Goal: Task Accomplishment & Management: Complete application form

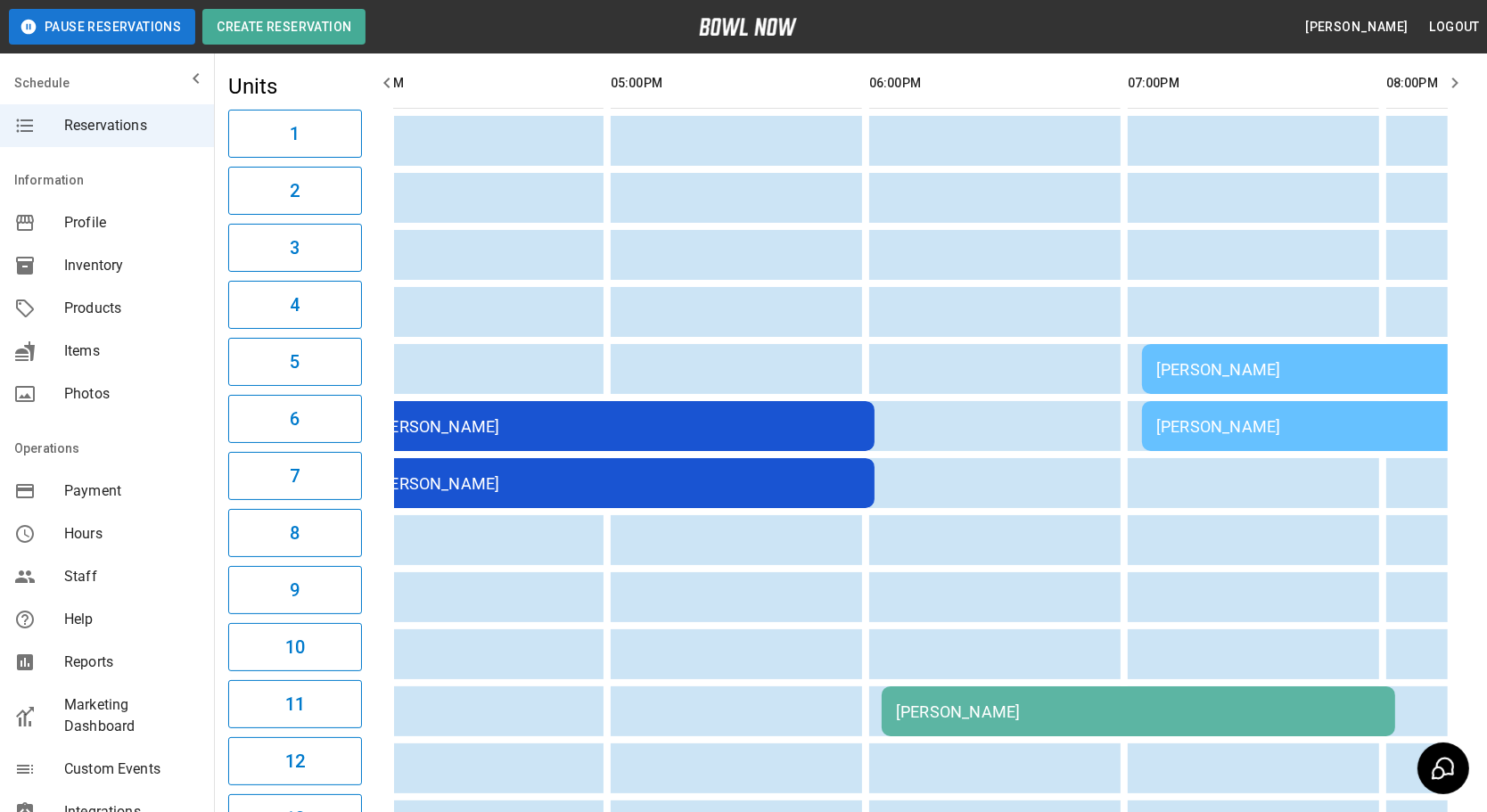
scroll to position [0, 1393]
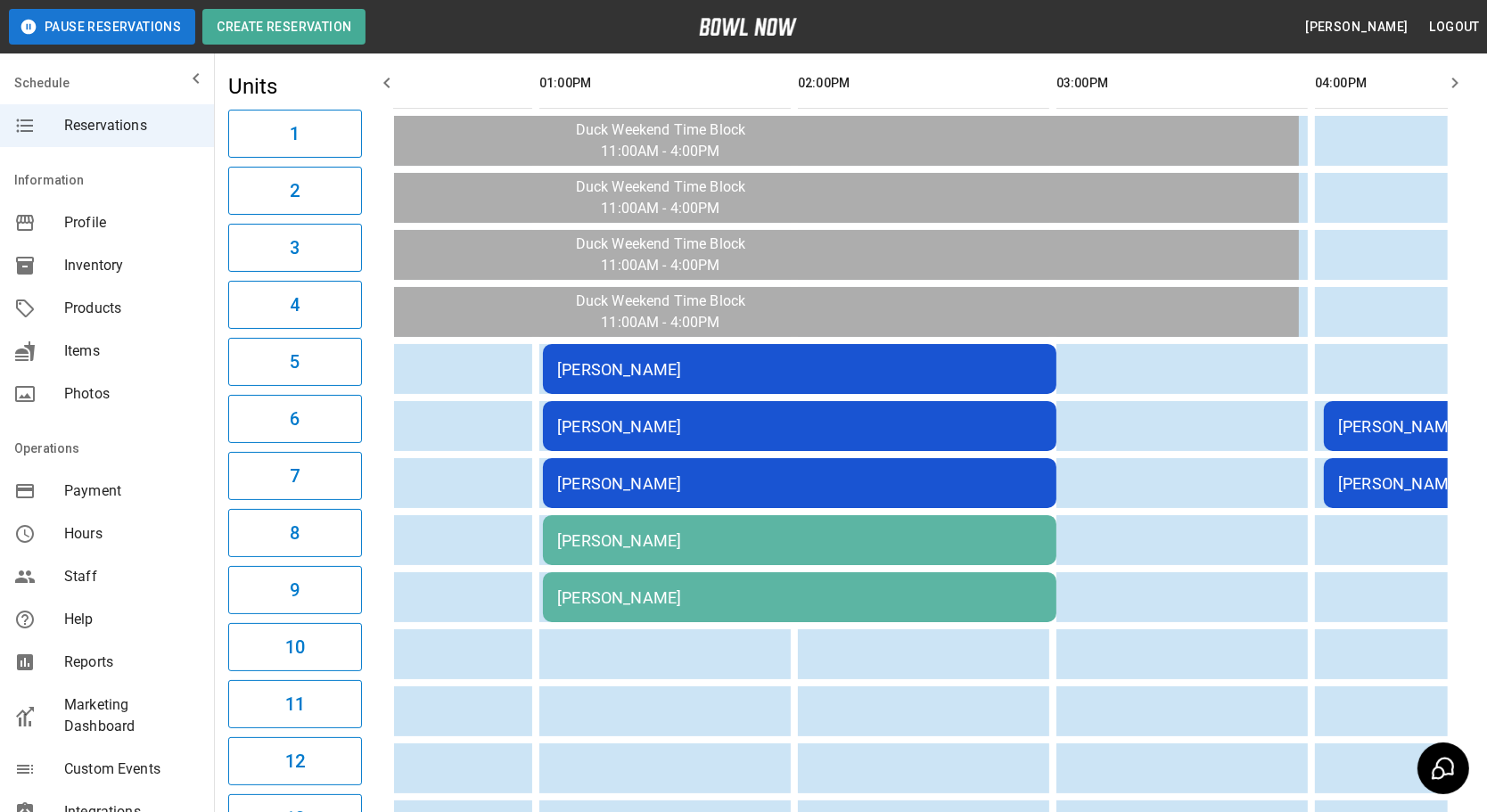
click at [924, 534] on div "[PERSON_NAME]" at bounding box center [800, 541] width 485 height 19
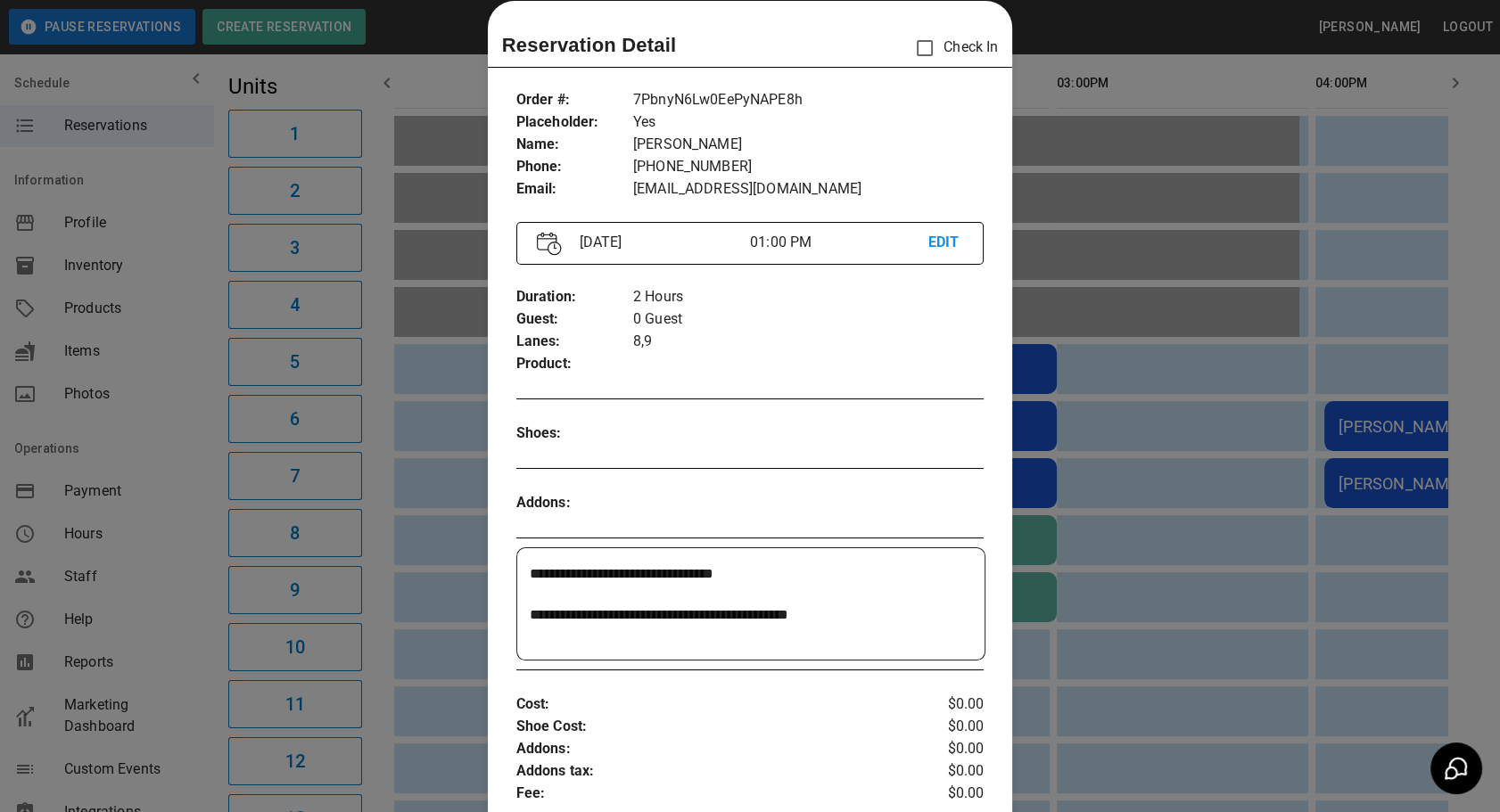
click at [1222, 696] on div at bounding box center [750, 406] width 1500 height 812
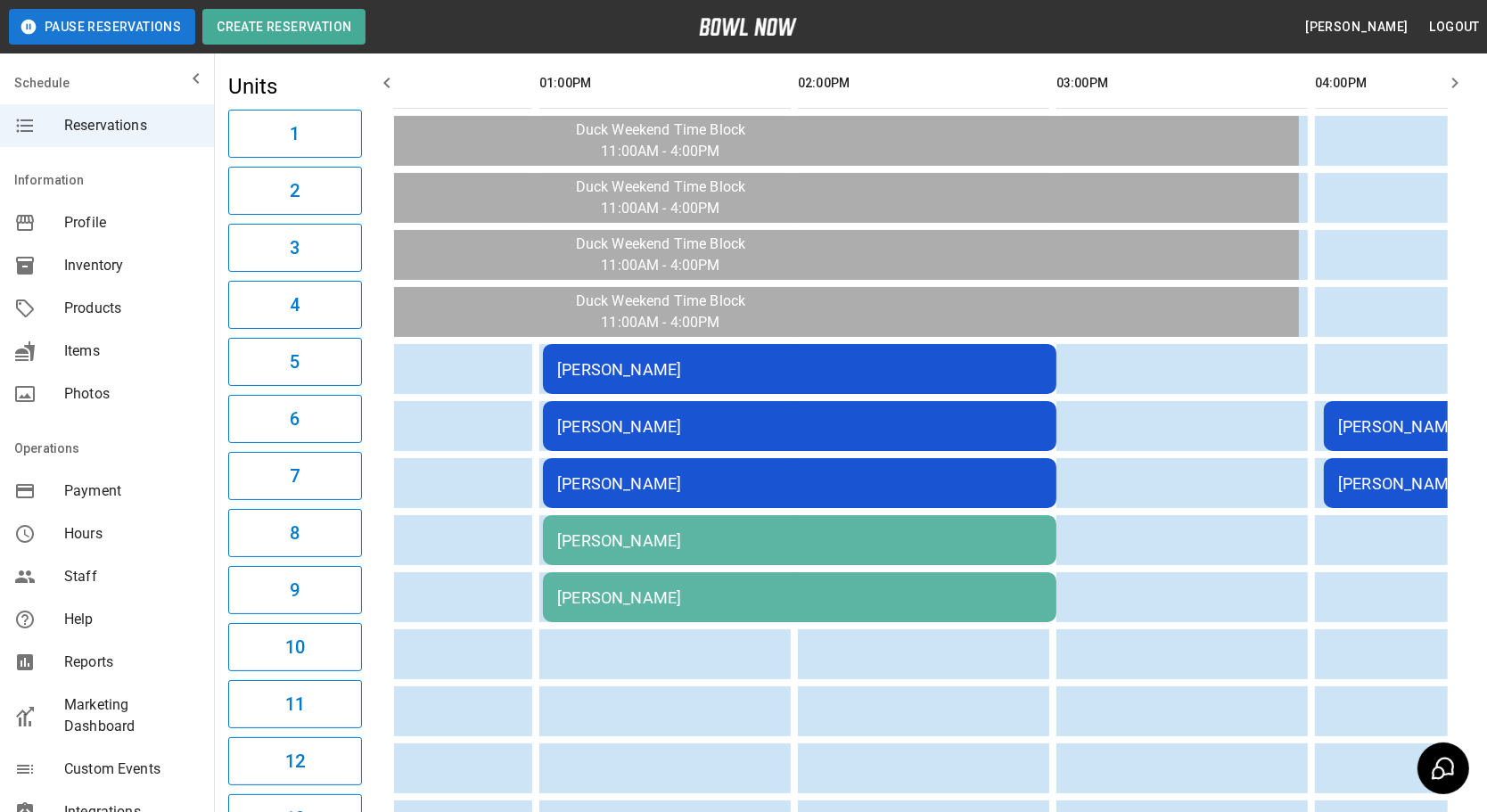
click at [783, 458] on td "[PERSON_NAME]" at bounding box center [800, 483] width 514 height 50
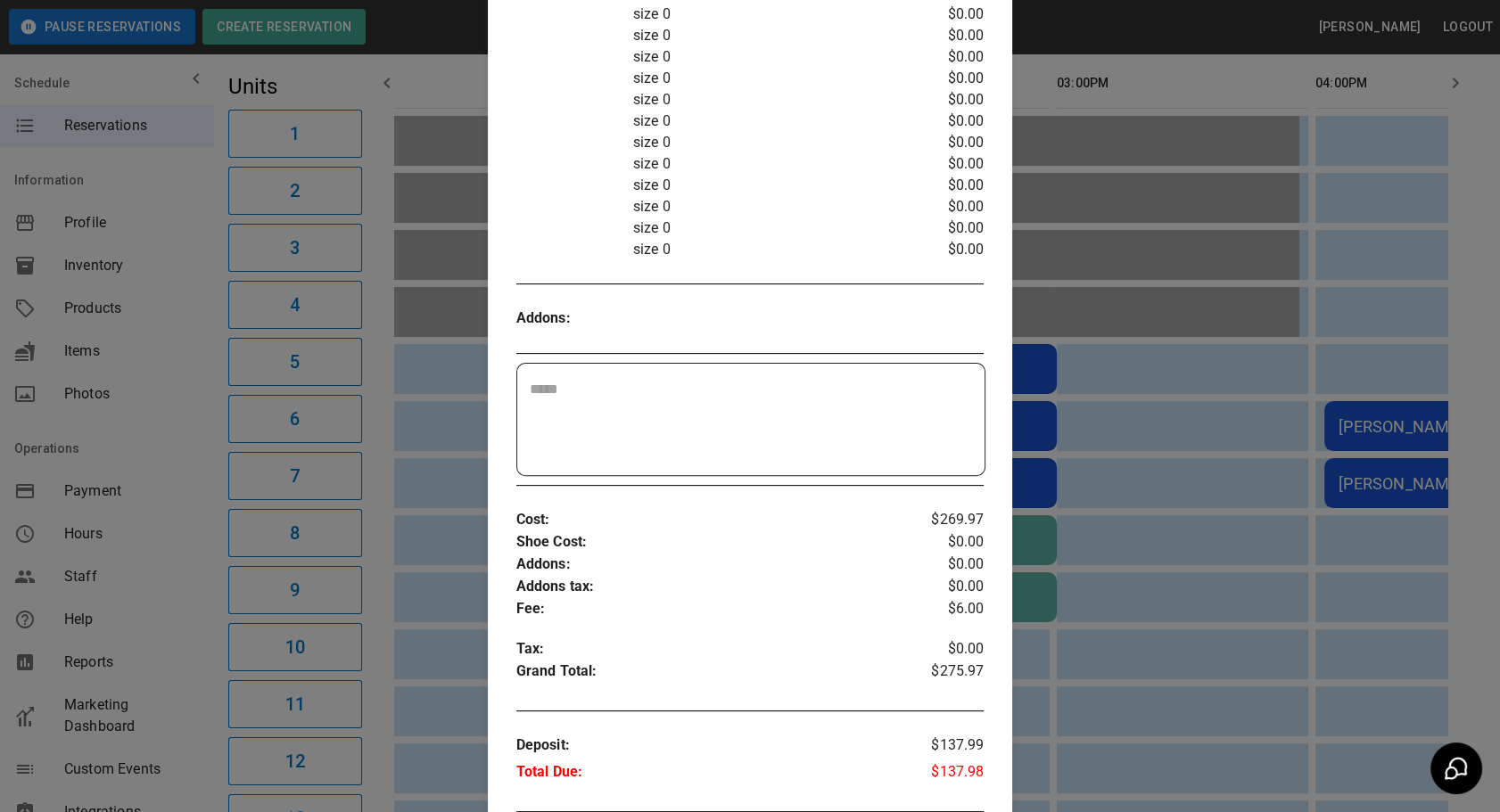
click at [1159, 424] on div at bounding box center [750, 406] width 1500 height 812
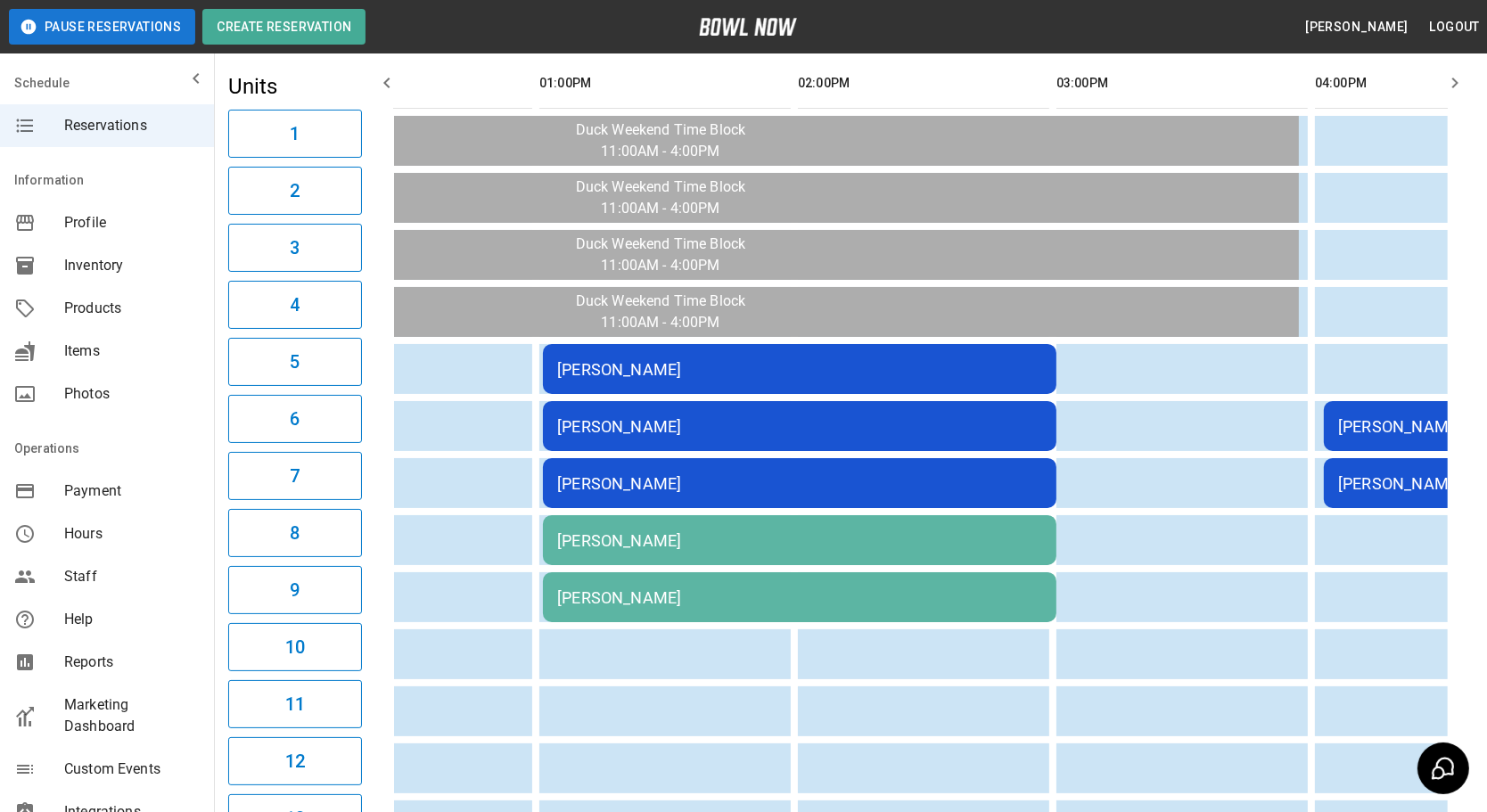
click at [890, 374] on td "[PERSON_NAME]" at bounding box center [800, 370] width 514 height 50
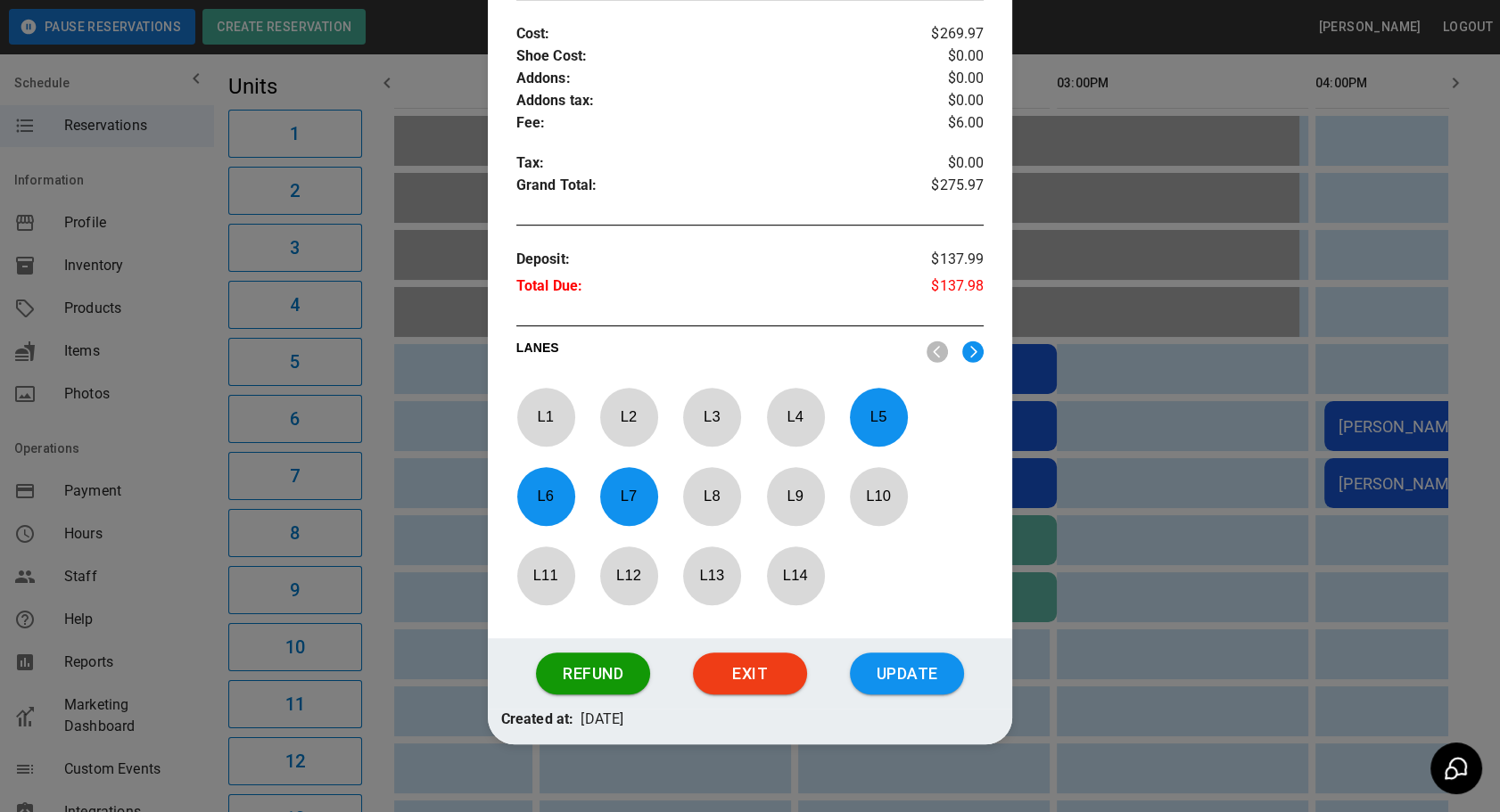
click at [1210, 436] on div at bounding box center [750, 406] width 1500 height 812
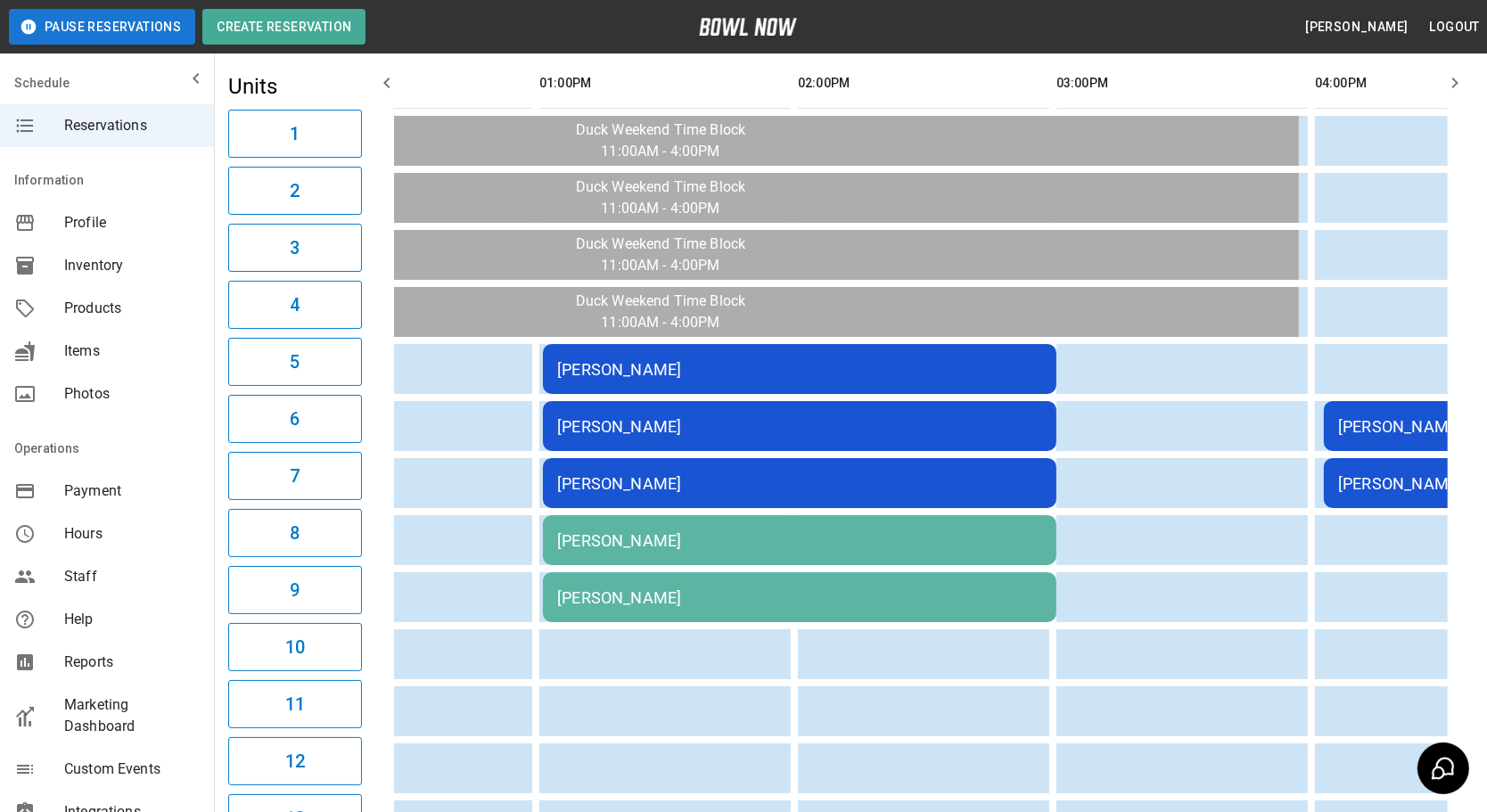
click at [922, 537] on div "[PERSON_NAME]" at bounding box center [800, 541] width 485 height 19
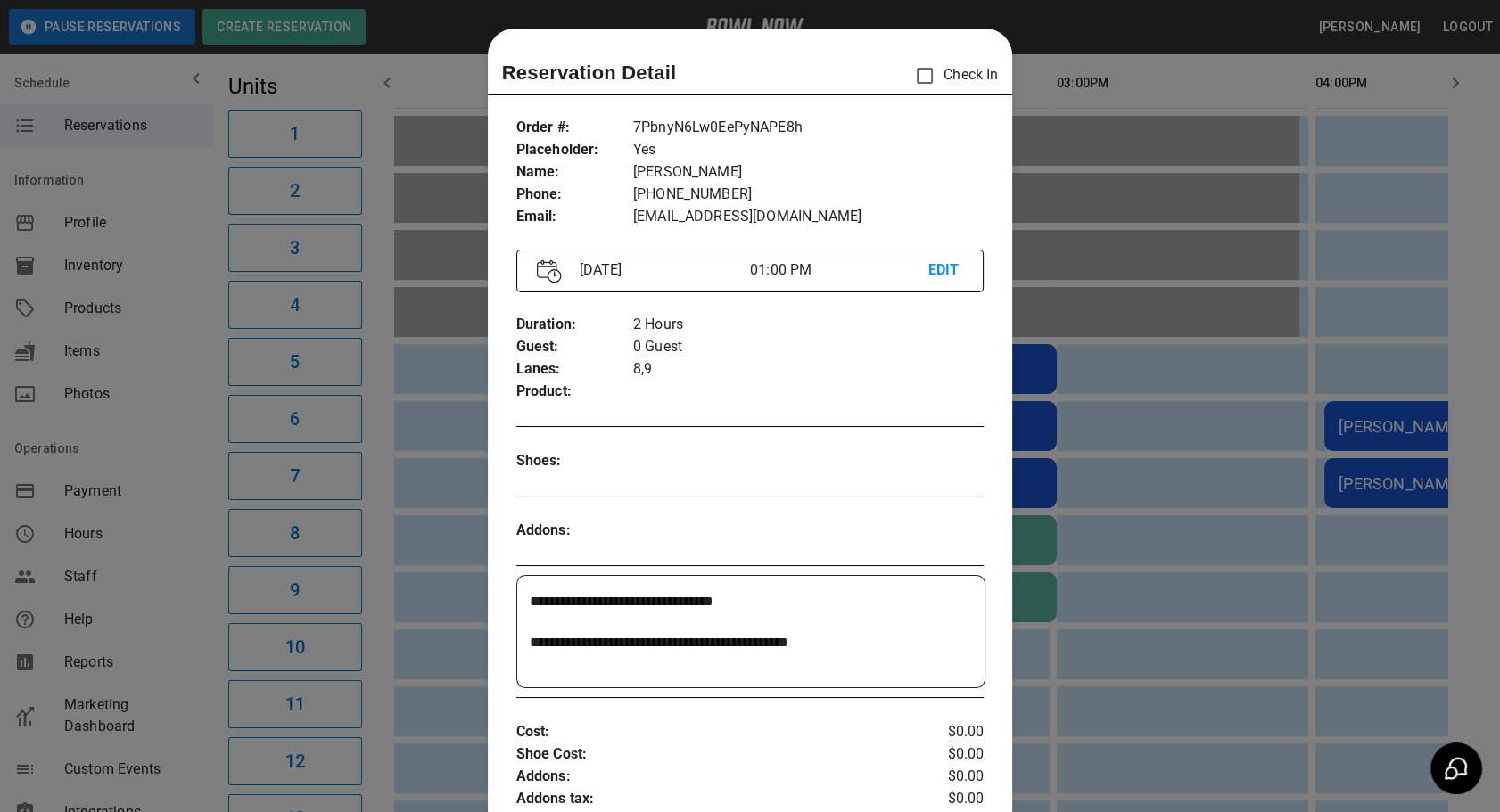
scroll to position [28, 0]
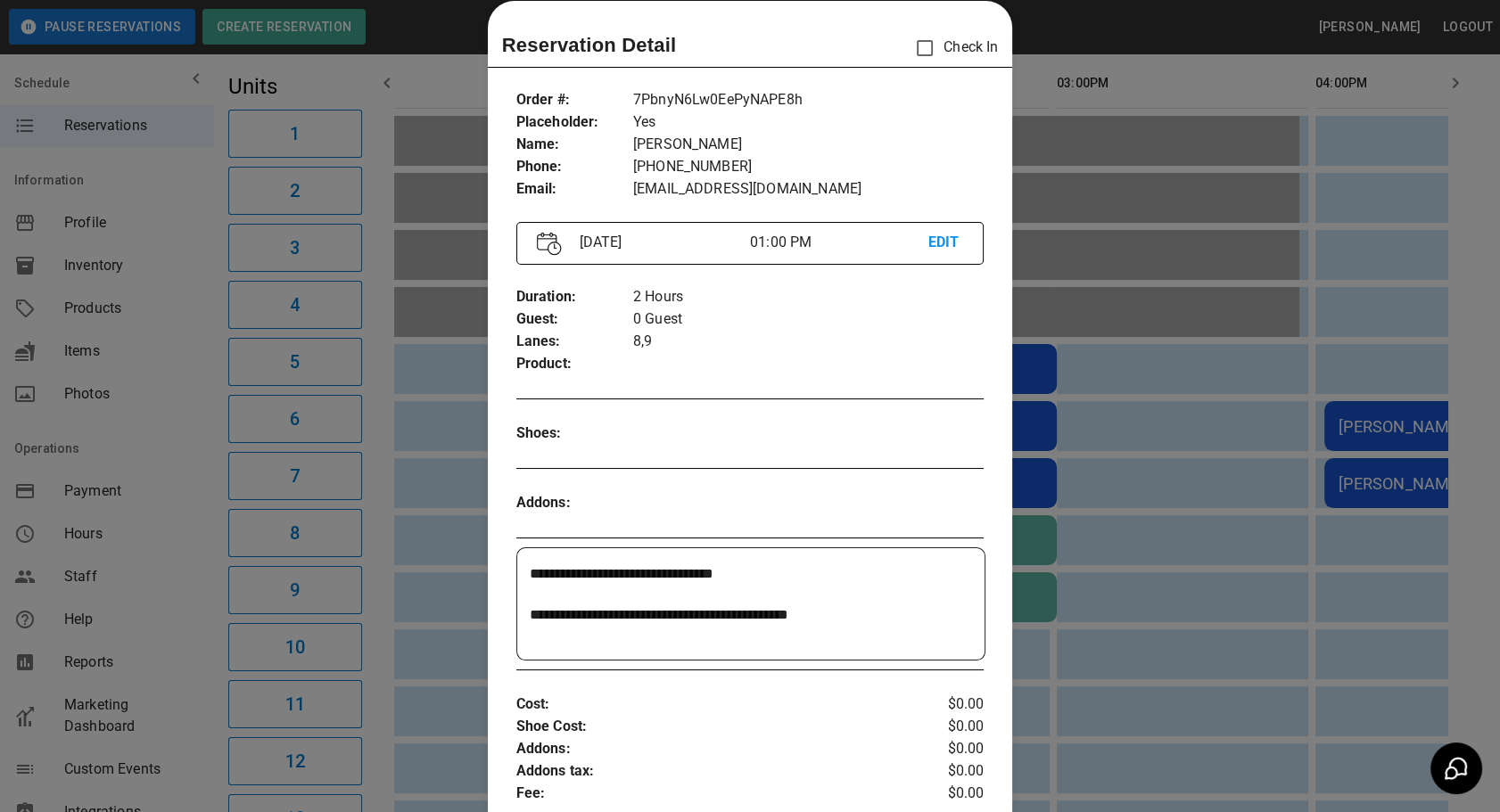
drag, startPoint x: 1054, startPoint y: 530, endPoint x: 1007, endPoint y: 504, distance: 53.7
click at [1054, 531] on div at bounding box center [750, 406] width 1500 height 812
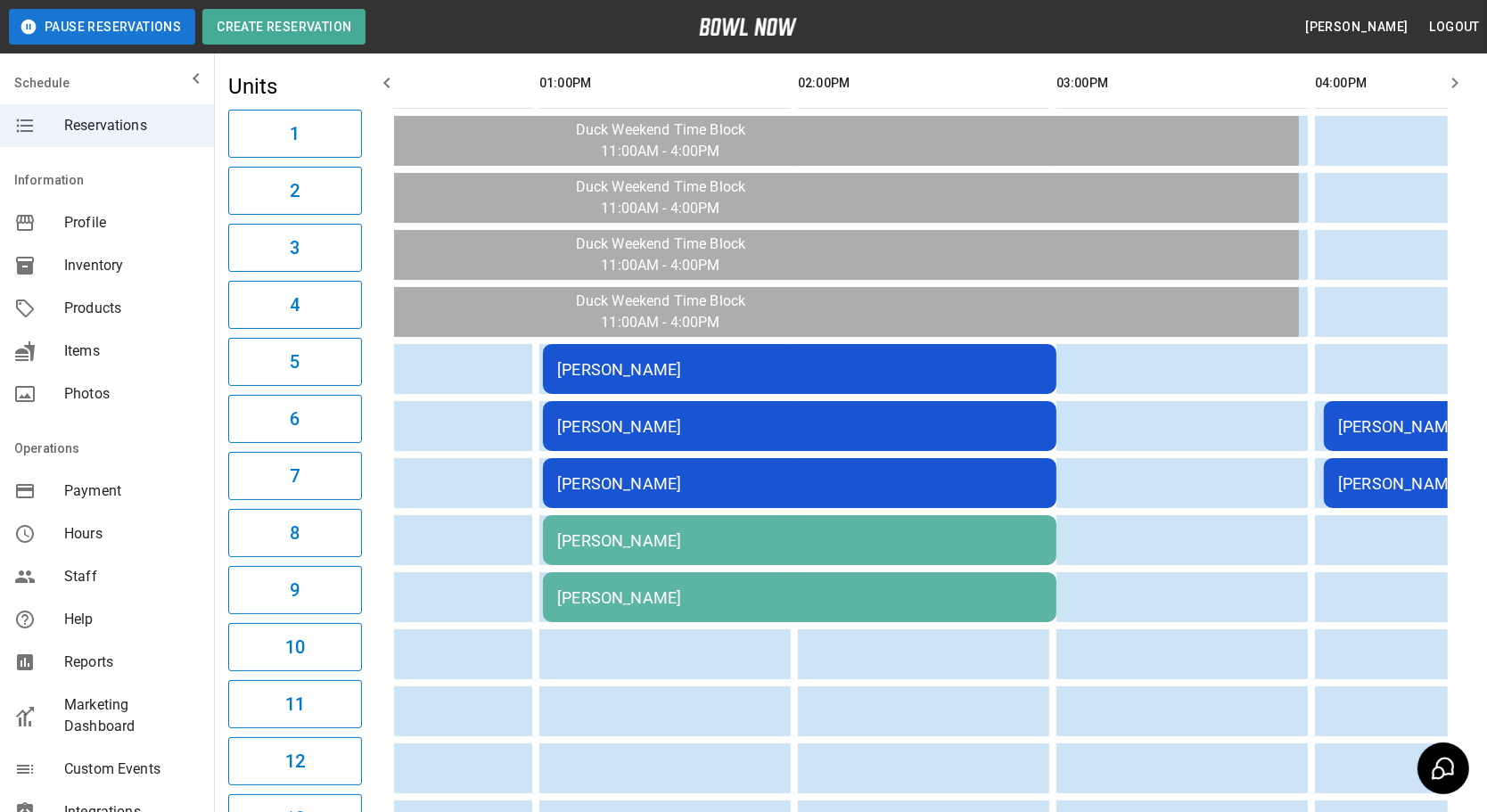
click at [957, 458] on td "[PERSON_NAME]" at bounding box center [800, 483] width 514 height 50
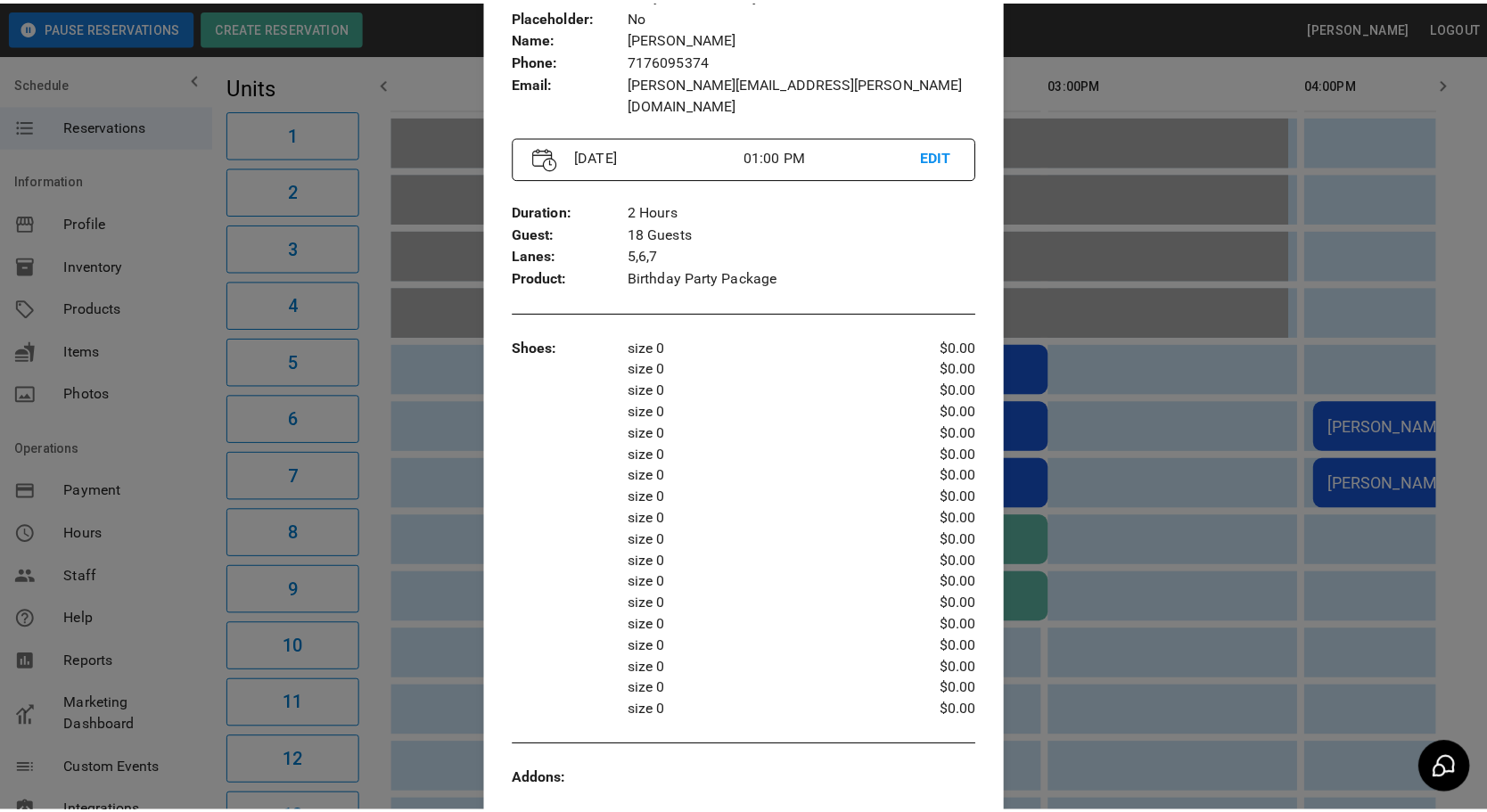
scroll to position [161, 0]
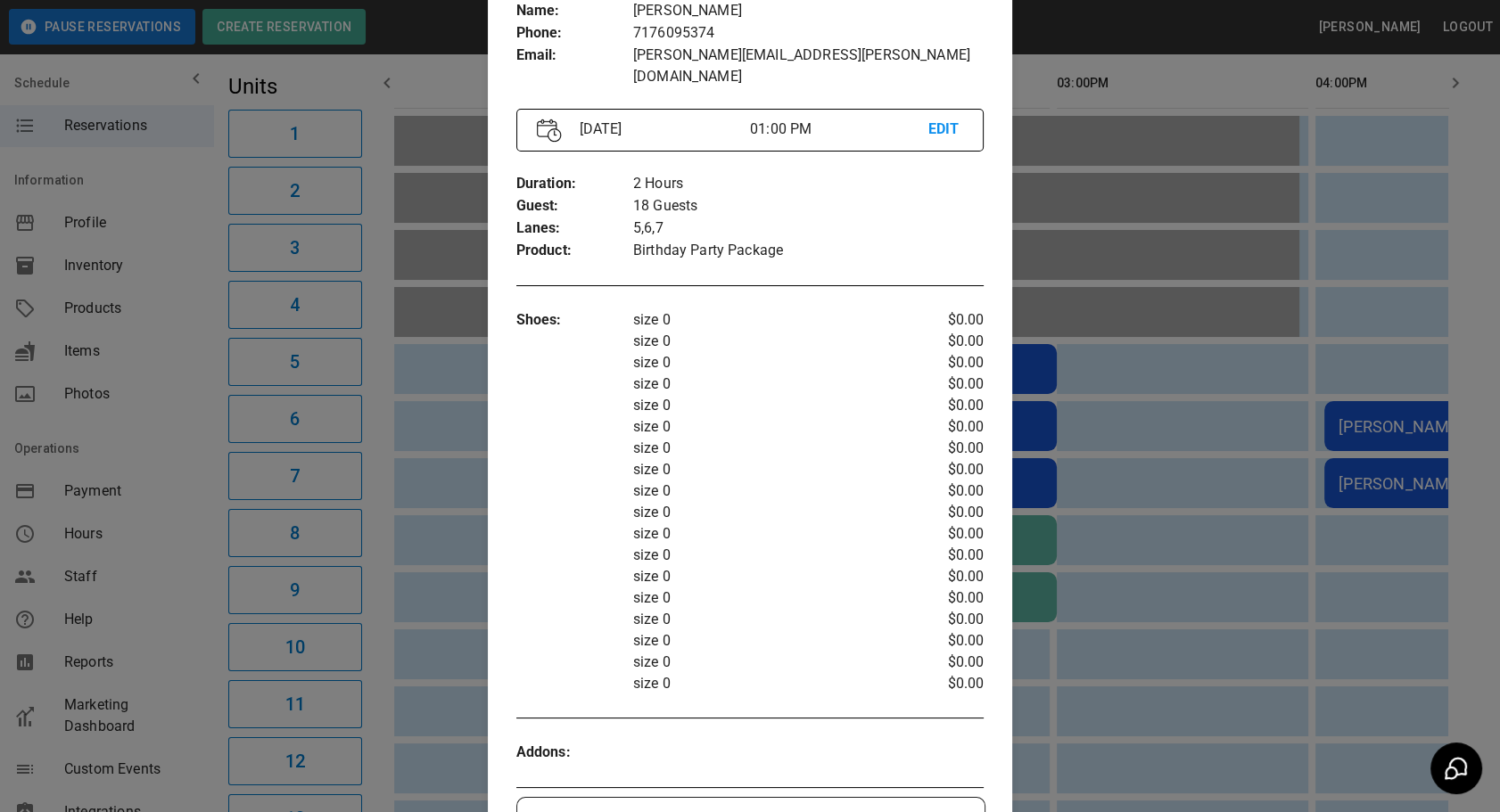
click at [1158, 483] on div at bounding box center [750, 406] width 1500 height 812
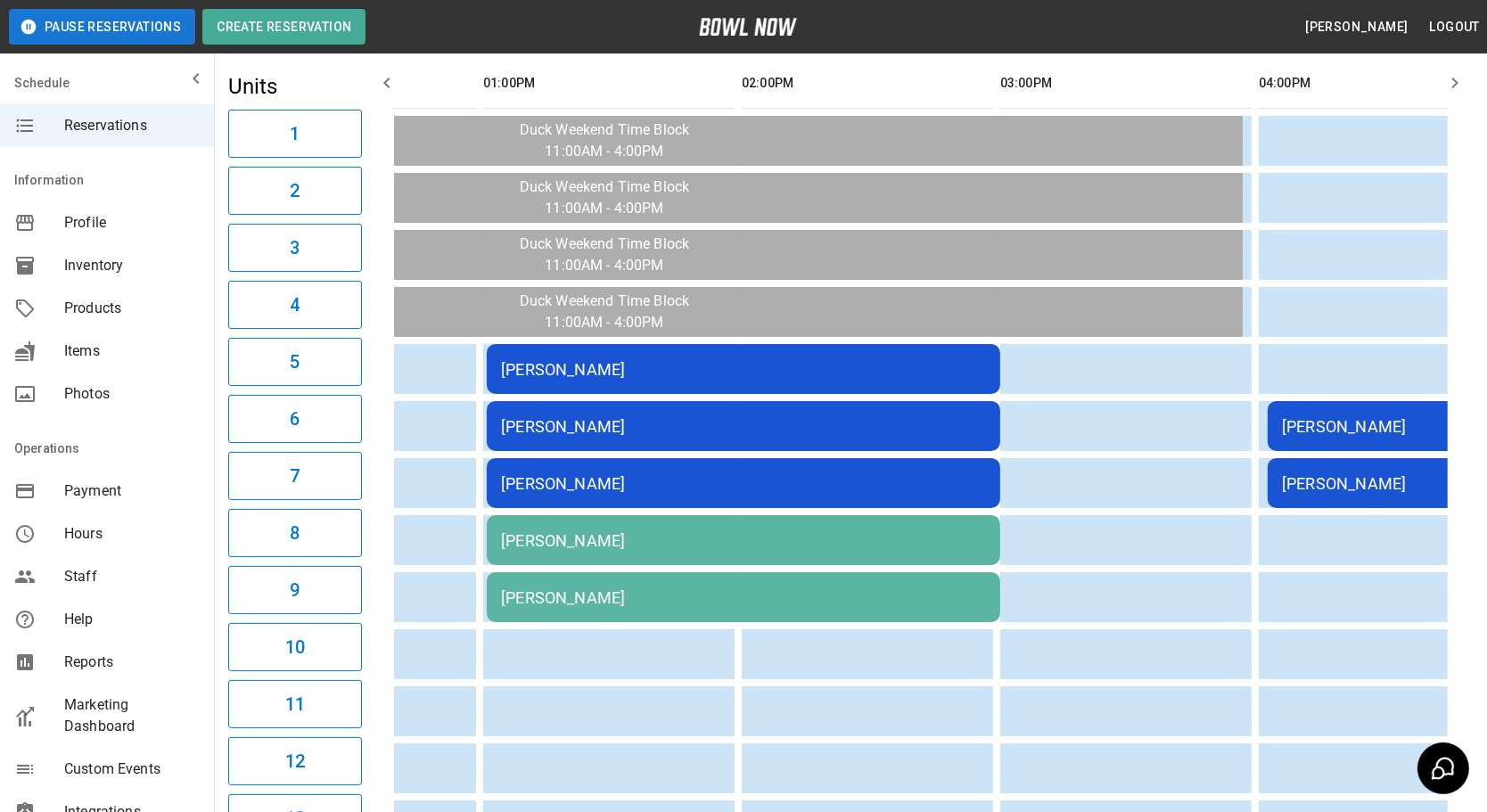
scroll to position [0, 458]
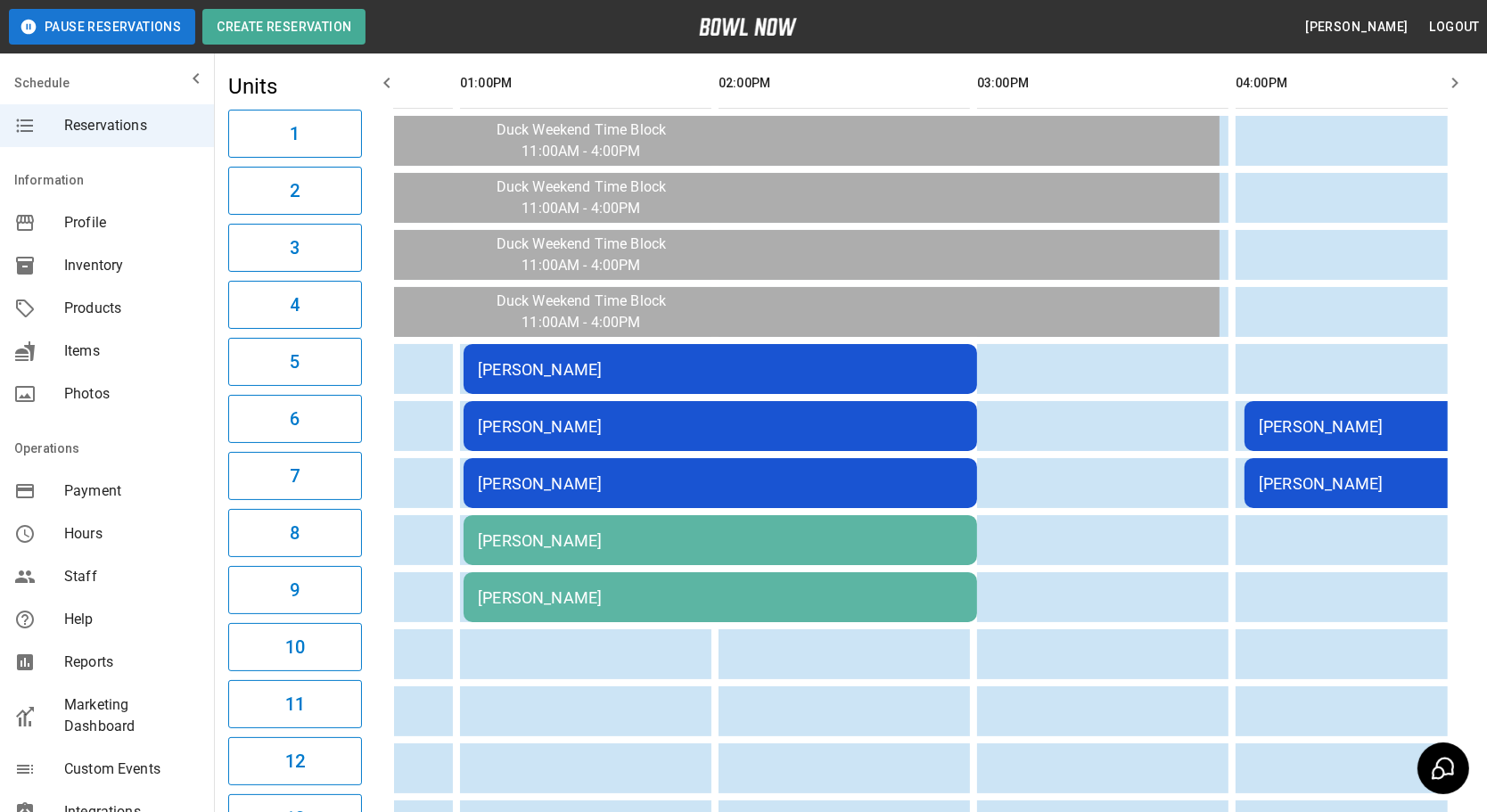
drag, startPoint x: 1272, startPoint y: 483, endPoint x: 1286, endPoint y: 483, distance: 14.0
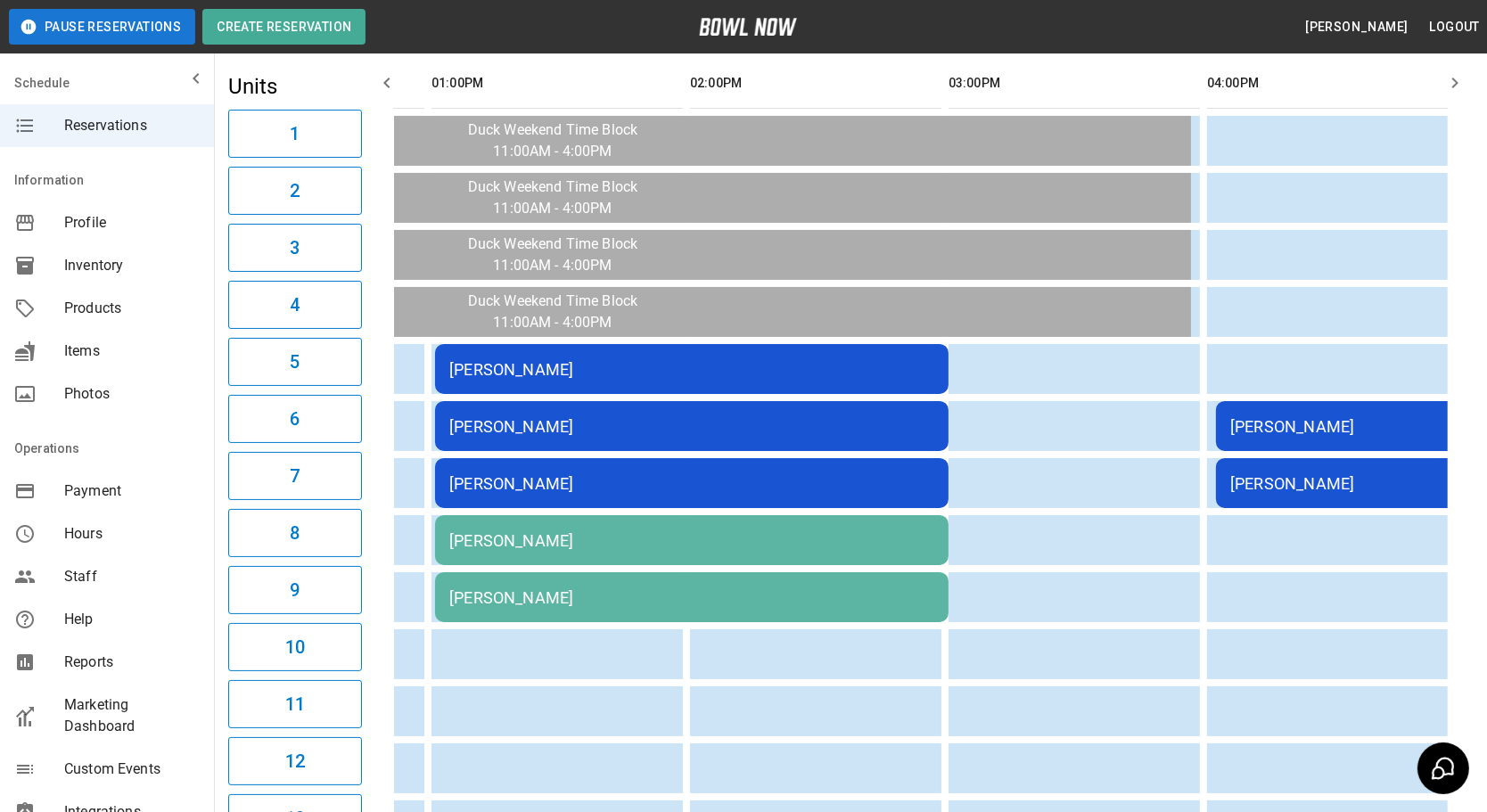
click at [1286, 483] on div "[PERSON_NAME]" at bounding box center [1473, 484] width 485 height 19
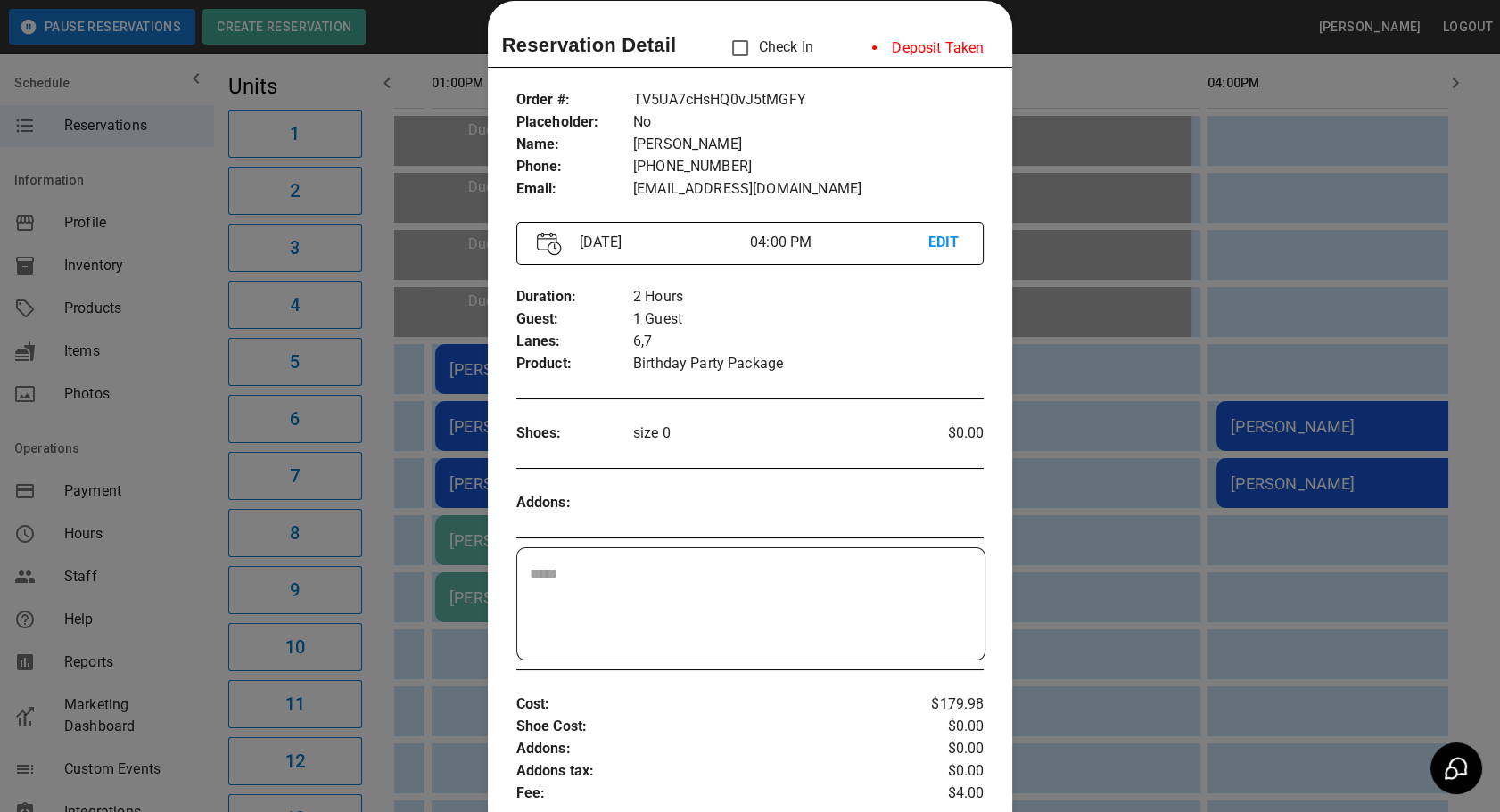
click at [1151, 533] on div at bounding box center [750, 406] width 1500 height 812
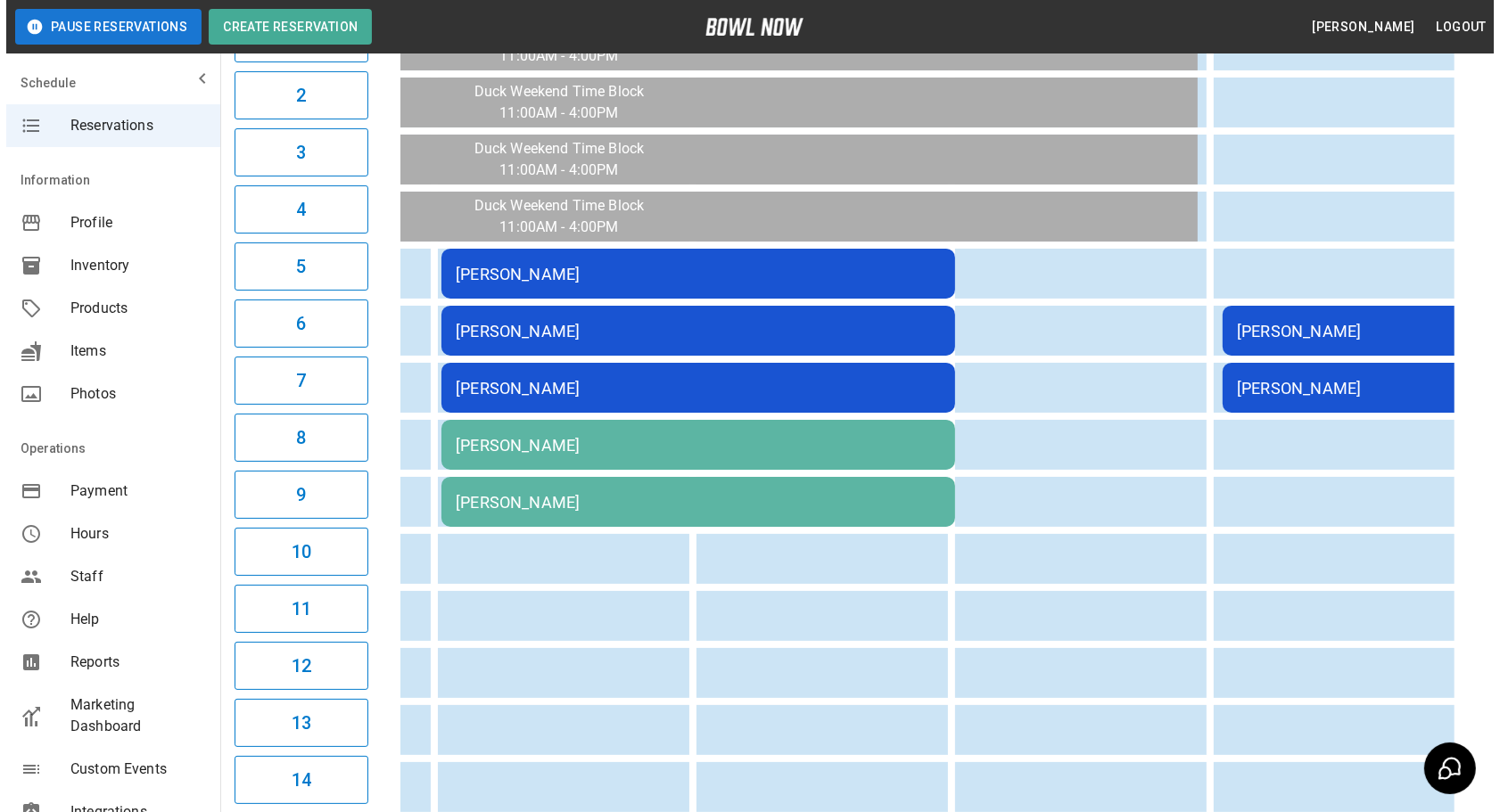
scroll to position [245, 0]
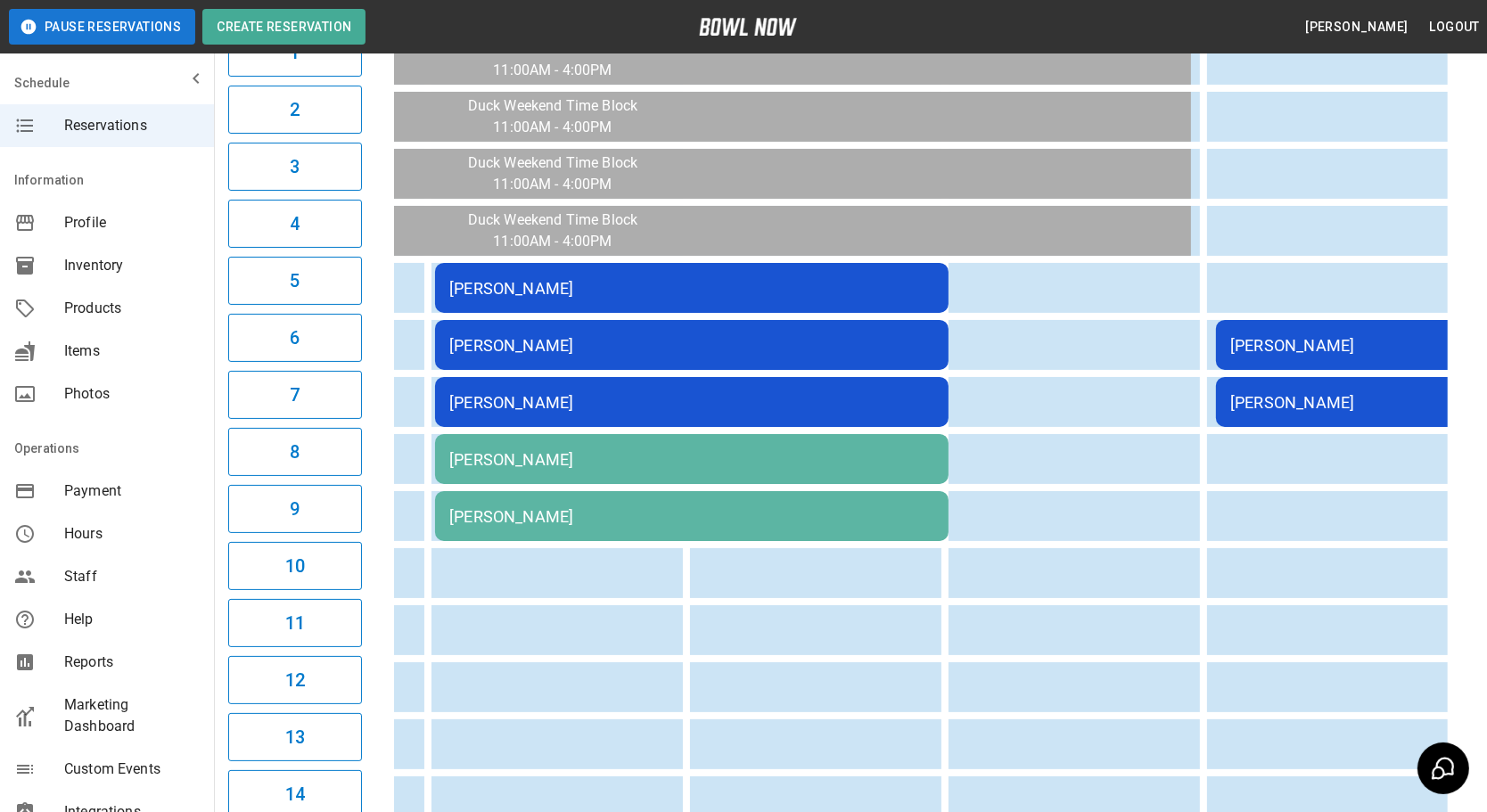
drag, startPoint x: 1290, startPoint y: 345, endPoint x: 1279, endPoint y: 327, distance: 21.1
click at [1279, 327] on td "[PERSON_NAME]" at bounding box center [1473, 345] width 514 height 50
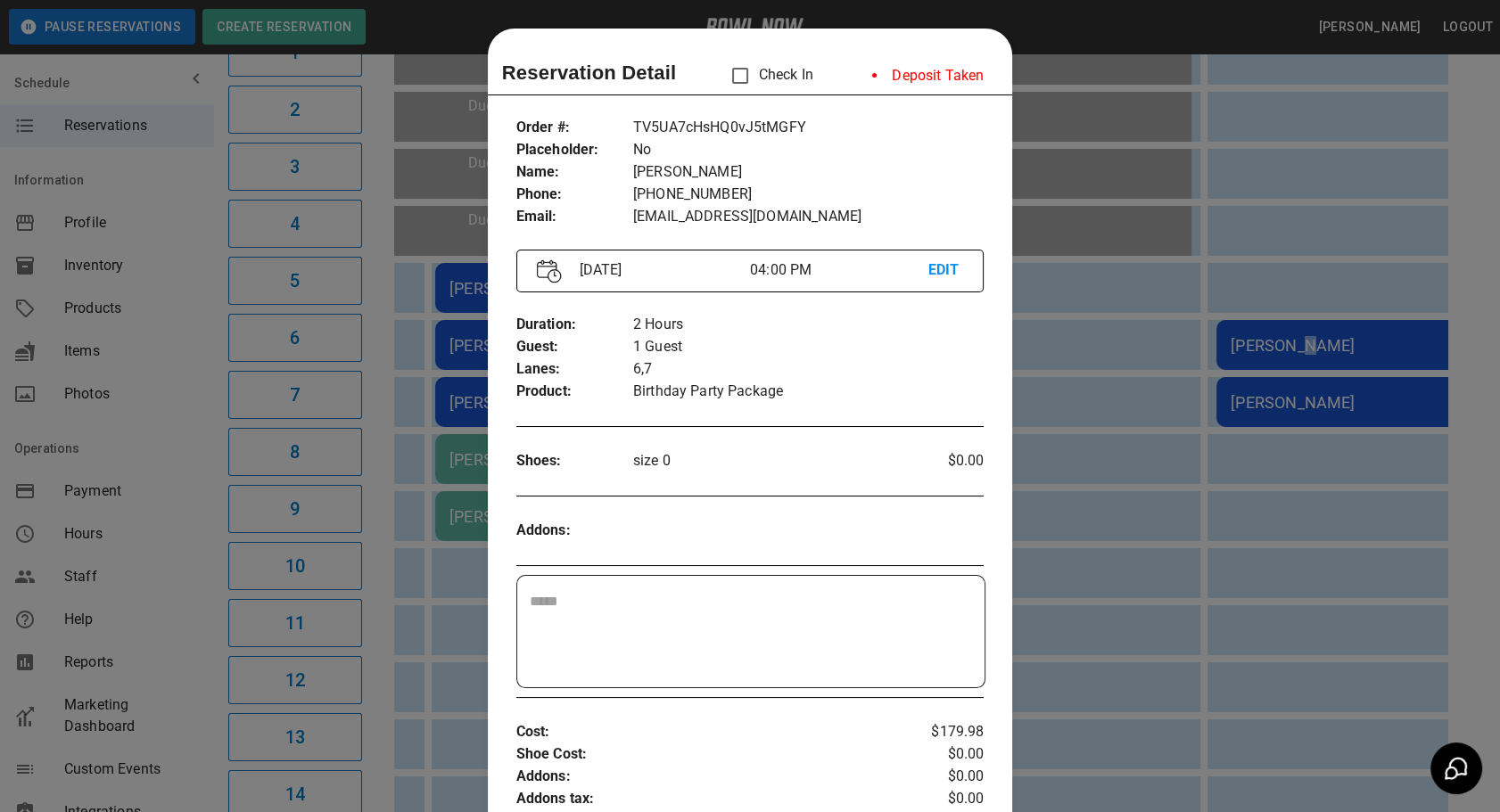
scroll to position [28, 0]
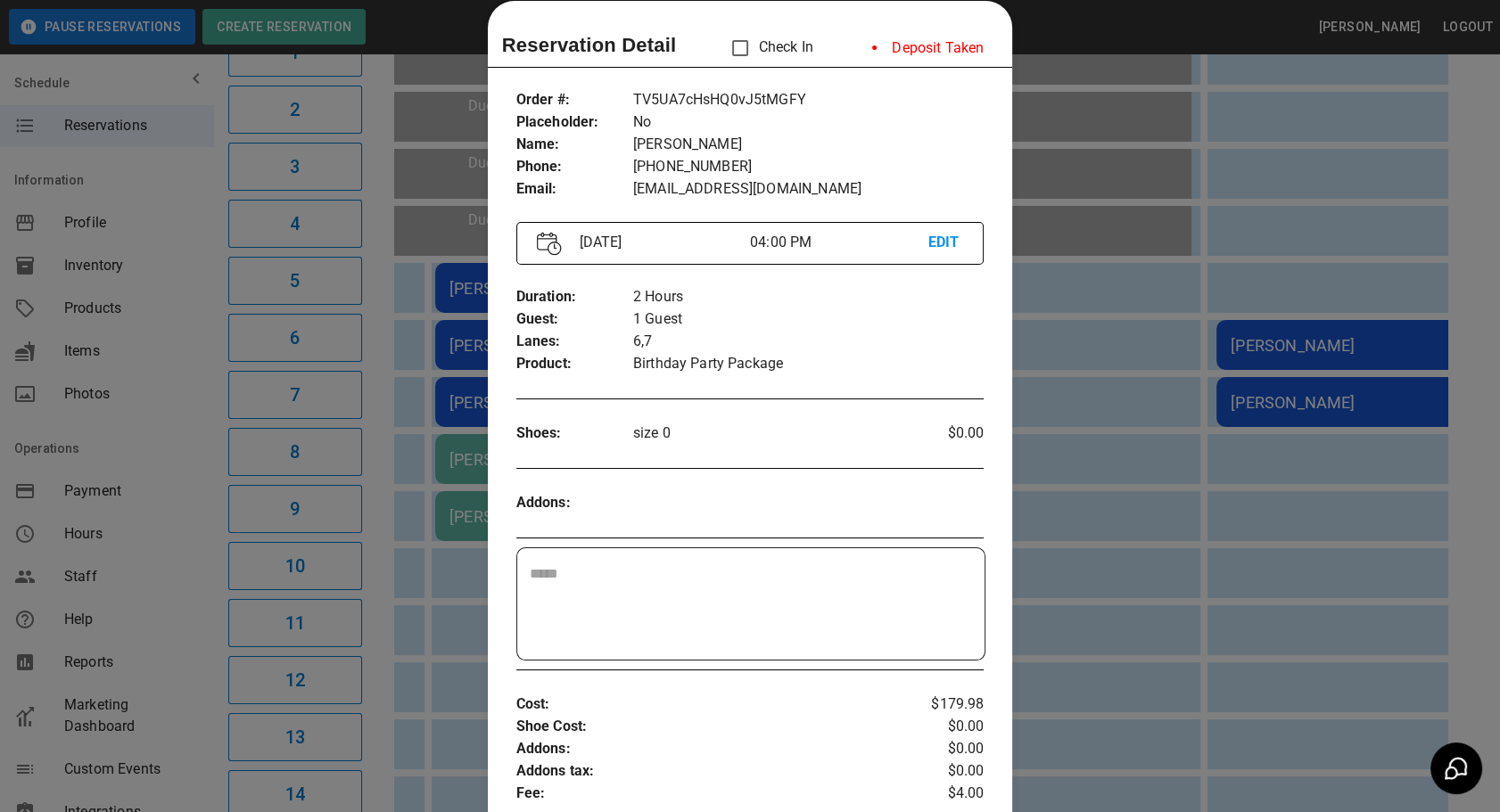
click at [1294, 522] on div at bounding box center [750, 406] width 1500 height 812
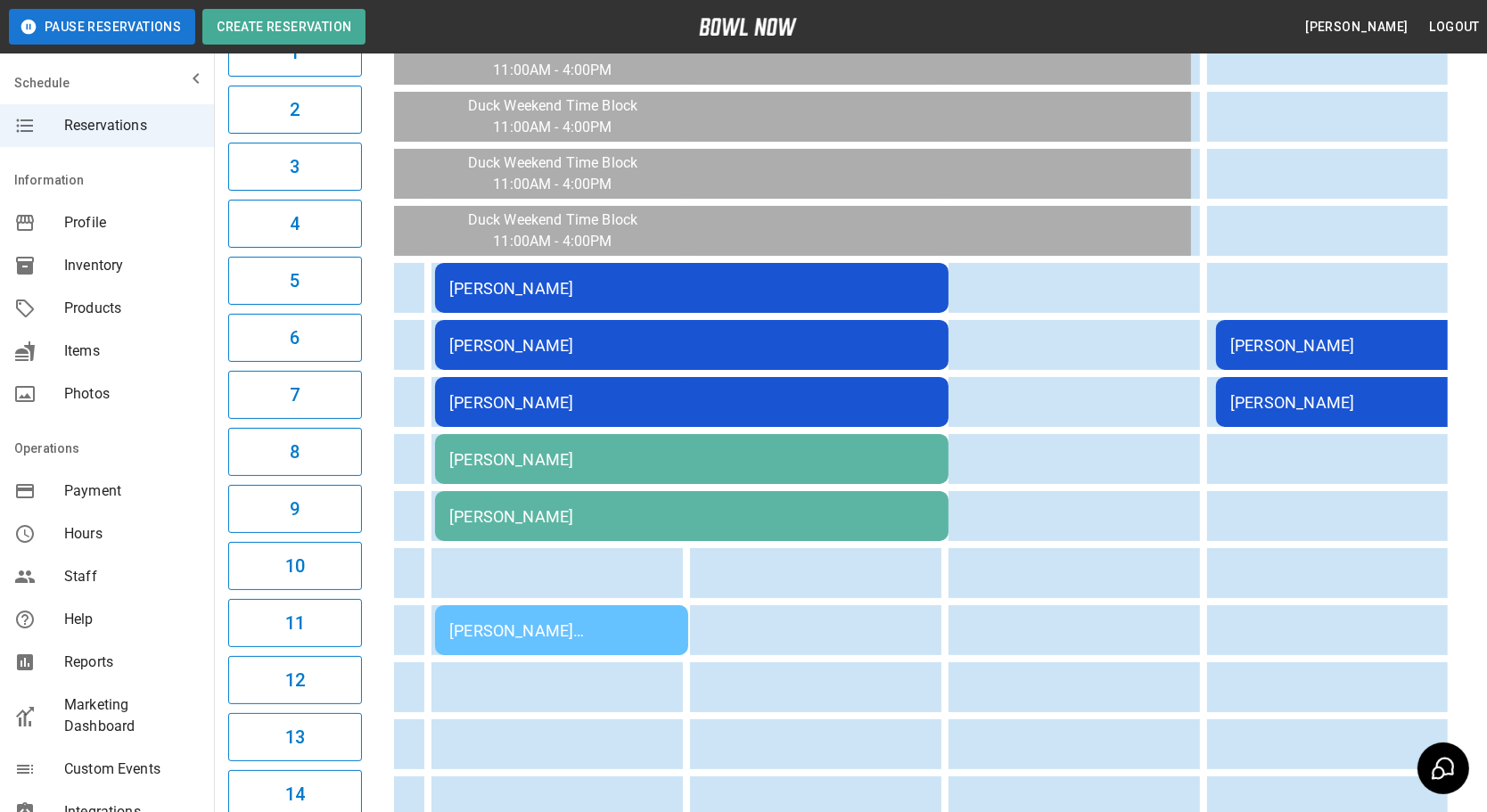
click at [664, 623] on div "[PERSON_NAME] [PERSON_NAME]" at bounding box center [562, 631] width 225 height 19
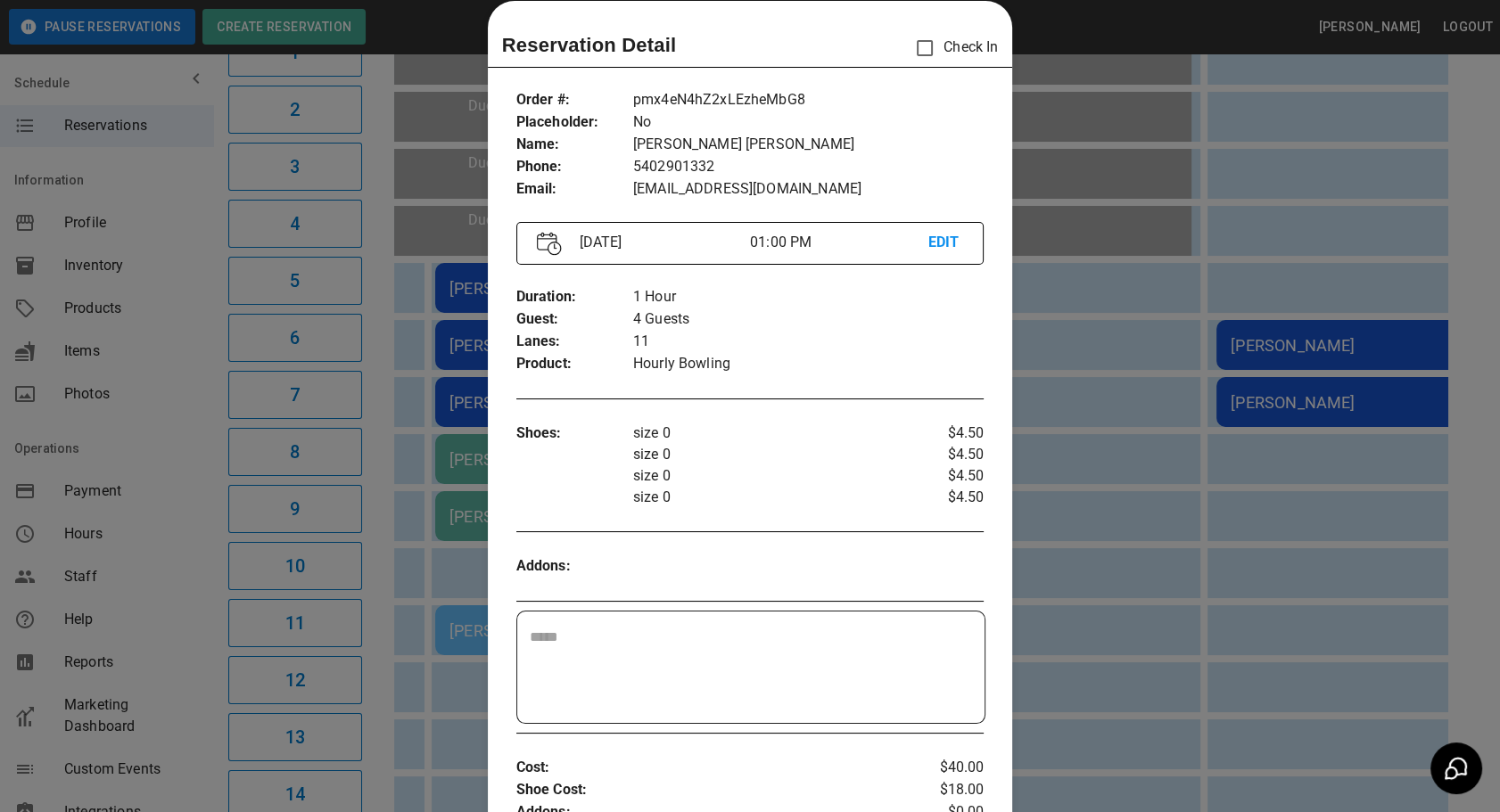
click at [1026, 537] on div at bounding box center [750, 406] width 1500 height 812
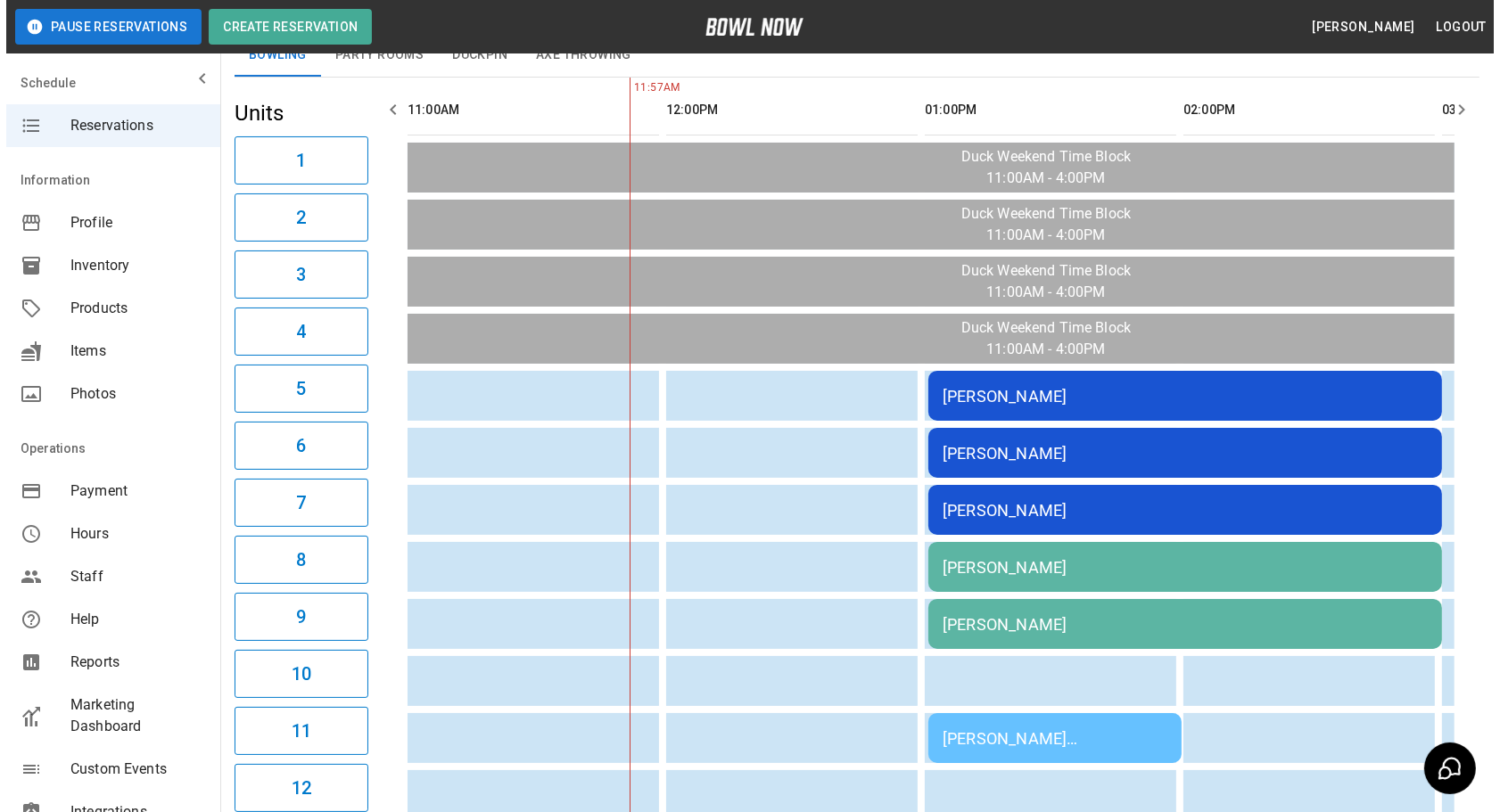
scroll to position [0, 0]
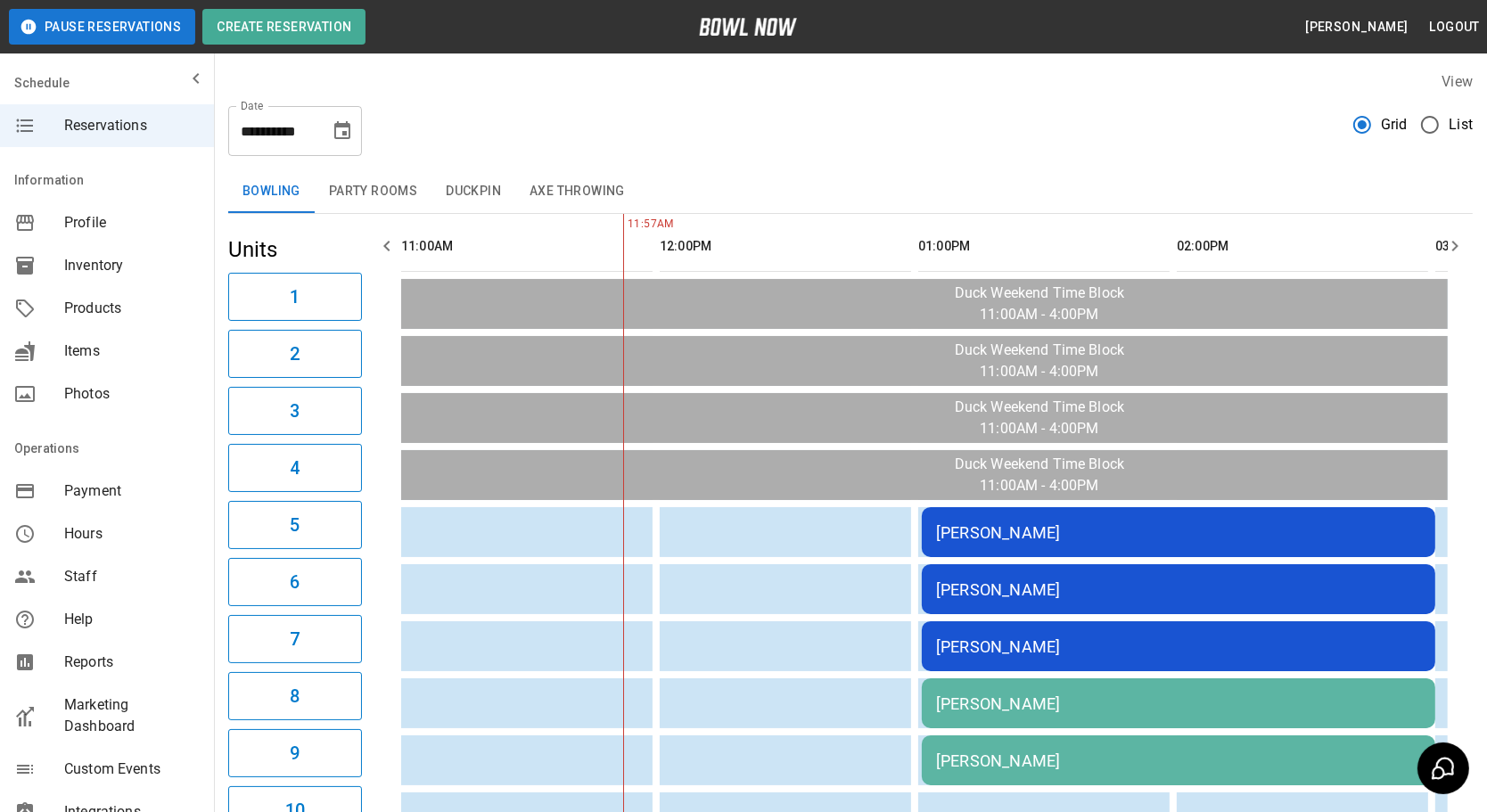
click at [463, 194] on button "Duckpin" at bounding box center [473, 191] width 84 height 43
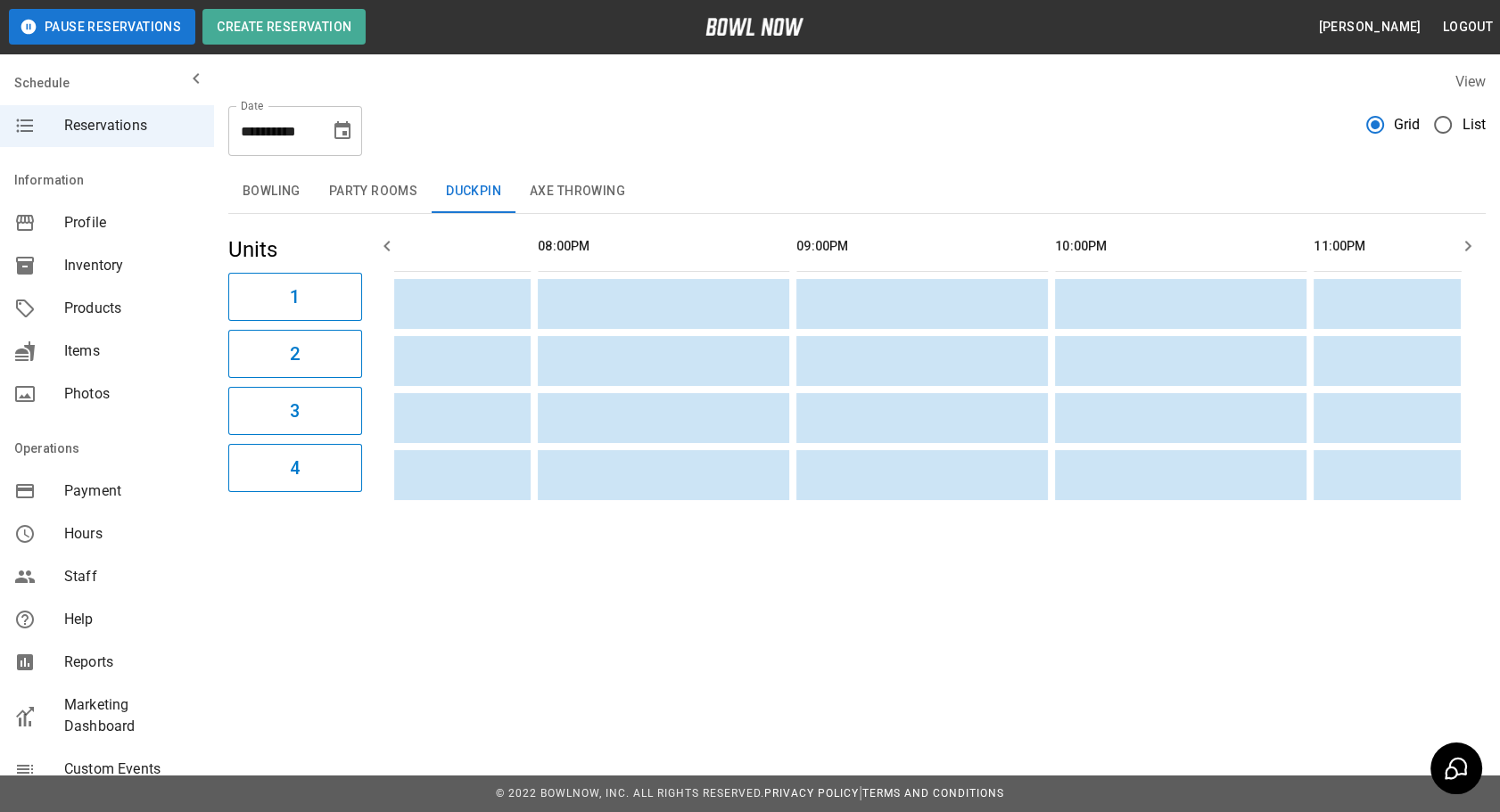
scroll to position [0, 1996]
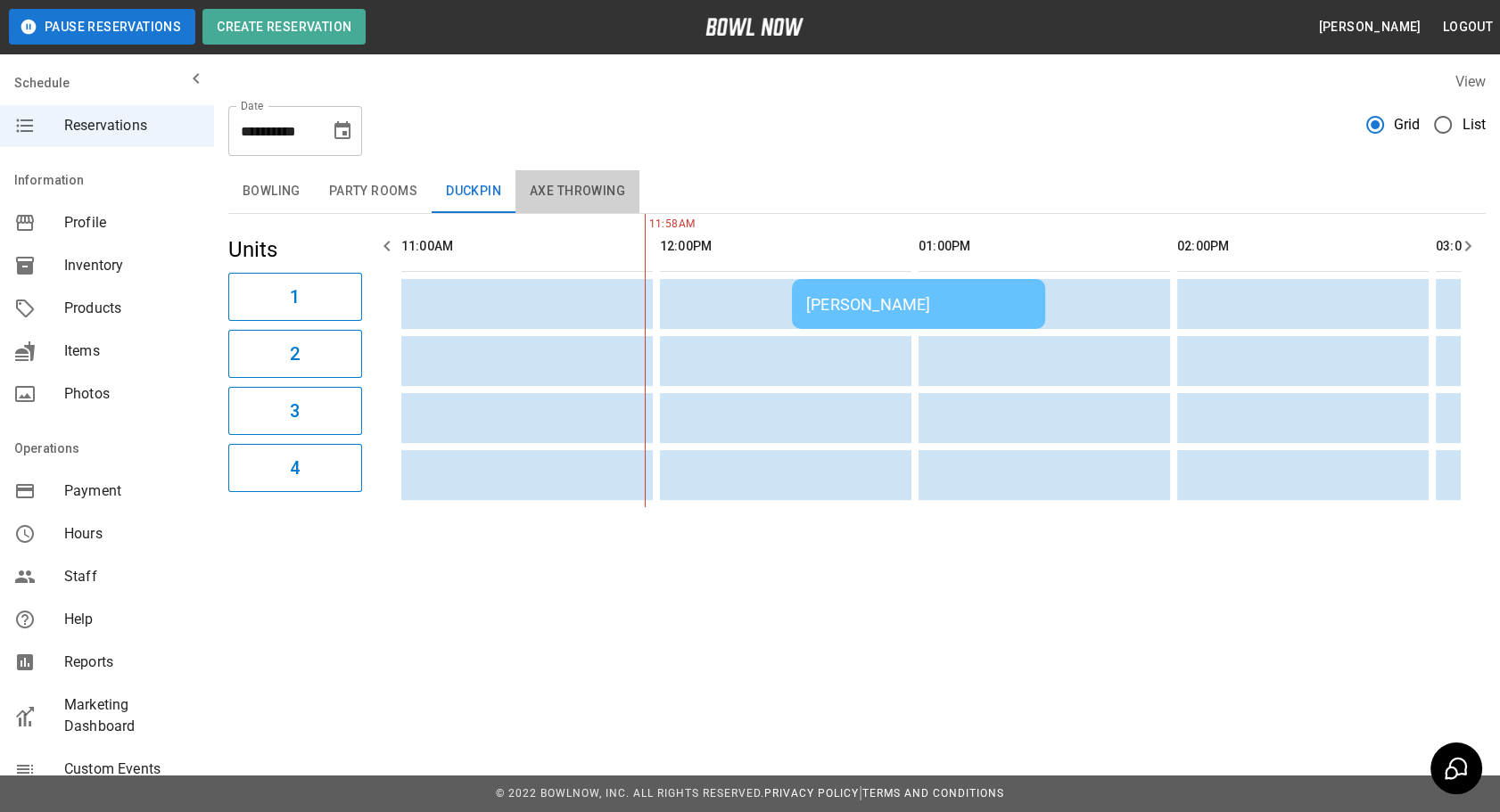
click at [577, 202] on button "Axe Throwing" at bounding box center [577, 191] width 124 height 43
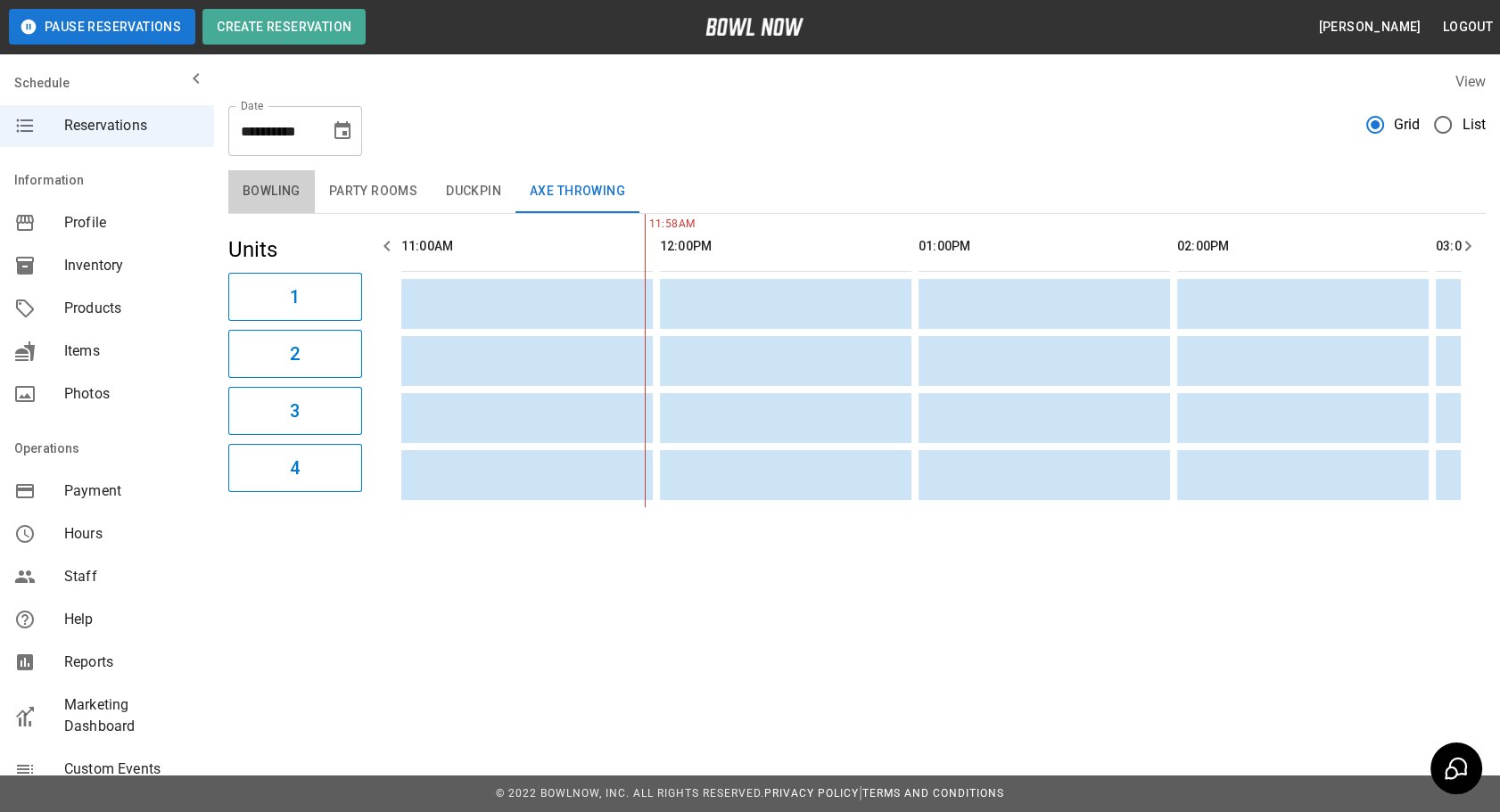
click at [286, 194] on button "Bowling" at bounding box center [272, 191] width 86 height 43
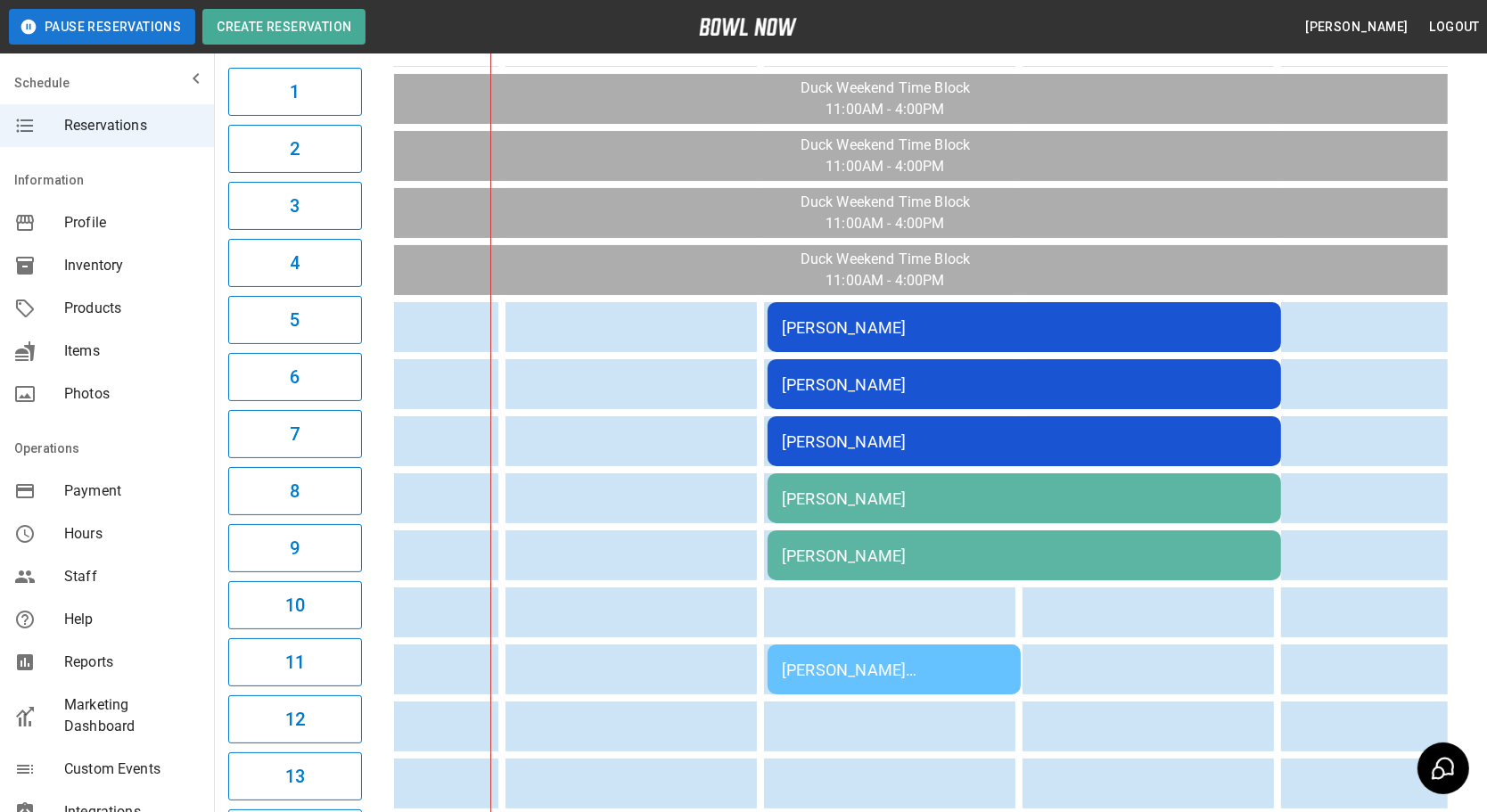
scroll to position [0, 215]
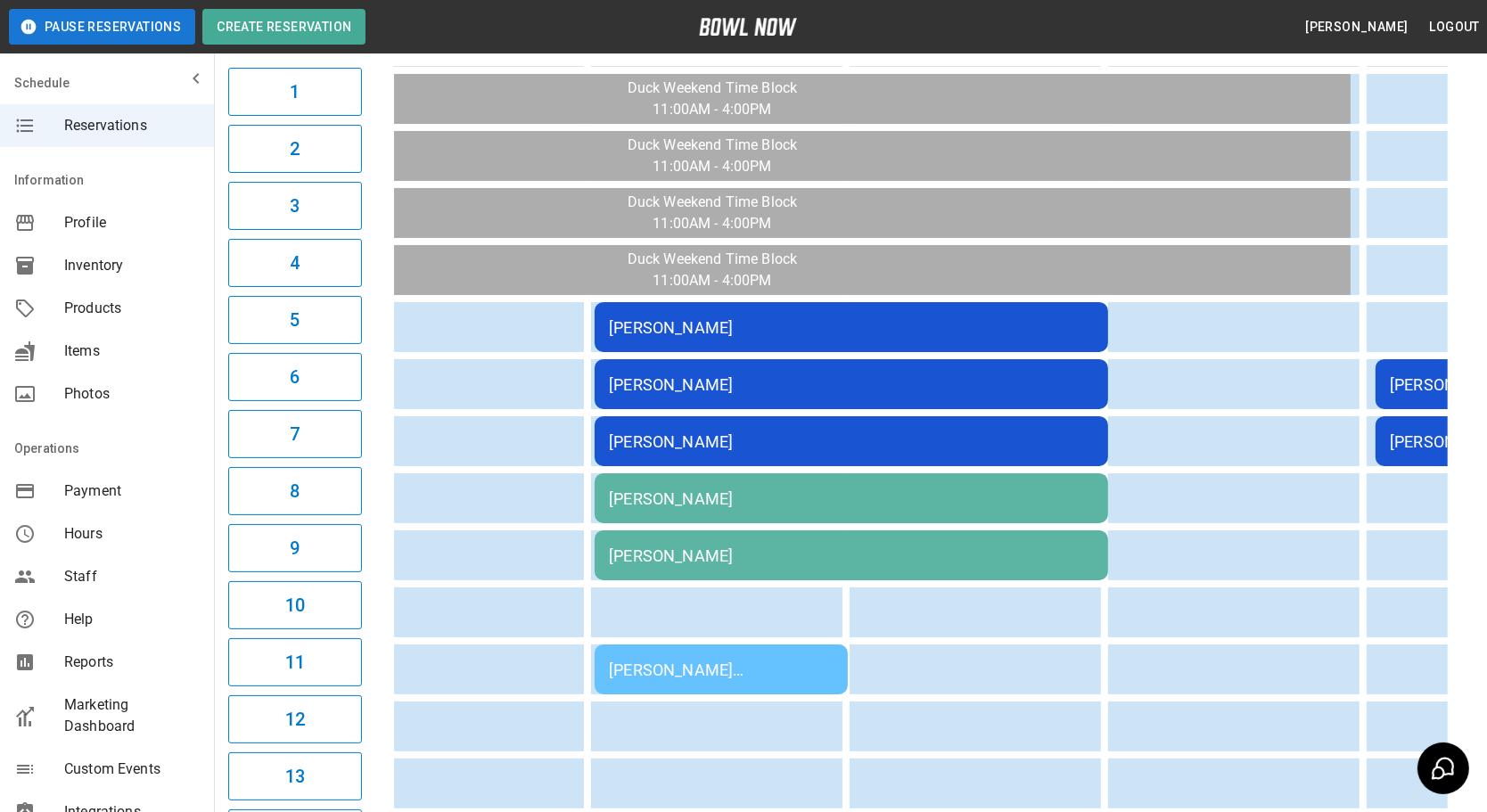
click at [783, 499] on div "[PERSON_NAME]" at bounding box center [851, 499] width 485 height 19
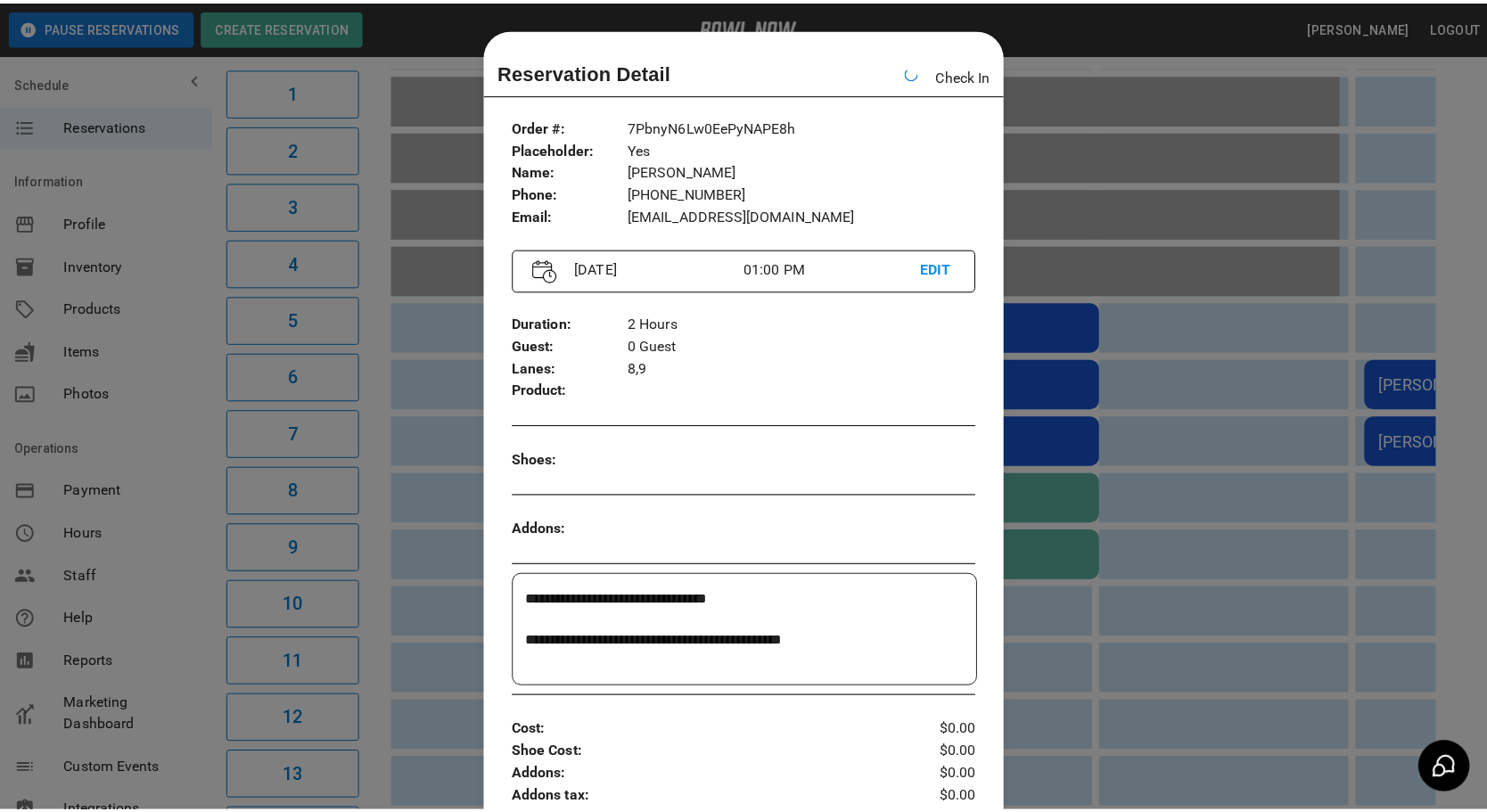
scroll to position [28, 0]
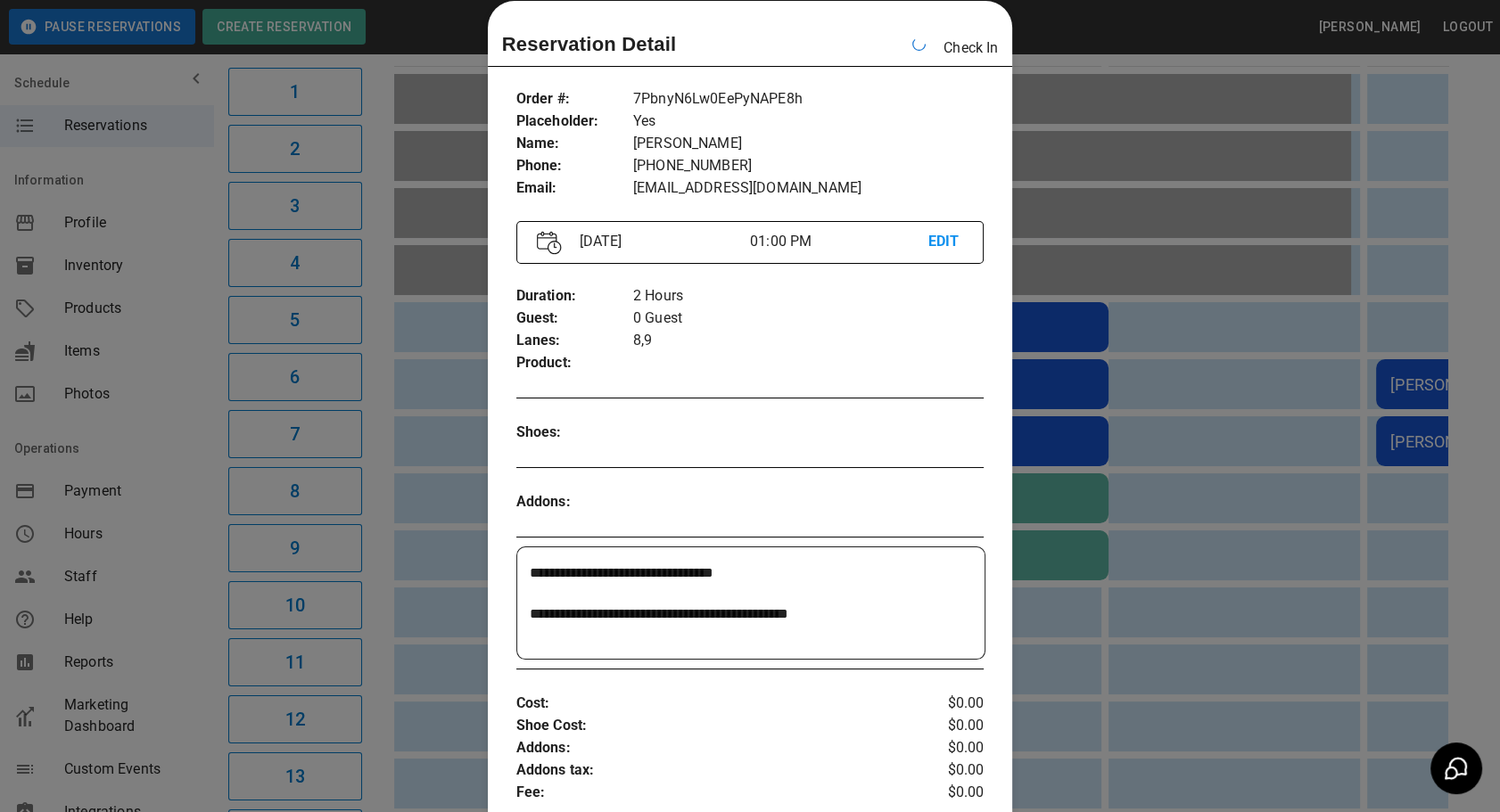
click at [1214, 393] on div at bounding box center [750, 406] width 1500 height 812
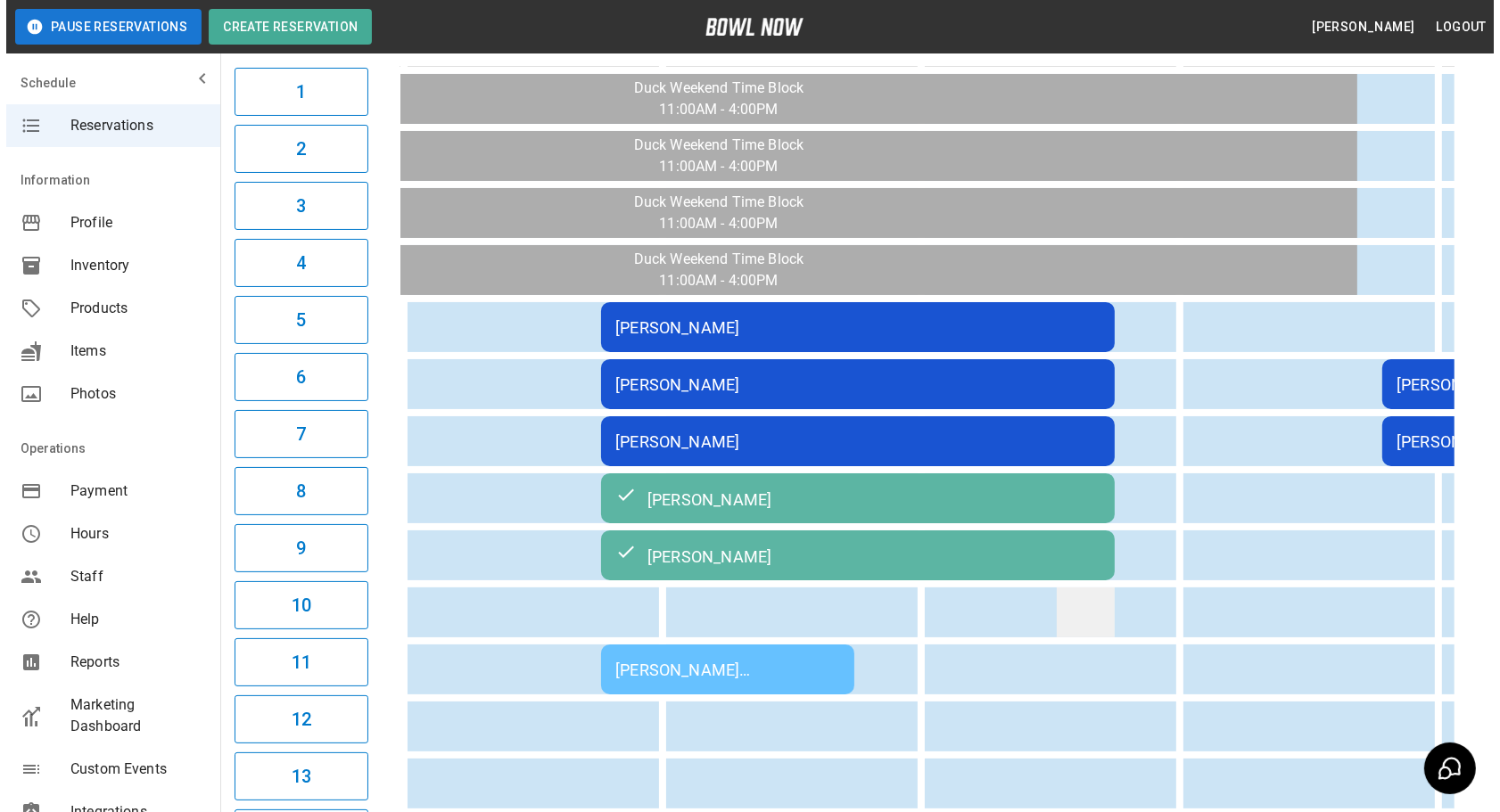
scroll to position [0, 258]
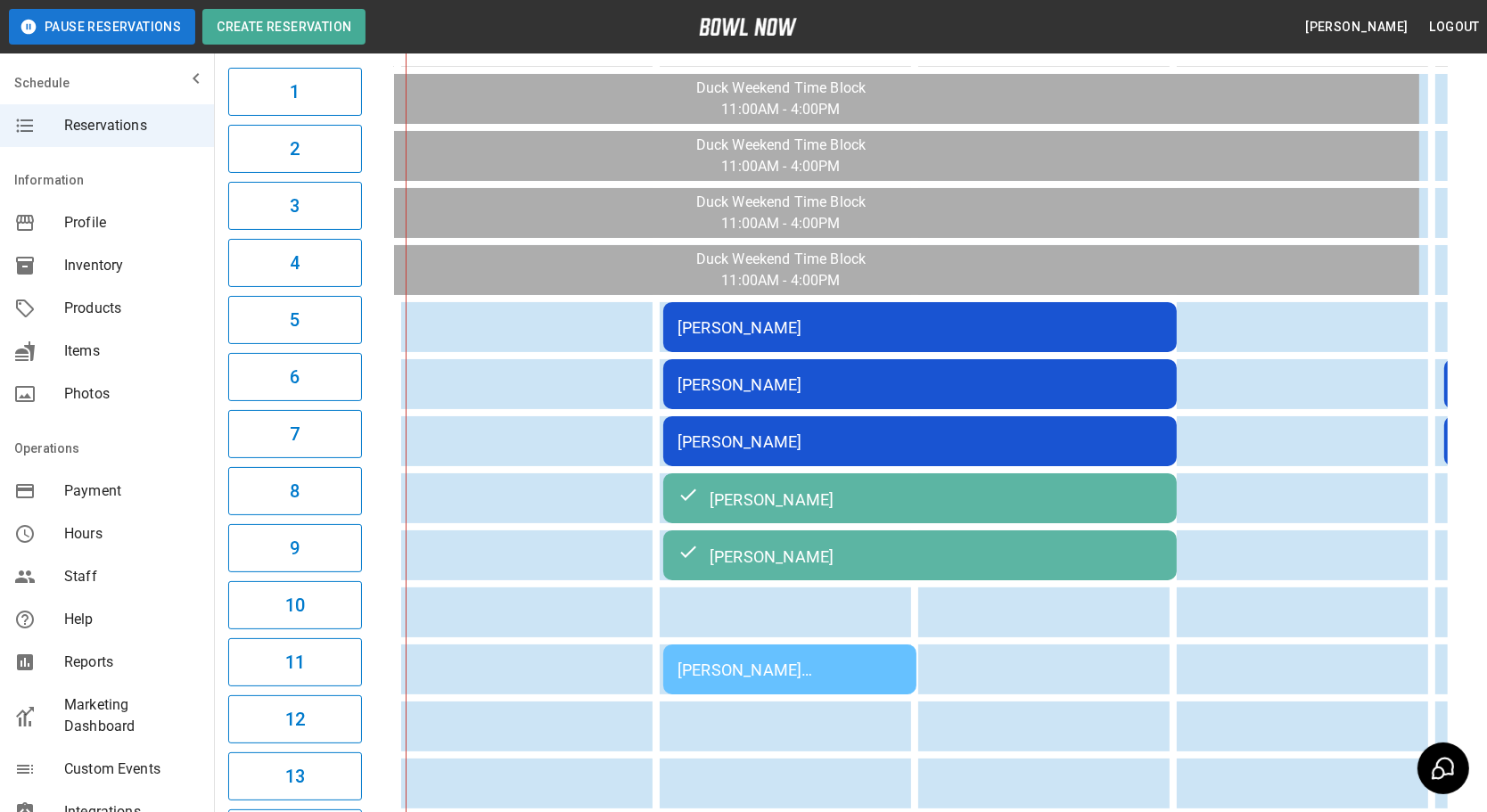
click at [765, 645] on td "[PERSON_NAME] [PERSON_NAME]" at bounding box center [790, 670] width 253 height 50
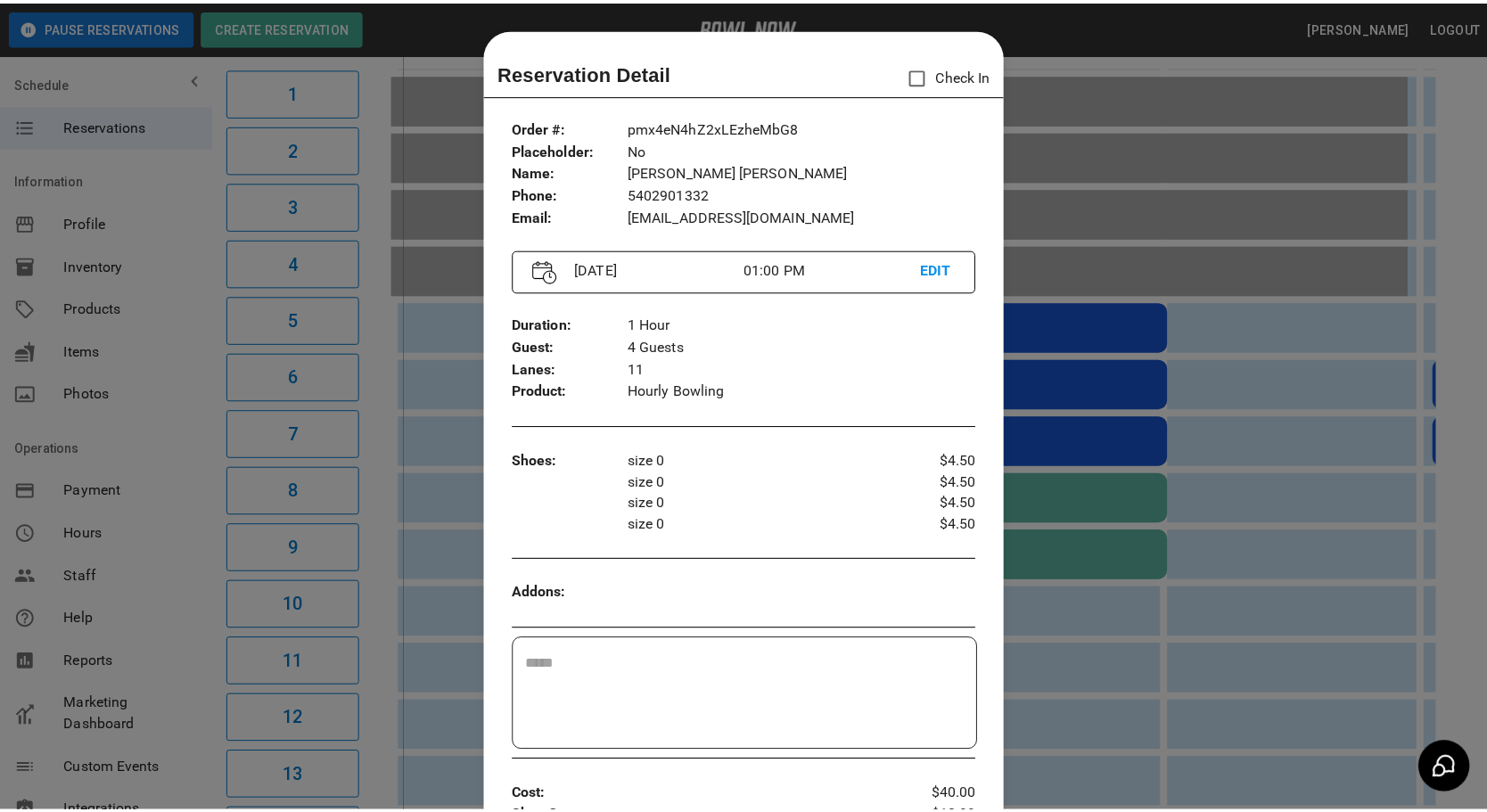
scroll to position [28, 0]
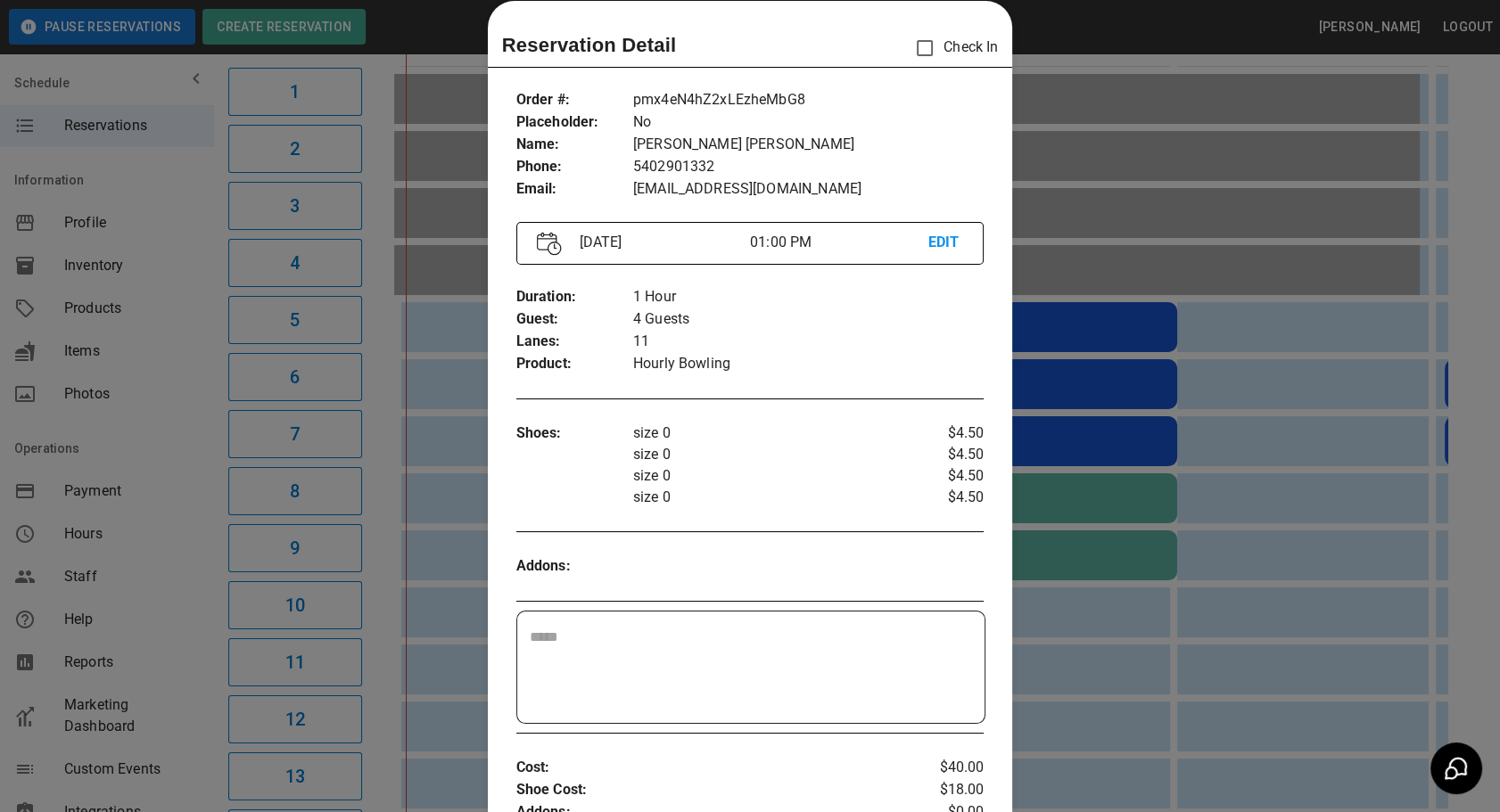
click at [1178, 629] on div at bounding box center [750, 406] width 1500 height 812
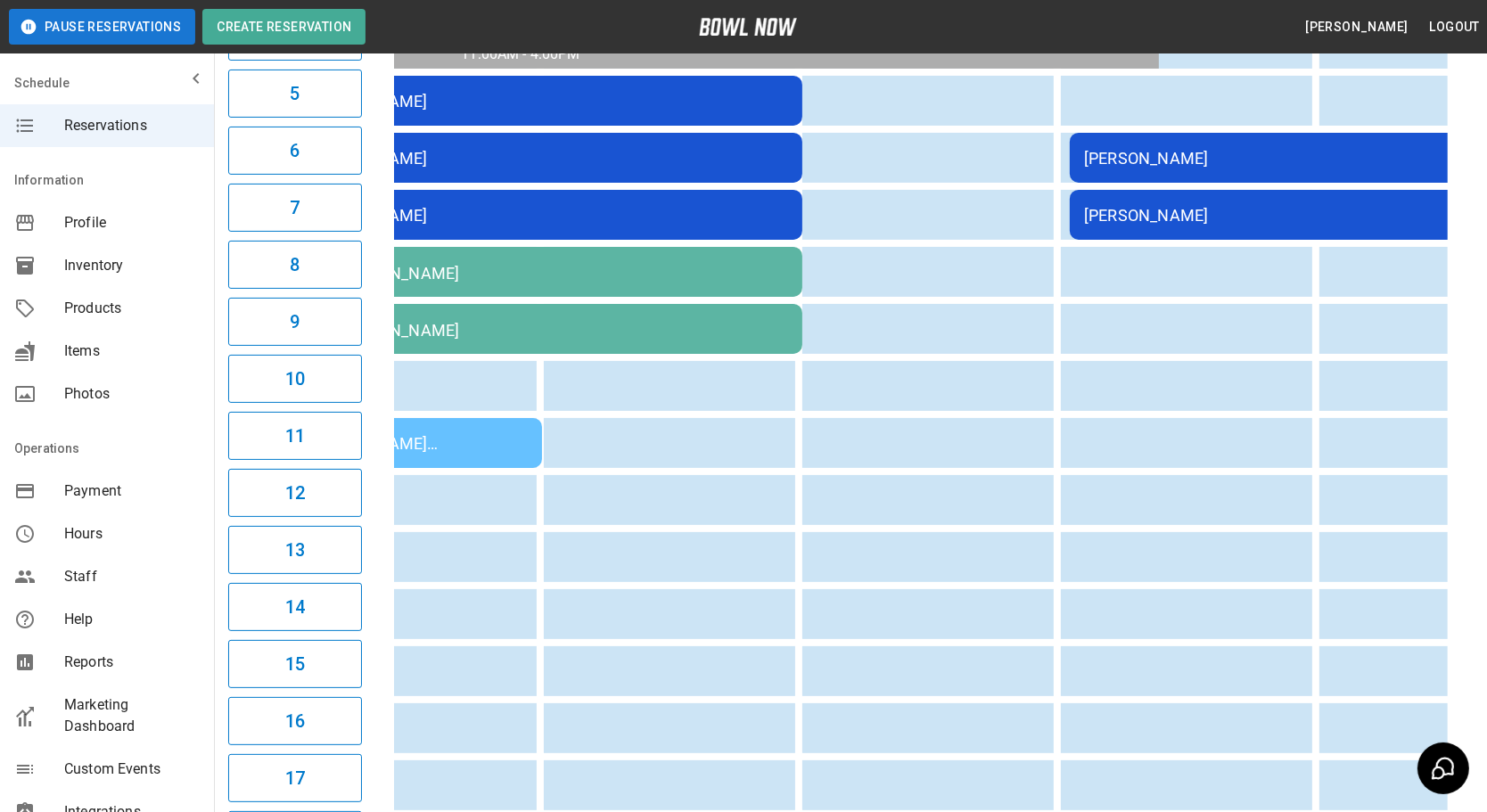
scroll to position [0, 633]
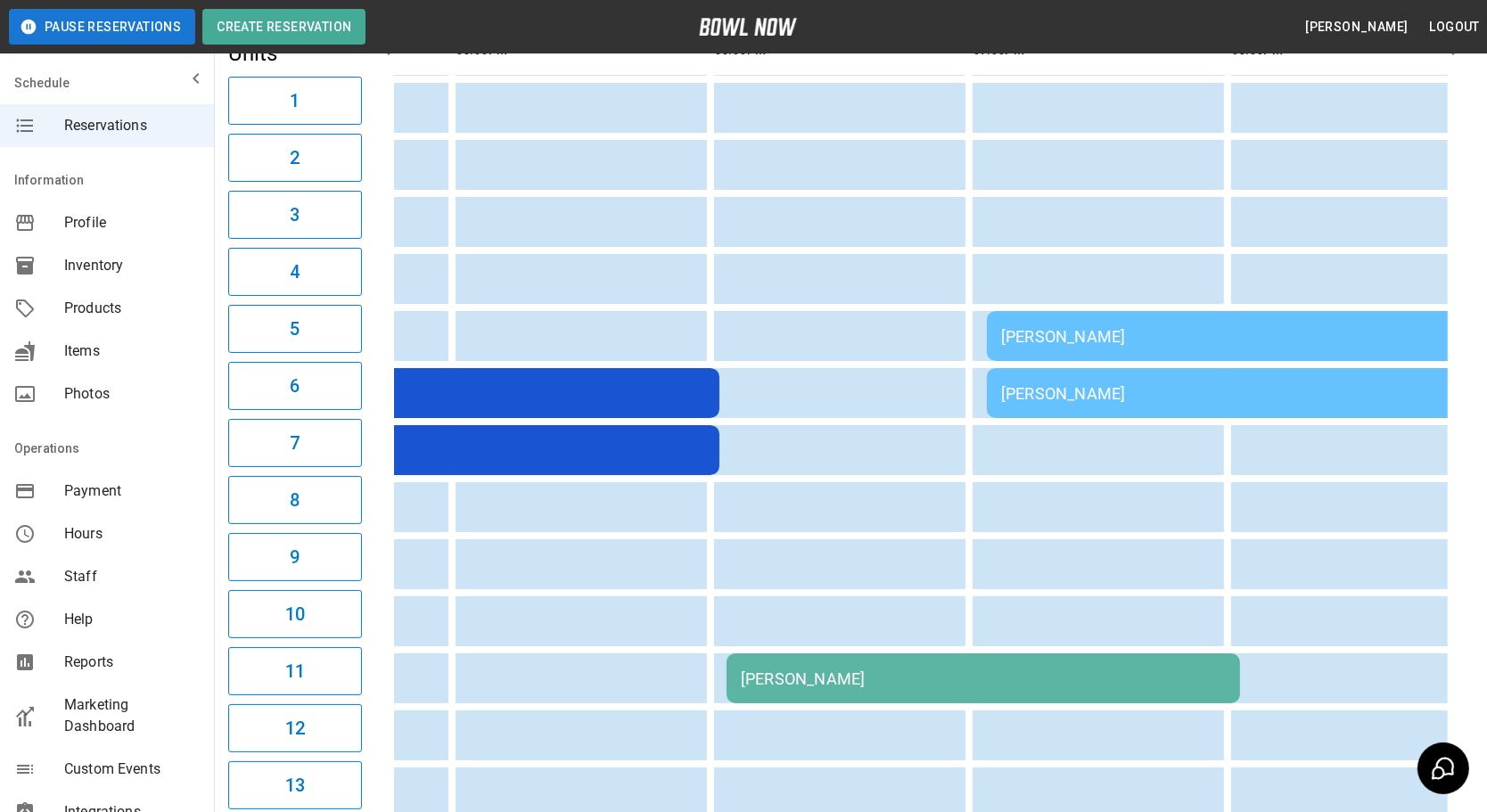
click at [573, 406] on td "[PERSON_NAME]" at bounding box center [463, 394] width 514 height 50
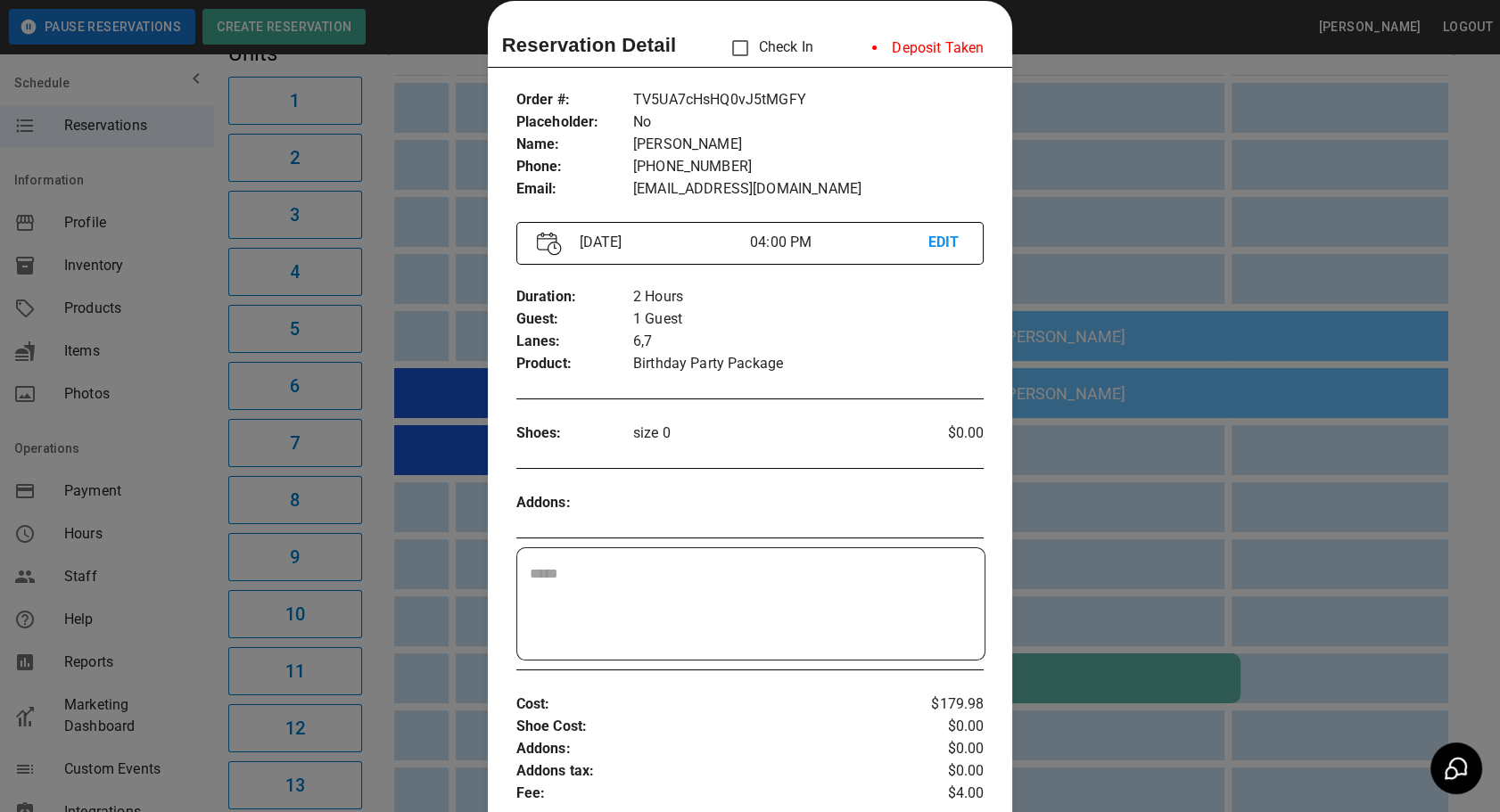
click at [1072, 573] on div at bounding box center [750, 406] width 1500 height 812
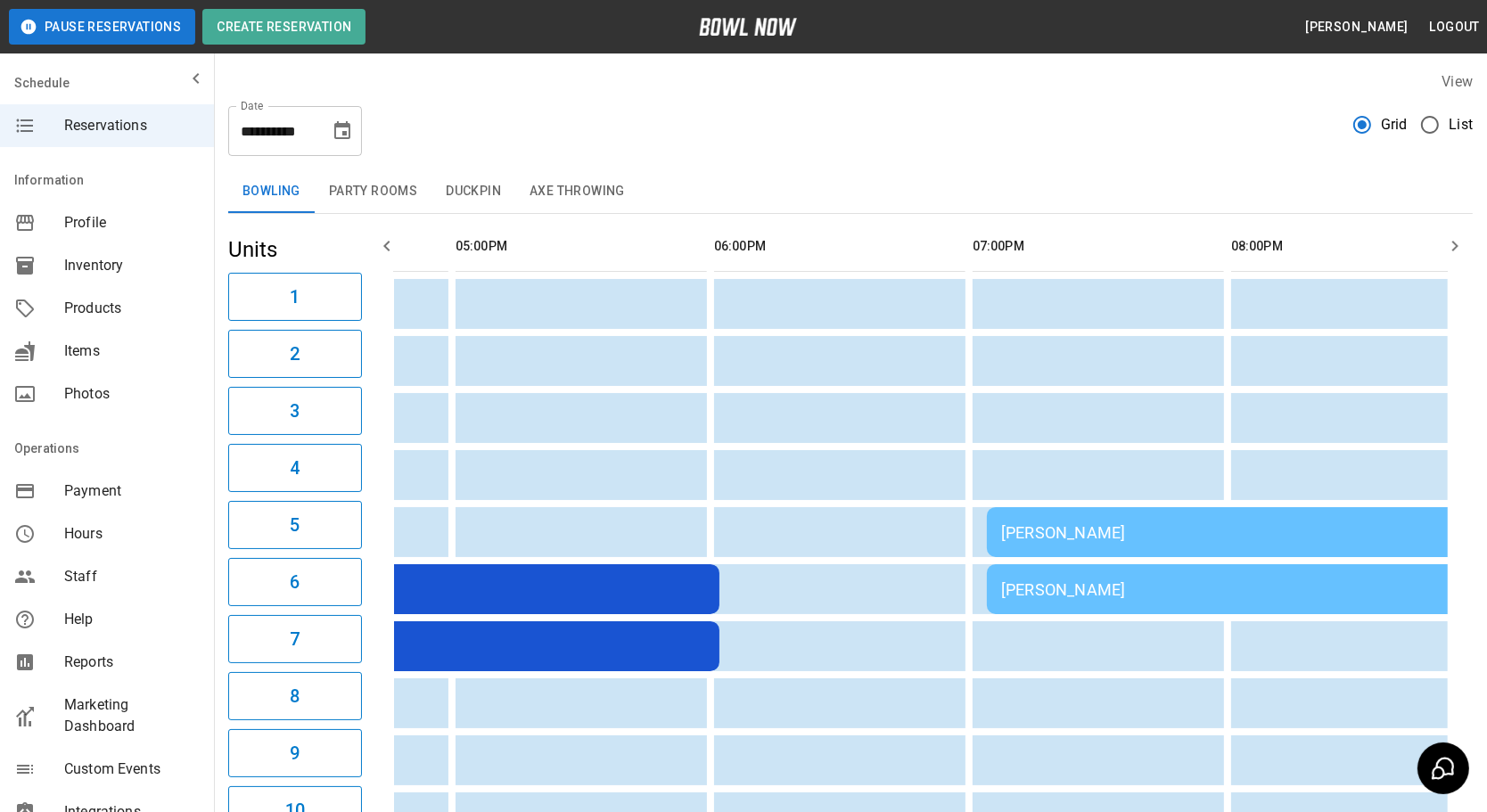
click at [1033, 590] on div "[PERSON_NAME]" at bounding box center [1243, 590] width 485 height 19
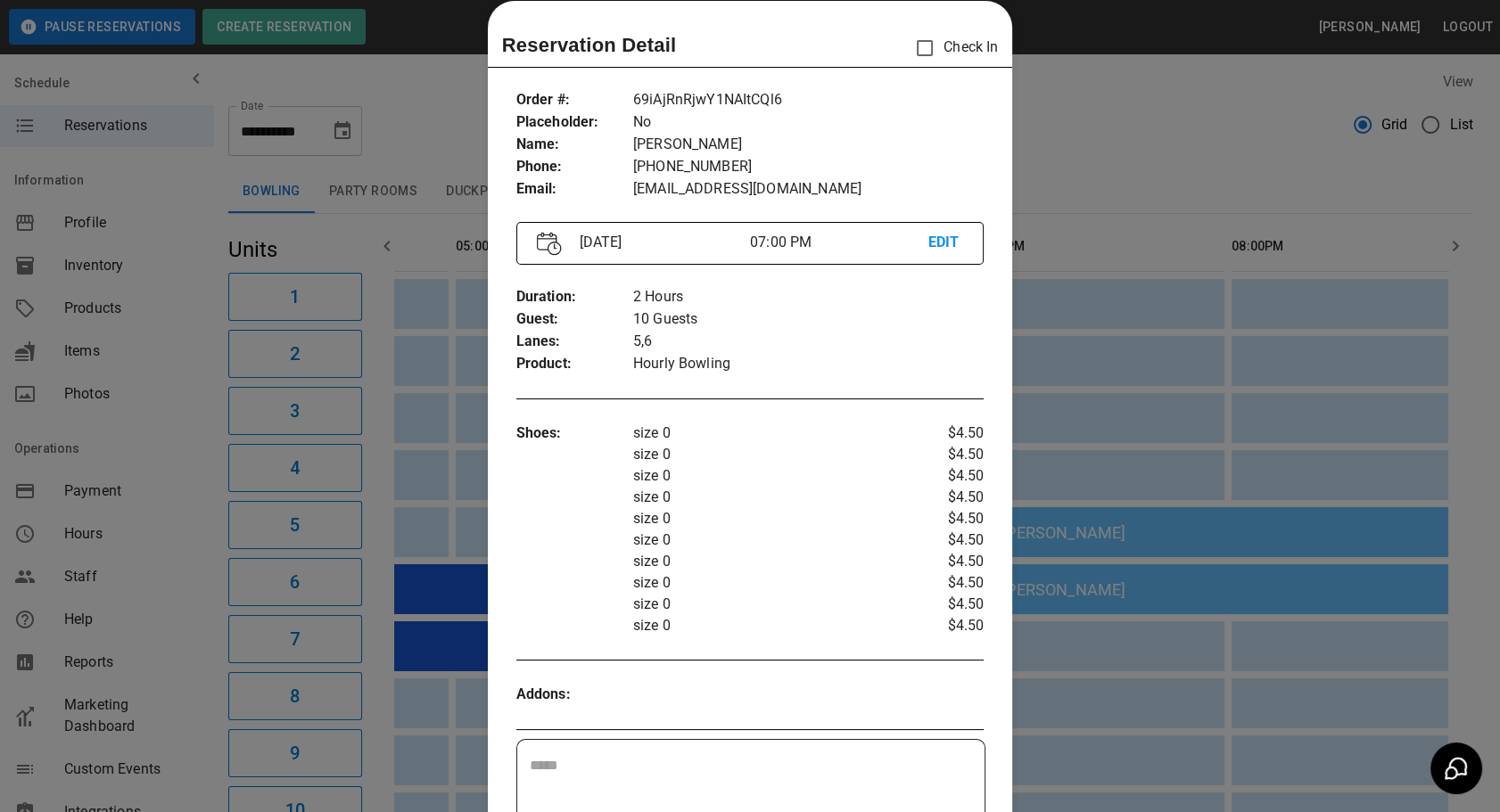
click at [1159, 705] on div at bounding box center [750, 406] width 1500 height 812
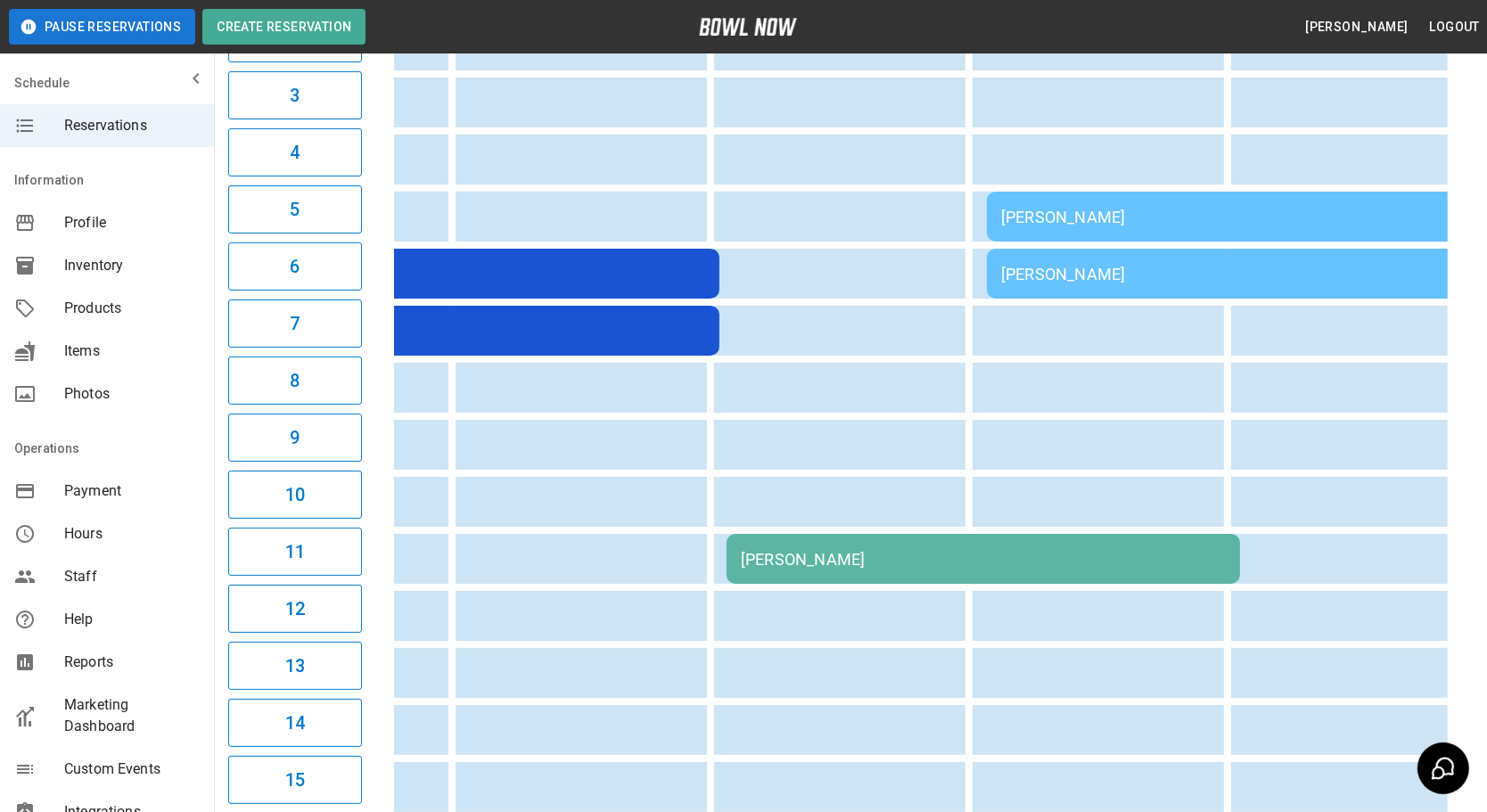
click at [1052, 554] on div "[PERSON_NAME]" at bounding box center [983, 560] width 485 height 19
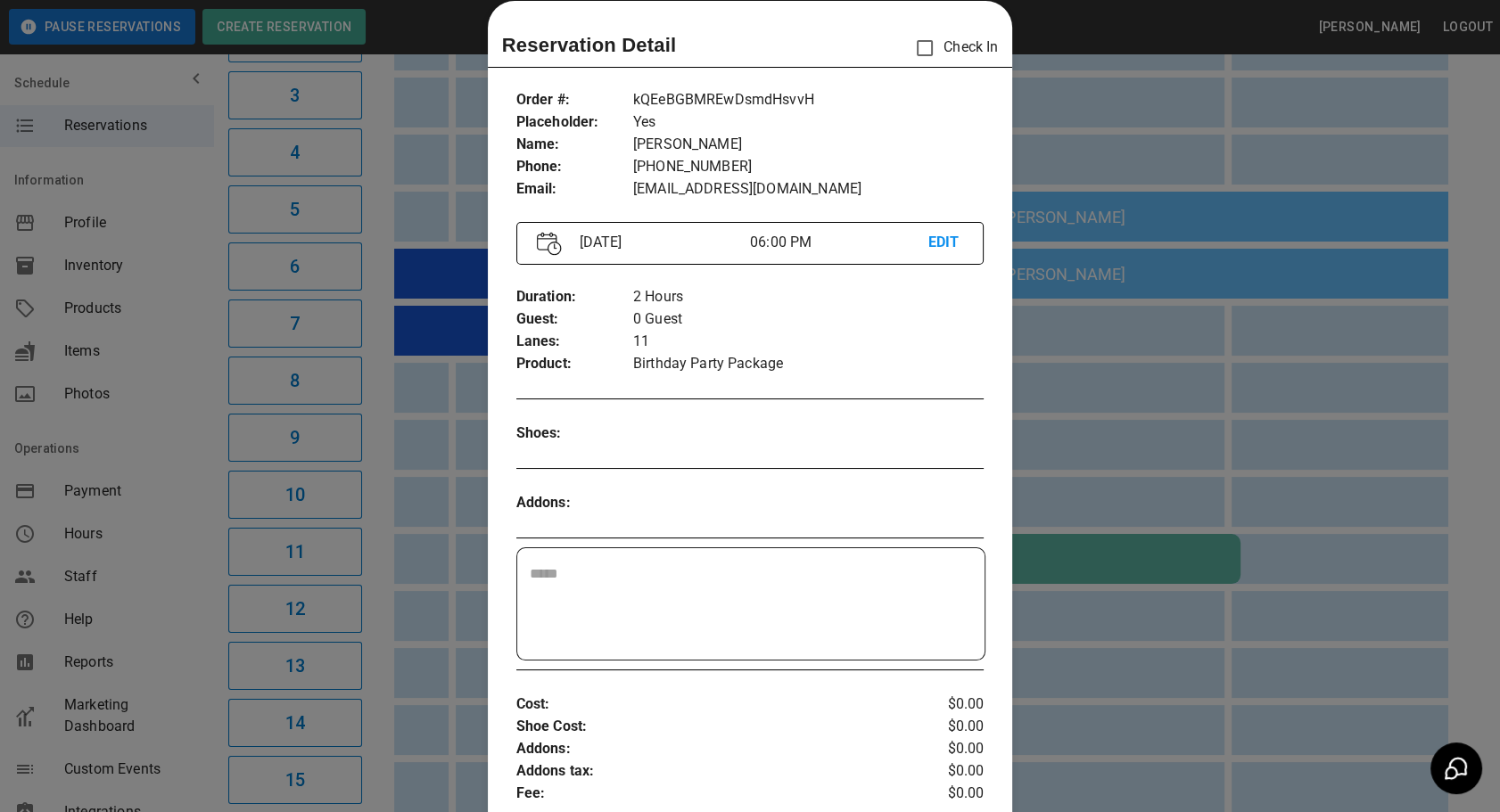
click at [1133, 661] on div at bounding box center [750, 406] width 1500 height 812
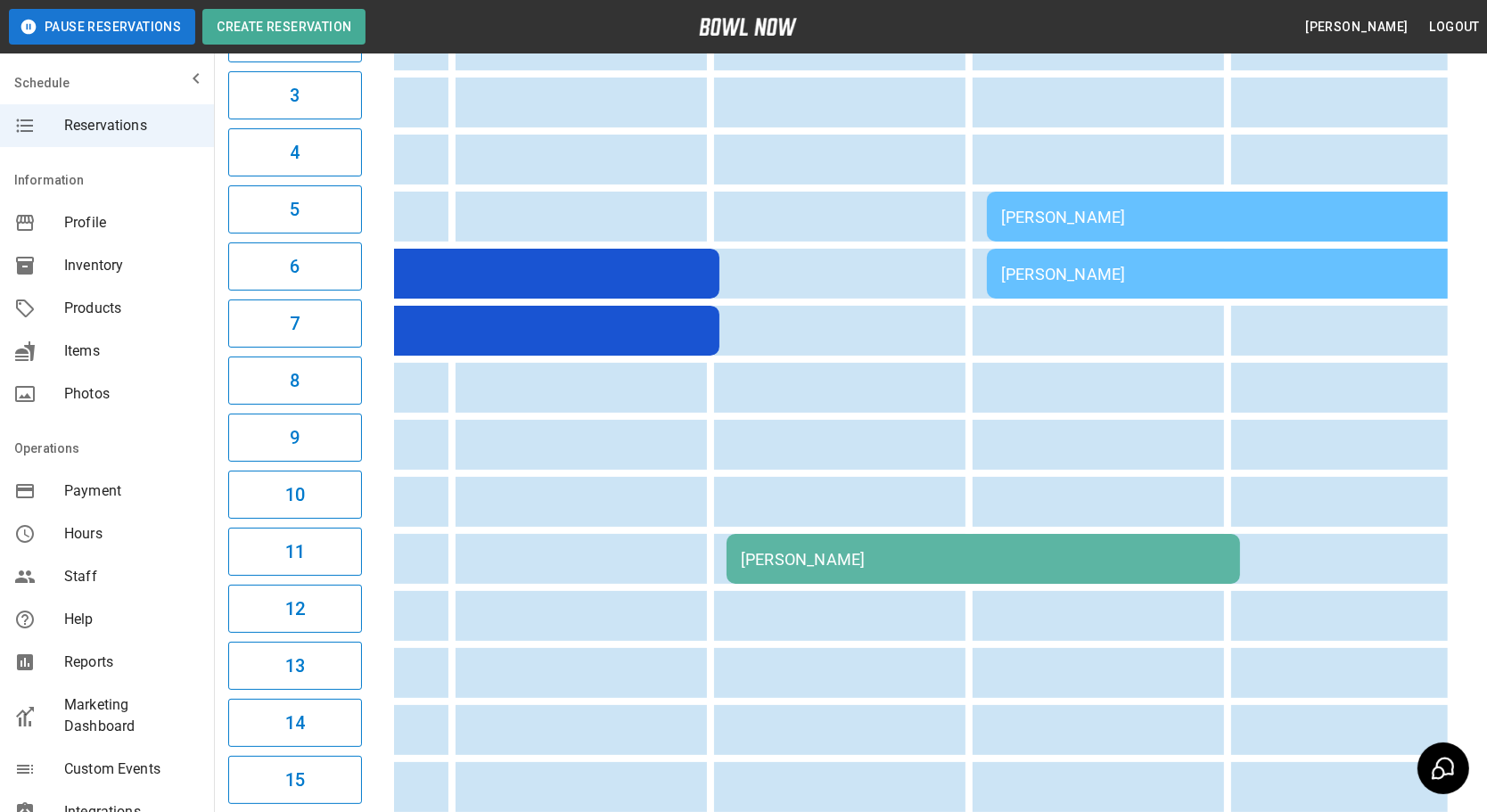
click at [997, 569] on td "[PERSON_NAME]" at bounding box center [983, 559] width 514 height 50
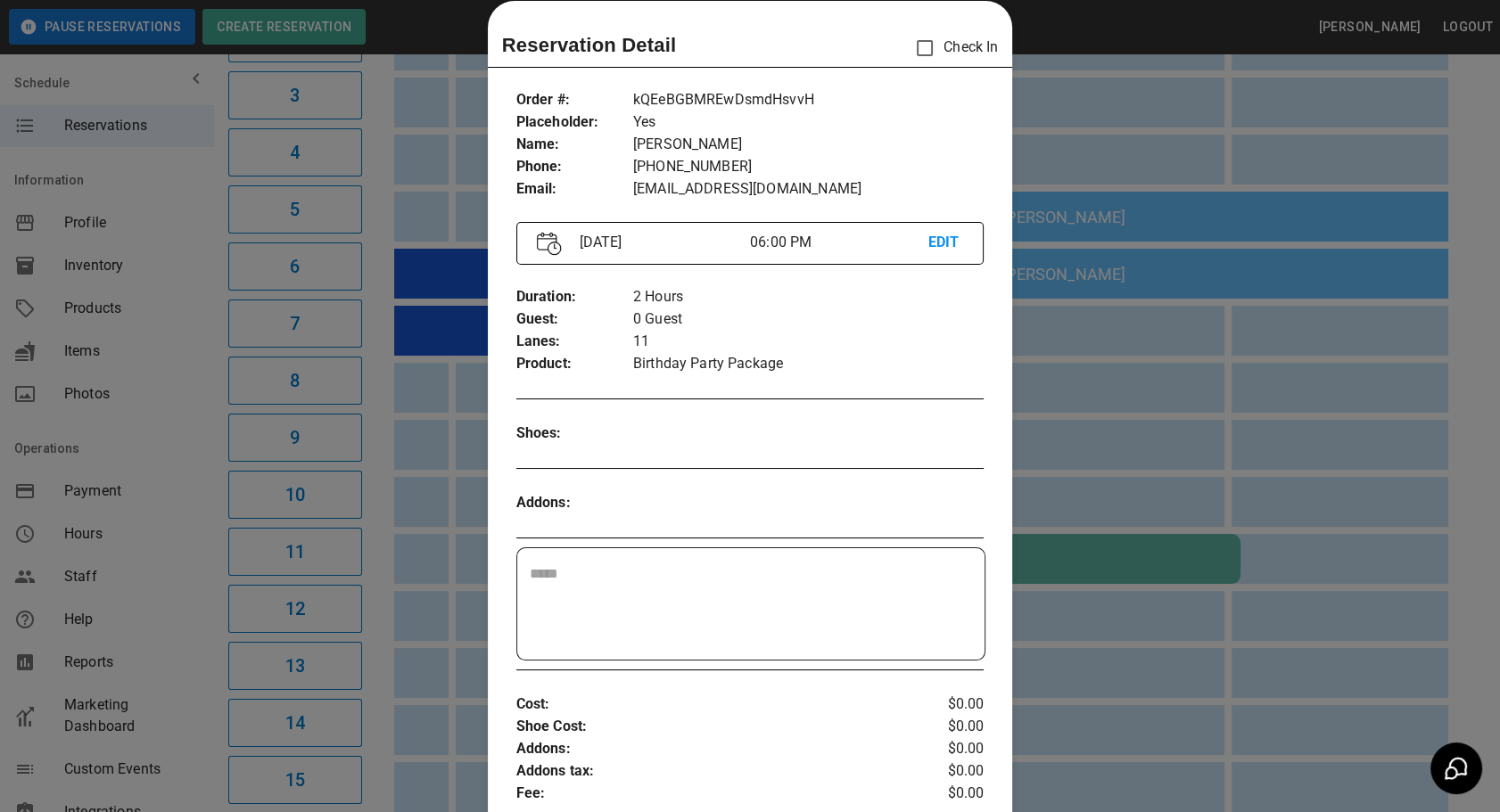
click at [1141, 648] on div at bounding box center [750, 406] width 1500 height 812
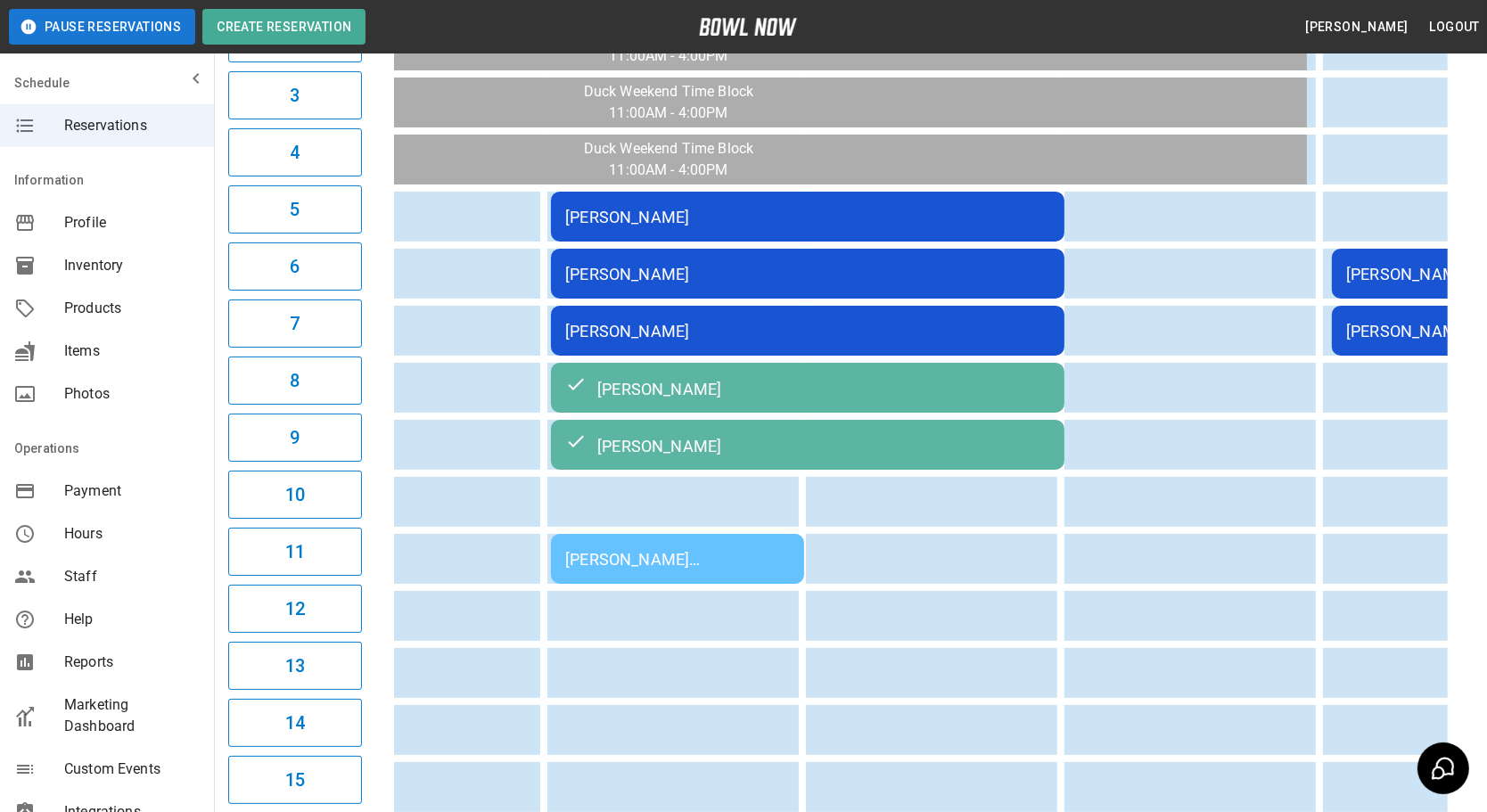
click at [686, 570] on td "[PERSON_NAME] [PERSON_NAME]" at bounding box center [678, 559] width 253 height 50
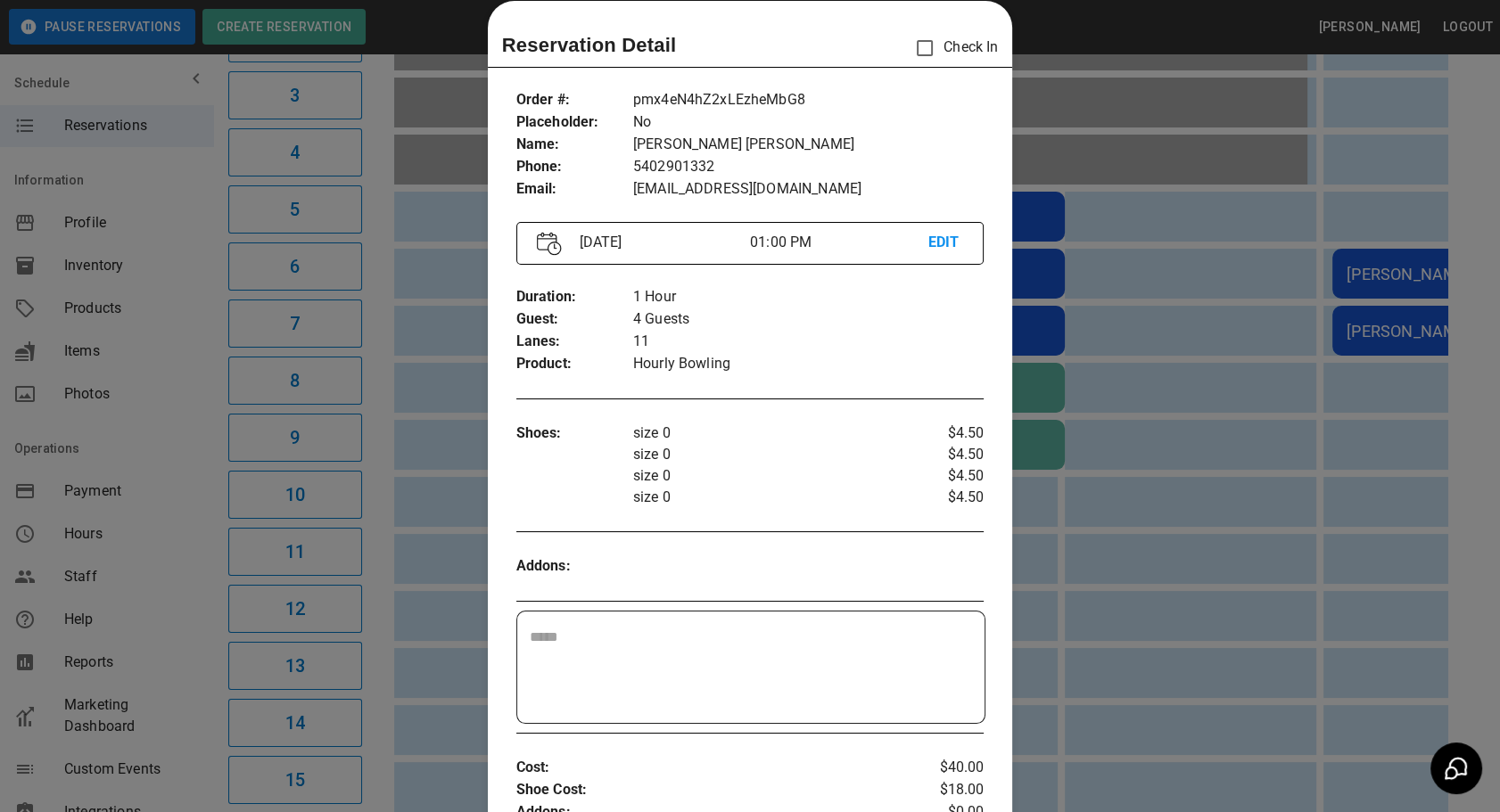
click at [1101, 661] on div at bounding box center [750, 406] width 1500 height 812
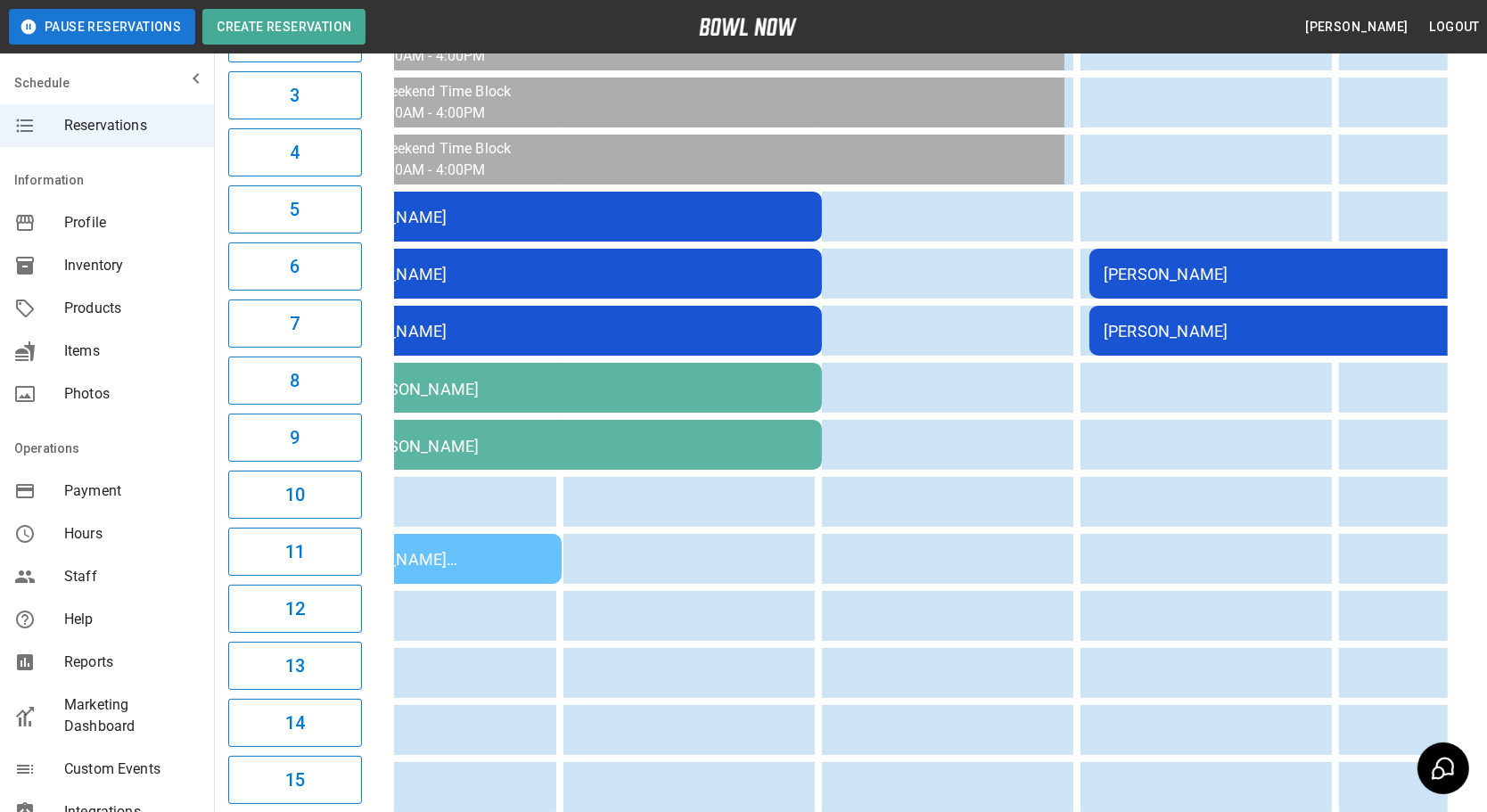
click at [740, 306] on td "[PERSON_NAME]" at bounding box center [564, 331] width 514 height 50
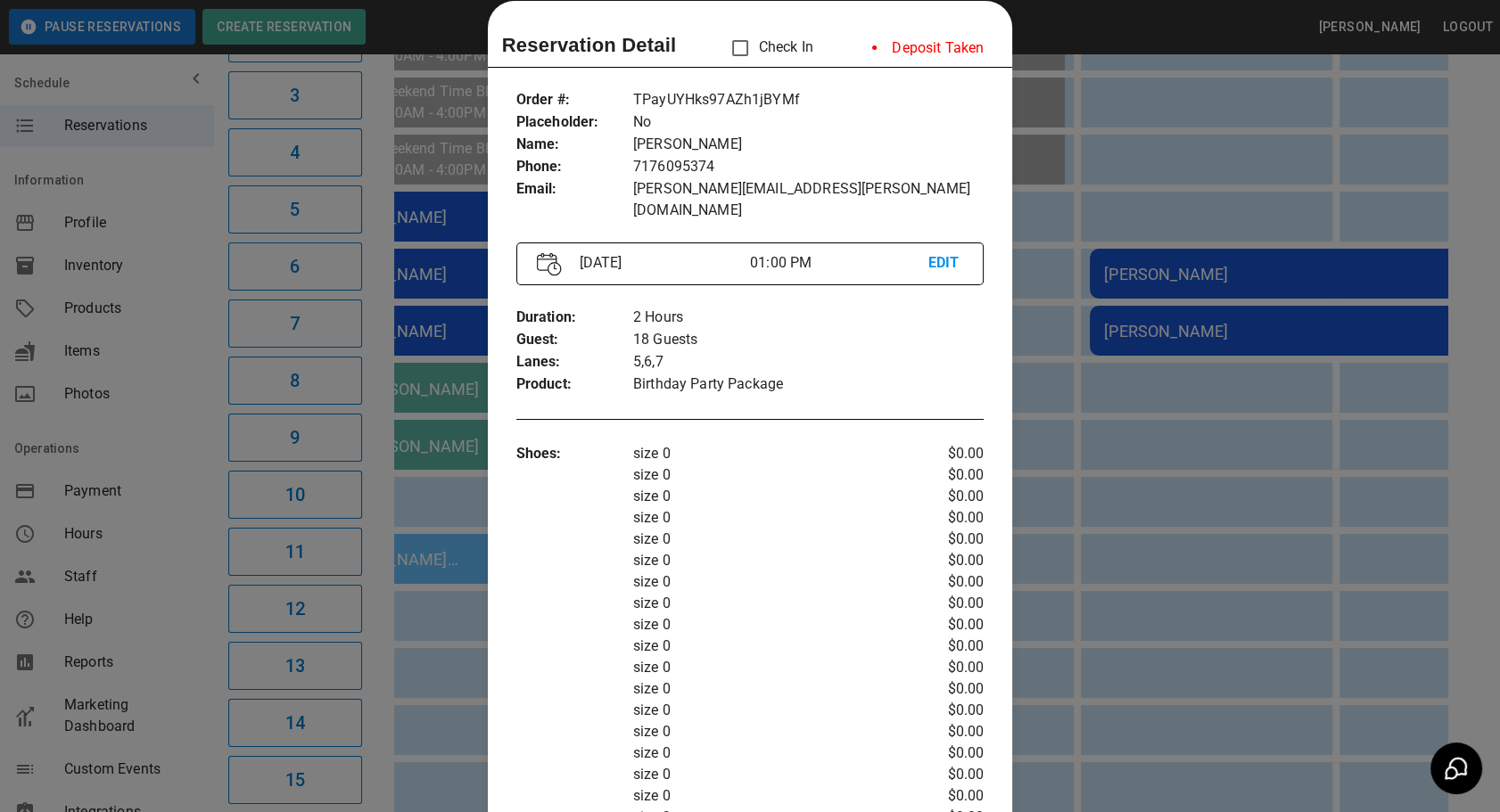
click at [1126, 545] on div at bounding box center [750, 406] width 1500 height 812
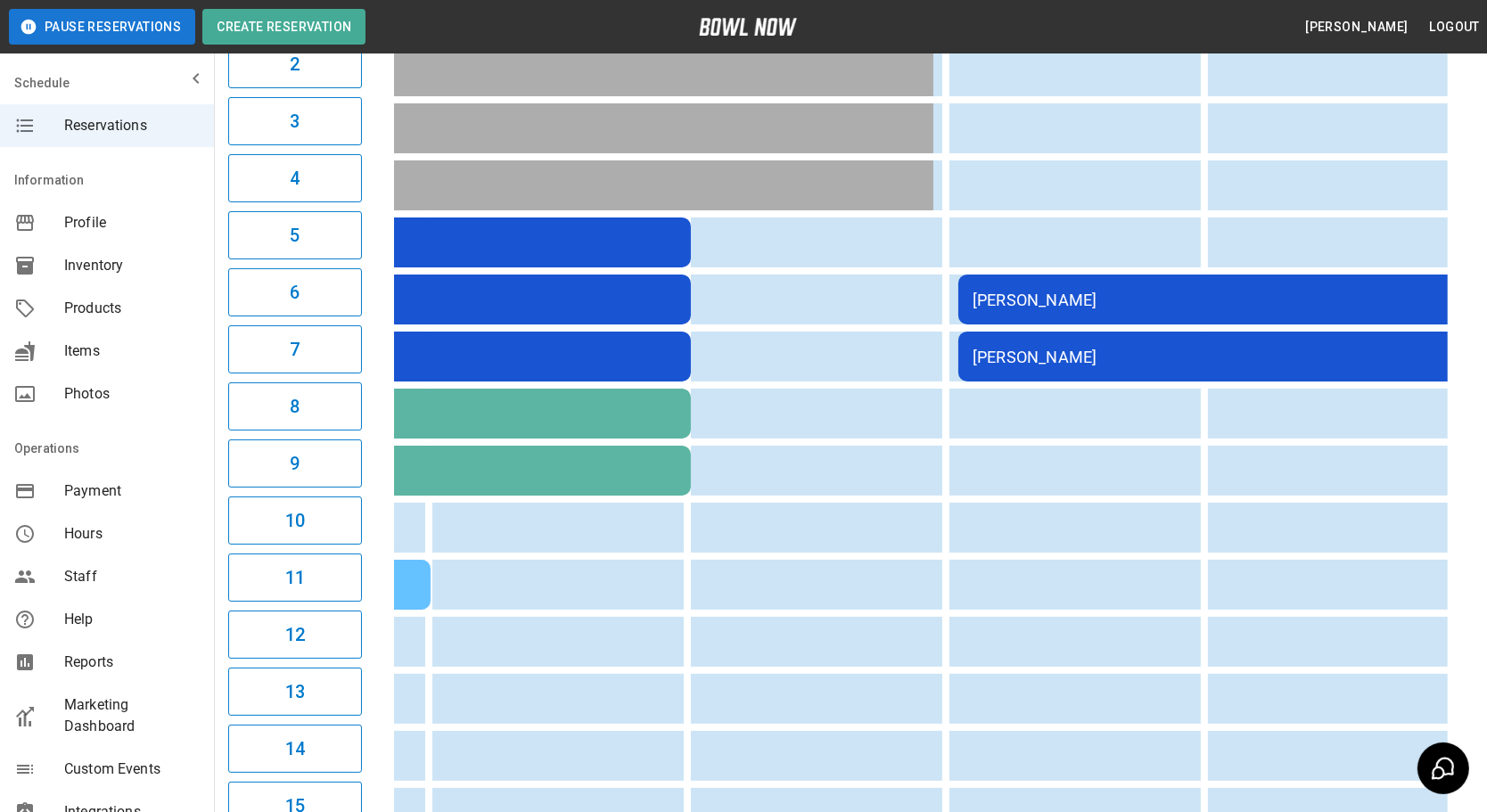
scroll to position [0, 783]
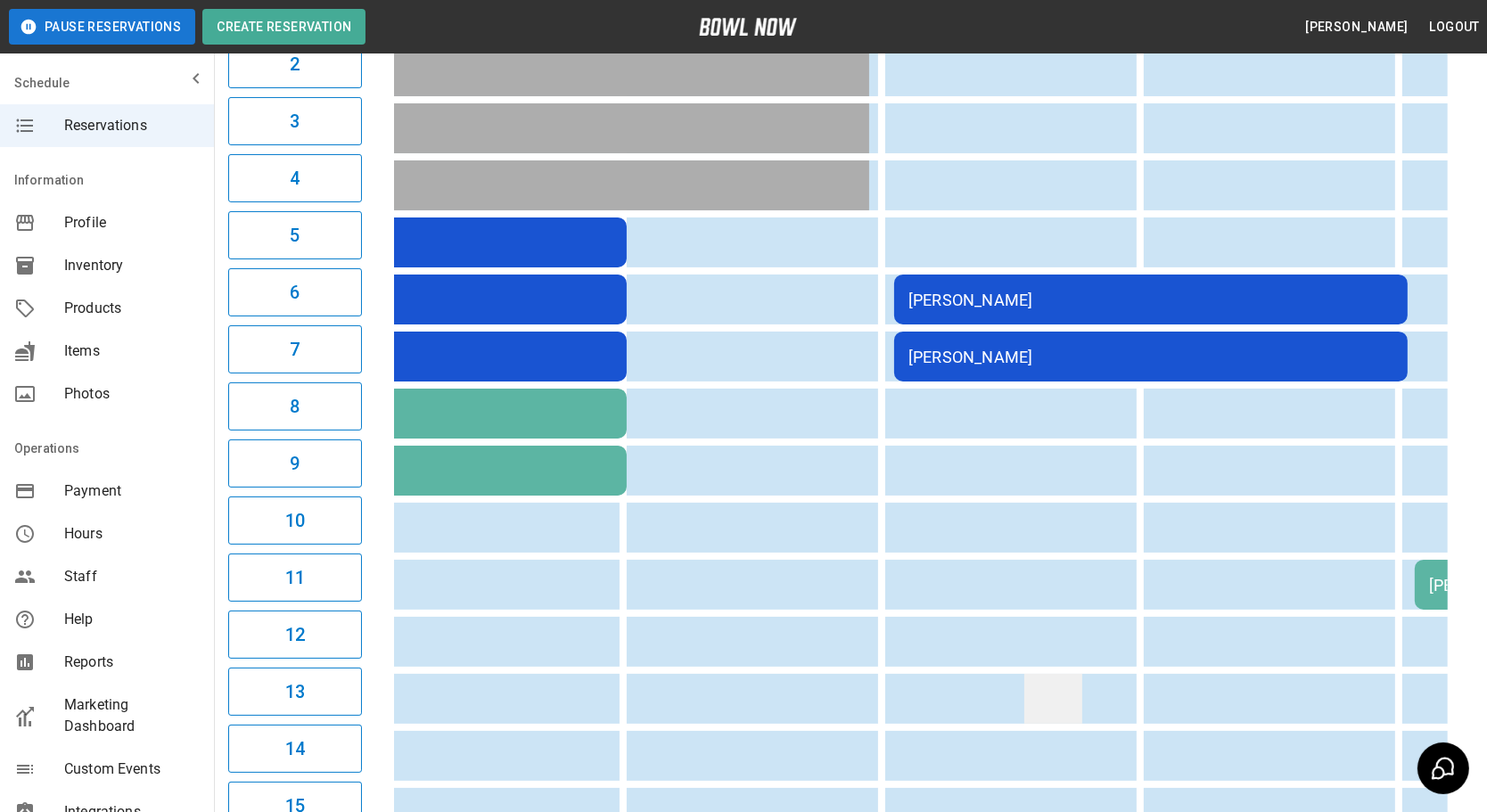
click at [1061, 684] on td "sticky table" at bounding box center [1053, 699] width 58 height 50
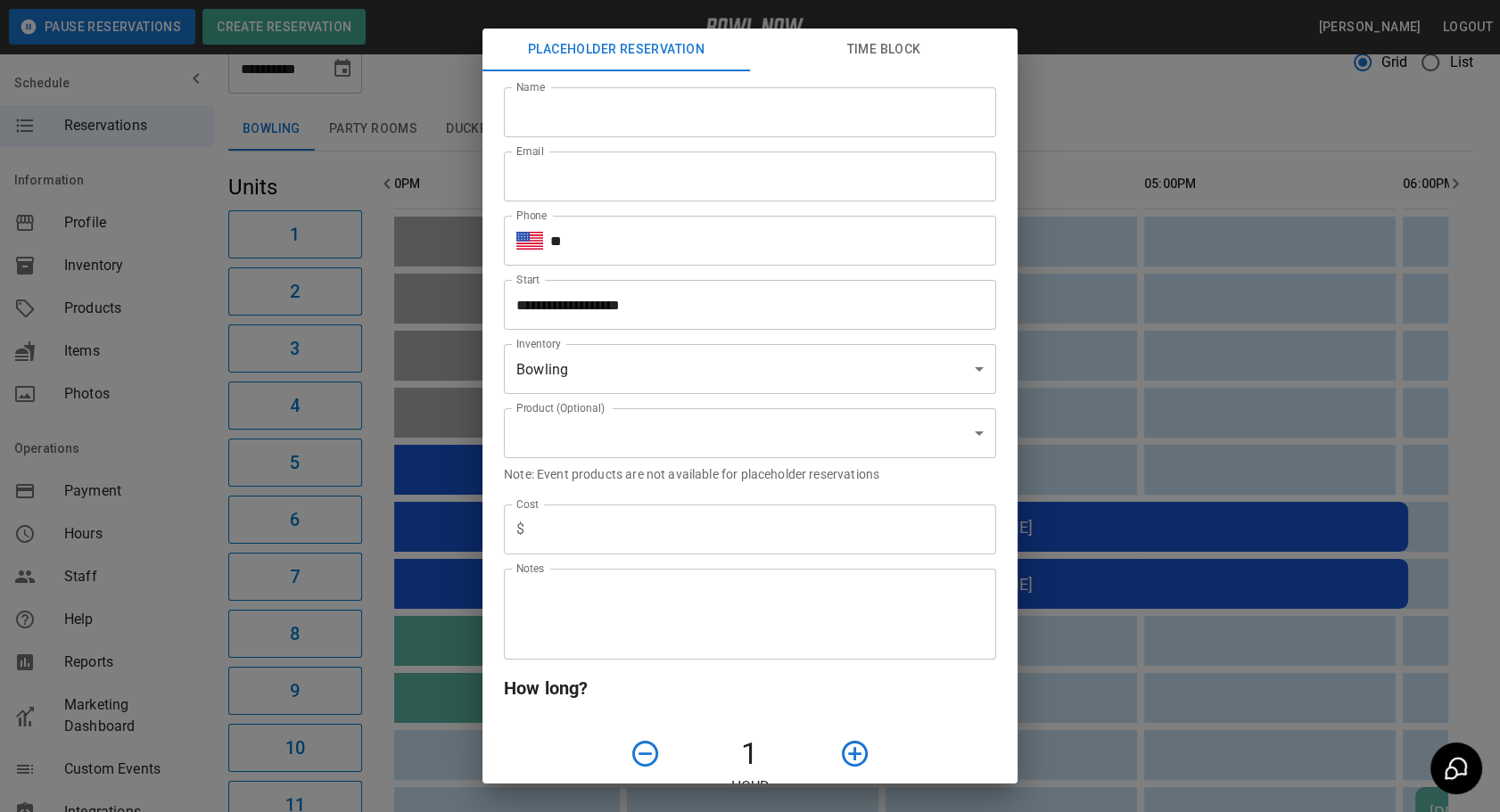
type input "**********"
click at [1208, 673] on div "**********" at bounding box center [750, 406] width 1500 height 812
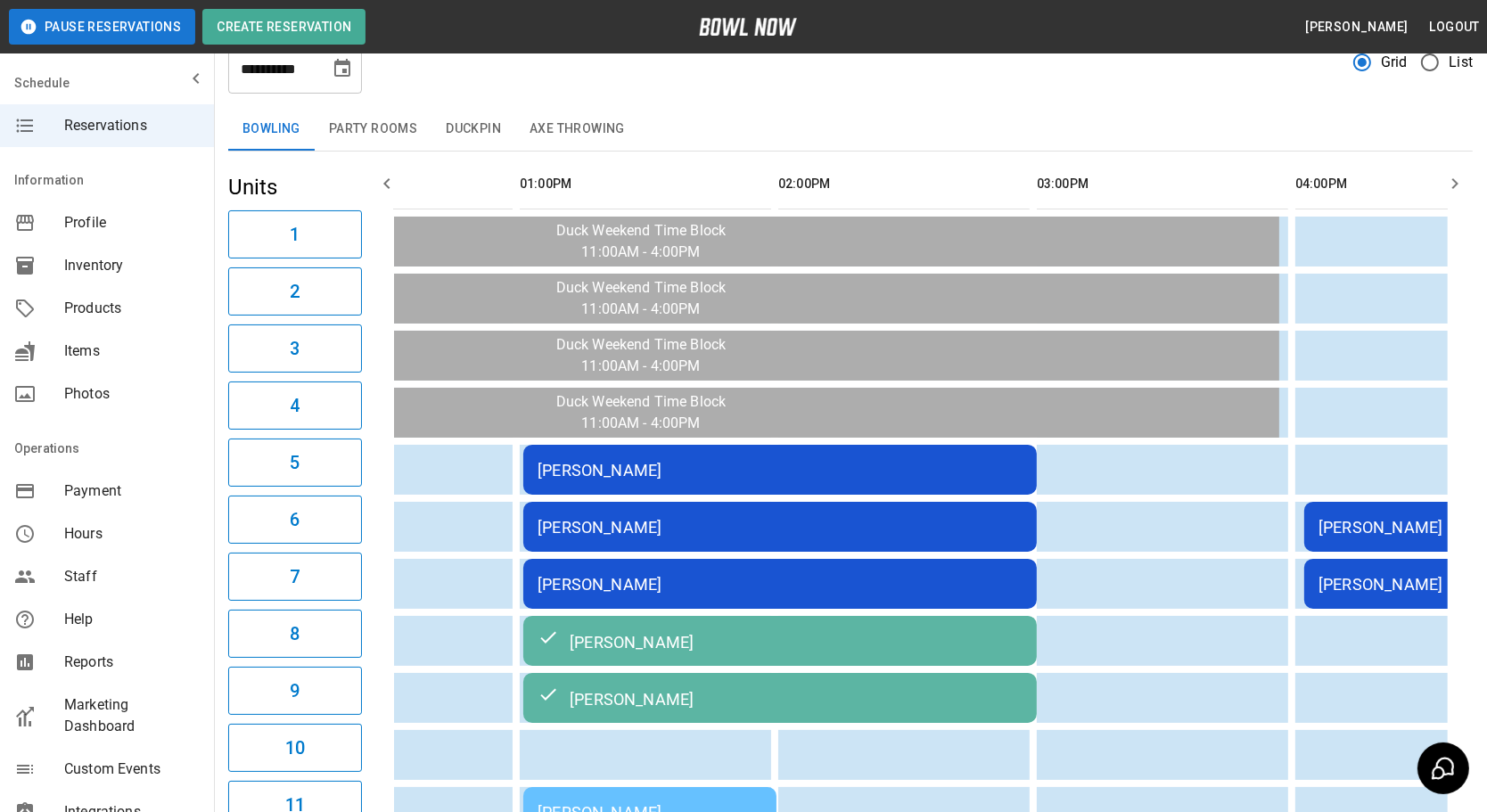
click at [921, 470] on div "[PERSON_NAME]" at bounding box center [779, 470] width 485 height 19
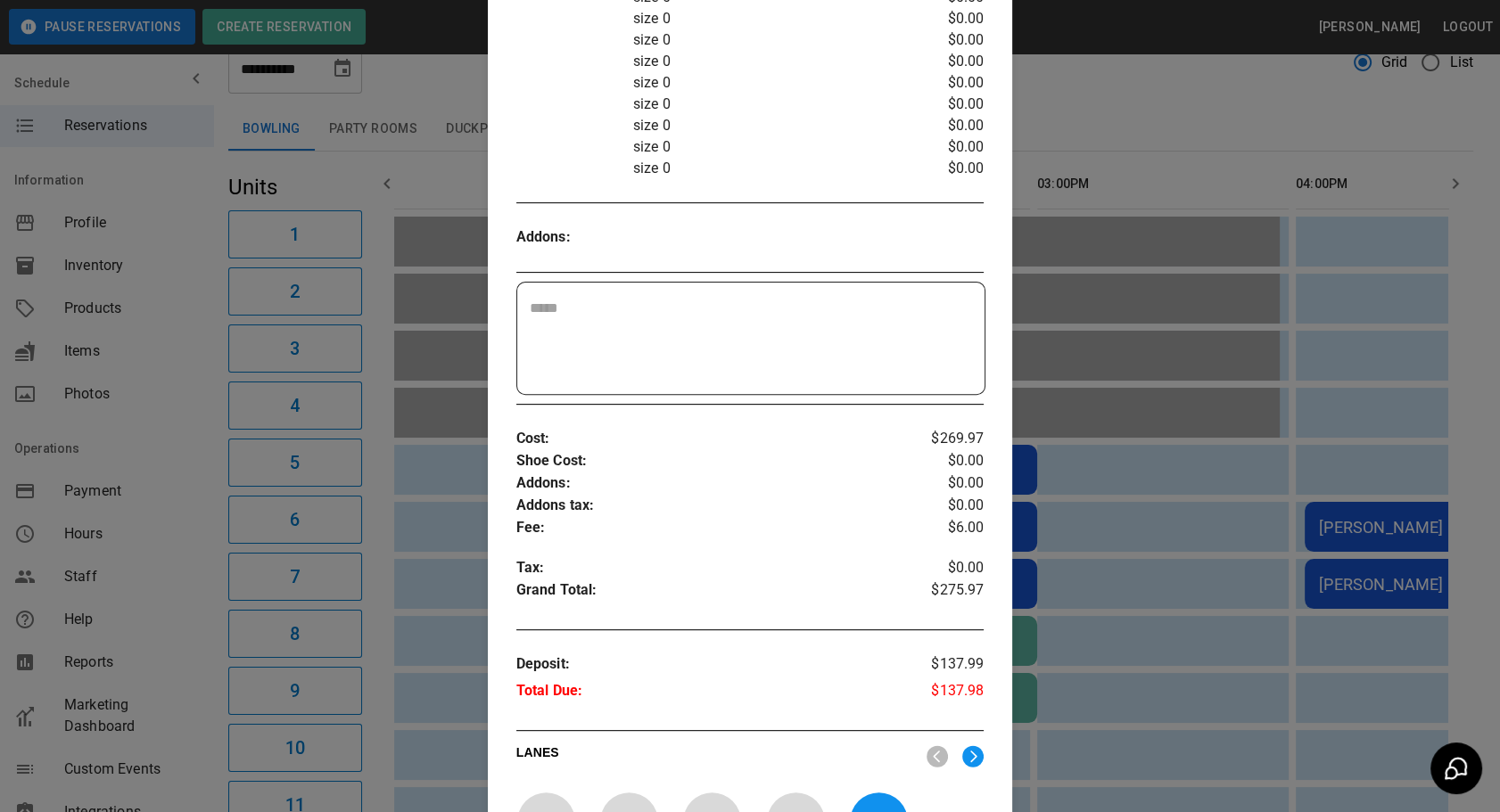
click at [1242, 659] on div at bounding box center [750, 406] width 1500 height 812
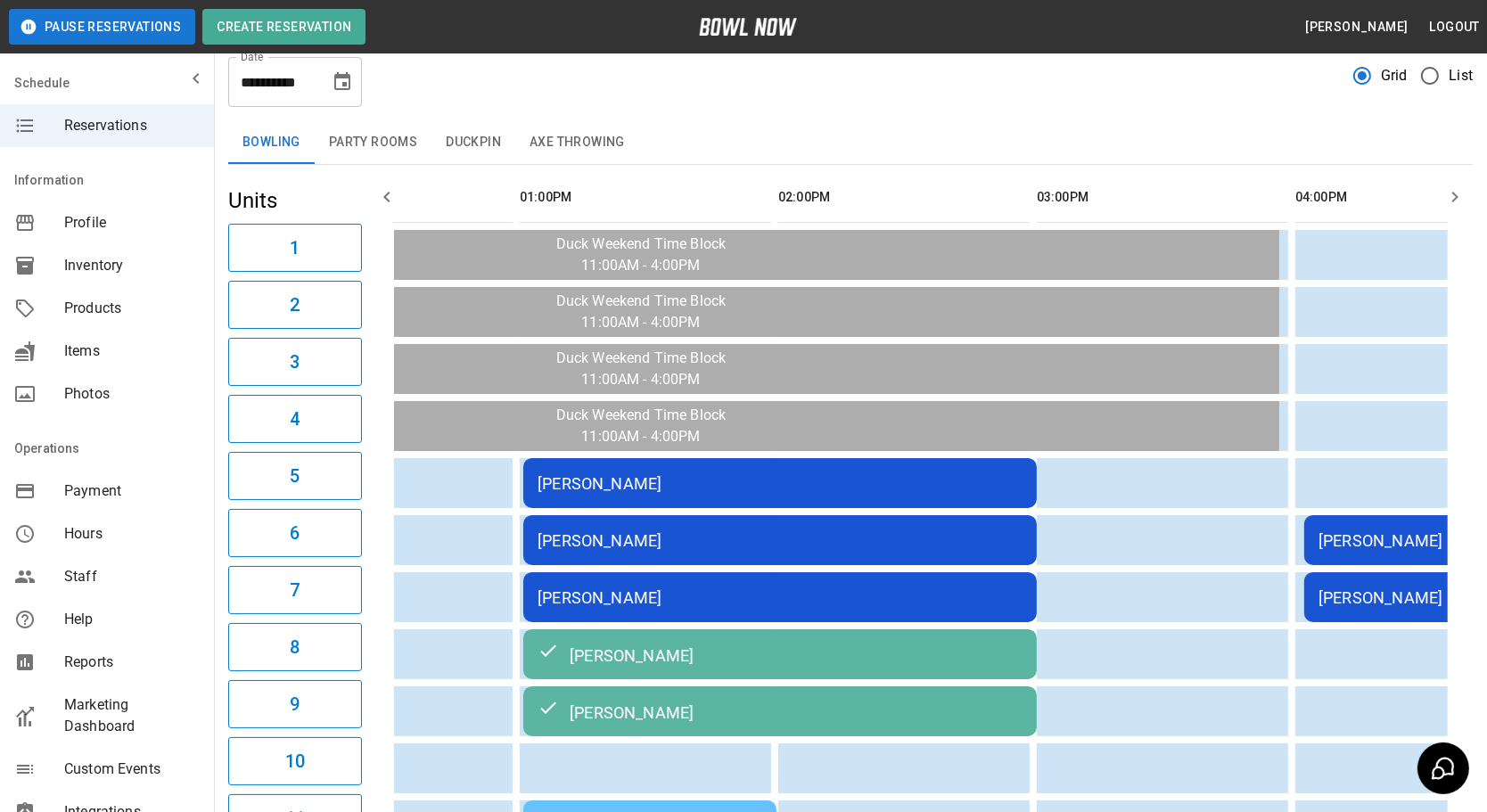
scroll to position [48, 0]
click at [477, 143] on button "Duckpin" at bounding box center [473, 143] width 84 height 43
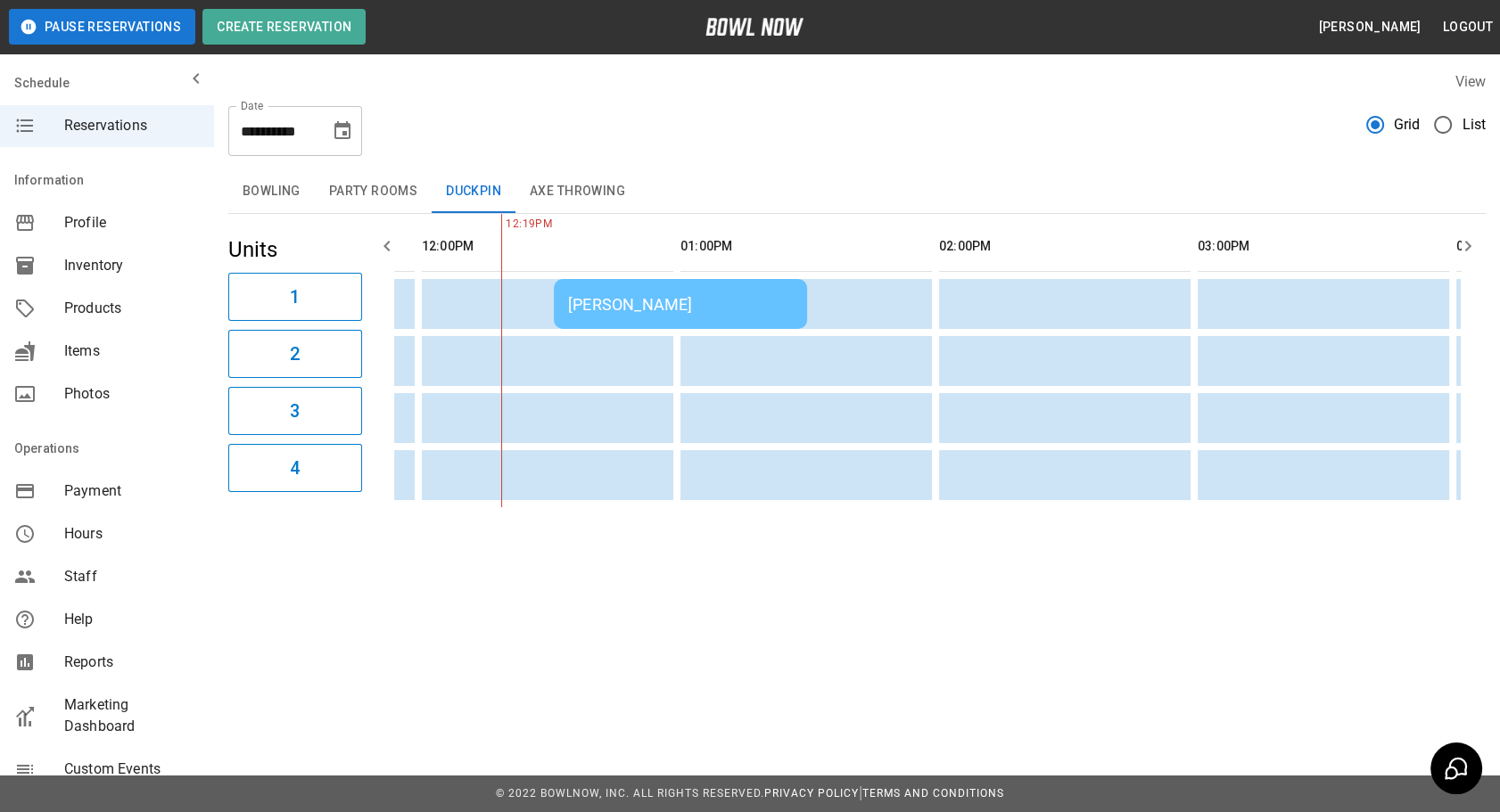
scroll to position [0, 237]
click at [645, 295] on div "[PERSON_NAME]" at bounding box center [682, 304] width 225 height 19
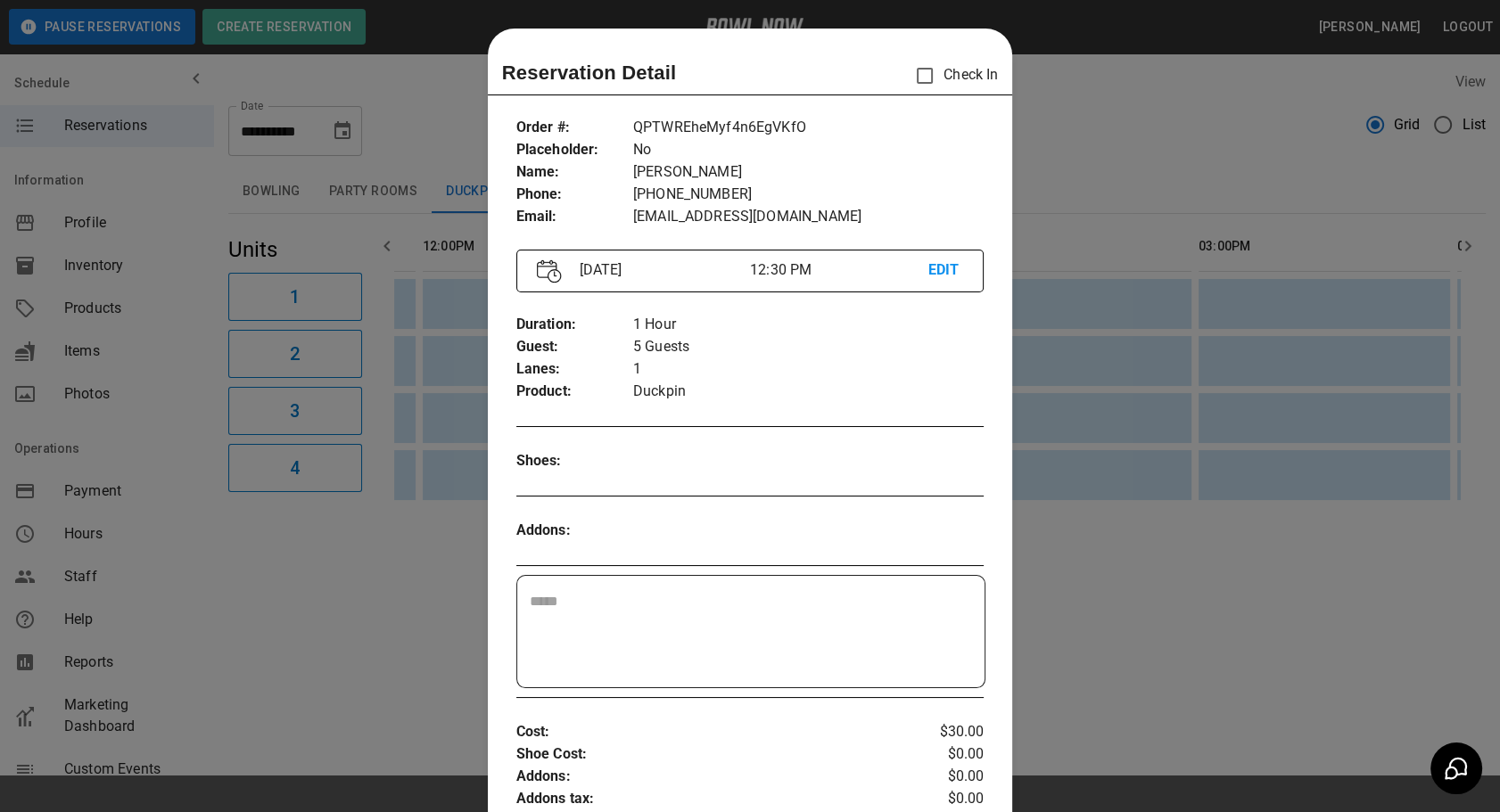
scroll to position [28, 0]
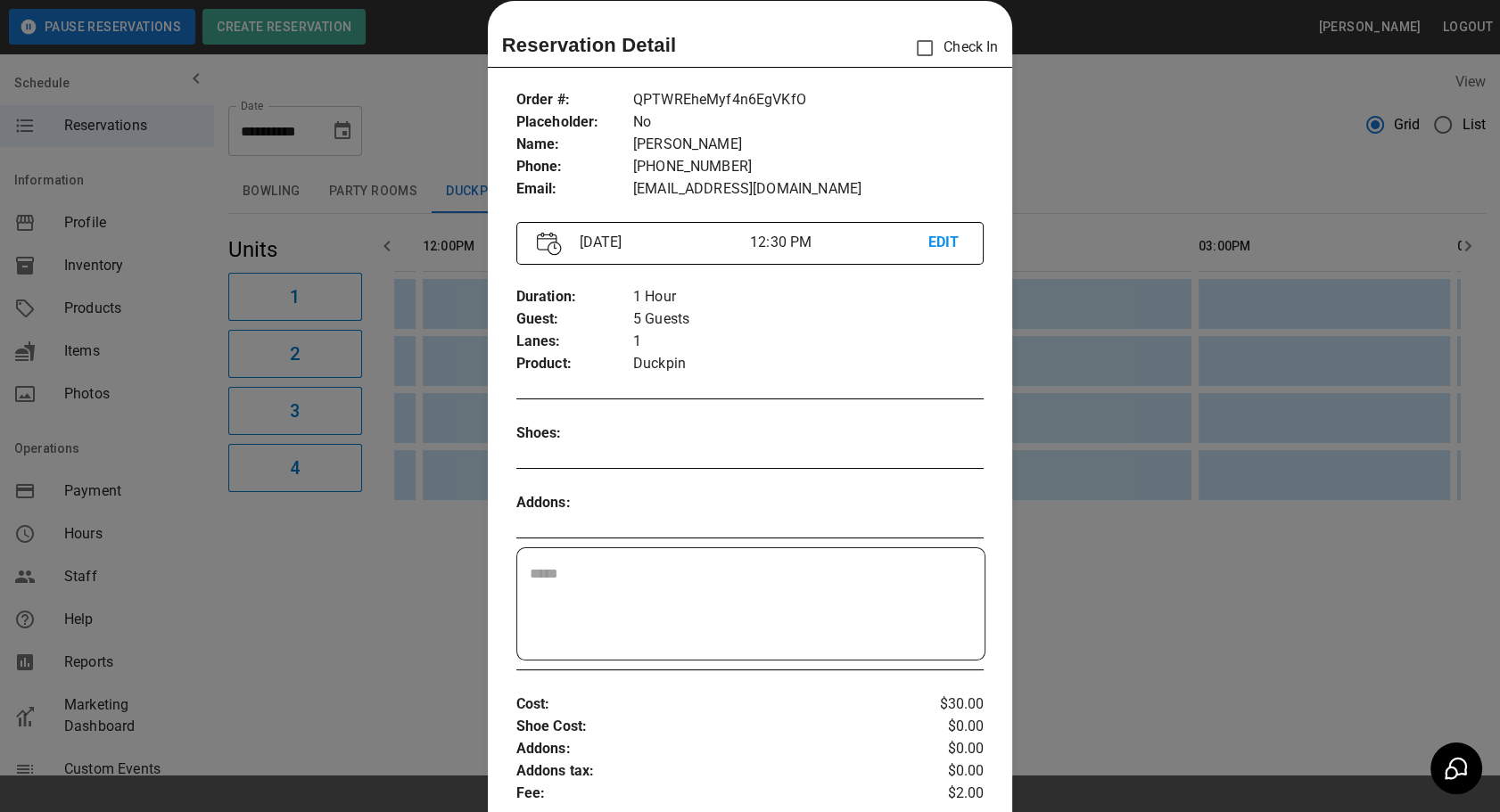
click at [1059, 536] on div at bounding box center [750, 406] width 1500 height 812
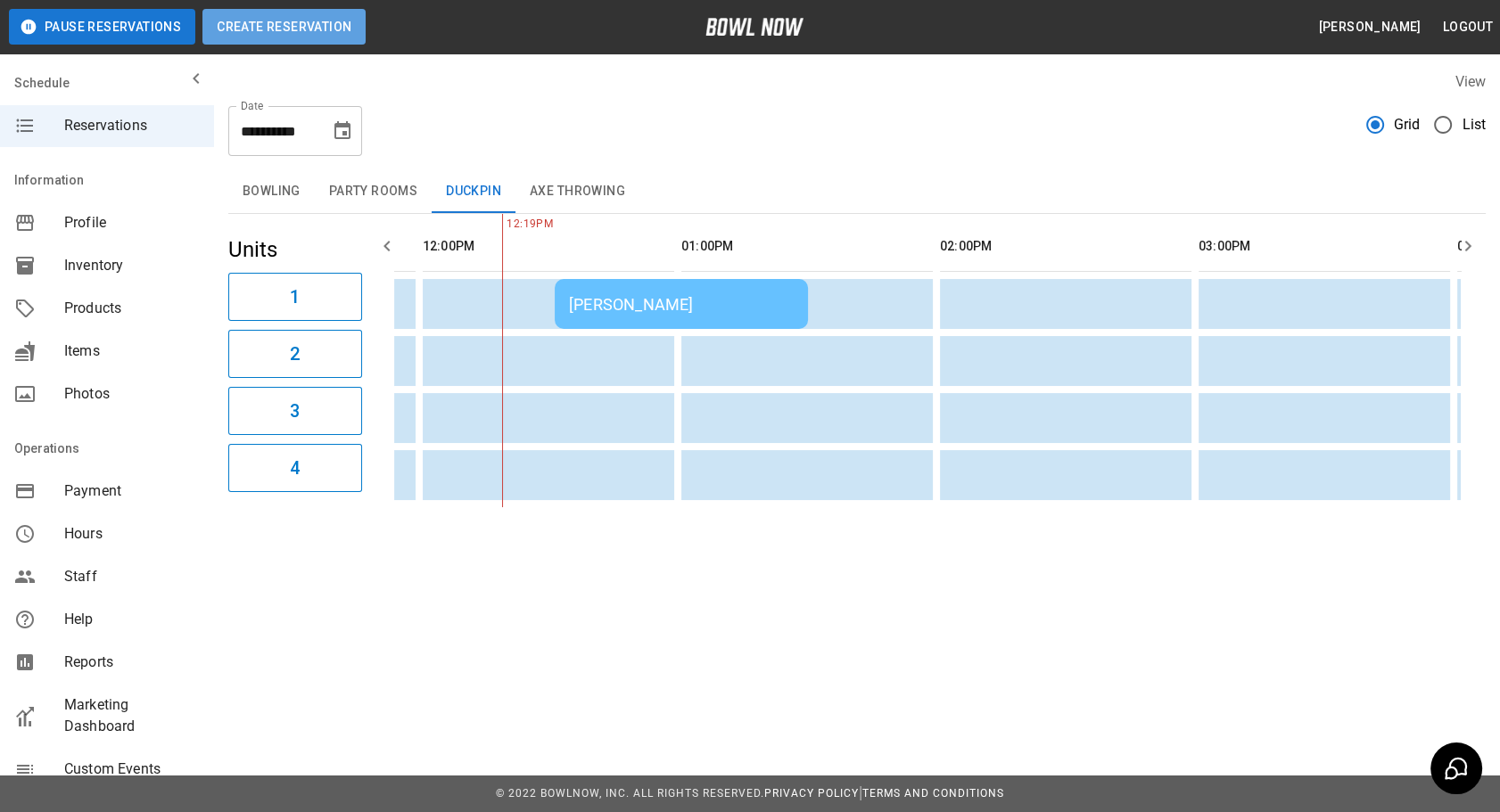
click at [304, 27] on button "Create Reservation" at bounding box center [284, 26] width 163 height 36
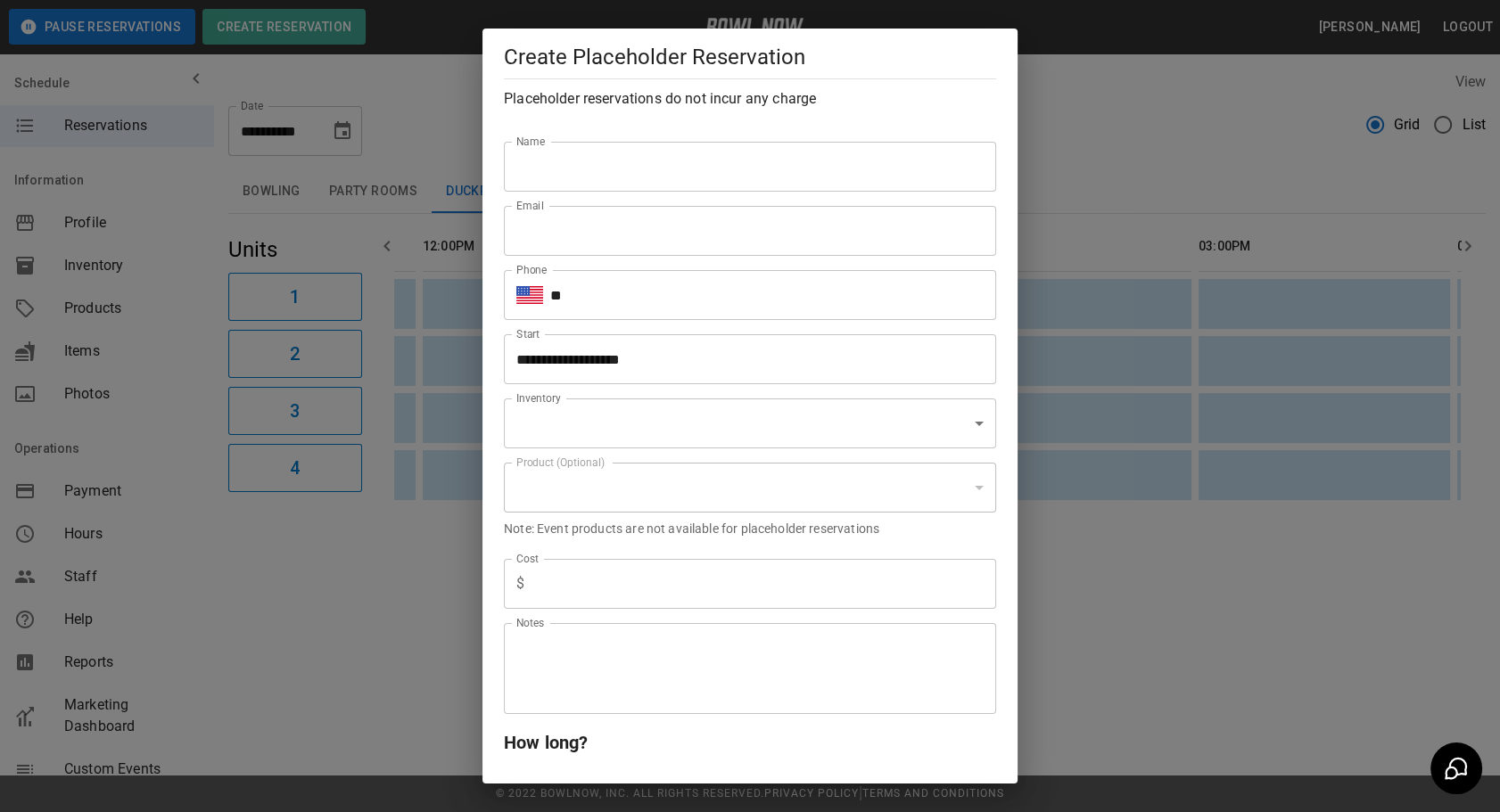
type input "**********"
click at [664, 173] on input "Name" at bounding box center [750, 167] width 493 height 50
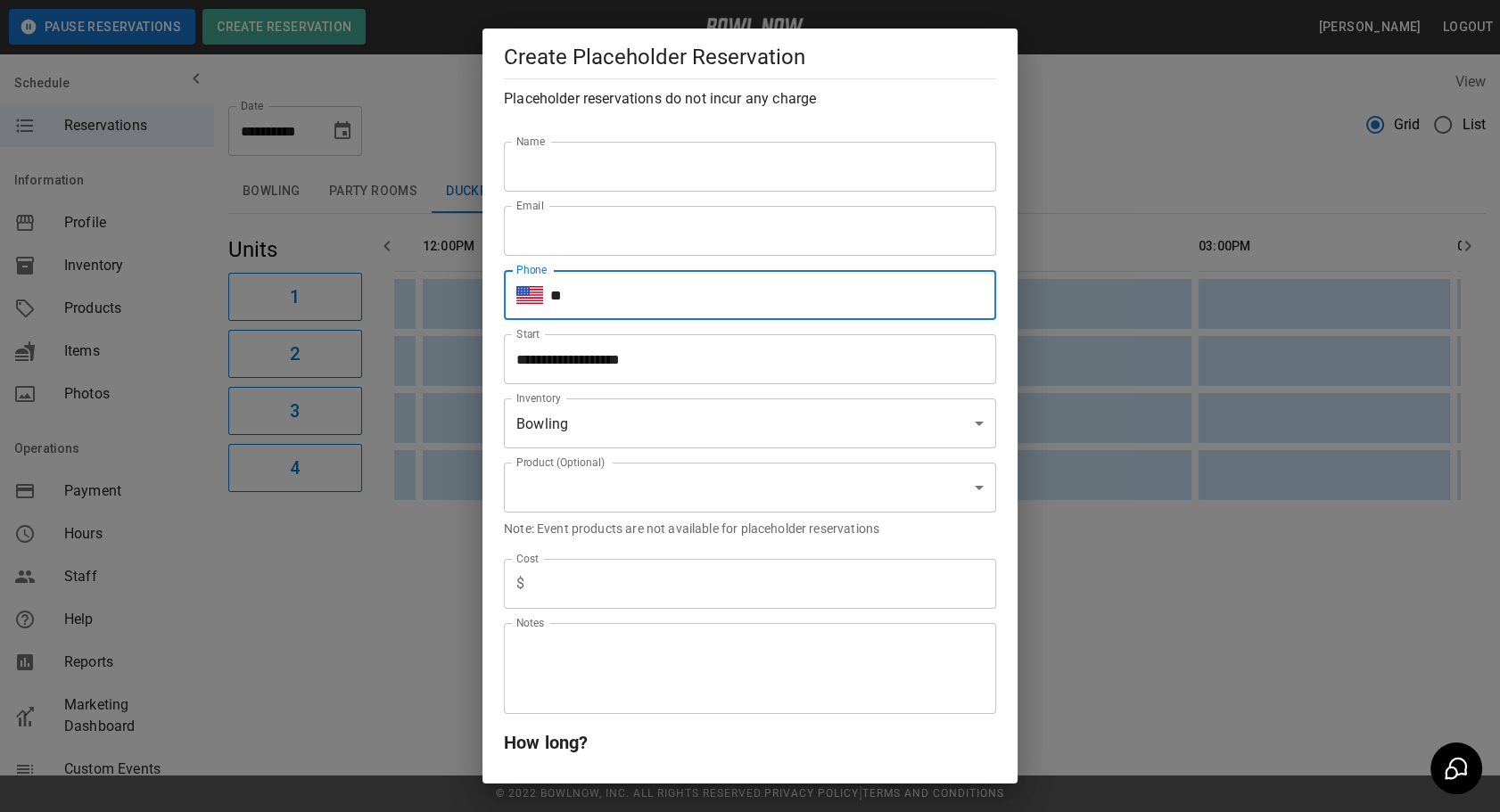
click at [868, 270] on input "**" at bounding box center [773, 295] width 446 height 50
click at [865, 263] on div "Phone ​ ** Phone" at bounding box center [743, 288] width 507 height 64
click at [767, 173] on input "Name" at bounding box center [750, 167] width 493 height 50
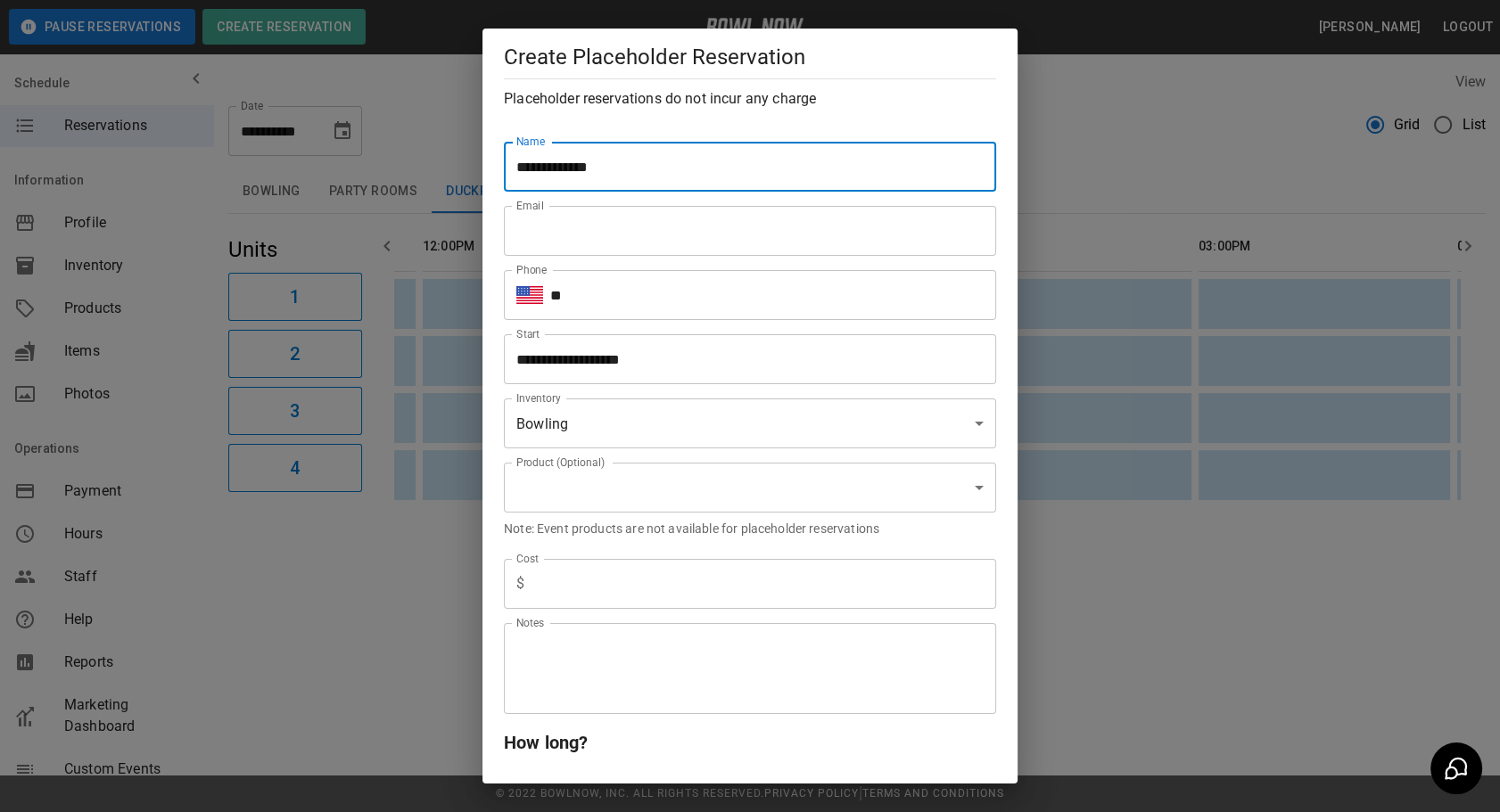
paste input "******"
type input "**********"
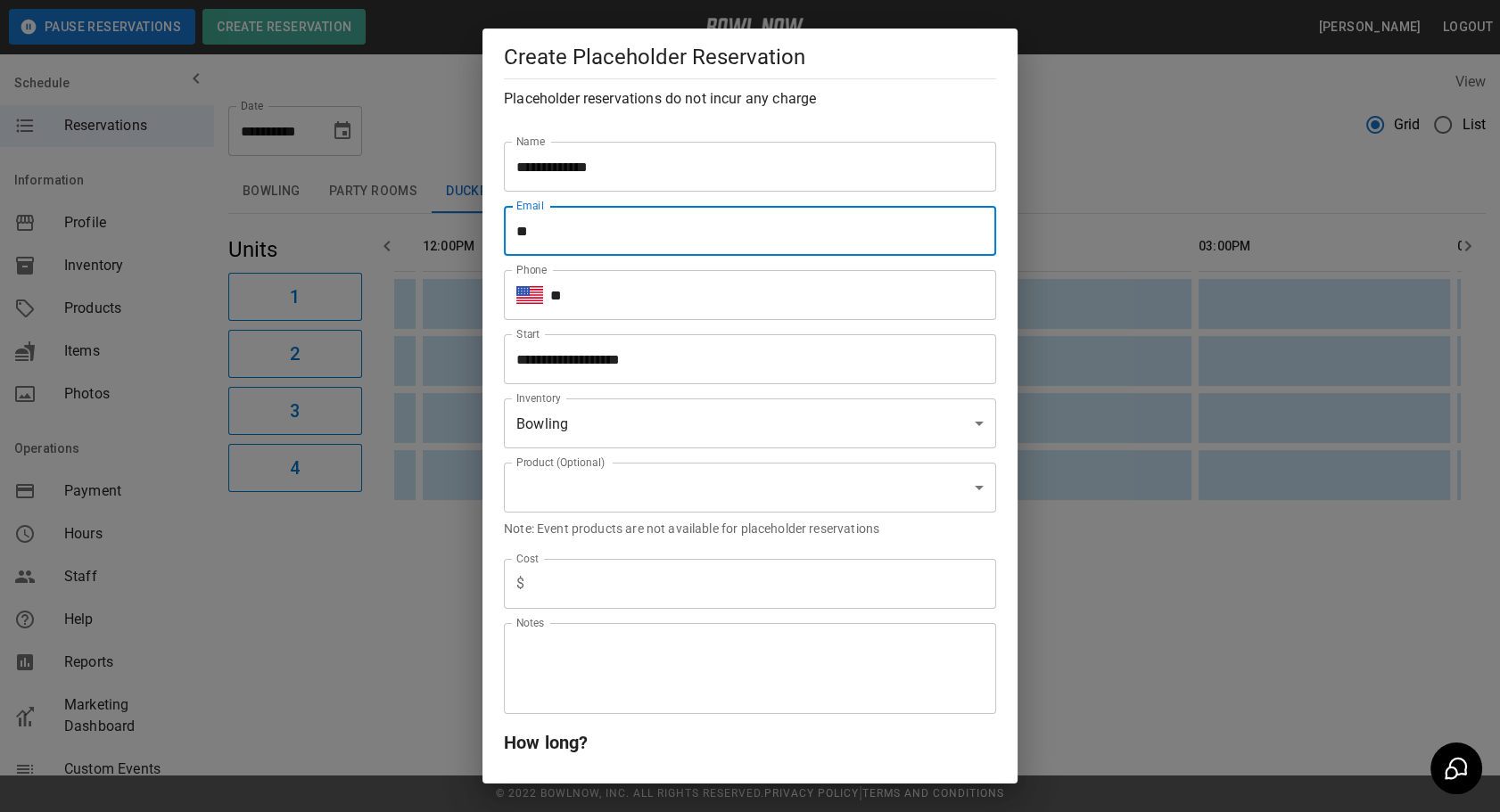
type input "*********"
type input "**********"
type input "*"
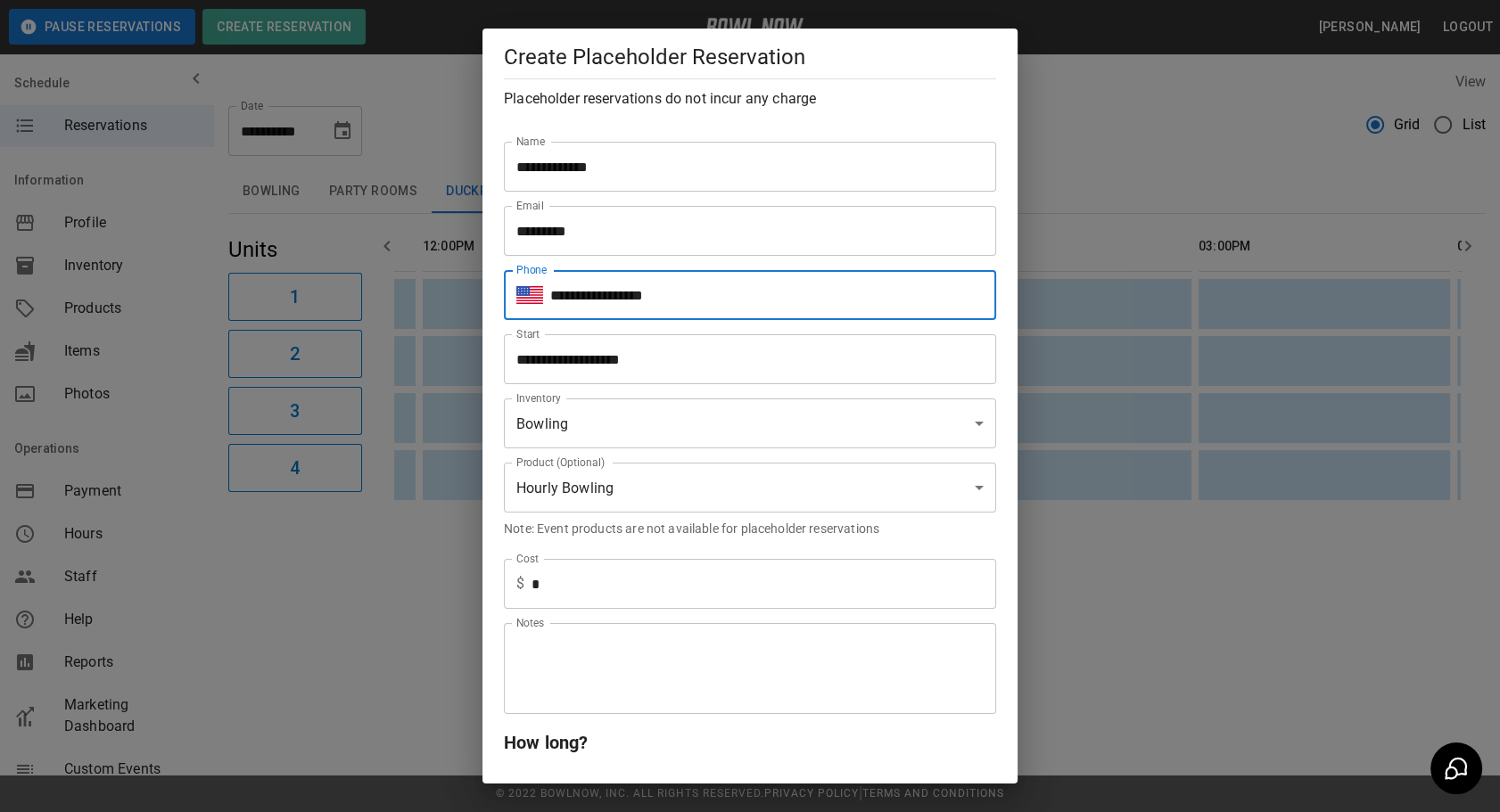
type input "**********"
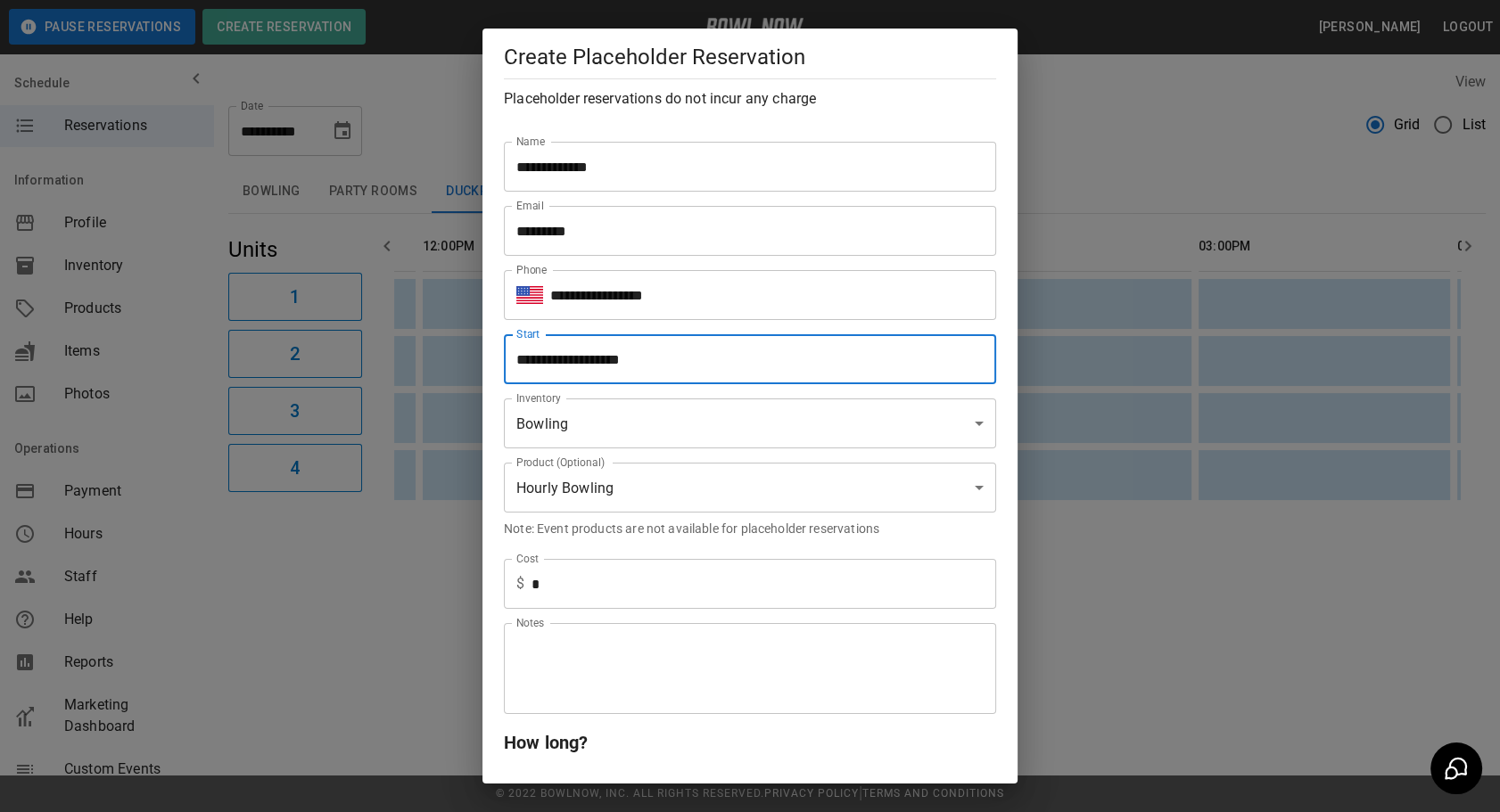
click at [569, 347] on input "**********" at bounding box center [744, 359] width 480 height 50
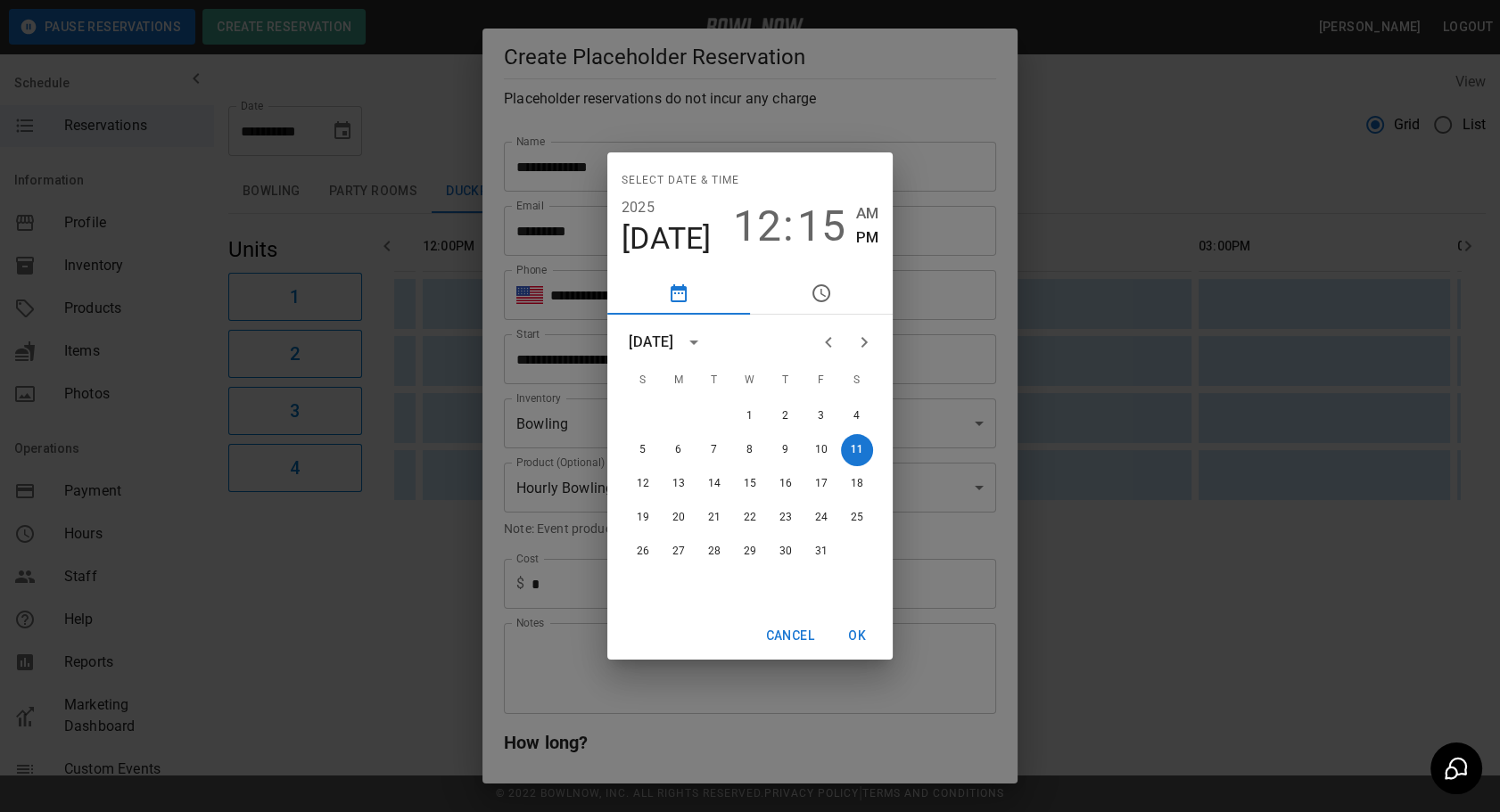
click at [866, 335] on icon "Next month" at bounding box center [864, 343] width 21 height 21
click at [856, 451] on button "8" at bounding box center [857, 449] width 32 height 32
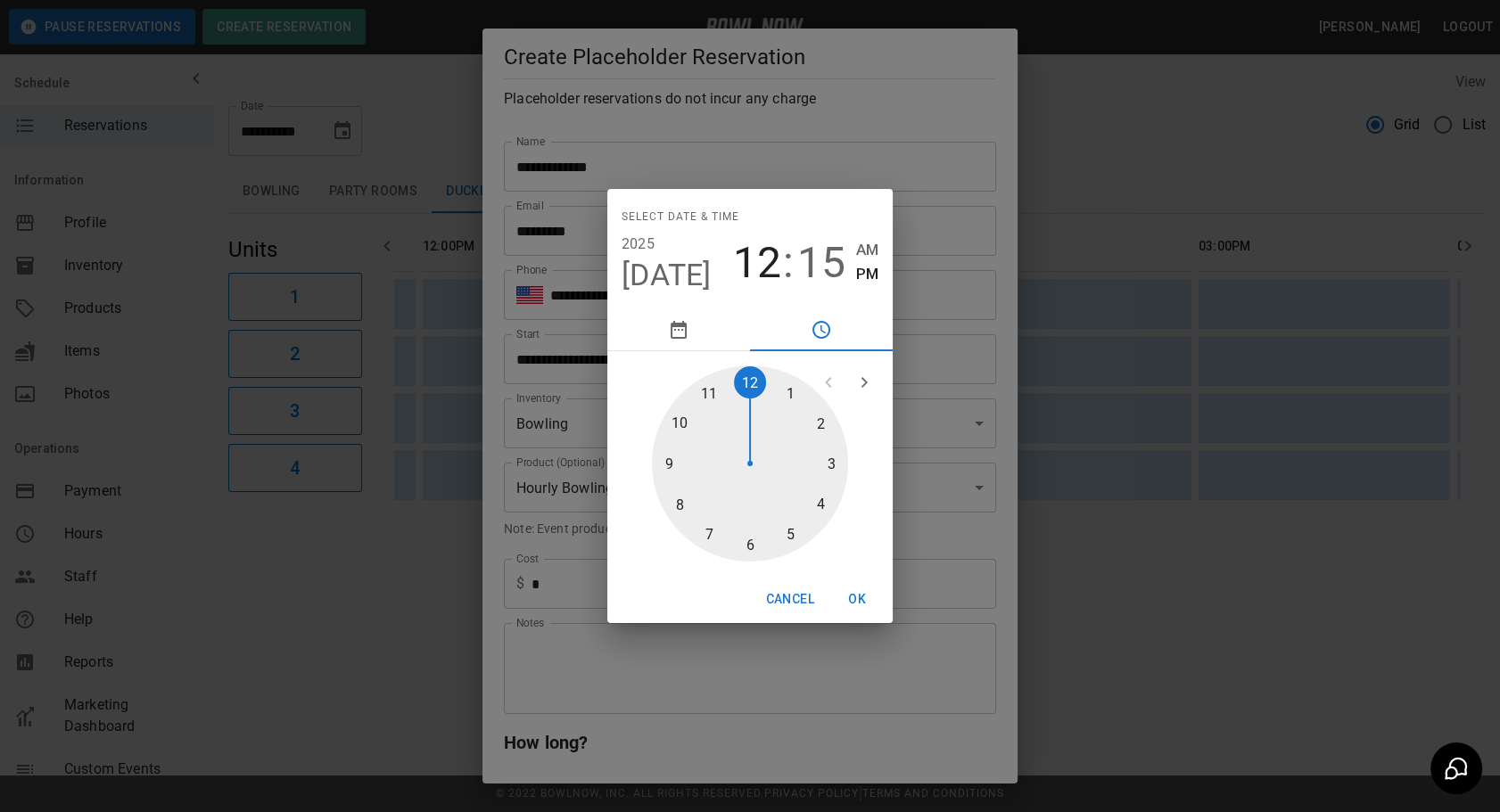
click at [794, 392] on div at bounding box center [750, 464] width 196 height 196
click at [747, 375] on div at bounding box center [750, 464] width 196 height 196
type input "**********"
click at [859, 595] on button "OK" at bounding box center [857, 599] width 57 height 33
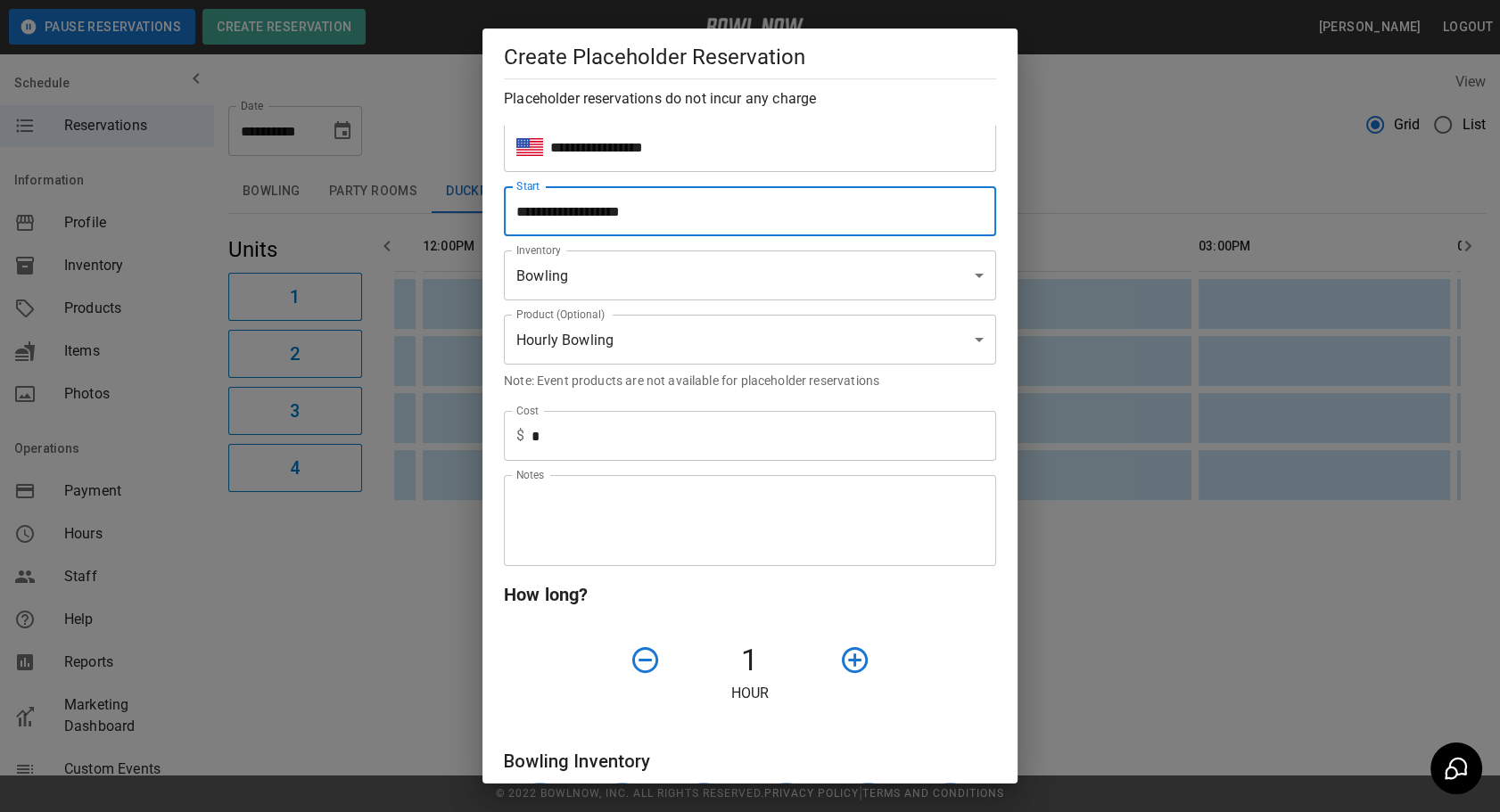
scroll to position [161, 0]
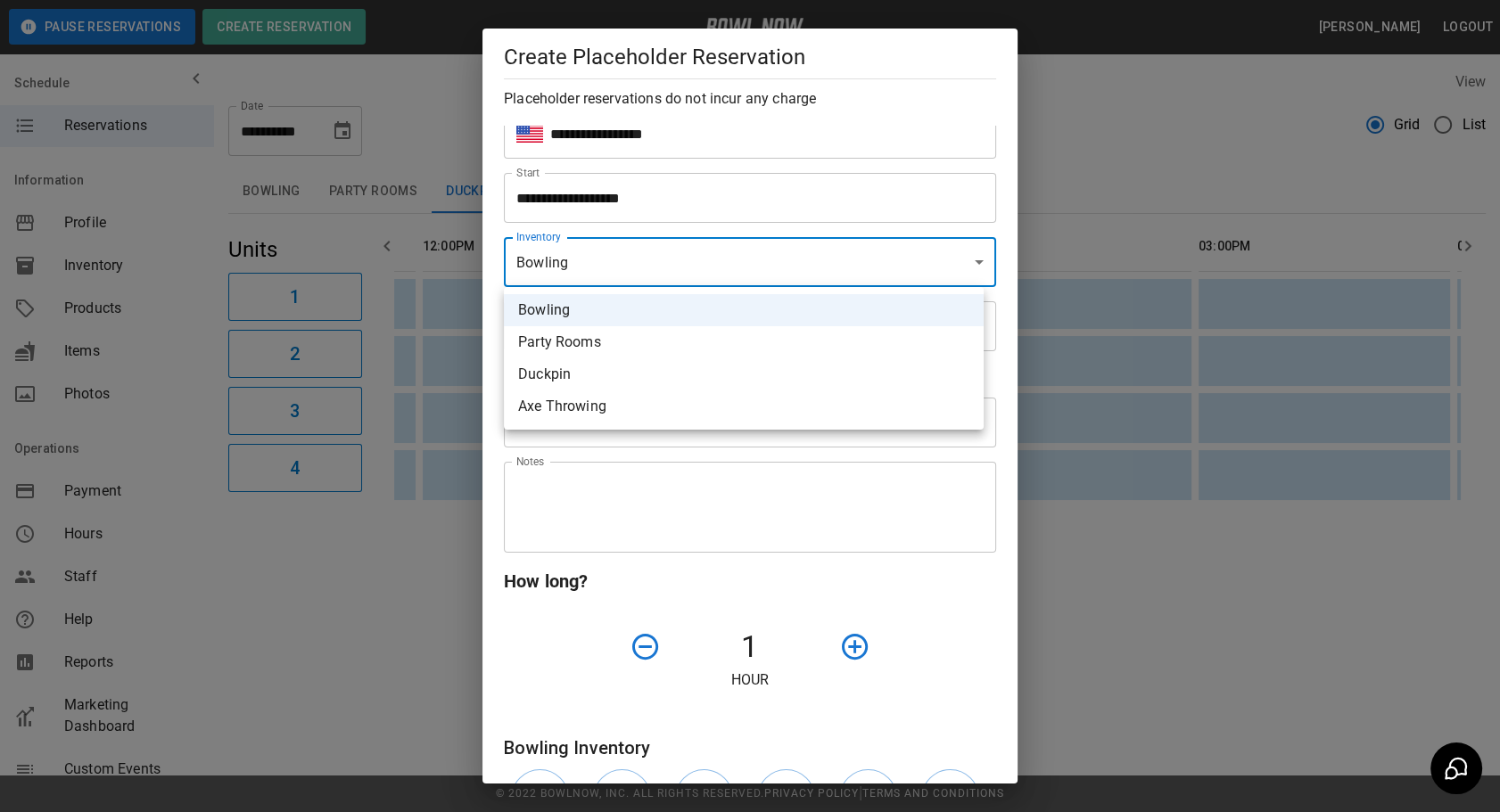
click at [623, 275] on body "**********" at bounding box center [750, 406] width 1500 height 812
click at [640, 364] on li "Duckpin" at bounding box center [744, 373] width 480 height 32
type input "**********"
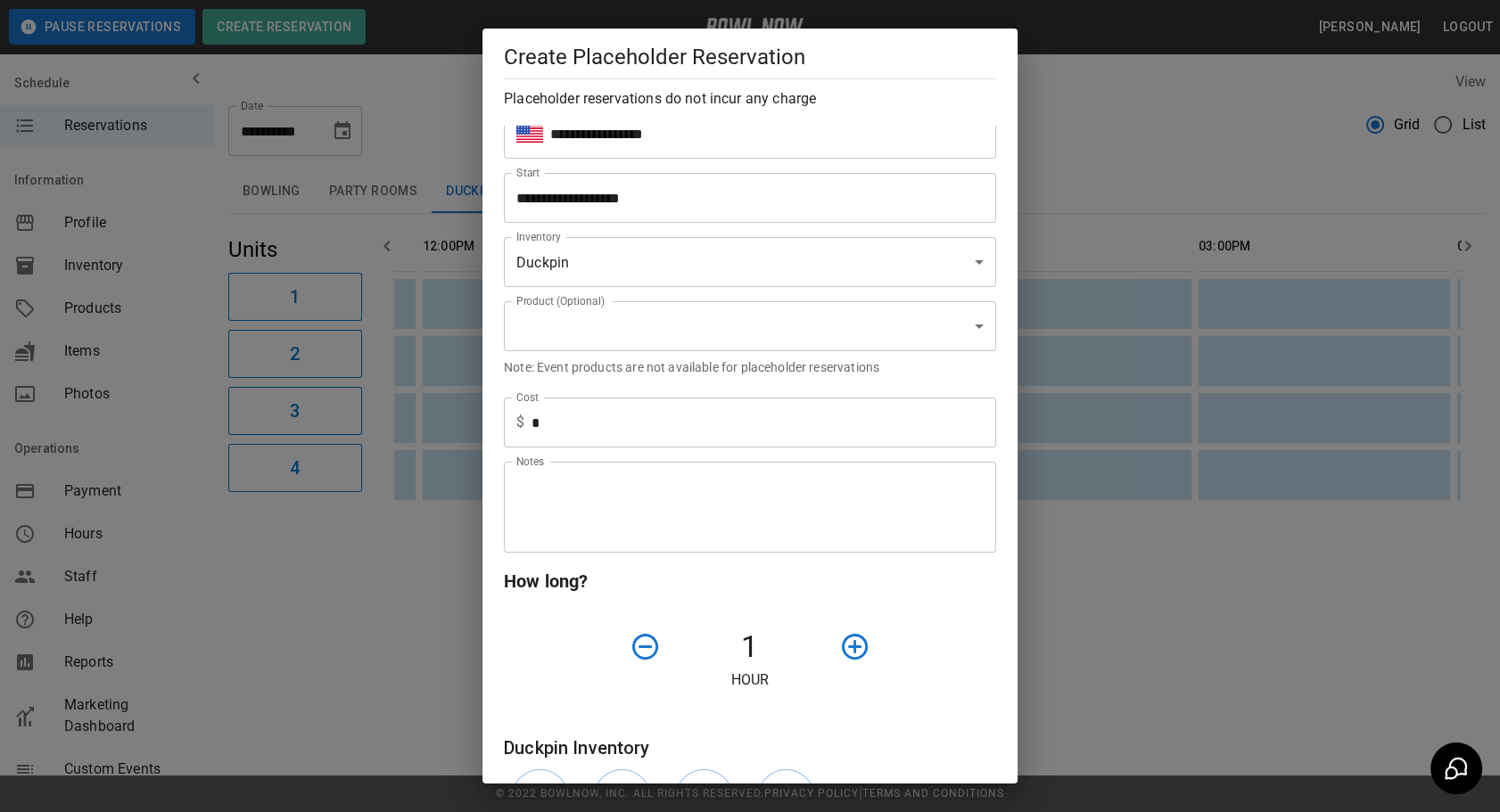
click at [677, 369] on p "Note: Event products are not available for placeholder reservations" at bounding box center [750, 367] width 493 height 18
click at [604, 486] on textarea "Notes" at bounding box center [750, 508] width 468 height 61
click at [839, 656] on icon "button" at bounding box center [855, 647] width 32 height 32
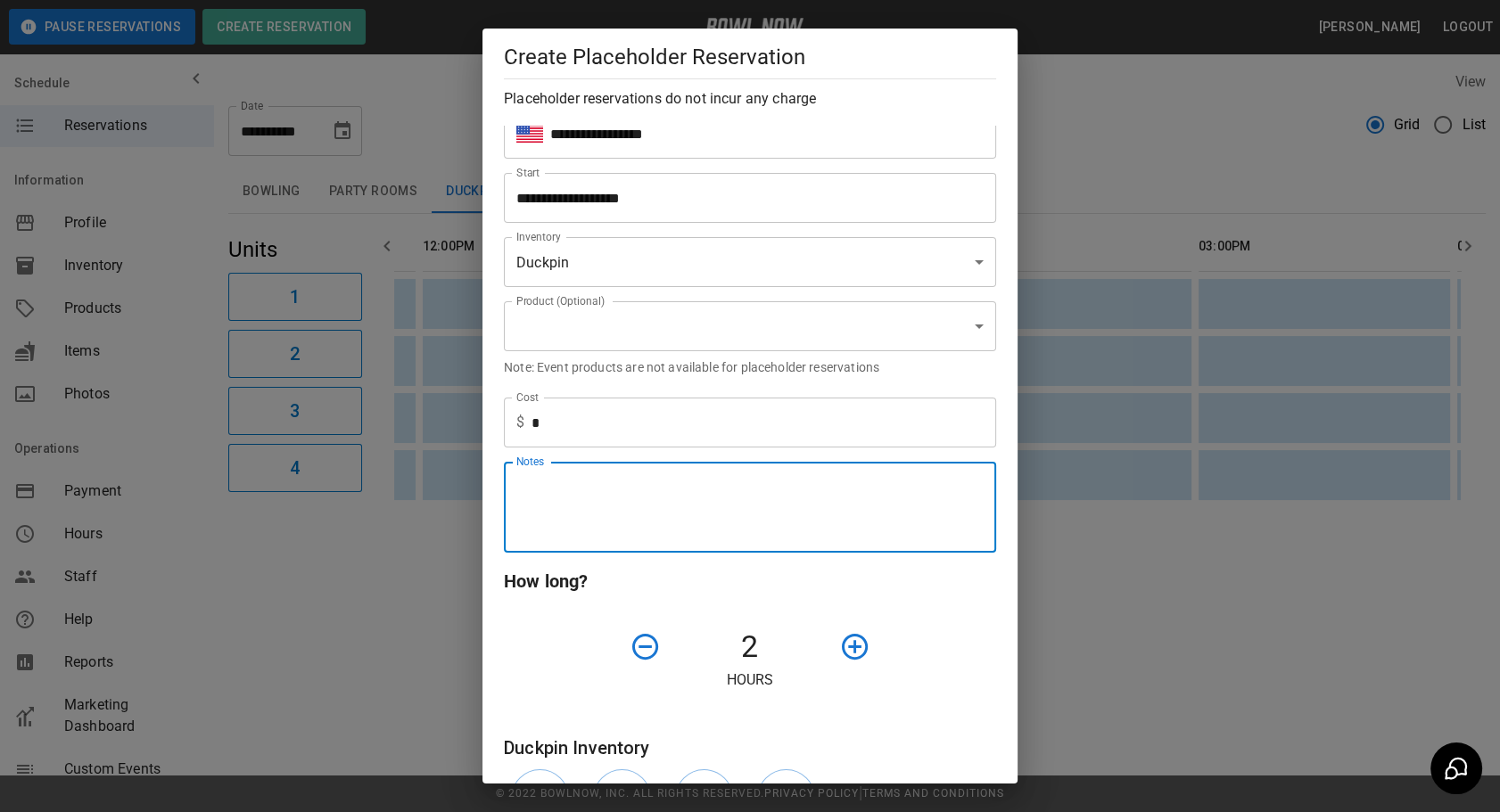
click at [721, 514] on textarea "Notes" at bounding box center [750, 508] width 468 height 61
type textarea "**********"
click at [761, 378] on div "Note: Event products are not available for placeholder reservations" at bounding box center [743, 367] width 507 height 32
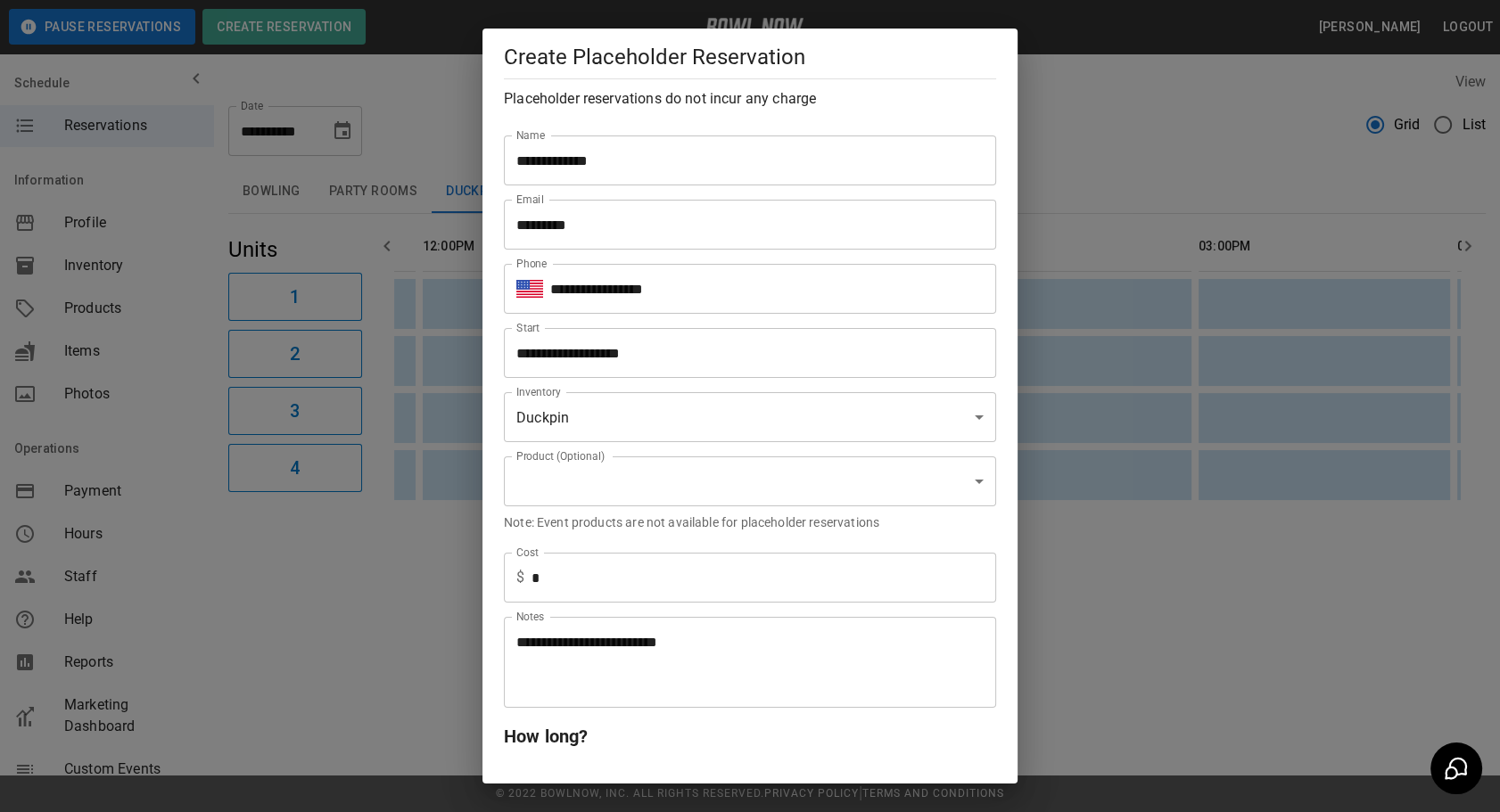
scroll to position [0, 0]
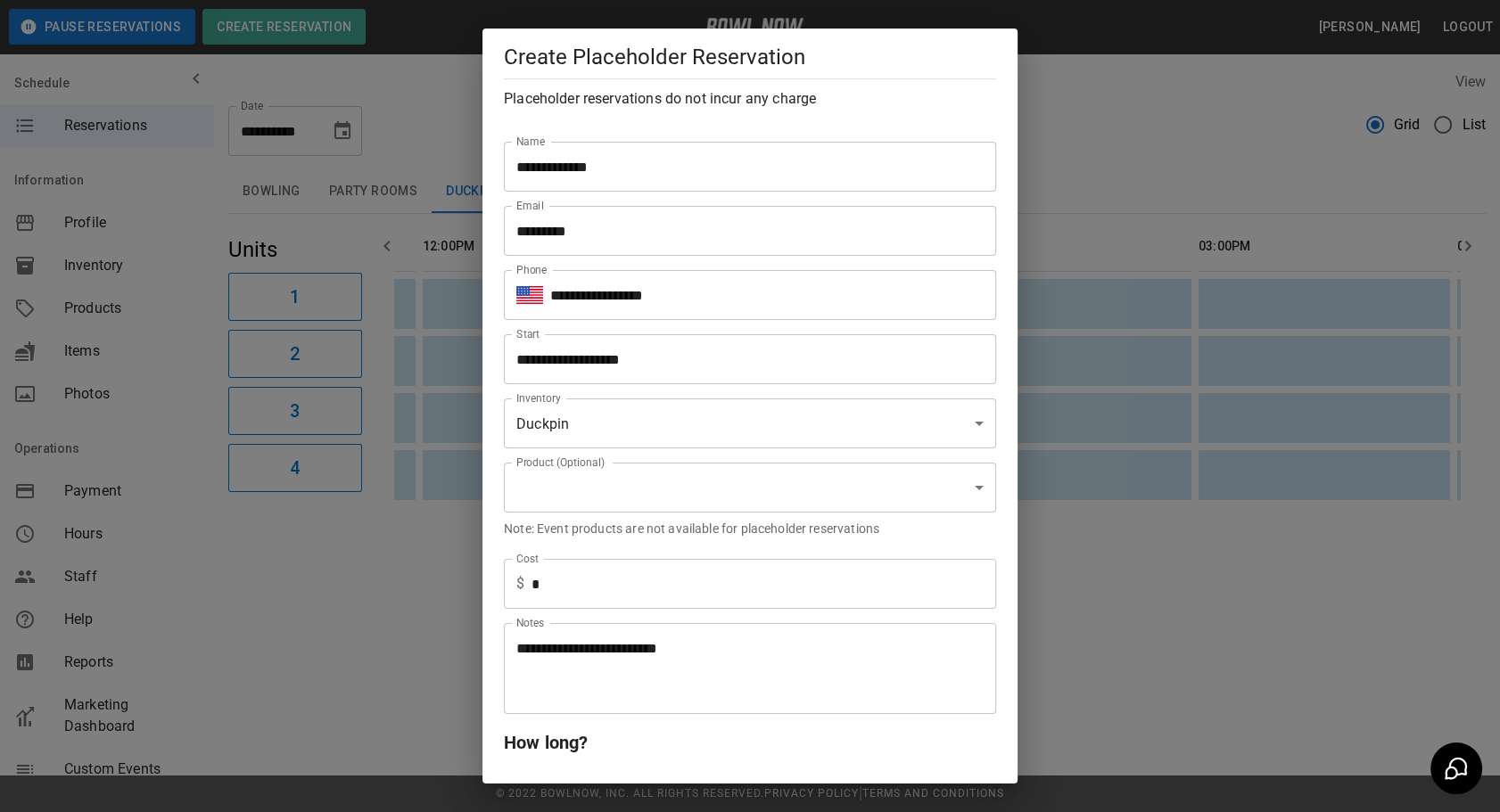
click at [775, 495] on body "**********" at bounding box center [750, 406] width 1500 height 812
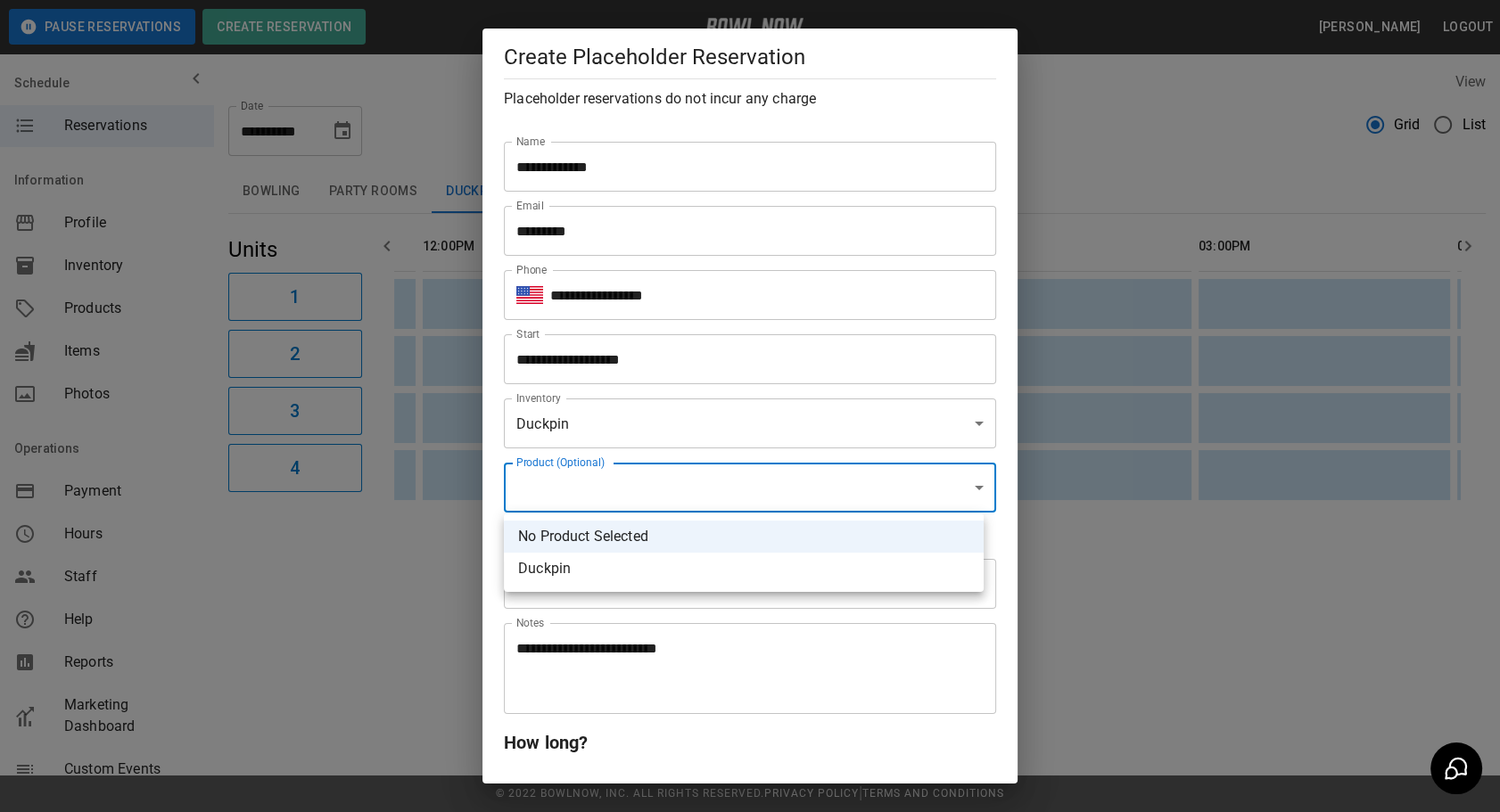
click at [682, 564] on li "Duckpin" at bounding box center [744, 568] width 480 height 32
type input "**********"
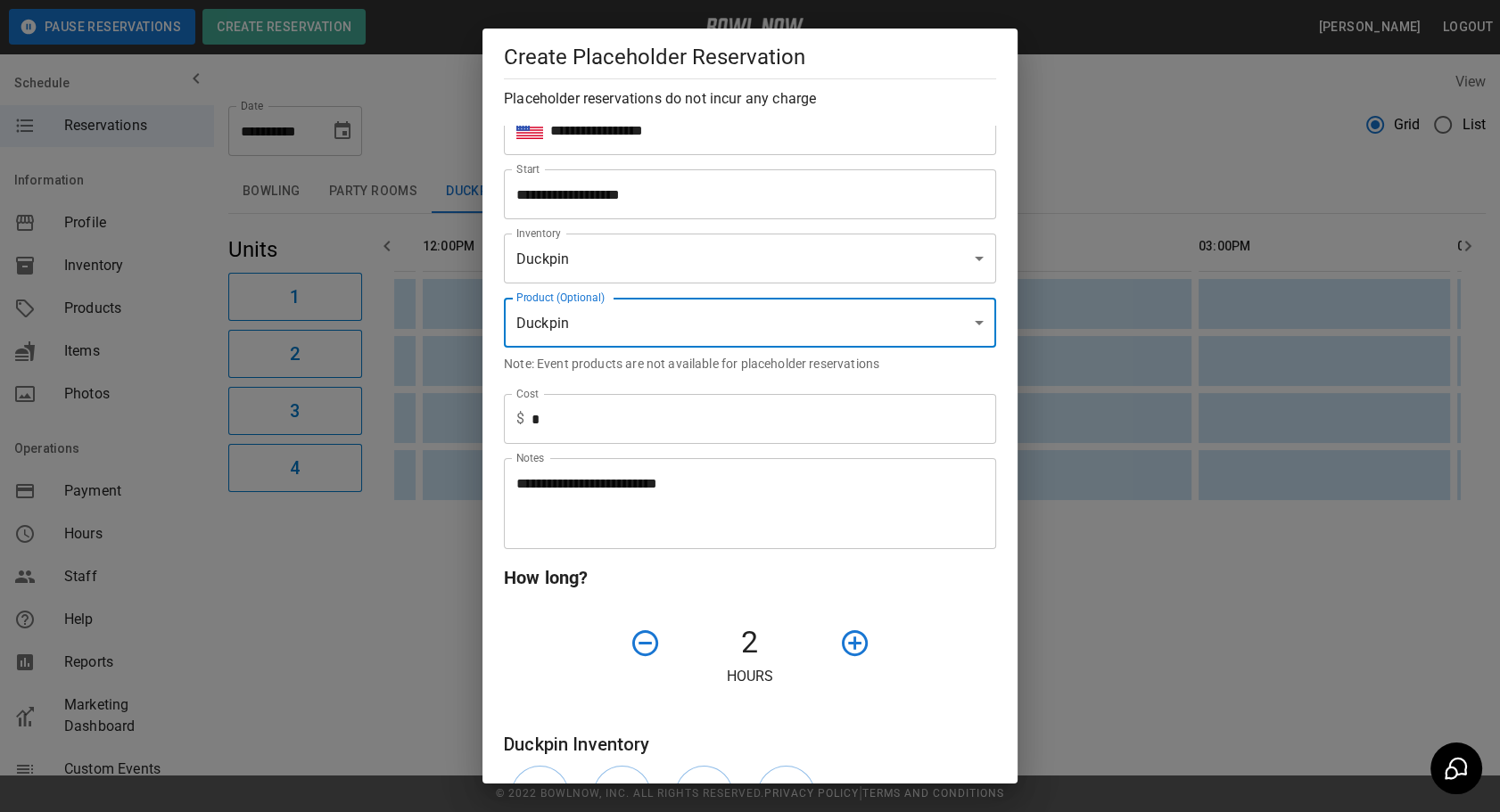
scroll to position [318, 0]
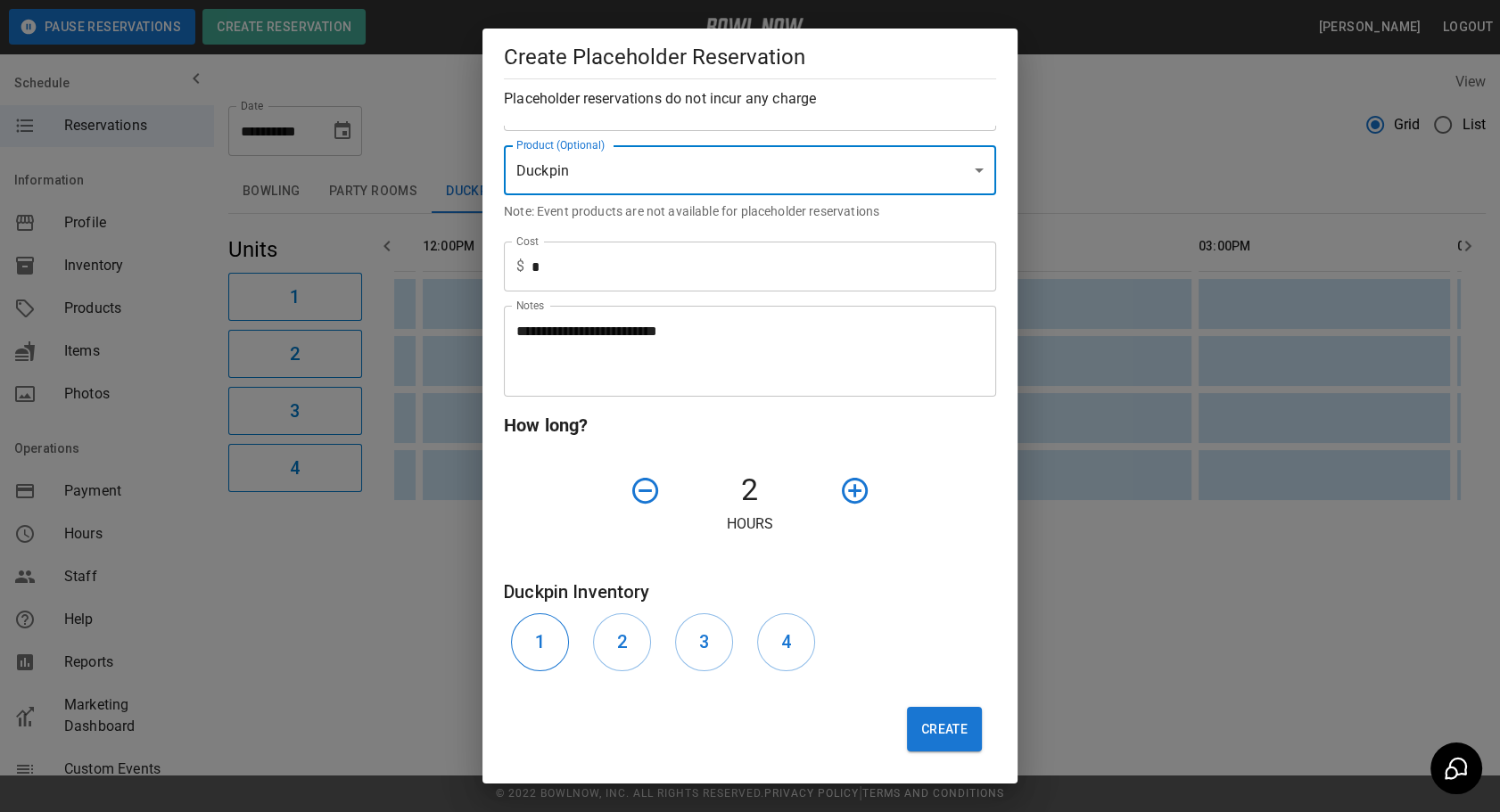
click at [535, 653] on h6 "1" at bounding box center [540, 642] width 10 height 29
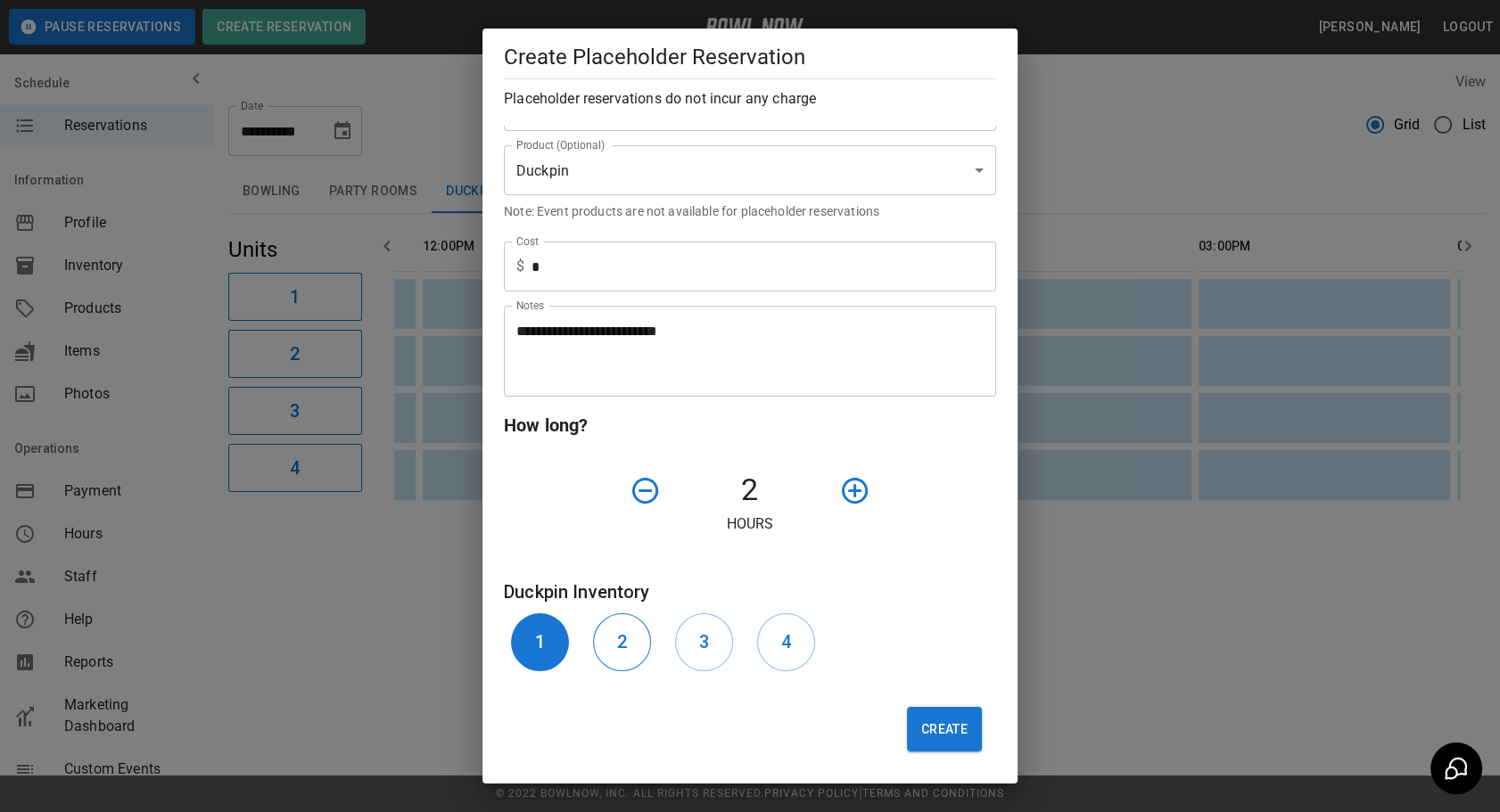
click at [617, 637] on h6 "2" at bounding box center [622, 642] width 10 height 29
click at [628, 642] on button "2" at bounding box center [622, 642] width 58 height 58
click at [866, 612] on div "1 2 3 4" at bounding box center [750, 642] width 493 height 72
click at [909, 741] on button "Create" at bounding box center [945, 729] width 75 height 44
type input "**"
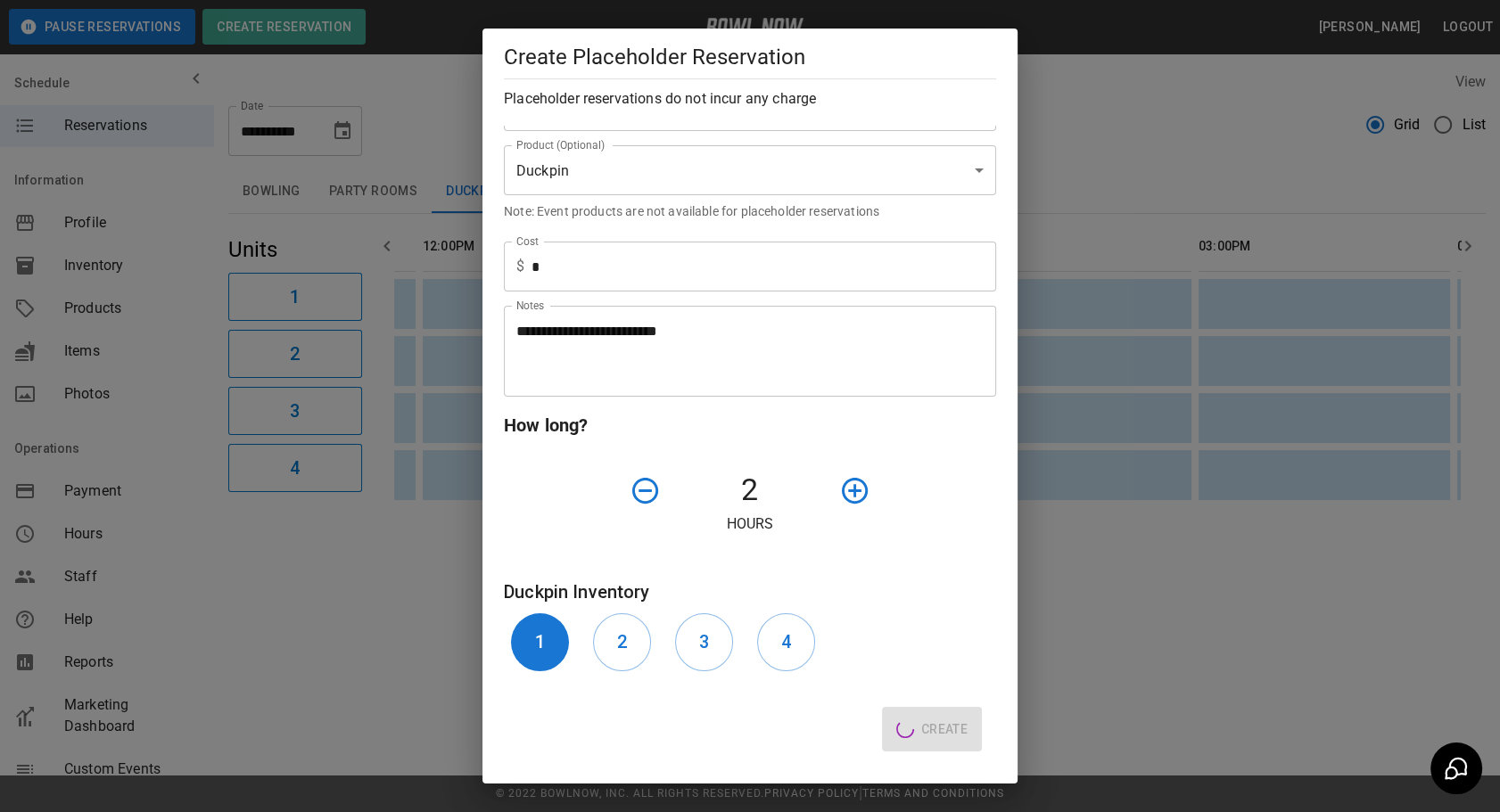
type input "**********"
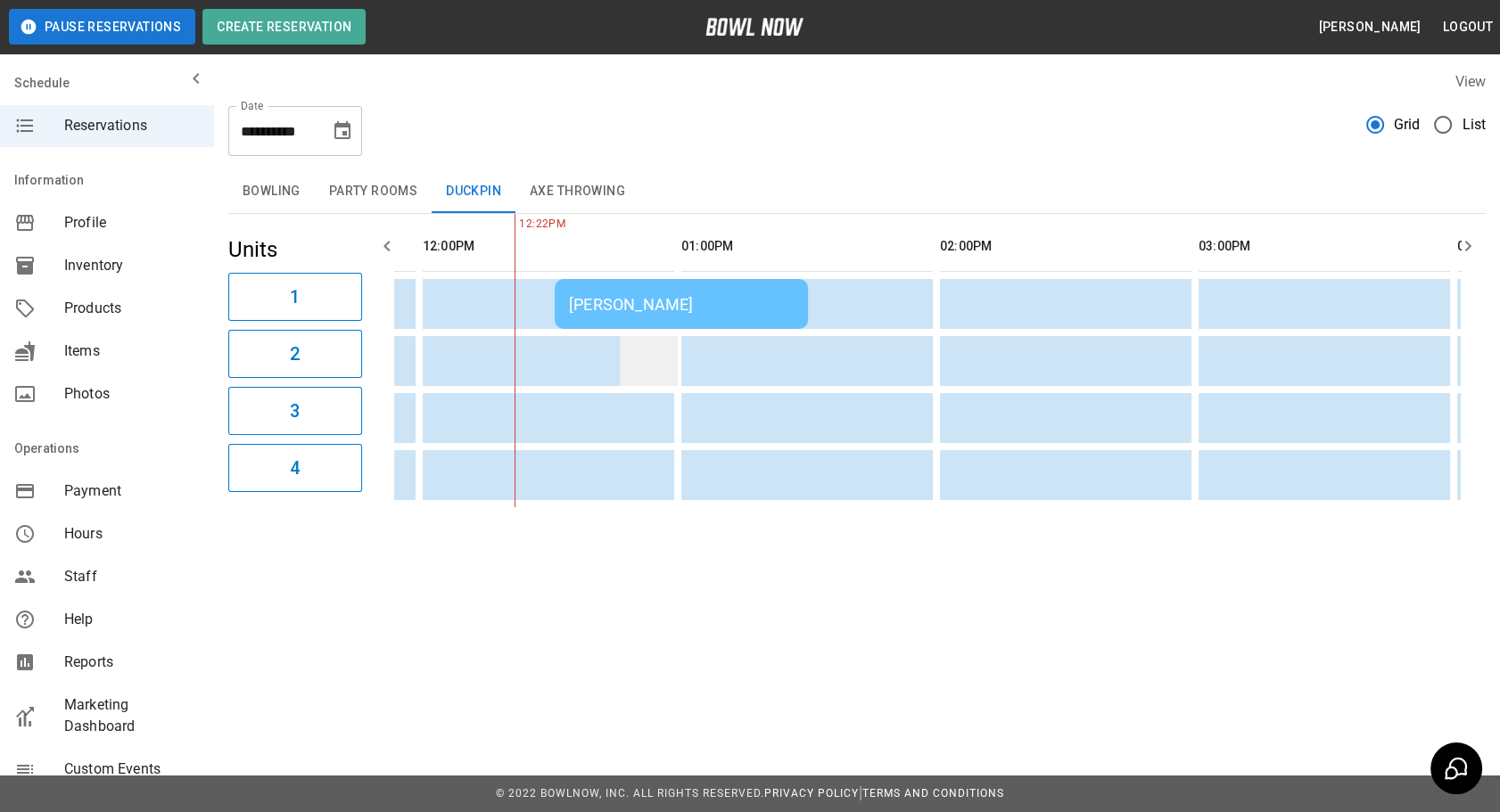
click at [669, 336] on td "sticky table" at bounding box center [649, 361] width 58 height 50
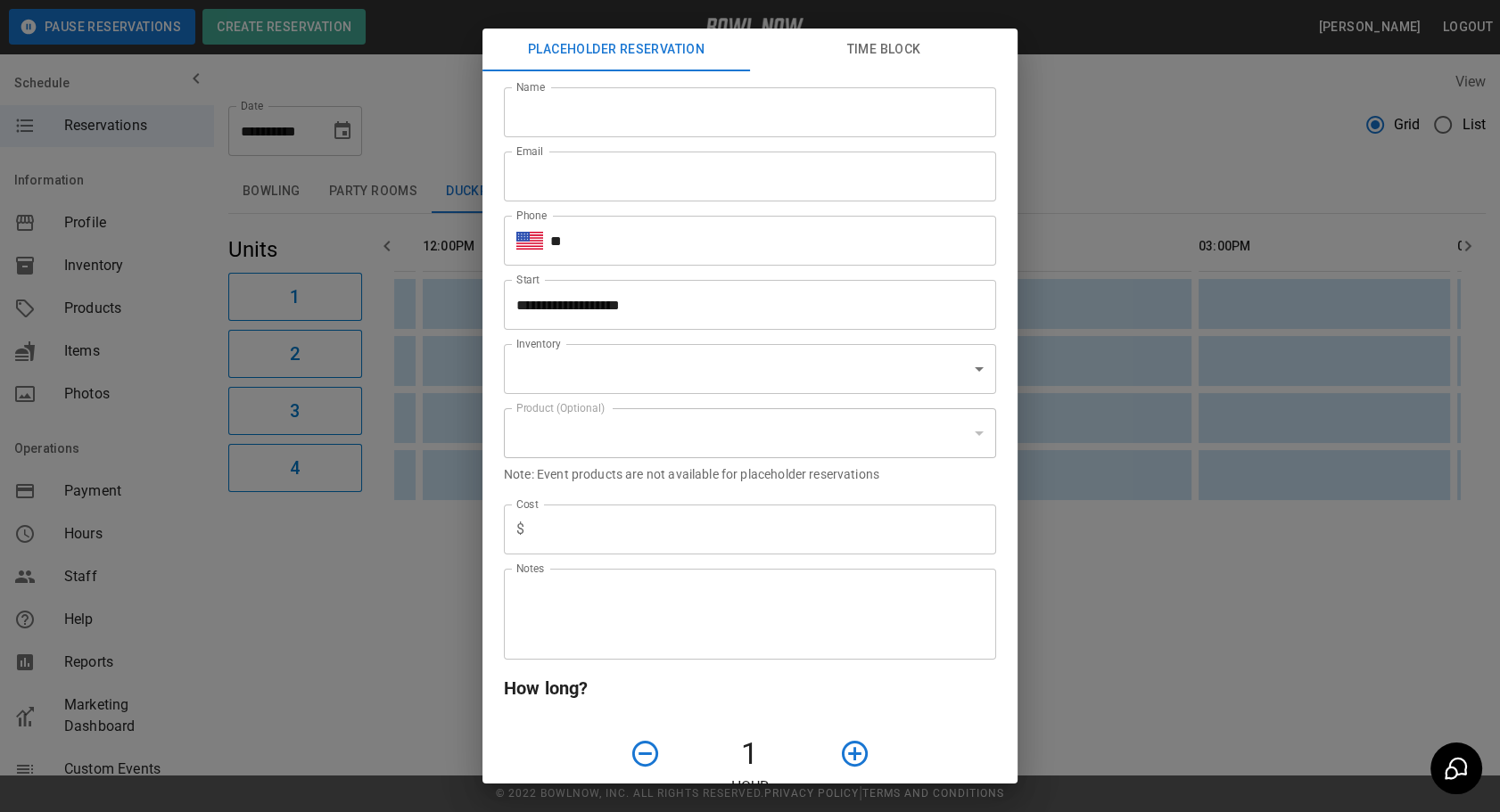
click at [696, 286] on input "**********" at bounding box center [744, 305] width 480 height 50
type input "**********"
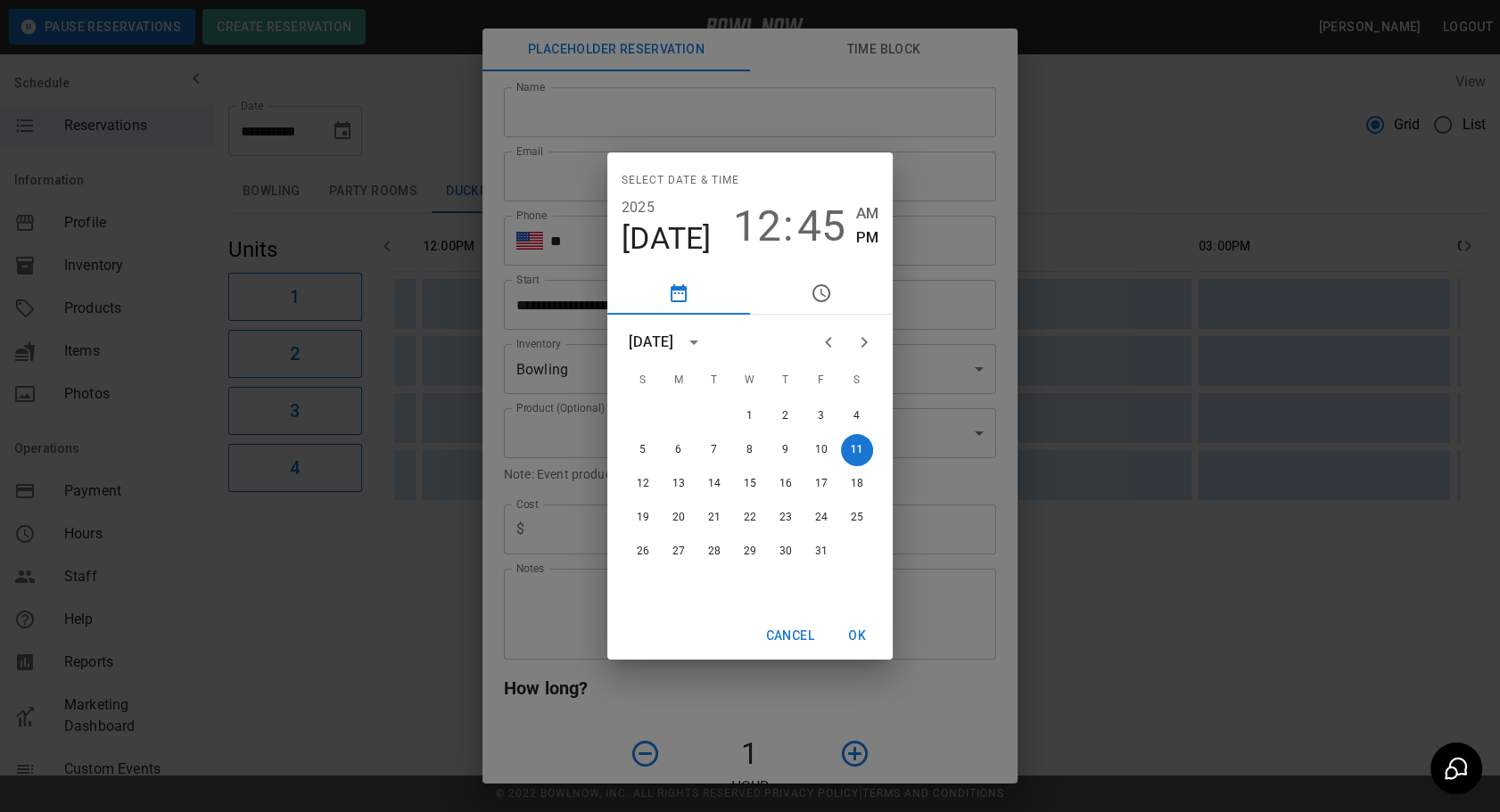
click at [1100, 180] on div "Select date & time [DATE] 12 : 45 AM PM [DATE] S M T W T F S 1 2 3 4 5 6 7 8 9 …" at bounding box center [750, 406] width 1500 height 812
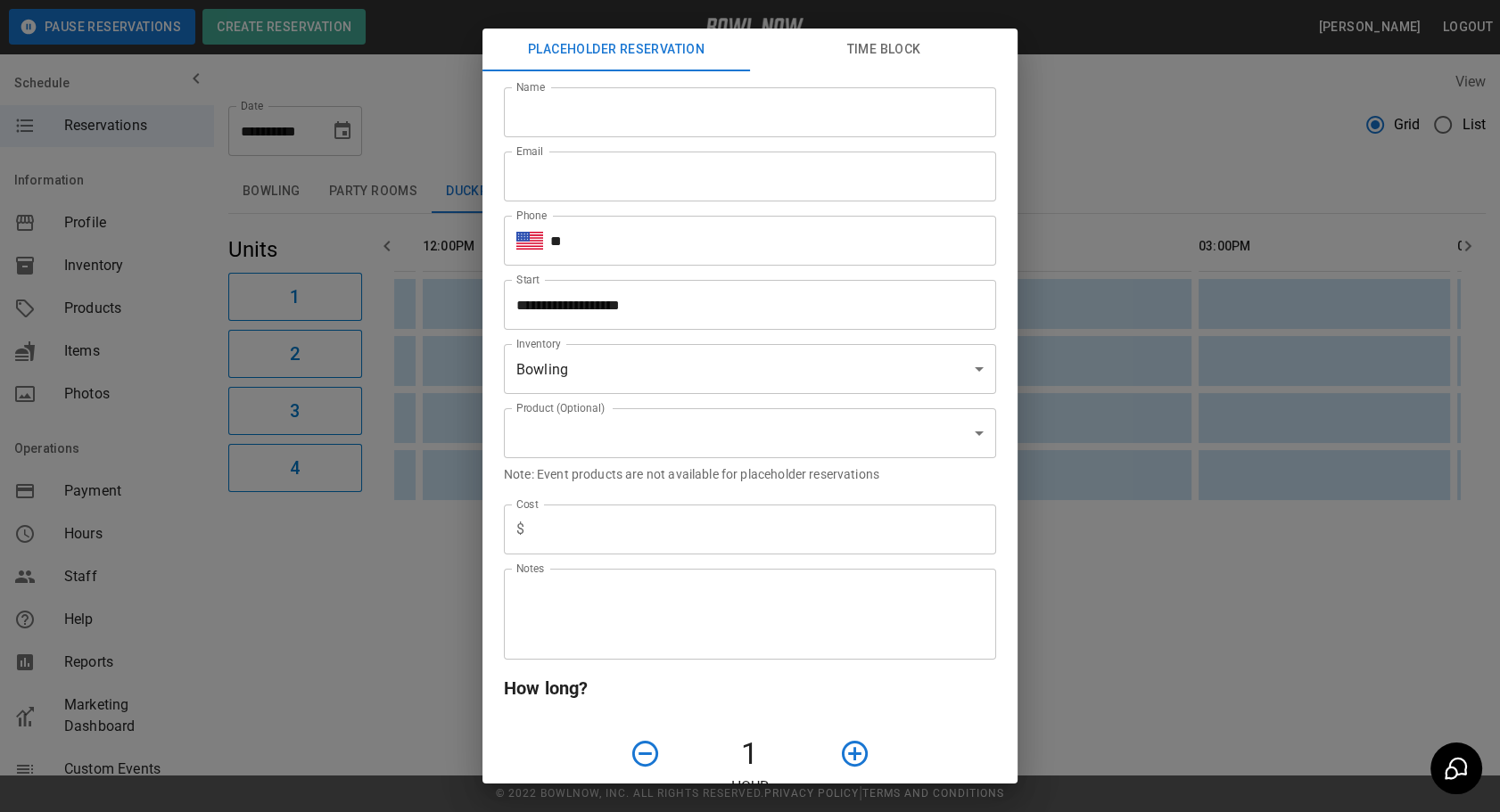
click at [1083, 167] on div "**********" at bounding box center [750, 406] width 1500 height 812
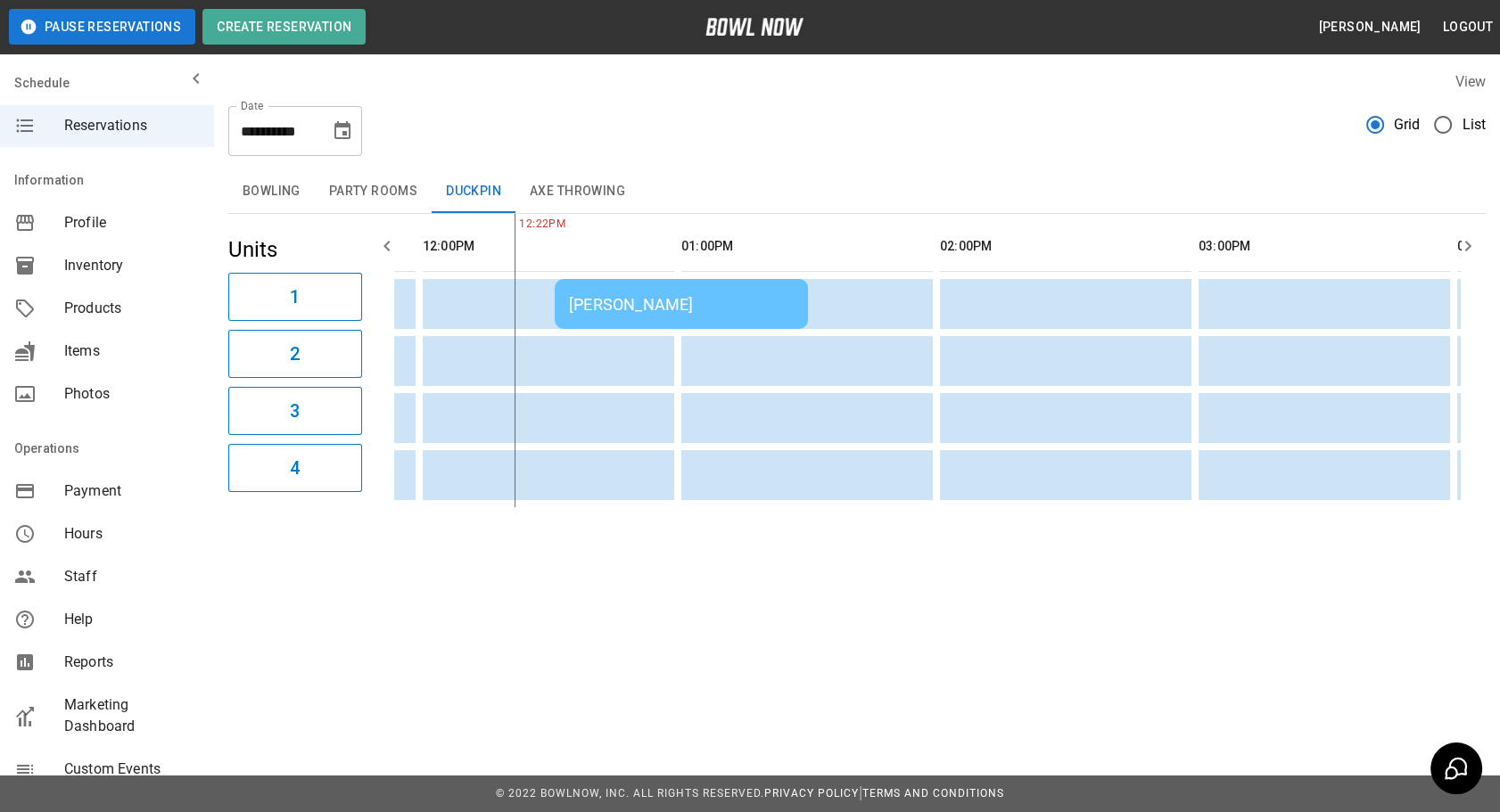
click at [668, 313] on td "[PERSON_NAME]" at bounding box center [682, 304] width 254 height 50
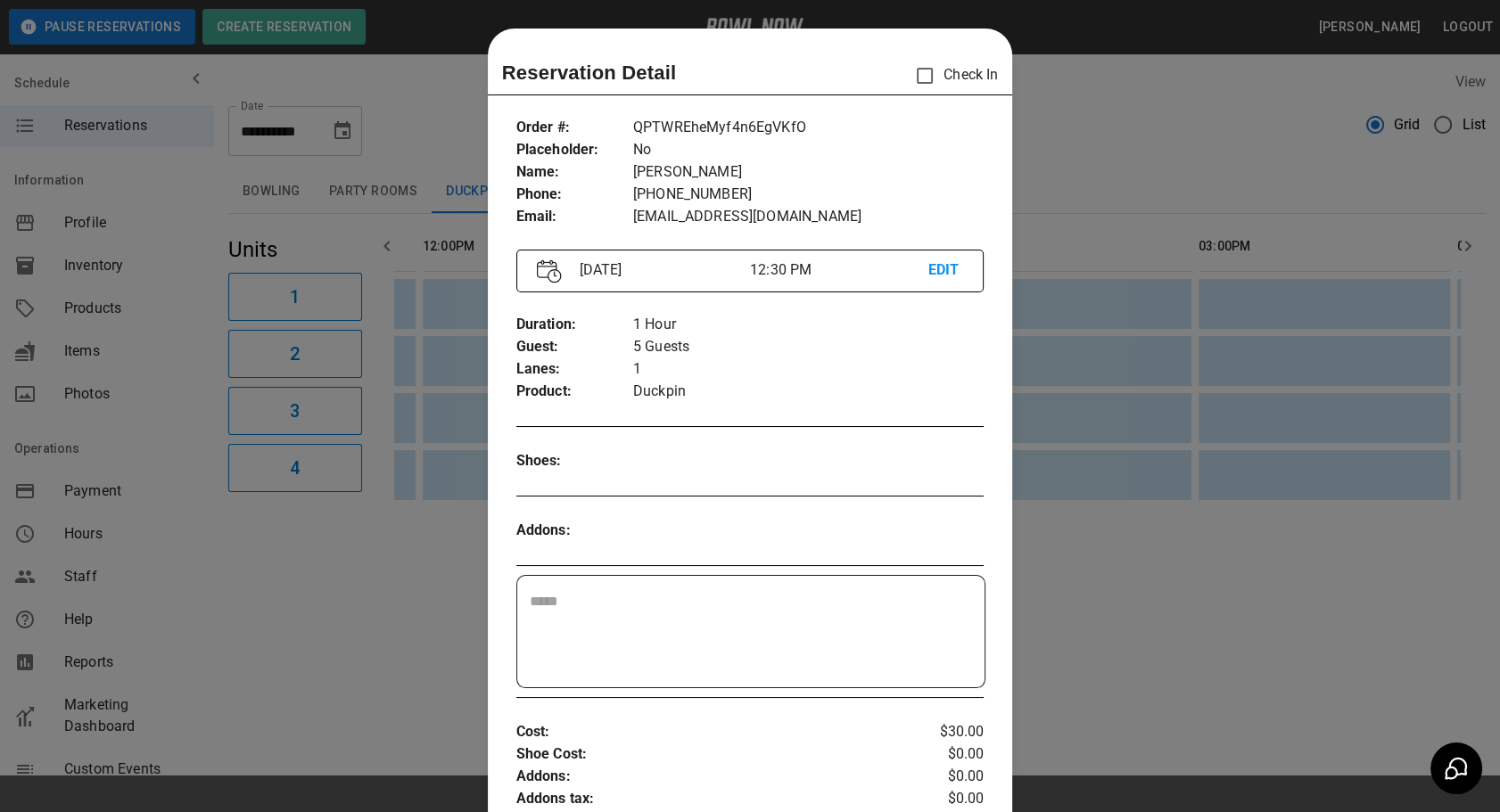
scroll to position [28, 0]
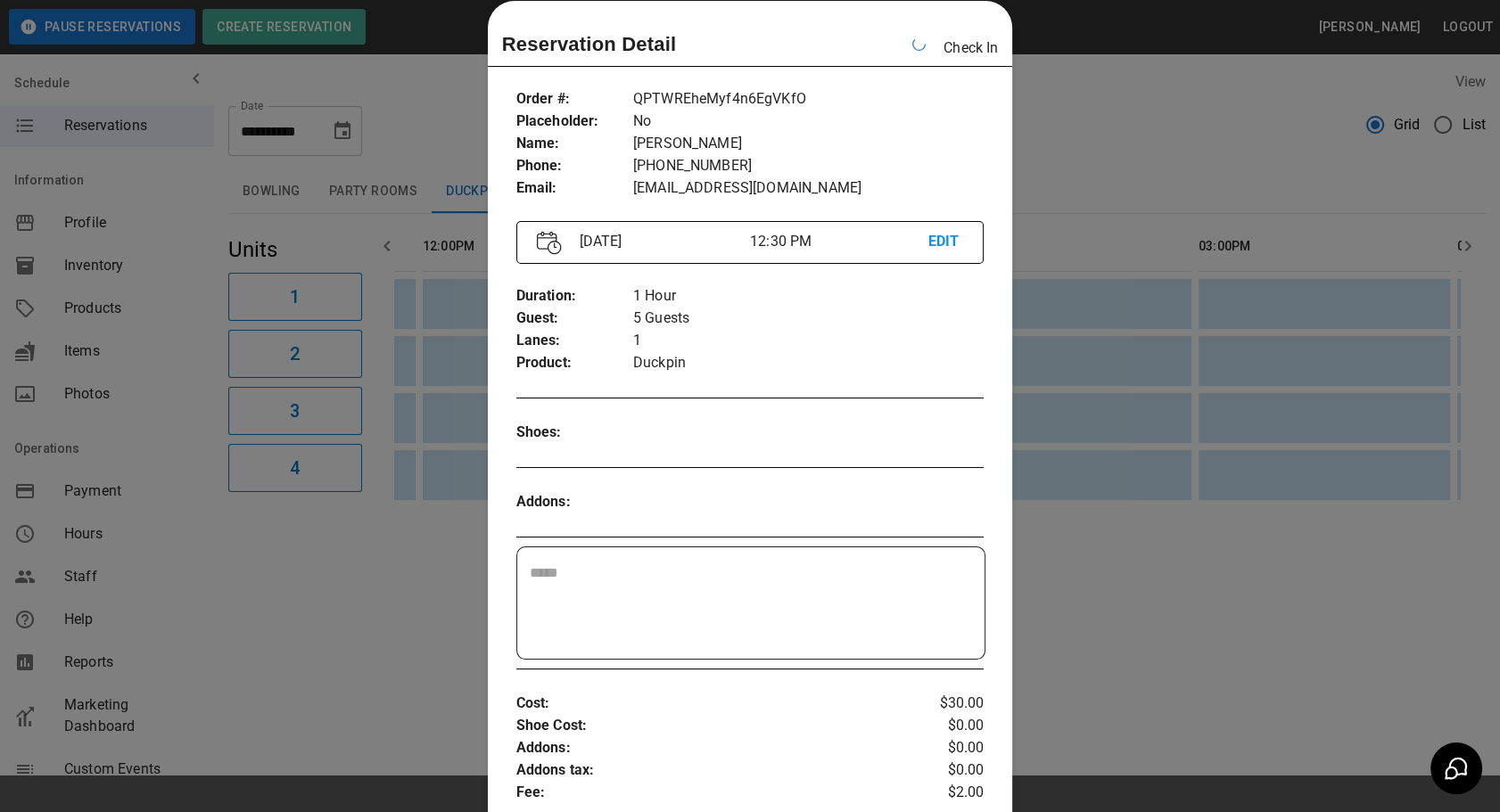
click at [1097, 149] on div at bounding box center [750, 406] width 1500 height 812
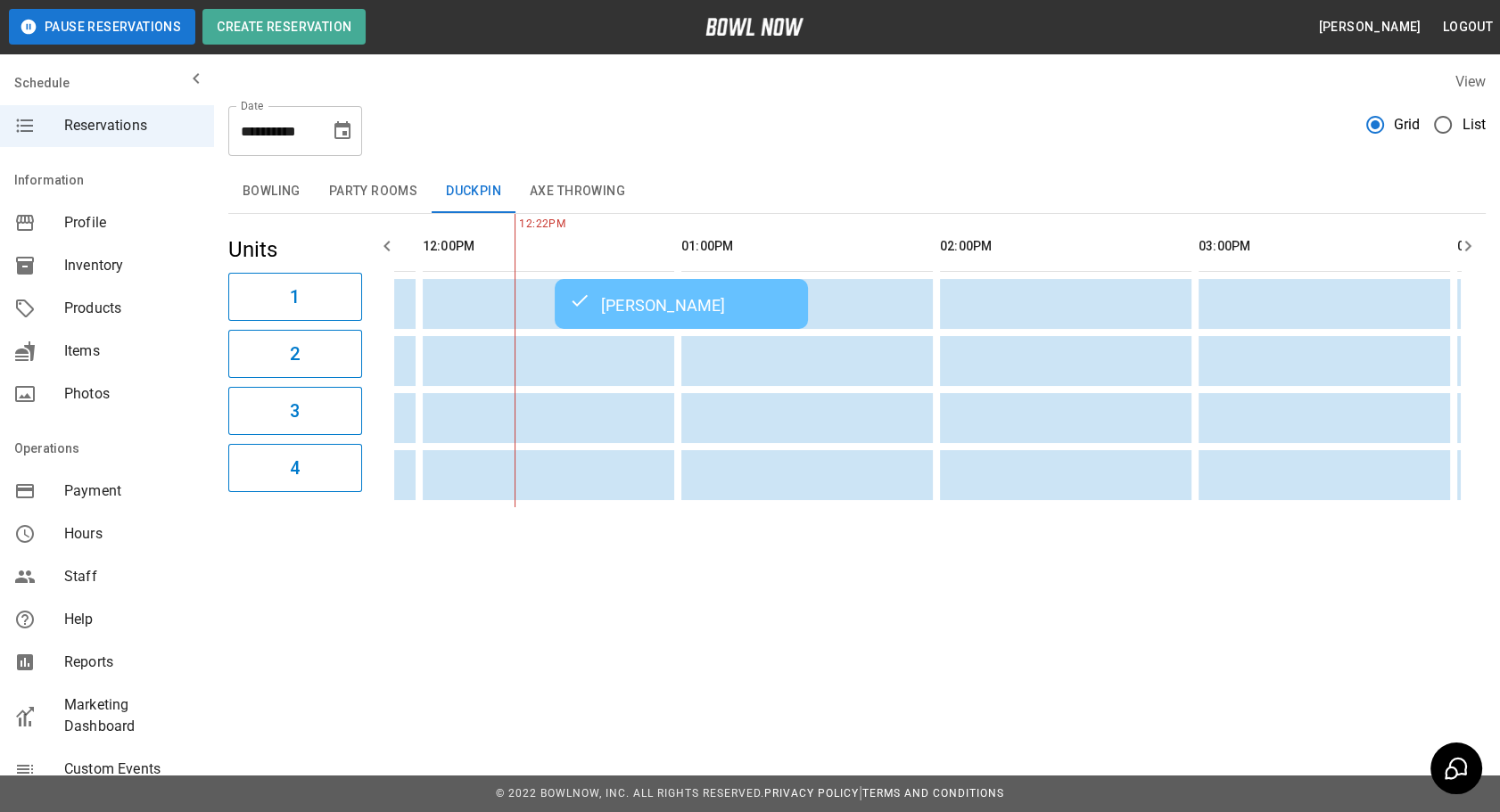
click at [334, 133] on icon "Choose date, selected date is Oct 11, 2025" at bounding box center [343, 131] width 21 height 21
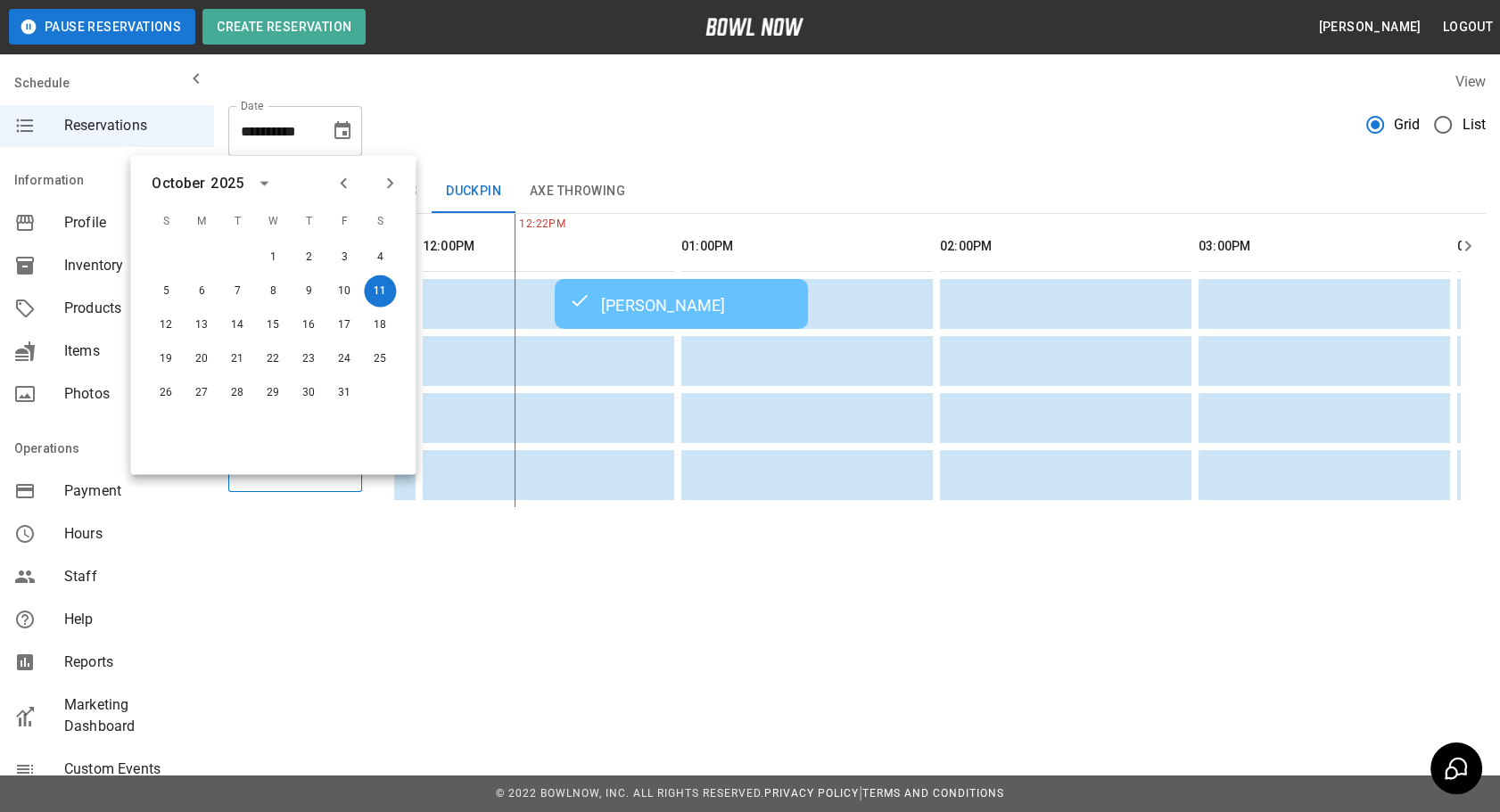
click at [399, 182] on icon "Next month" at bounding box center [390, 183] width 21 height 21
click at [375, 287] on button "8" at bounding box center [379, 291] width 32 height 32
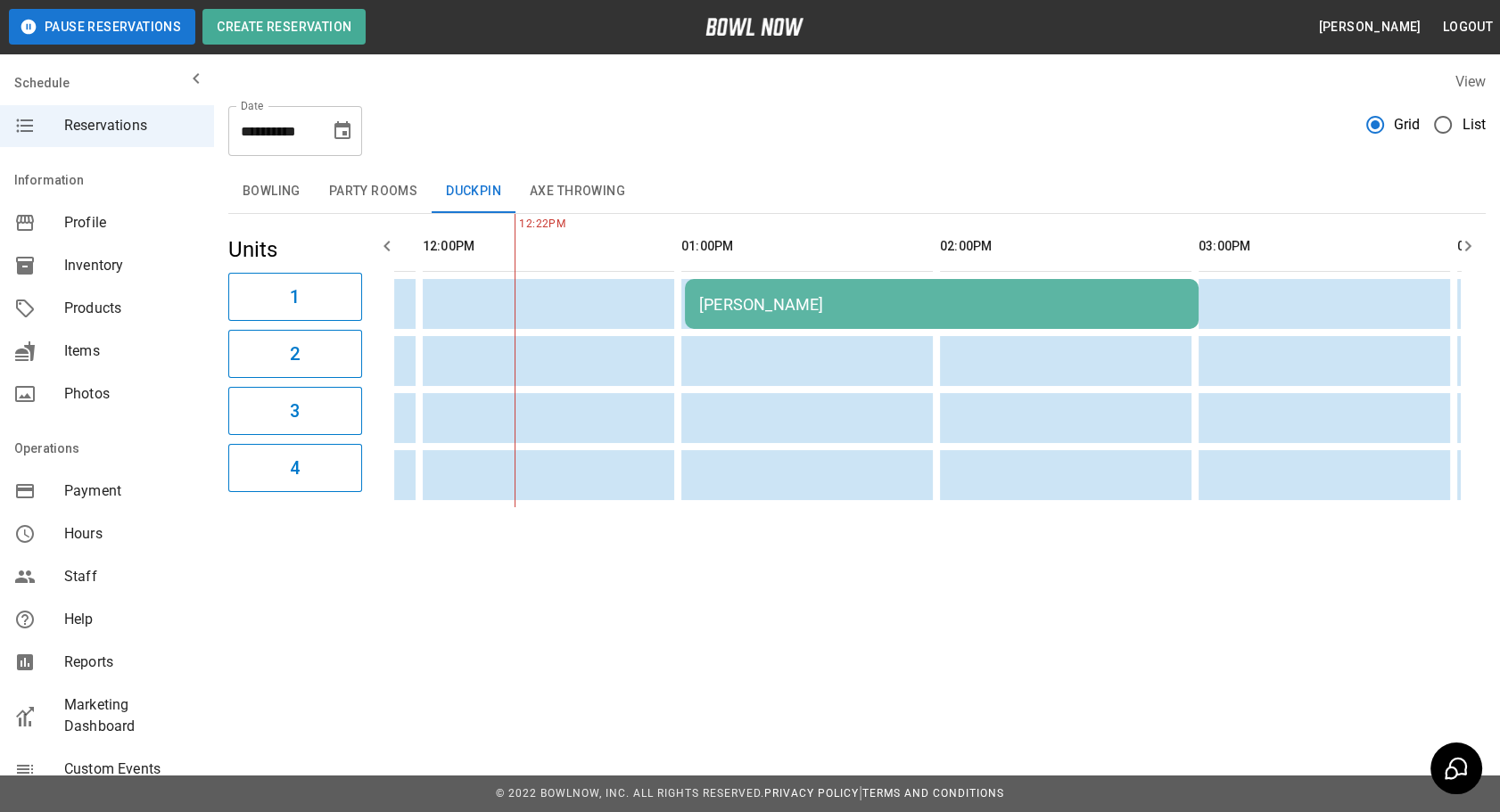
click at [332, 135] on icon "Choose date, selected date is Nov 8, 2025" at bounding box center [343, 131] width 21 height 21
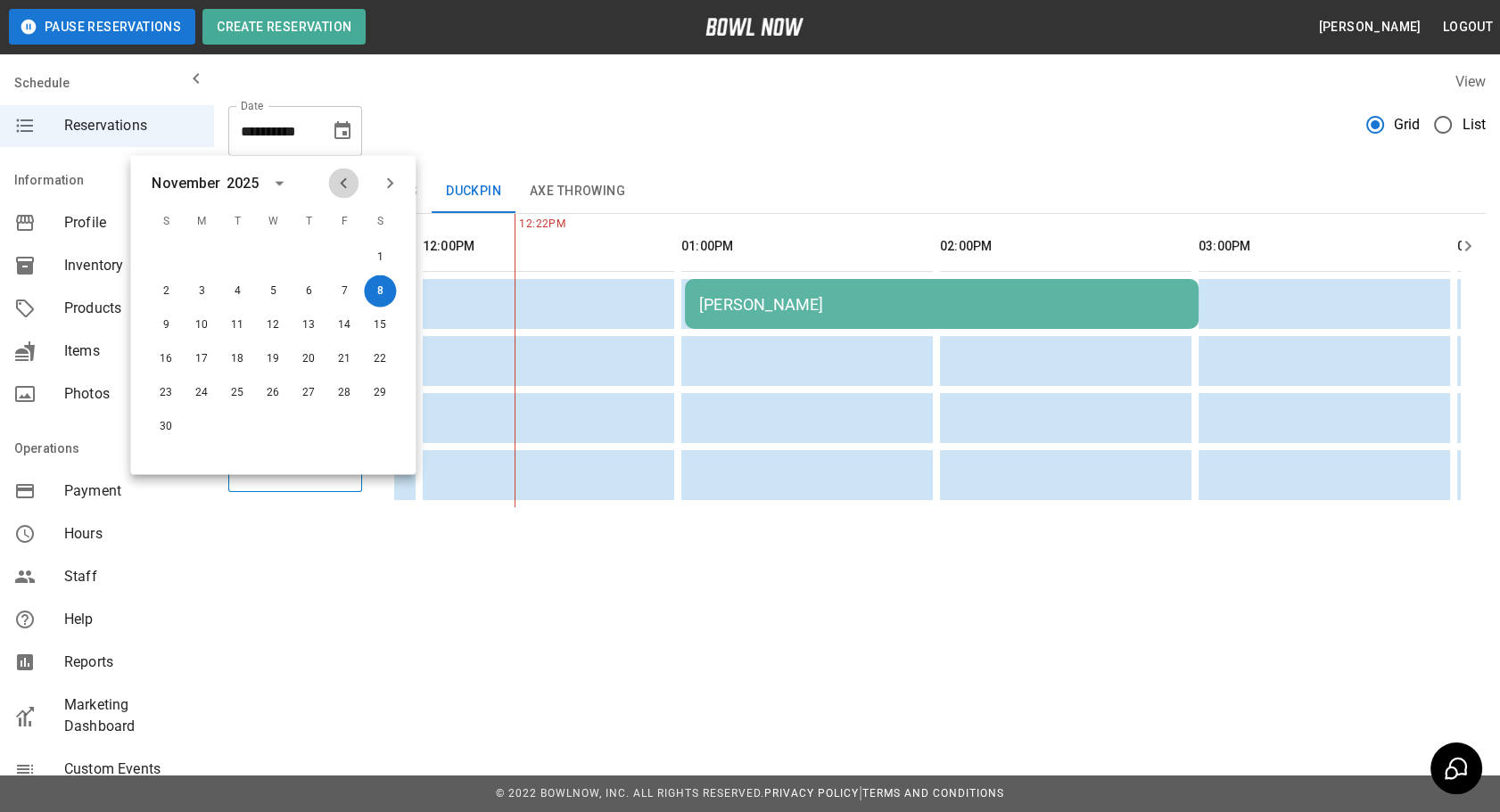
drag, startPoint x: 351, startPoint y: 176, endPoint x: 361, endPoint y: 186, distance: 14.1
click at [351, 178] on icon "Previous month" at bounding box center [343, 183] width 21 height 21
click at [379, 282] on button "11" at bounding box center [379, 291] width 32 height 32
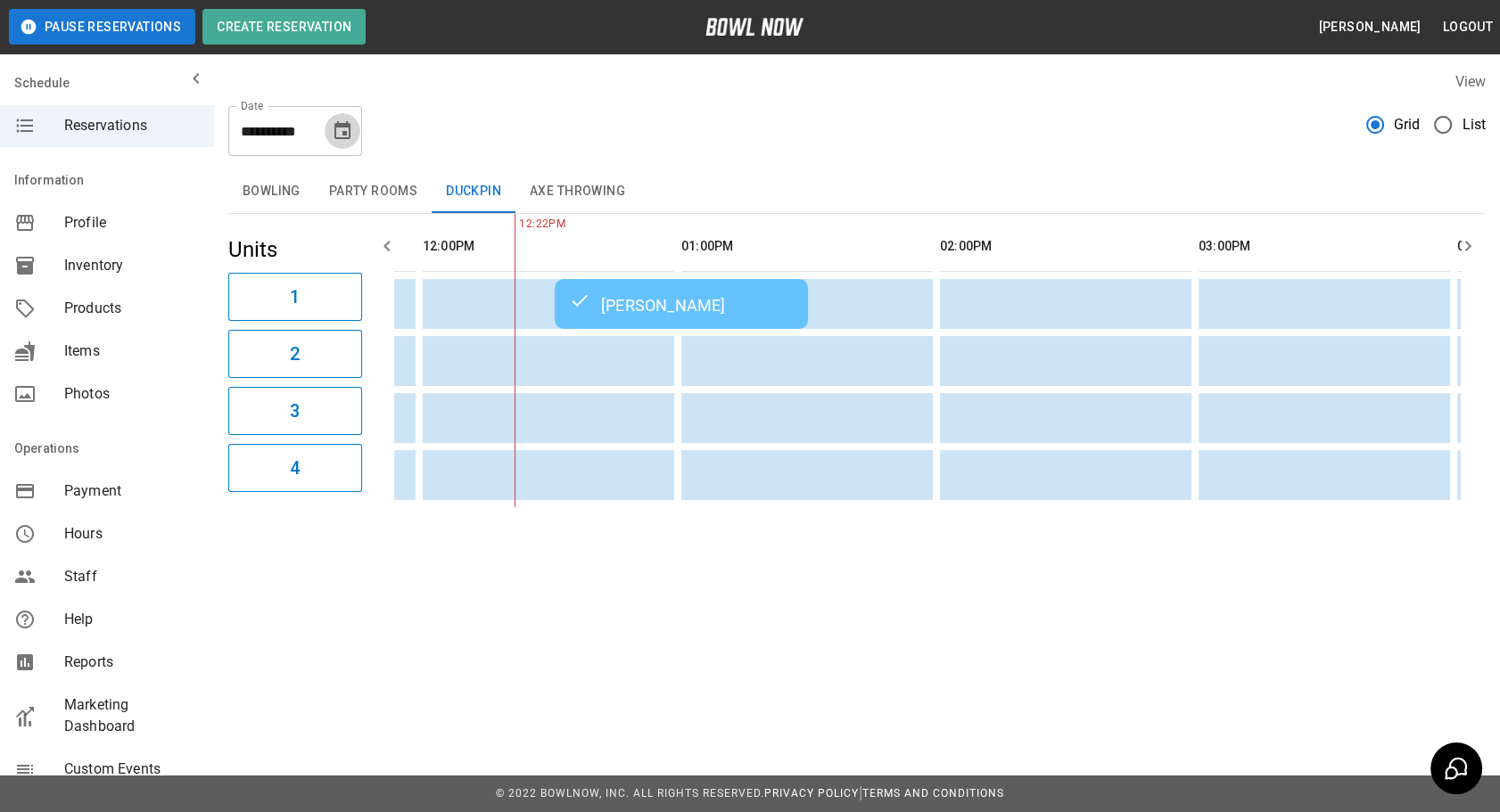
click at [345, 131] on icon "Choose date, selected date is Oct 11, 2025" at bounding box center [342, 130] width 16 height 18
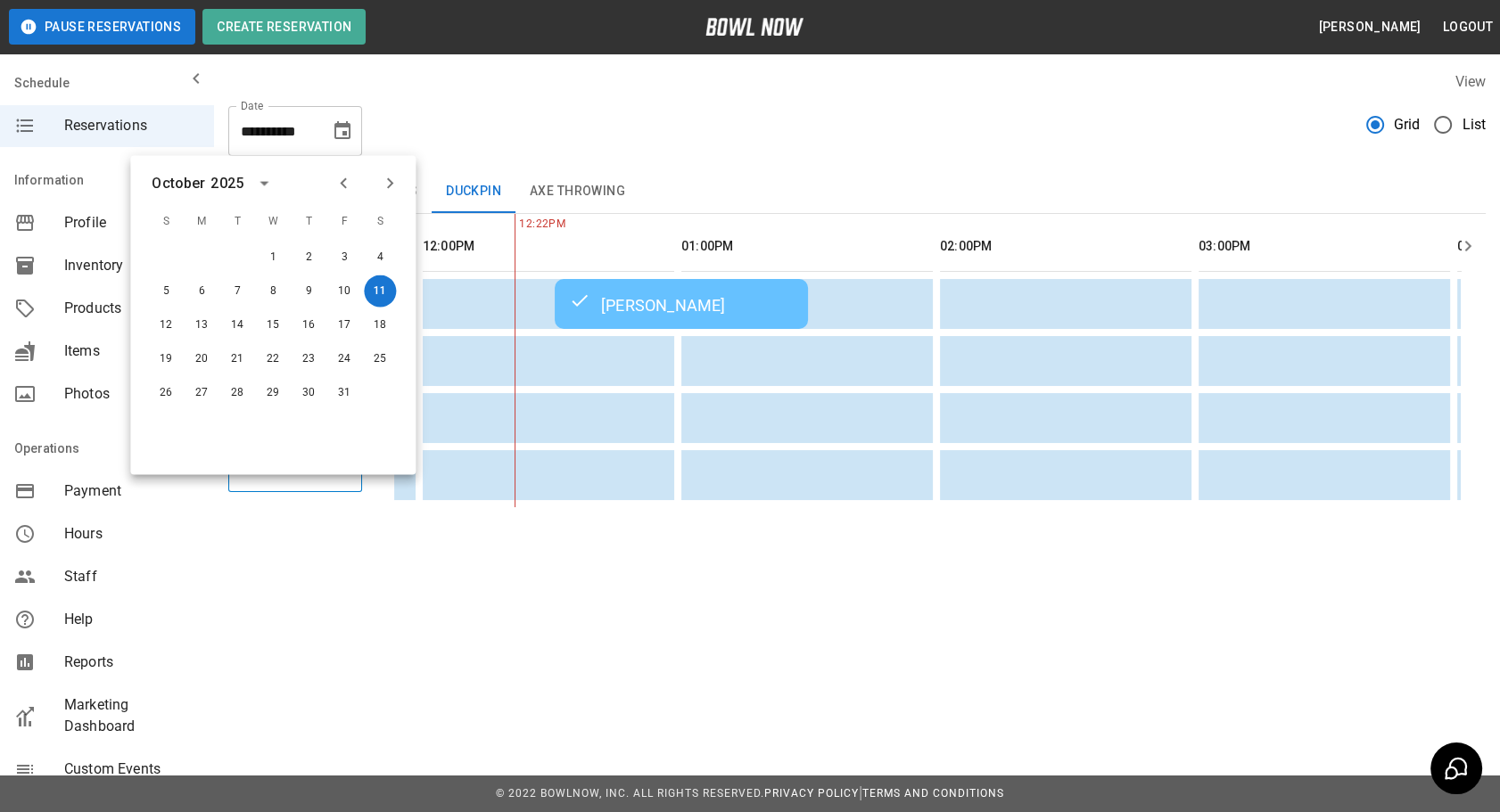
click at [391, 183] on icon "Next month" at bounding box center [390, 183] width 7 height 11
click at [380, 292] on button "8" at bounding box center [379, 291] width 32 height 32
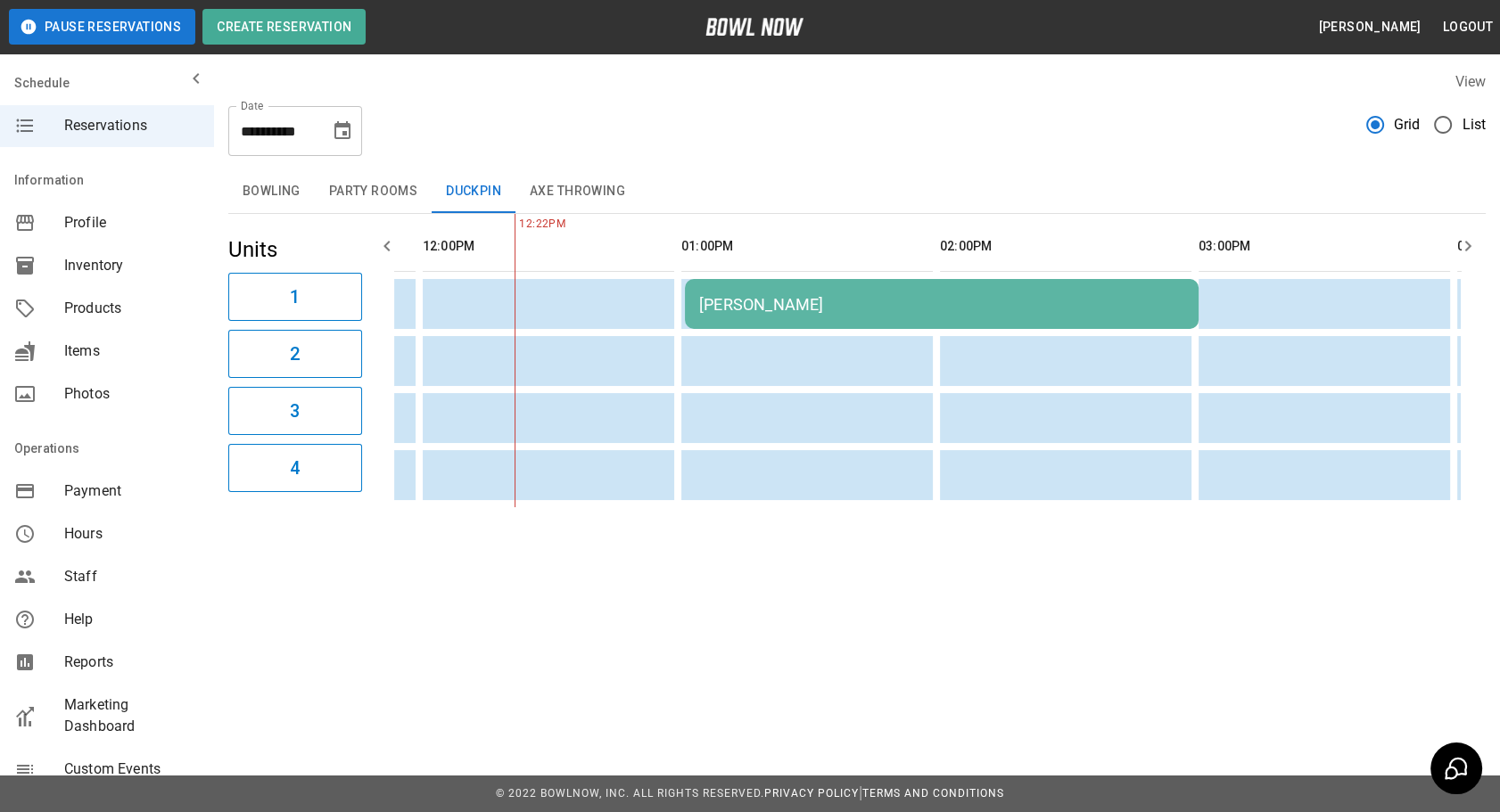
click at [786, 305] on div "[PERSON_NAME]" at bounding box center [941, 304] width 485 height 19
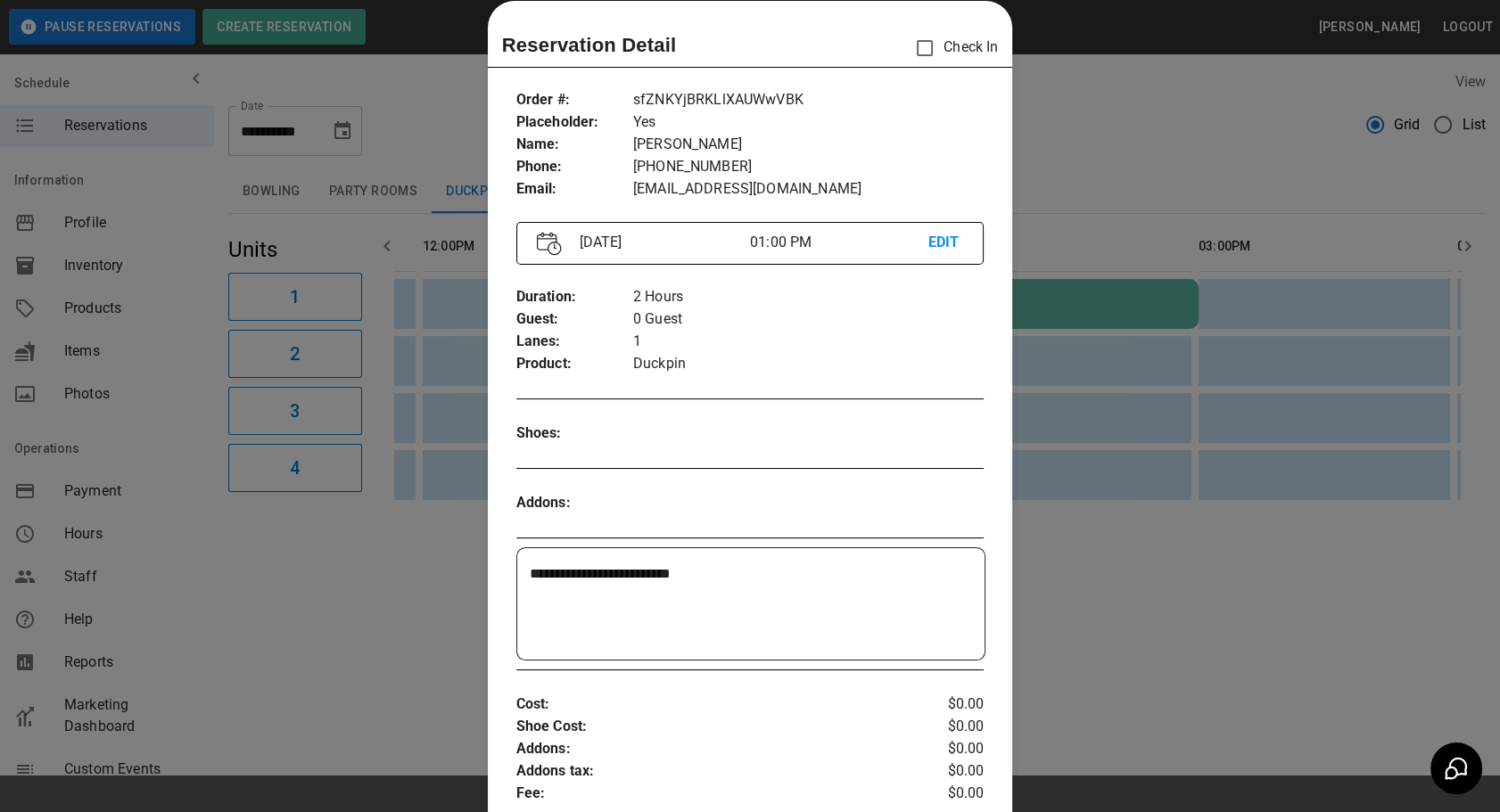
click at [929, 235] on p "EDIT" at bounding box center [945, 243] width 36 height 22
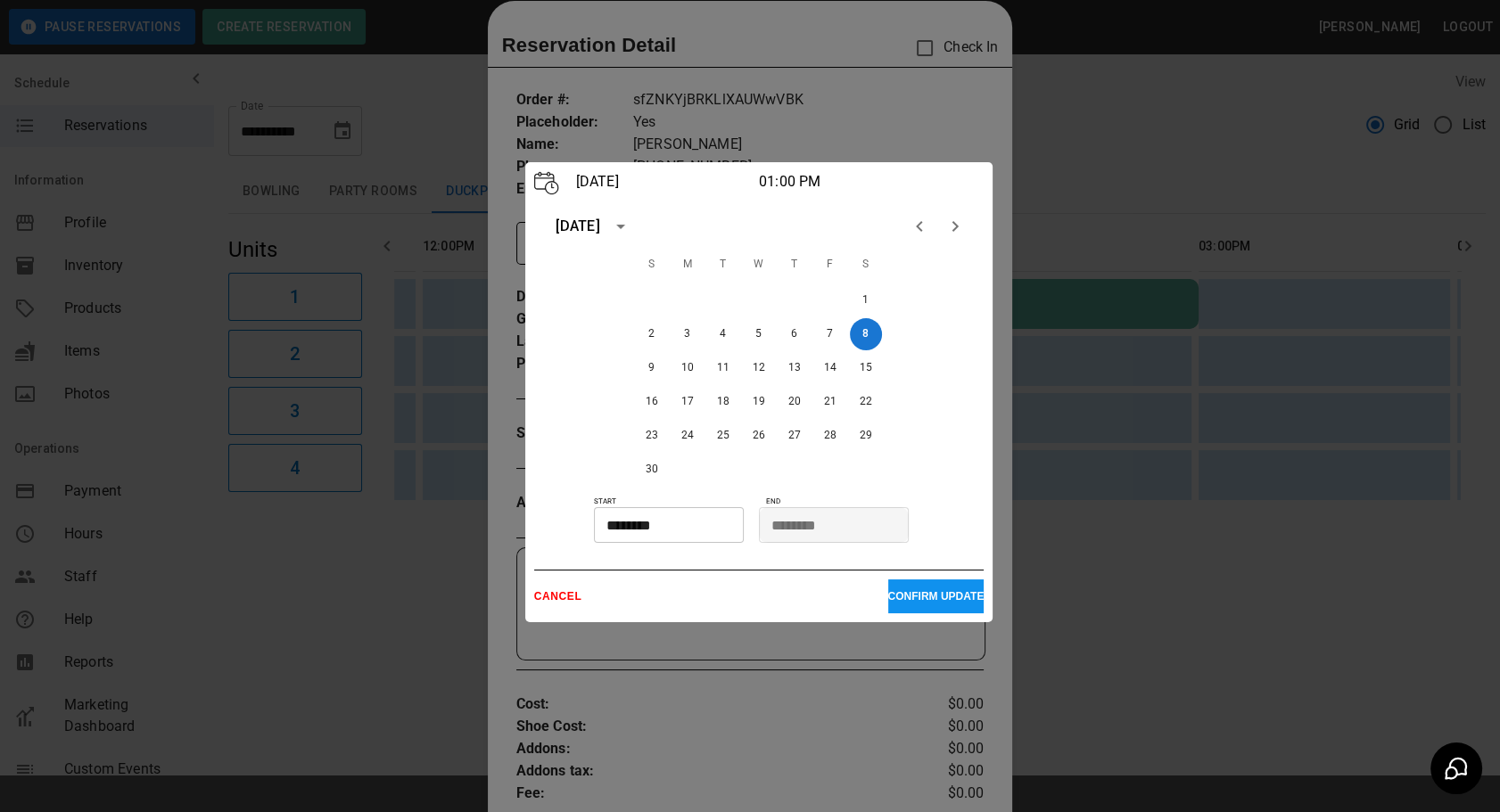
click at [883, 95] on div at bounding box center [750, 406] width 1500 height 812
click at [545, 596] on p "CANCEL" at bounding box center [711, 596] width 354 height 12
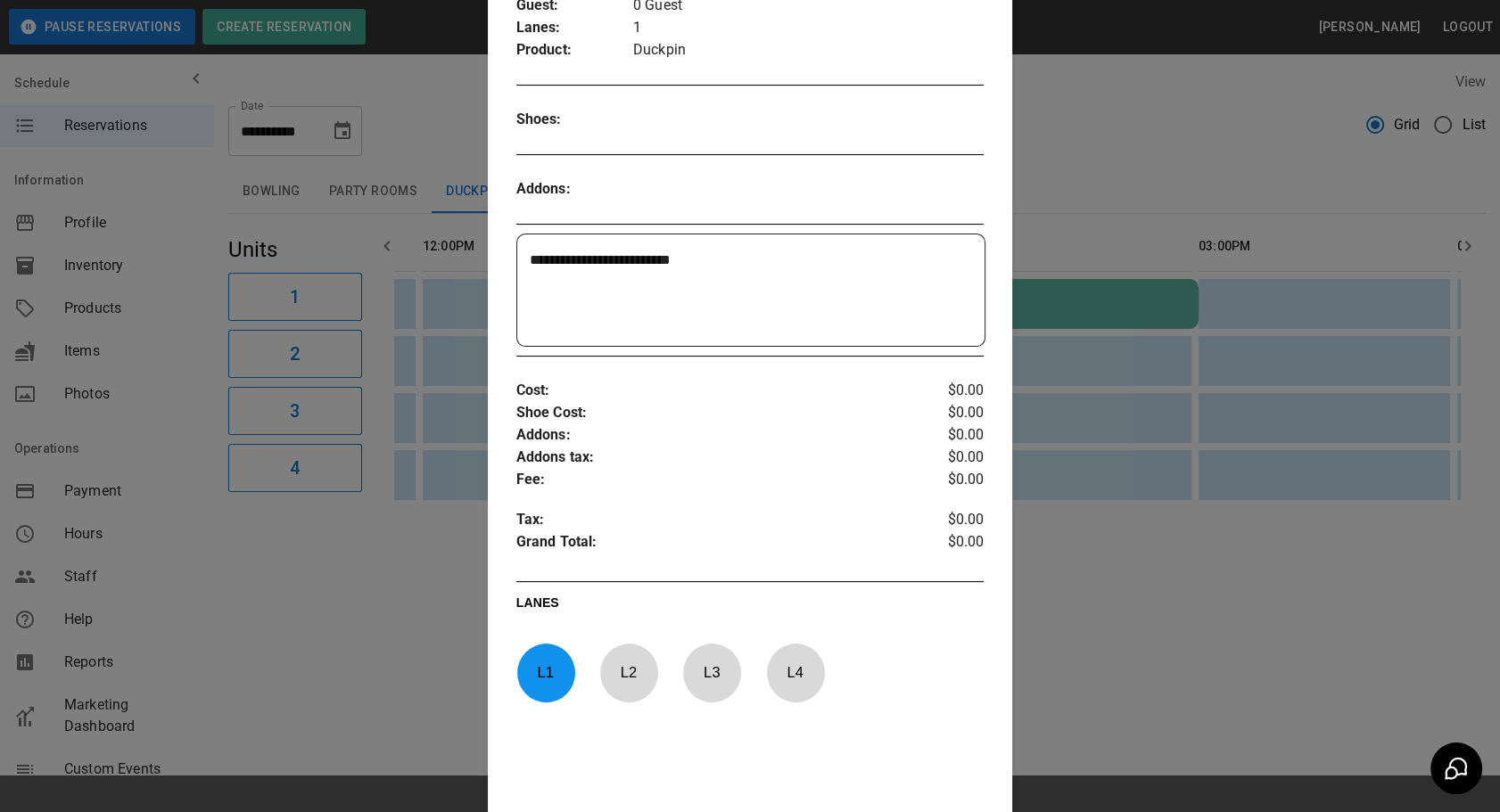
scroll to position [0, 0]
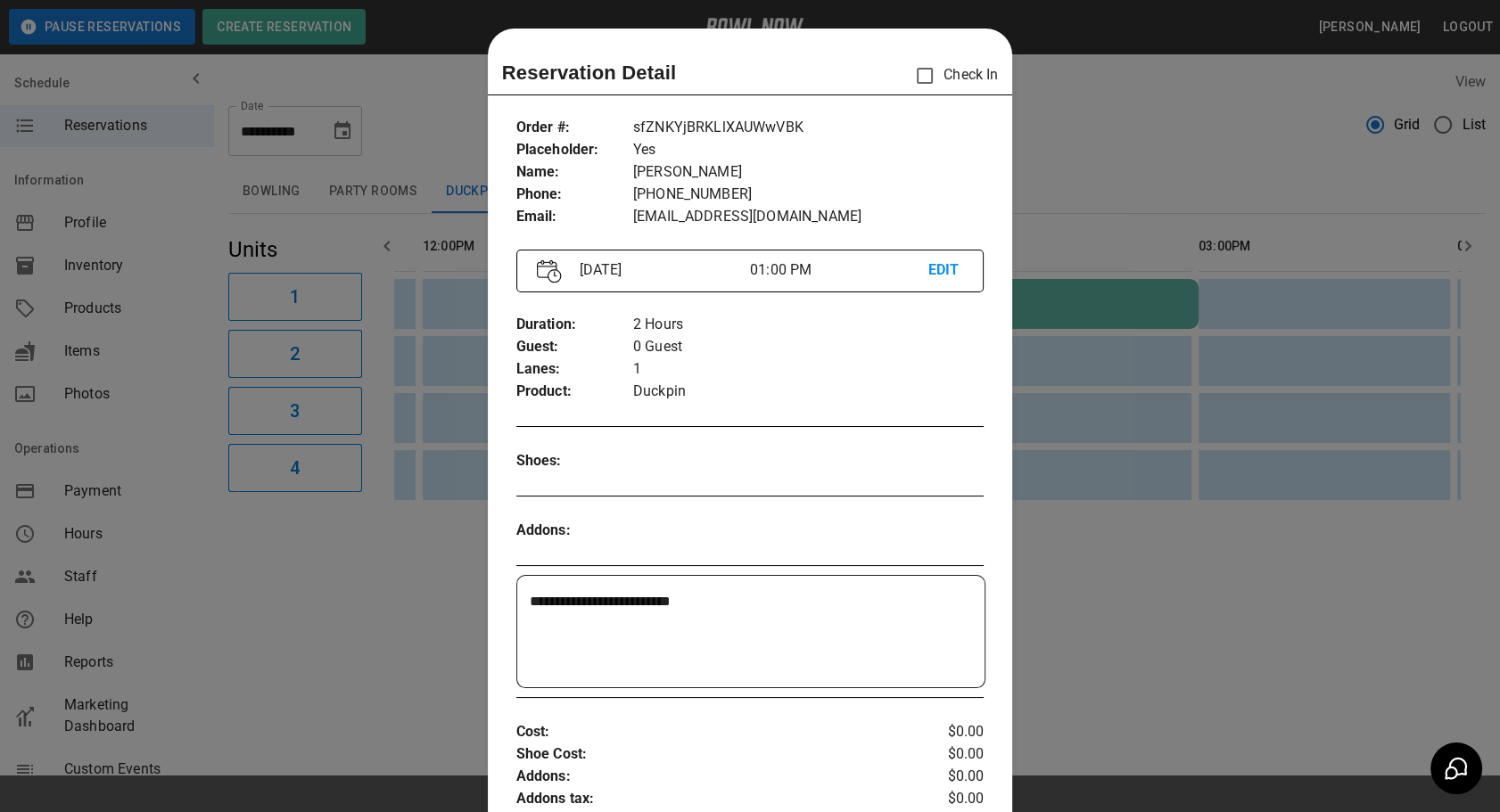
click at [658, 171] on p "[PERSON_NAME]" at bounding box center [809, 172] width 351 height 22
click at [659, 172] on p "[PERSON_NAME]" at bounding box center [809, 172] width 351 height 22
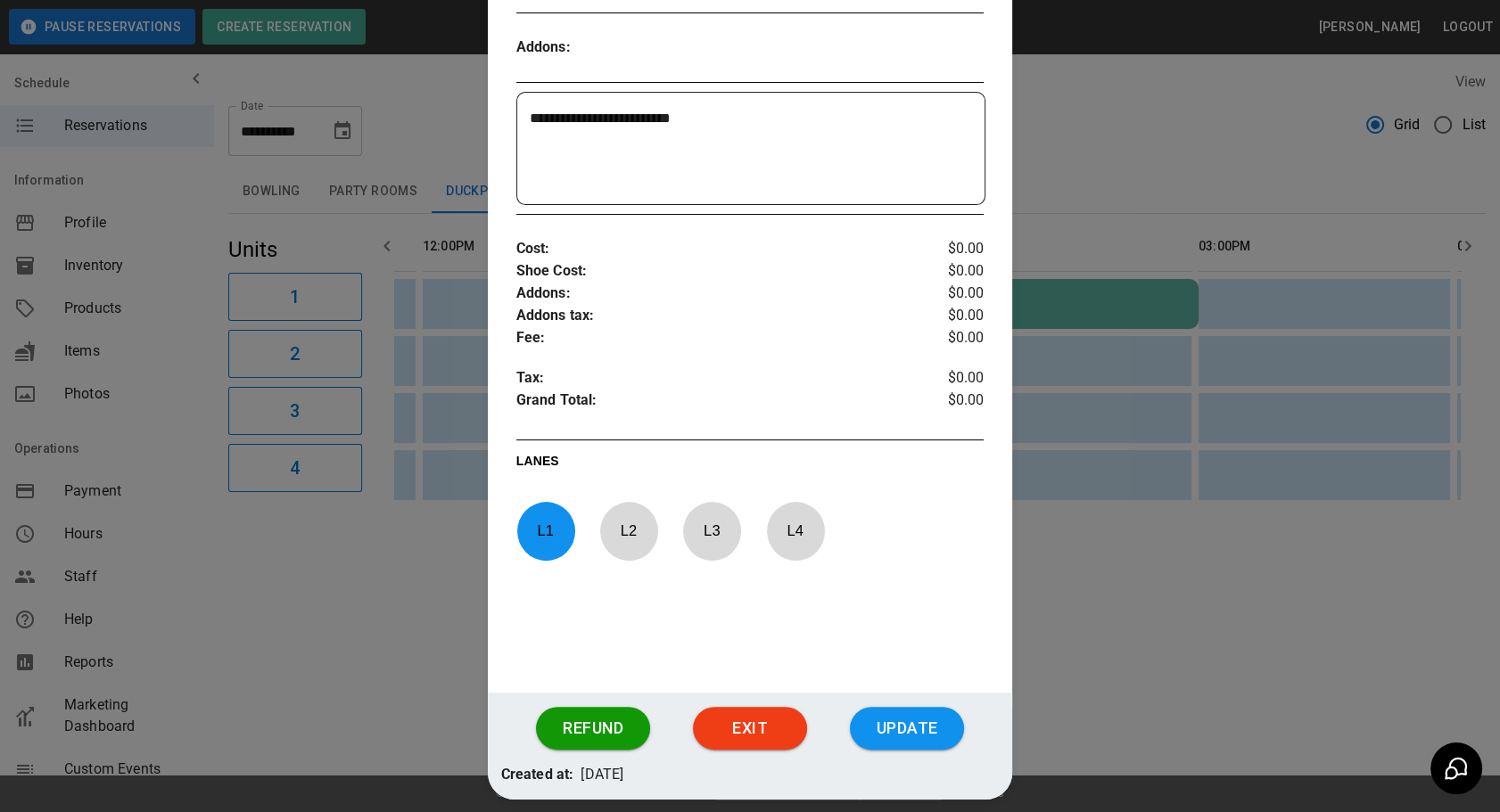
scroll to position [559, 0]
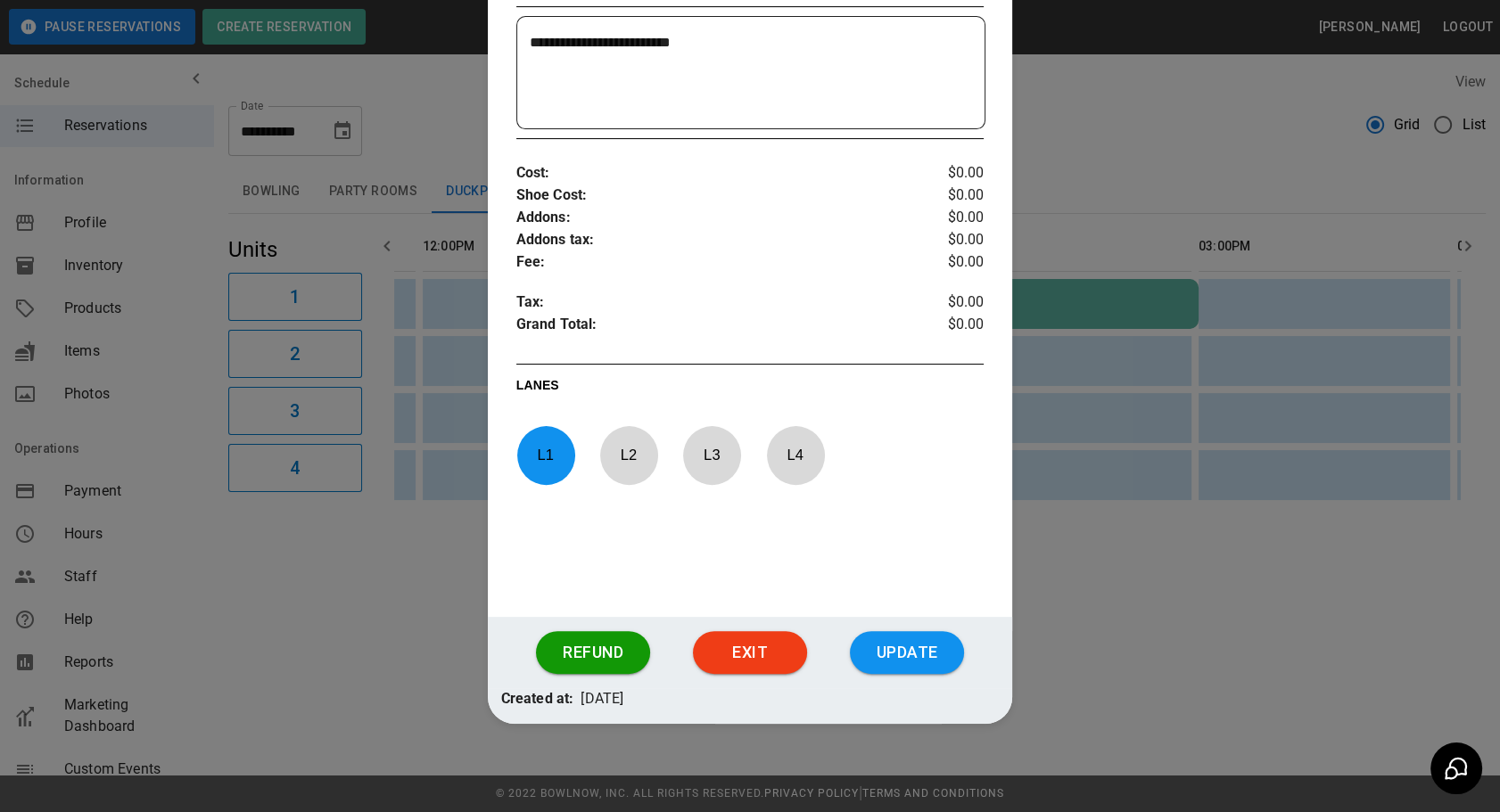
click at [1135, 549] on div at bounding box center [750, 406] width 1500 height 812
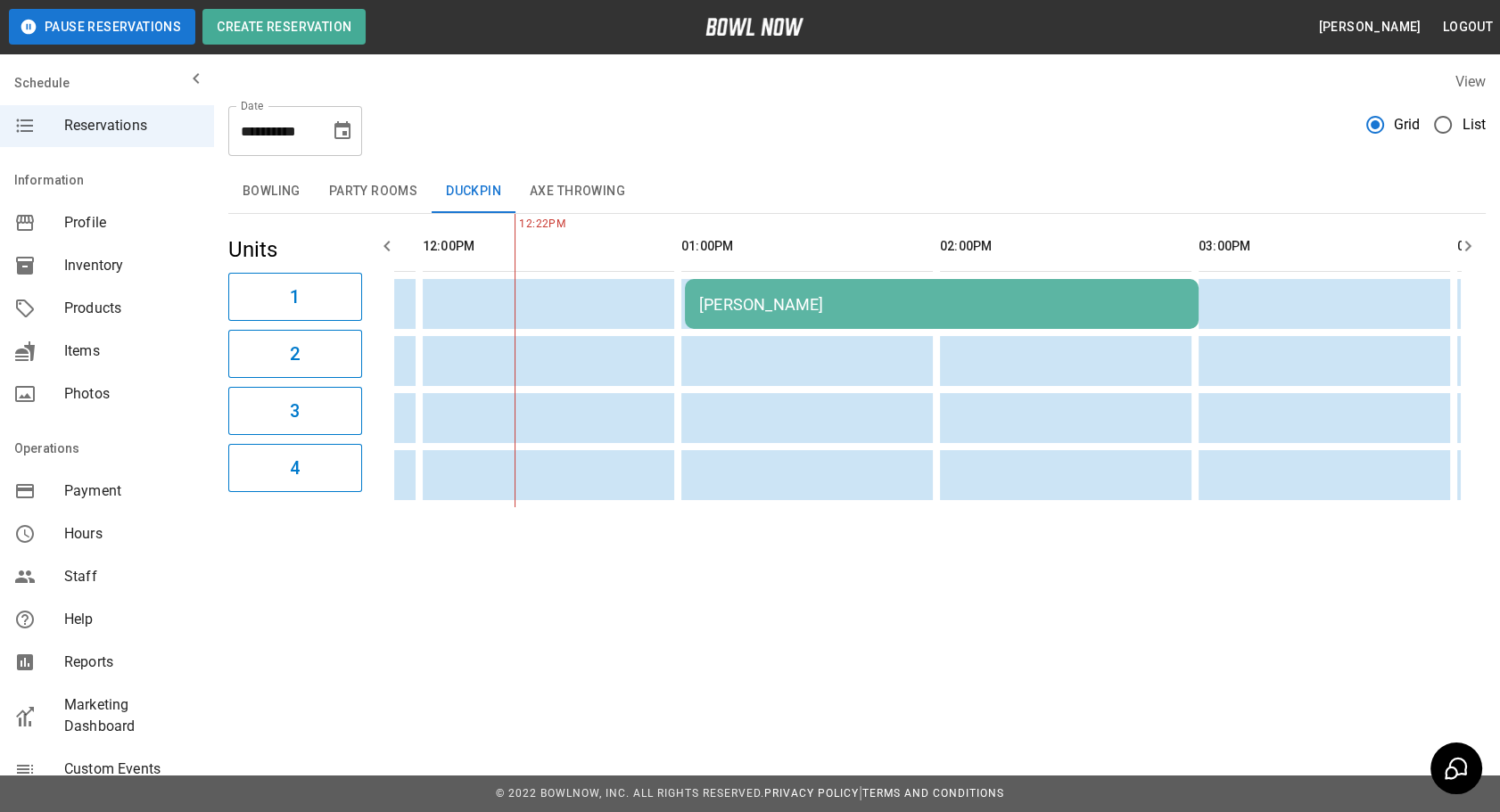
click at [342, 120] on icon "Choose date, selected date is Nov 8, 2025" at bounding box center [343, 131] width 21 height 21
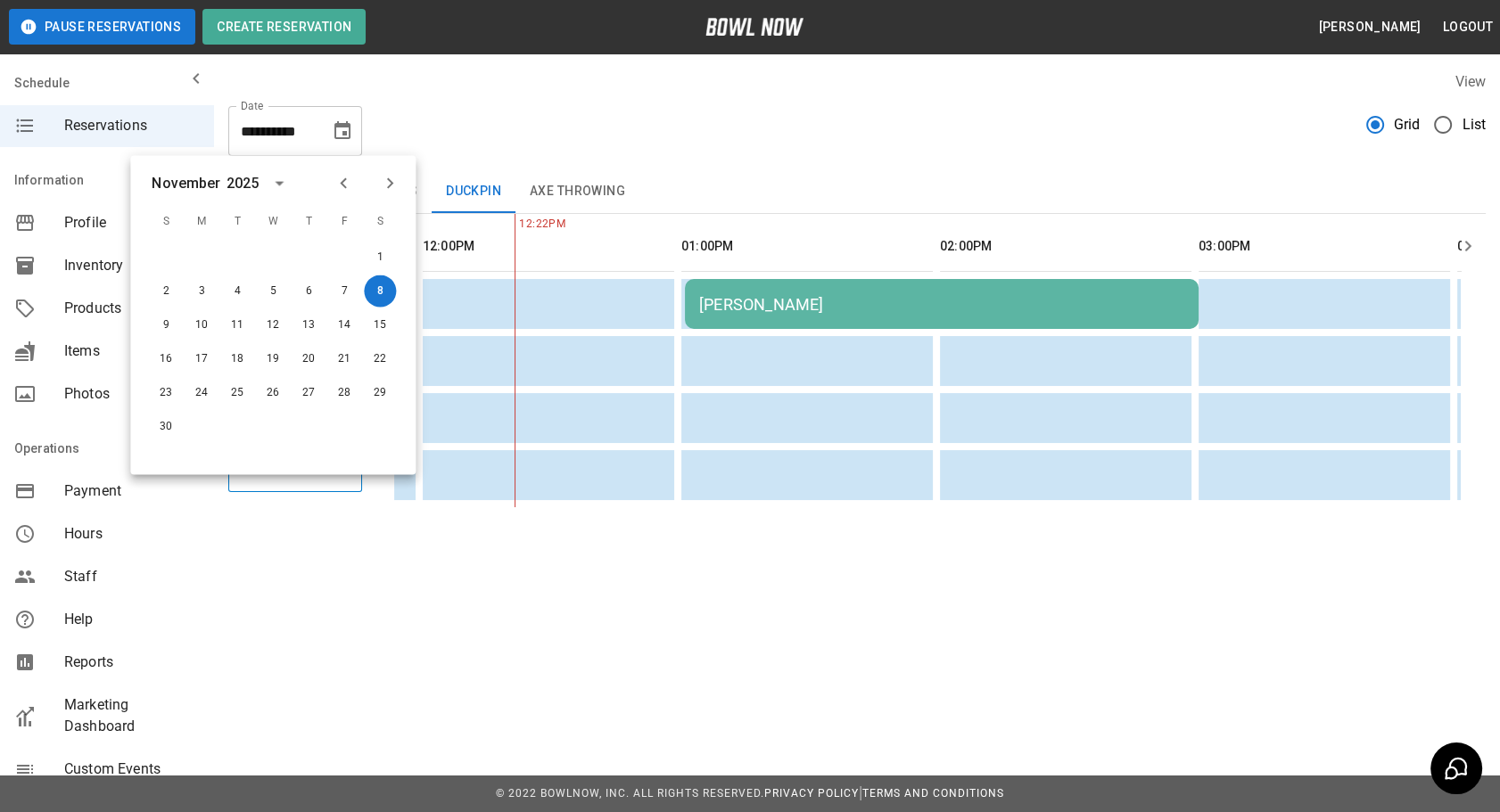
click at [346, 173] on icon "Previous month" at bounding box center [343, 183] width 21 height 21
click at [382, 293] on button "11" at bounding box center [379, 291] width 32 height 32
type input "**********"
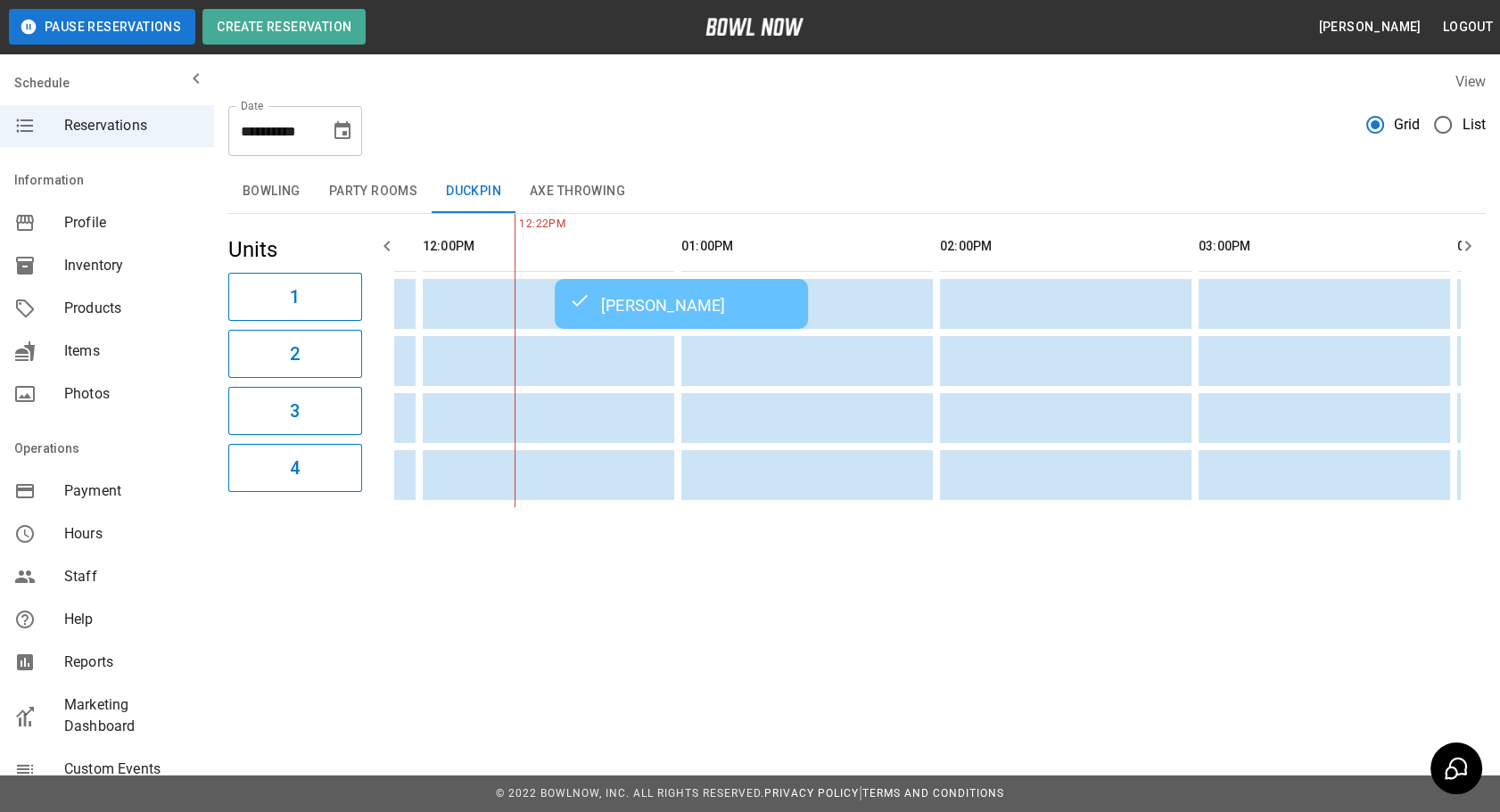
click at [739, 109] on div "**********" at bounding box center [858, 124] width 1258 height 64
click at [591, 185] on button "Axe Throwing" at bounding box center [577, 191] width 124 height 43
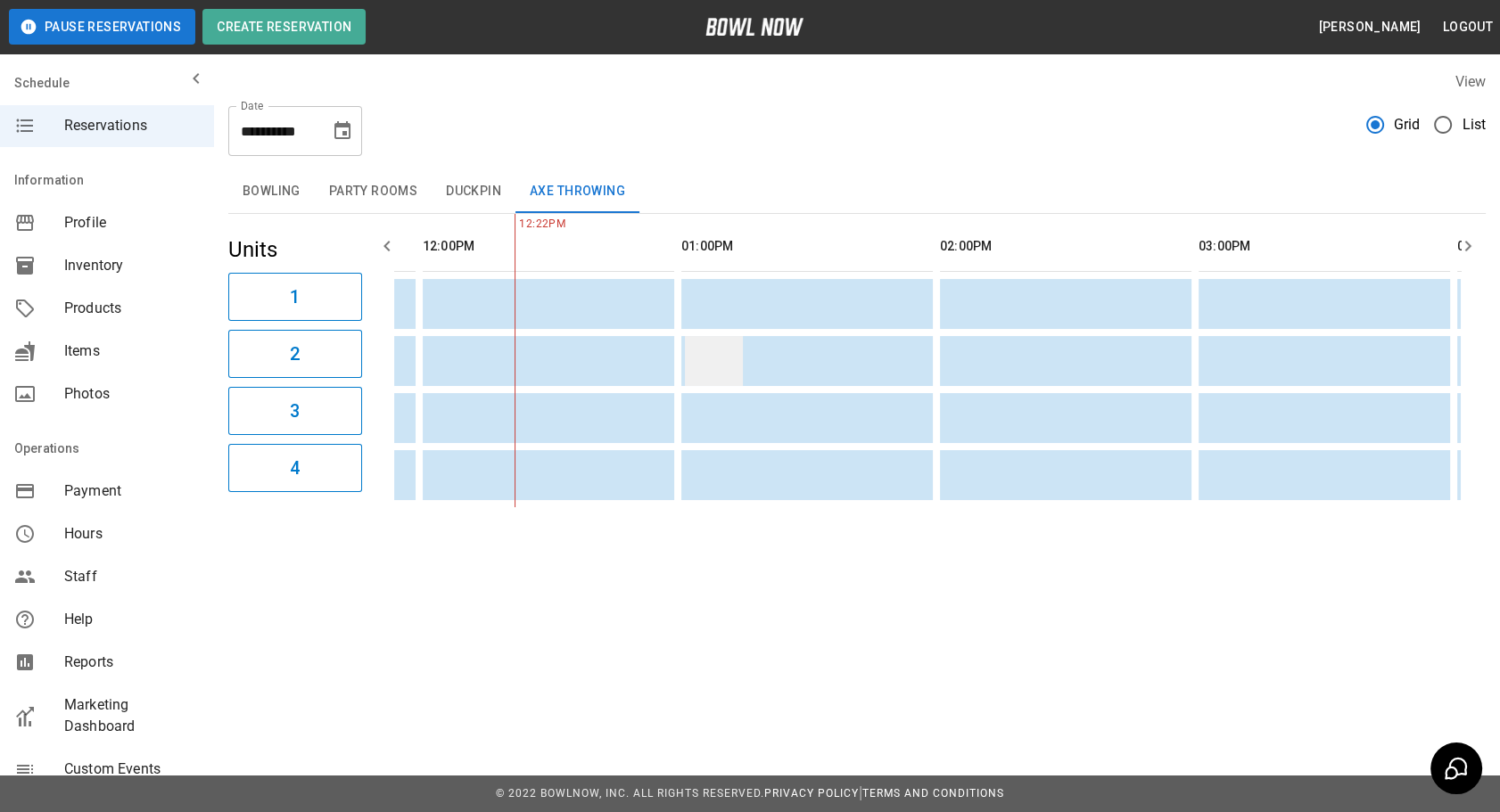
scroll to position [0, 295]
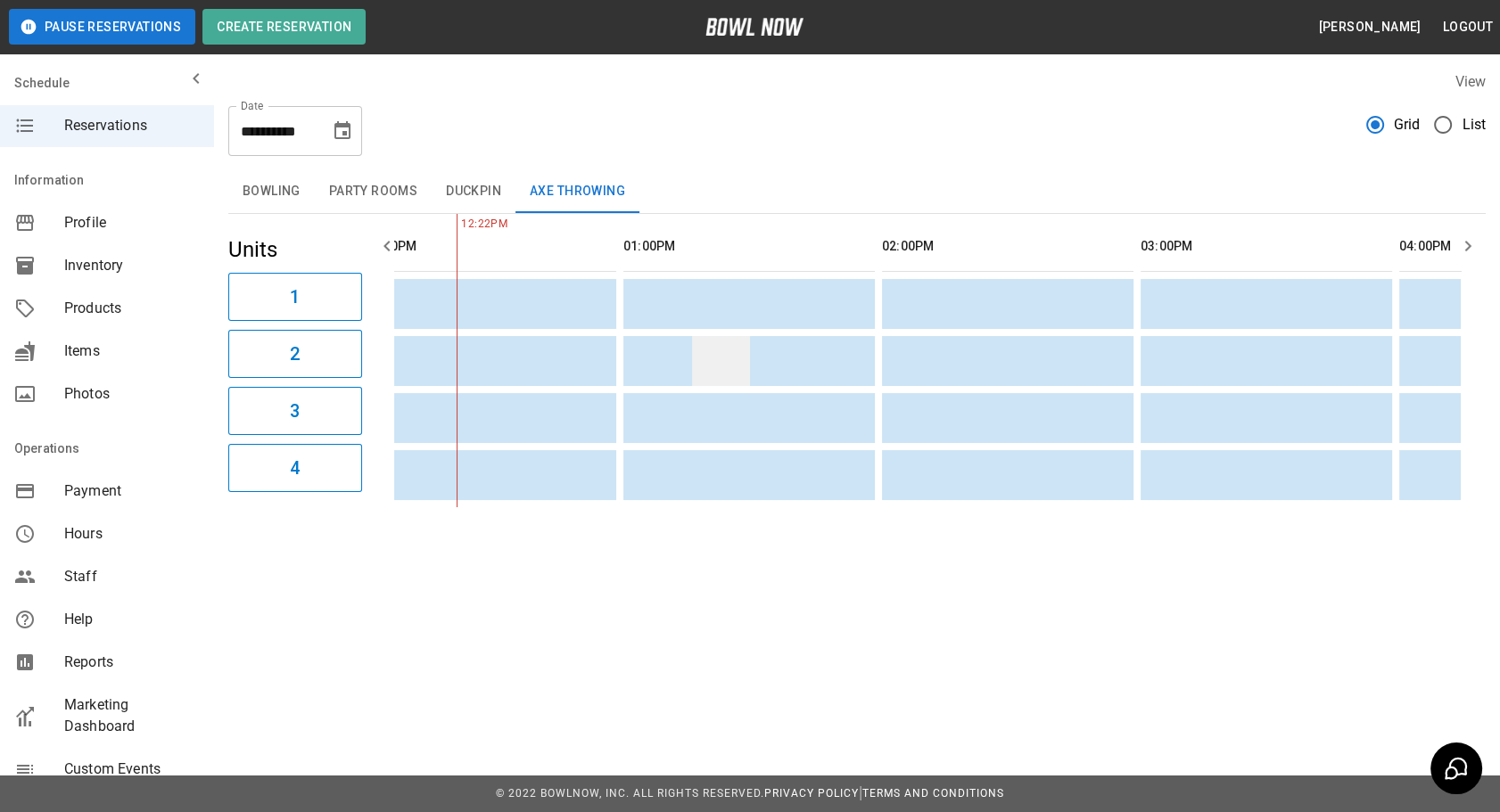
drag, startPoint x: 626, startPoint y: 360, endPoint x: 652, endPoint y: 347, distance: 29.1
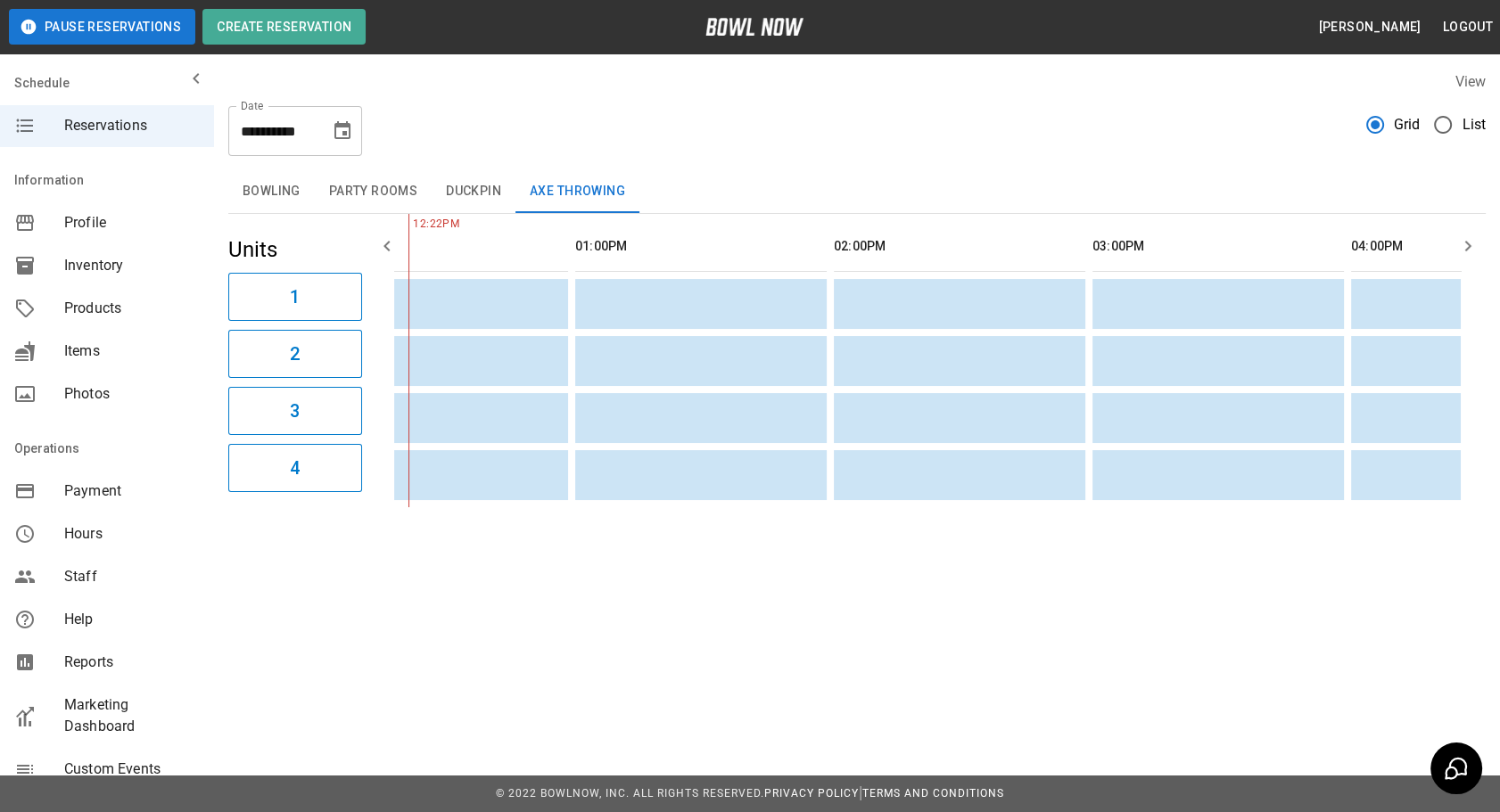
click at [360, 179] on button "Party Rooms" at bounding box center [374, 191] width 117 height 43
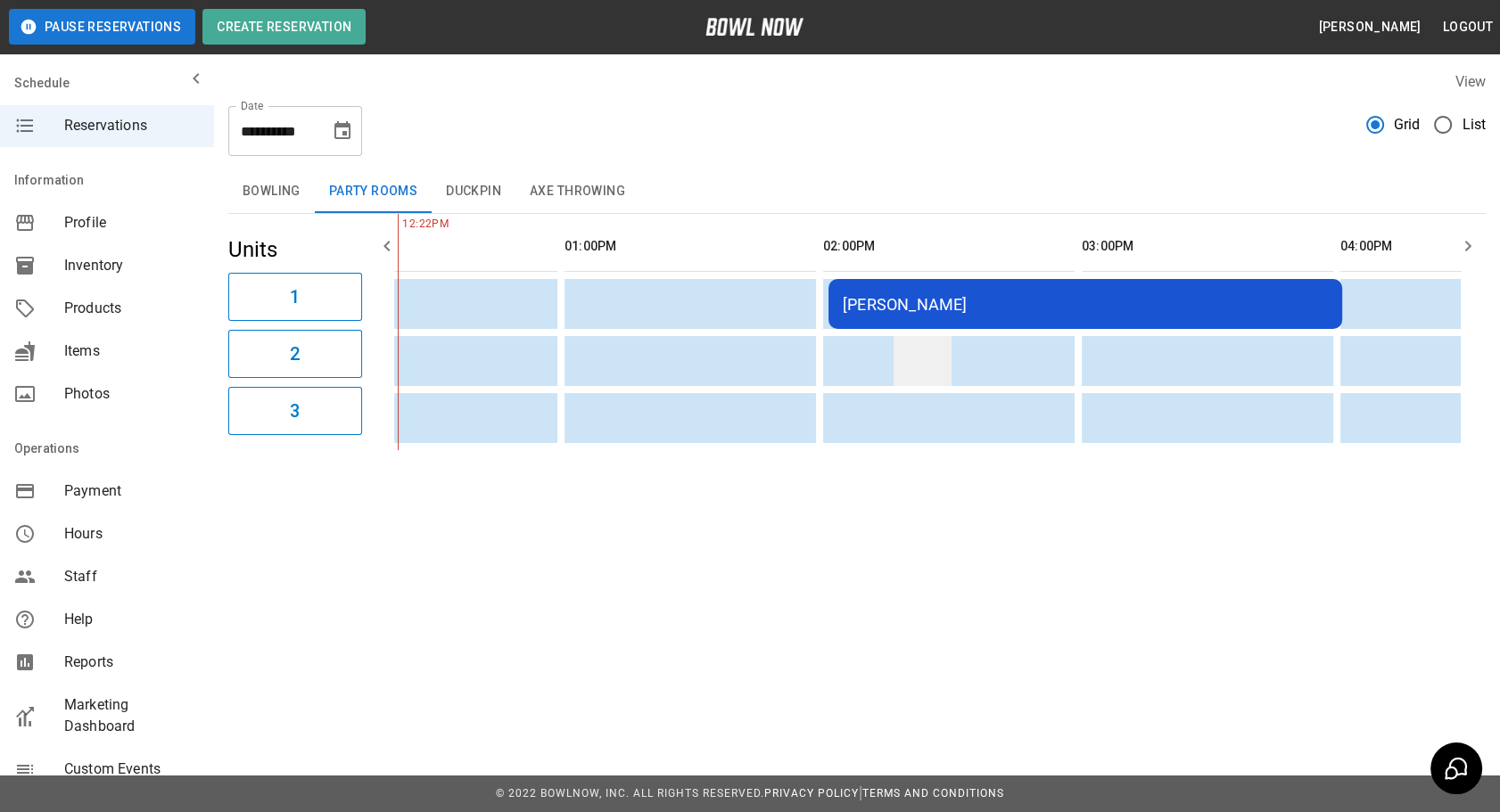
scroll to position [0, 446]
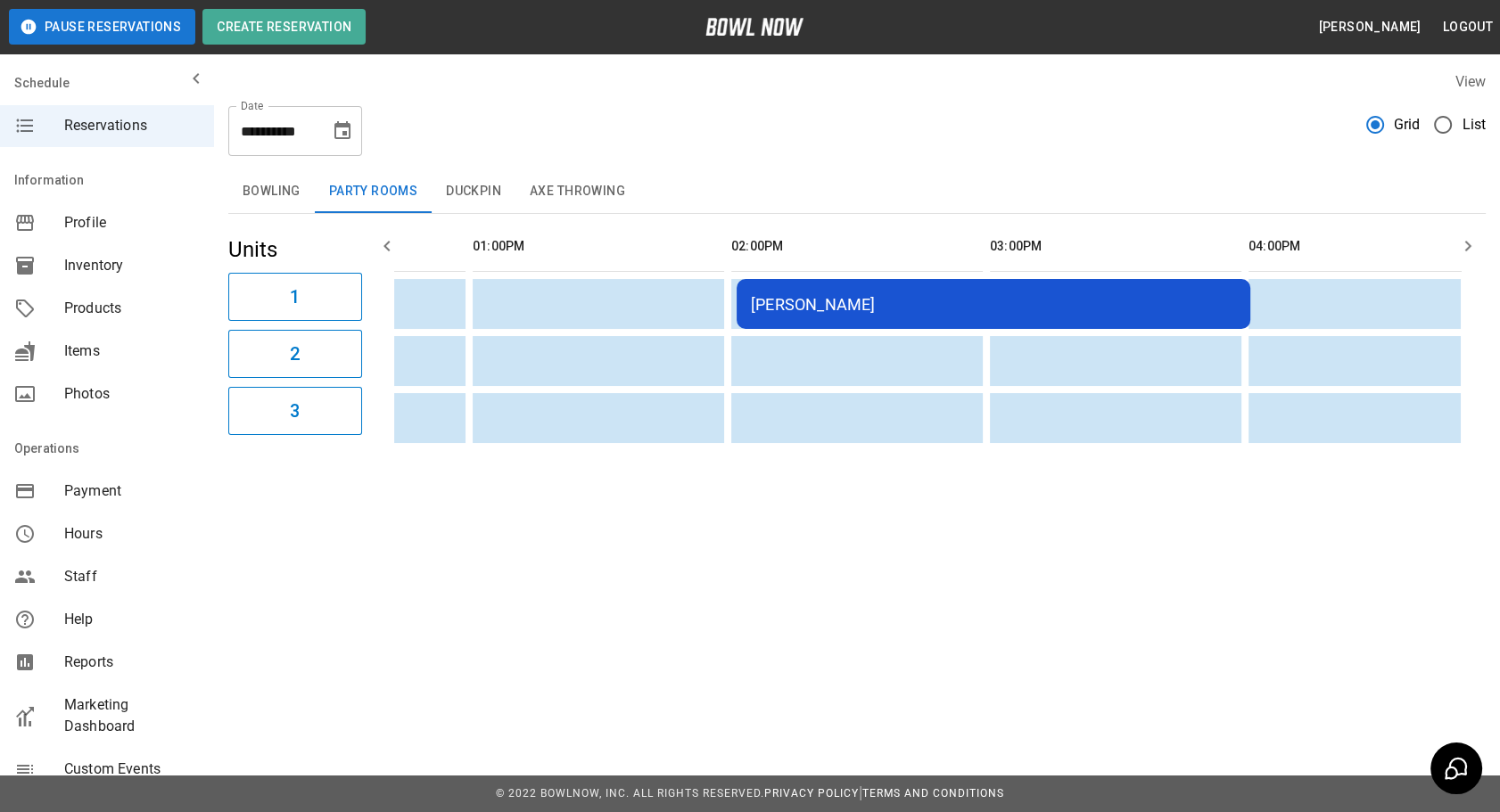
drag, startPoint x: 721, startPoint y: 322, endPoint x: 824, endPoint y: 330, distance: 103.3
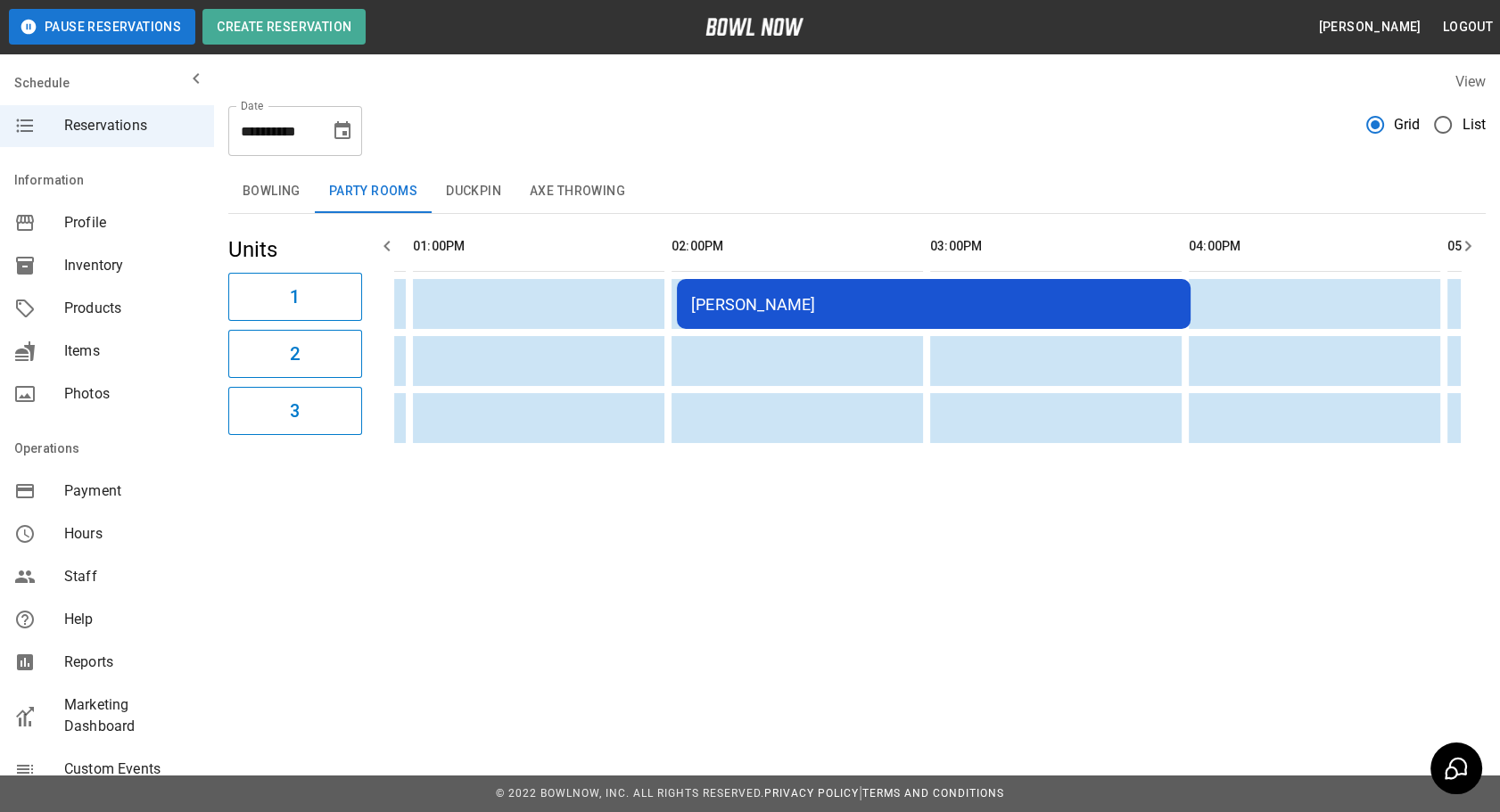
click at [821, 295] on div "[PERSON_NAME]" at bounding box center [933, 304] width 485 height 19
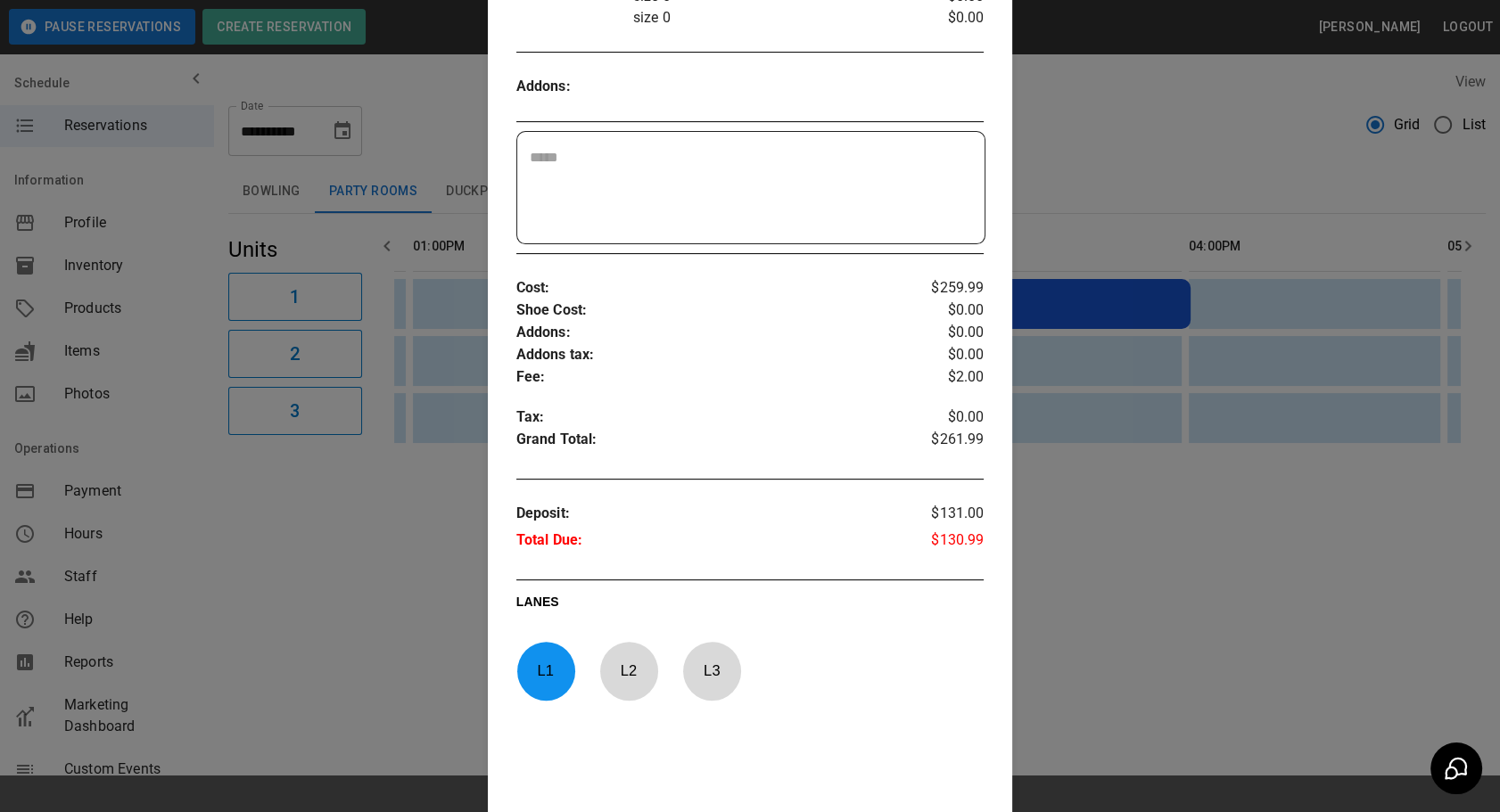
scroll to position [677, 0]
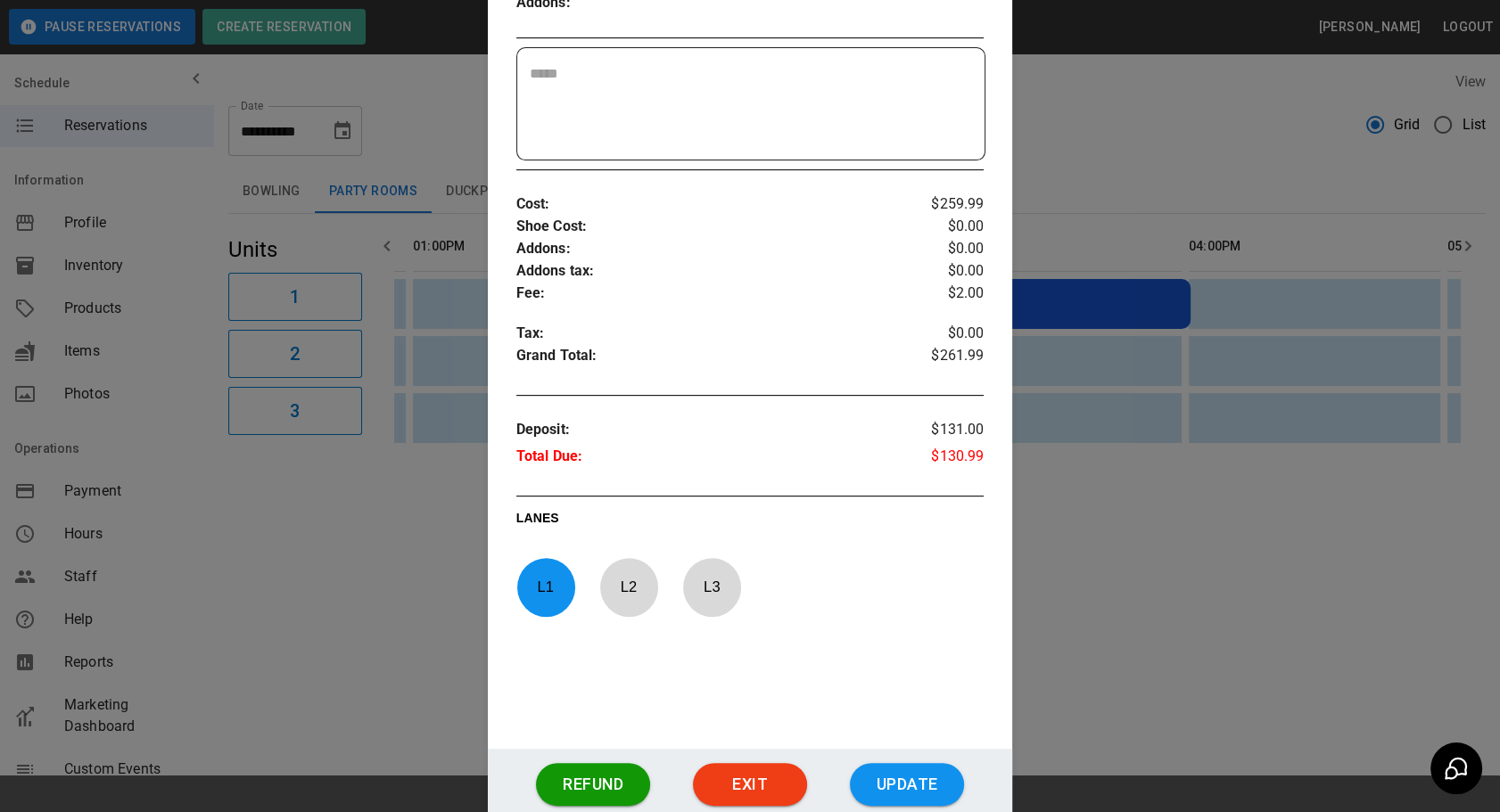
click at [1085, 555] on div at bounding box center [750, 406] width 1500 height 812
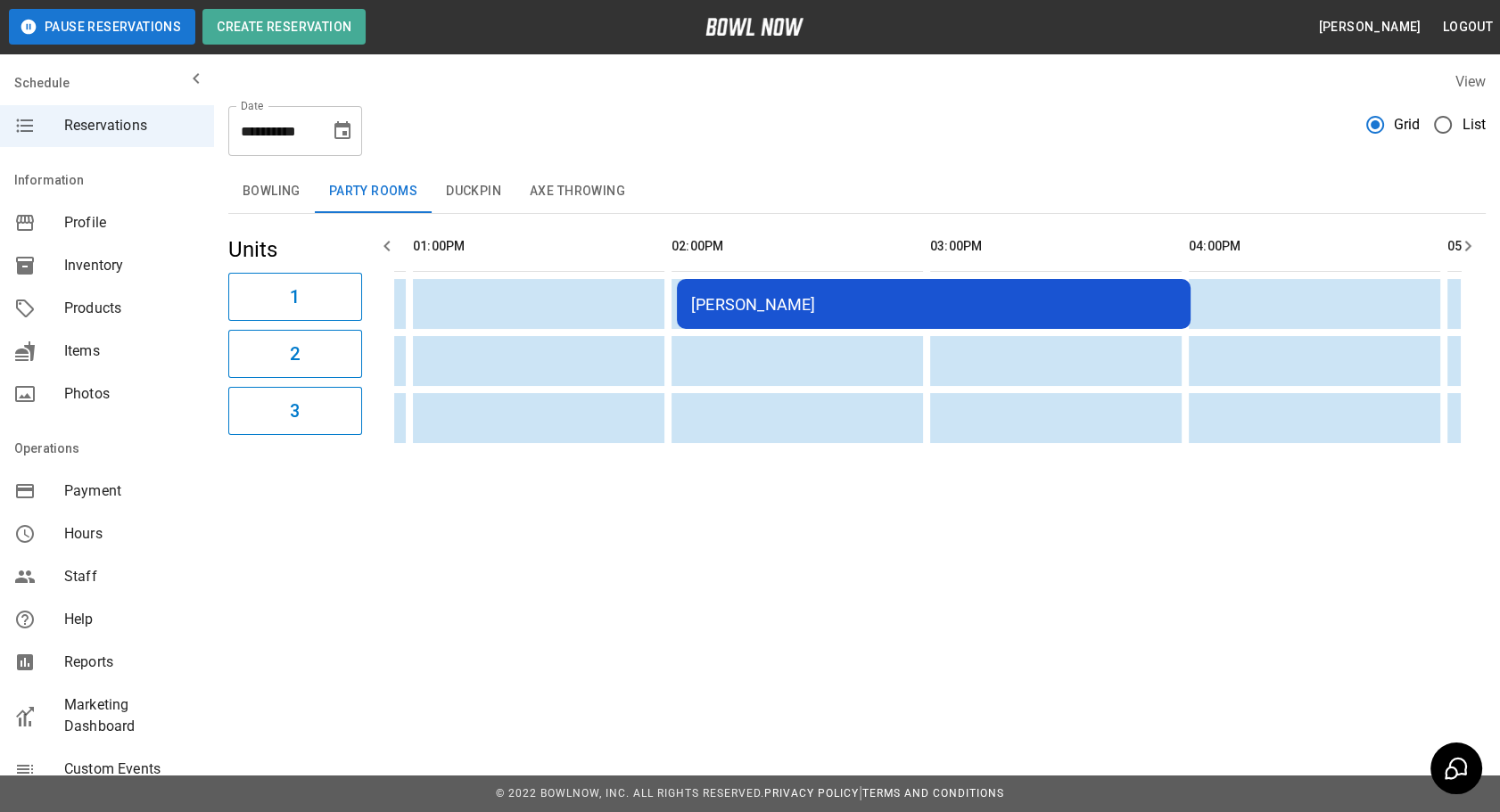
click at [775, 312] on td "[PERSON_NAME]" at bounding box center [933, 304] width 514 height 50
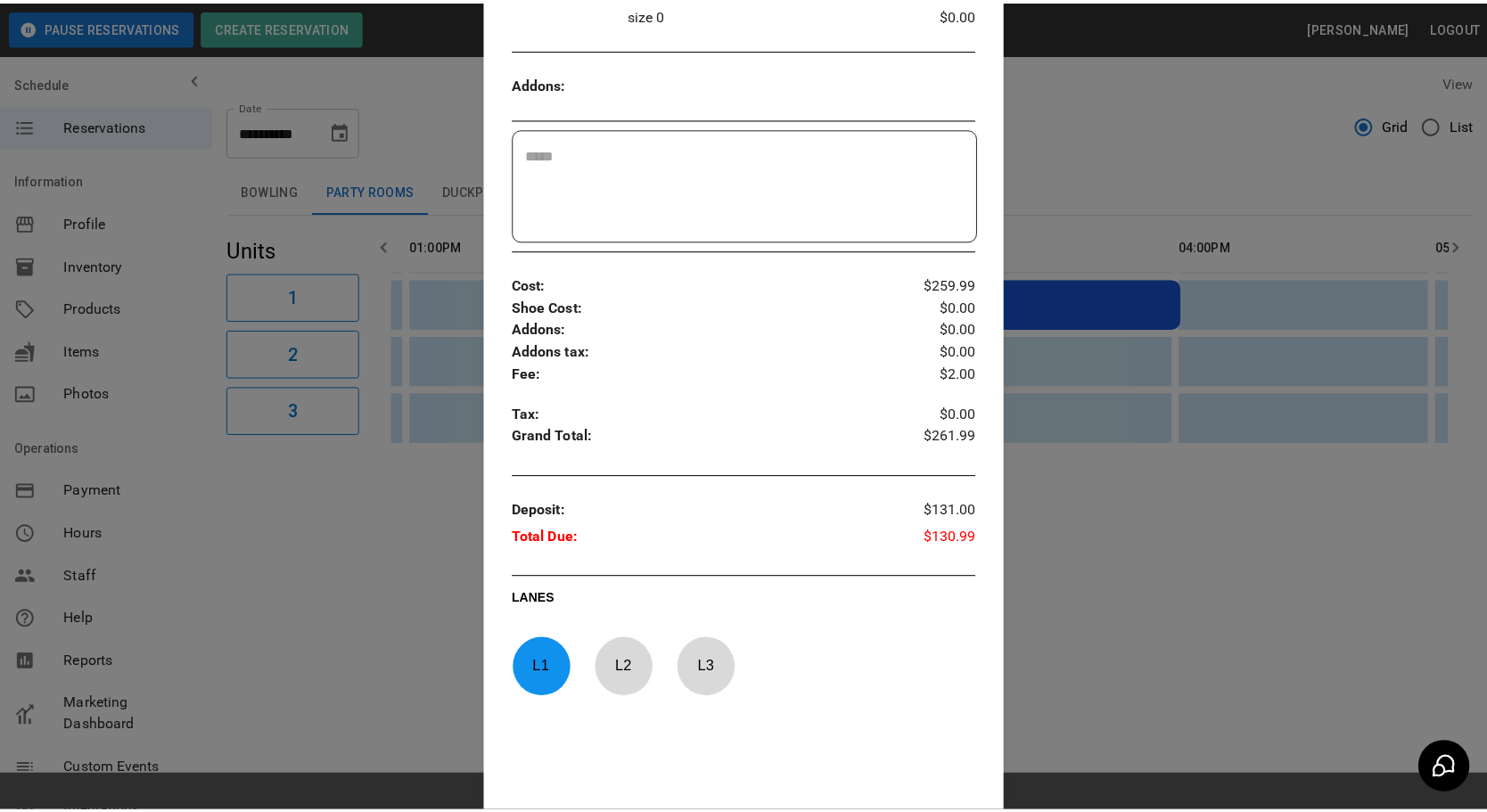
scroll to position [190, 0]
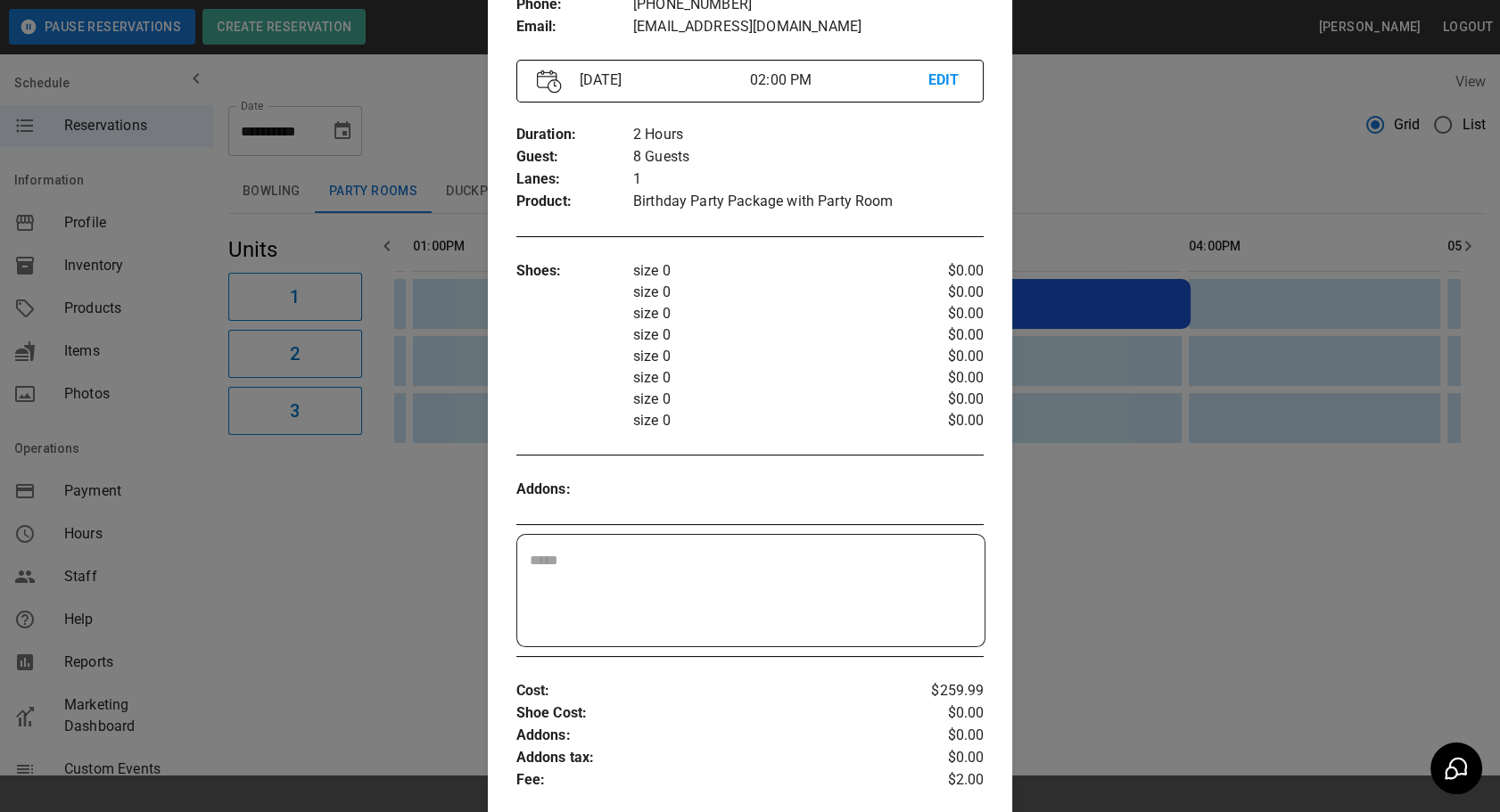
click at [1071, 514] on div at bounding box center [750, 406] width 1500 height 812
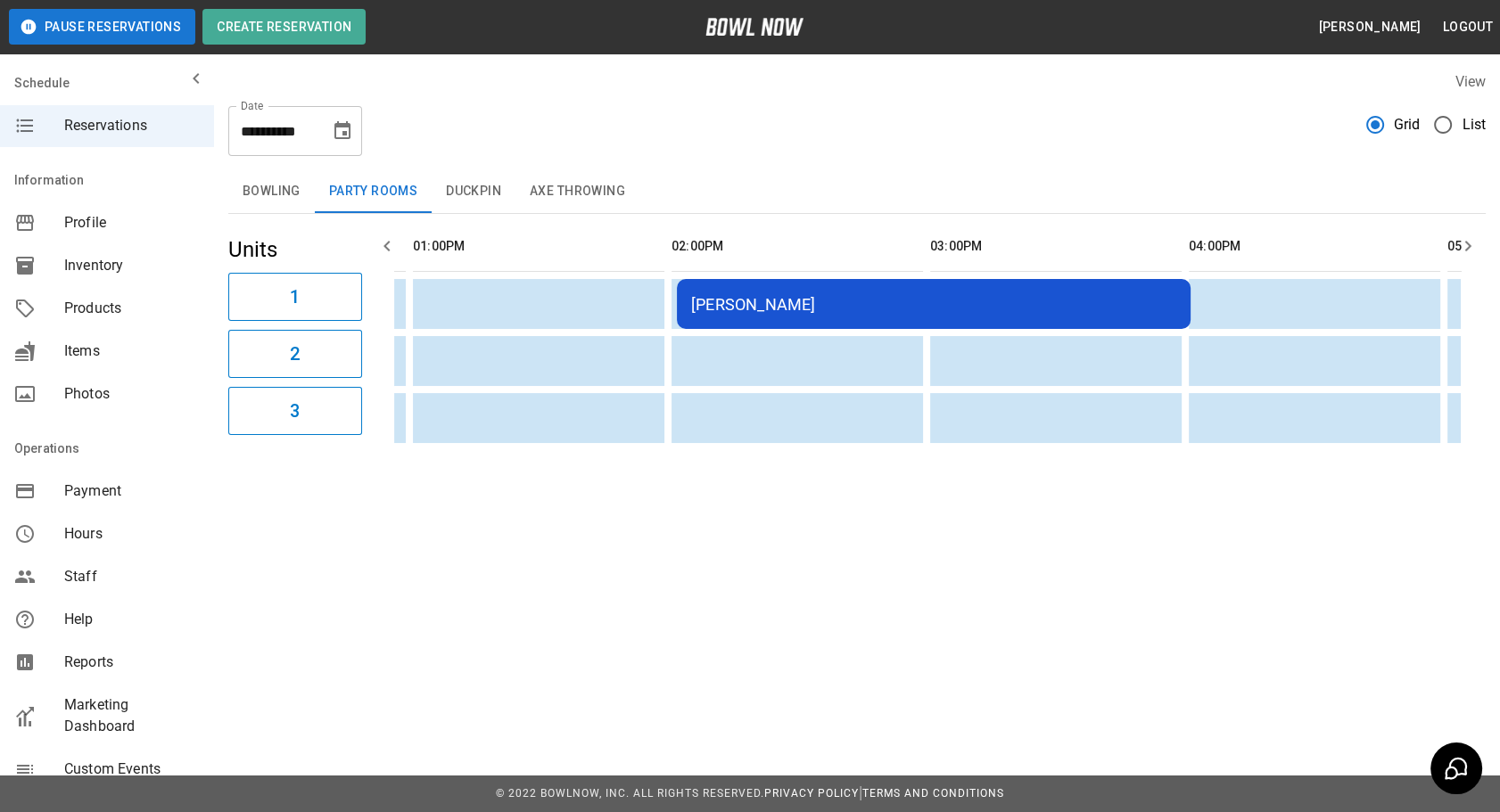
click at [290, 196] on button "Bowling" at bounding box center [272, 191] width 86 height 43
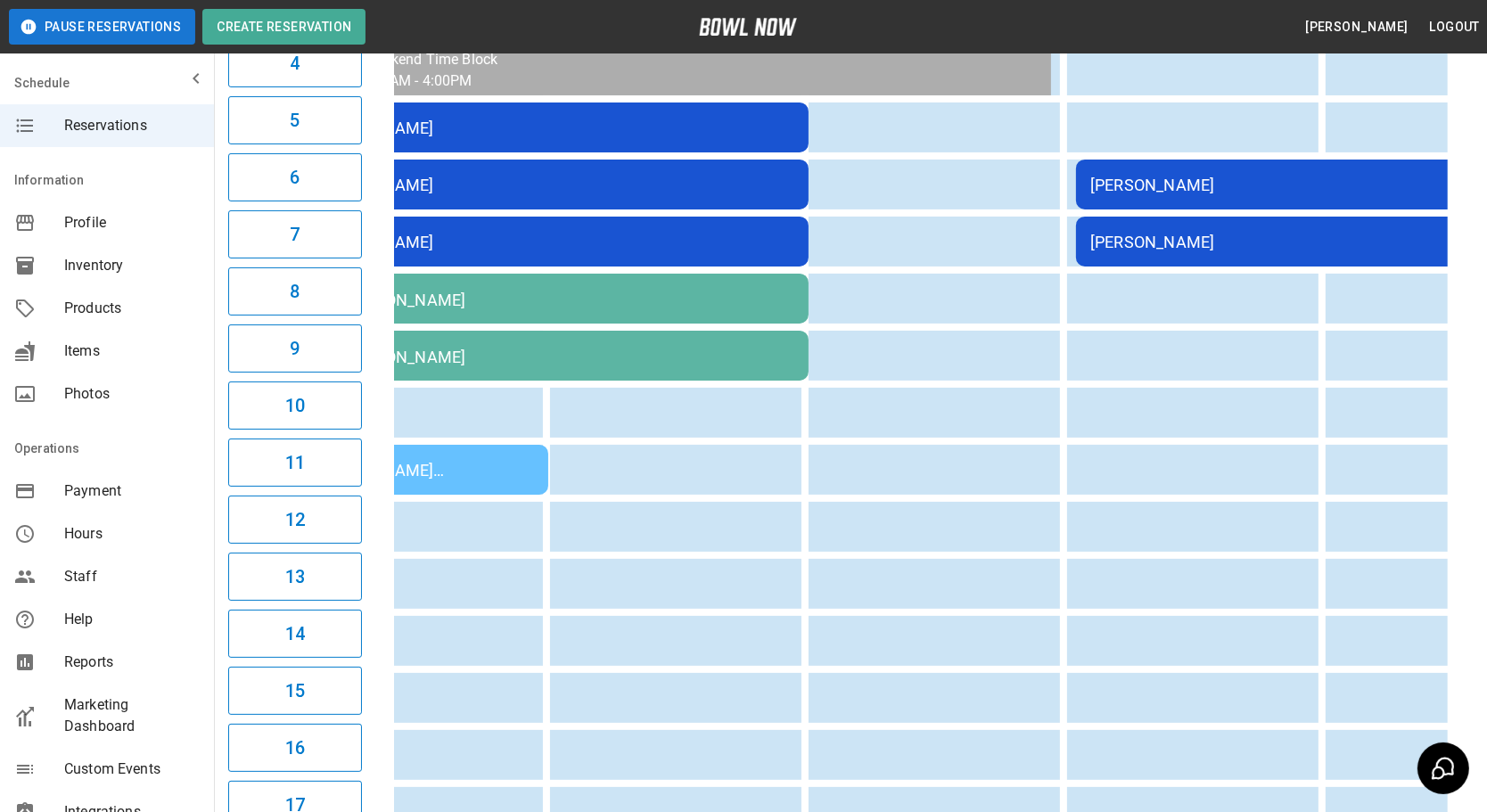
scroll to position [0, 911]
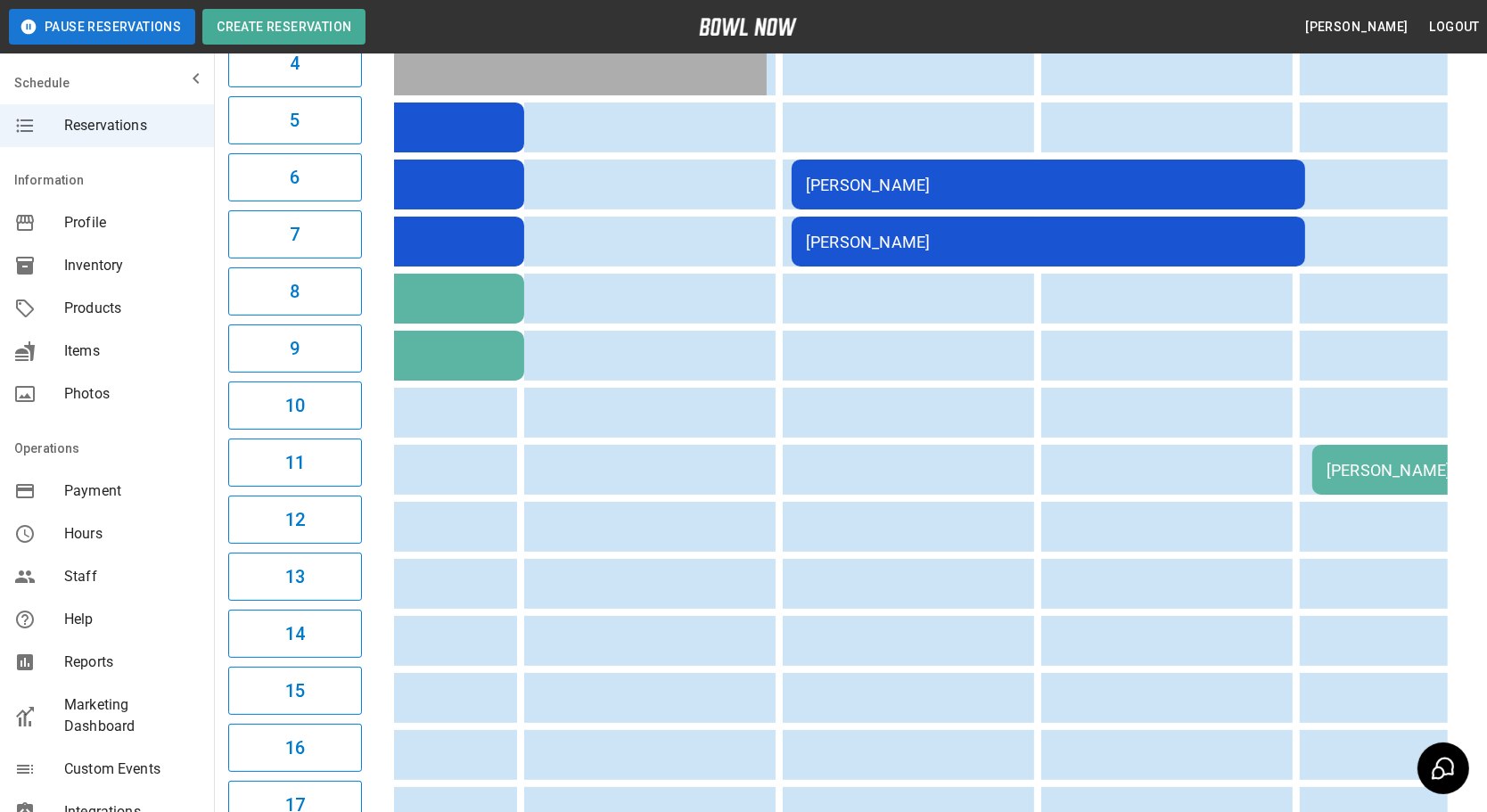
drag, startPoint x: 1000, startPoint y: 513, endPoint x: 1168, endPoint y: 490, distance: 169.6
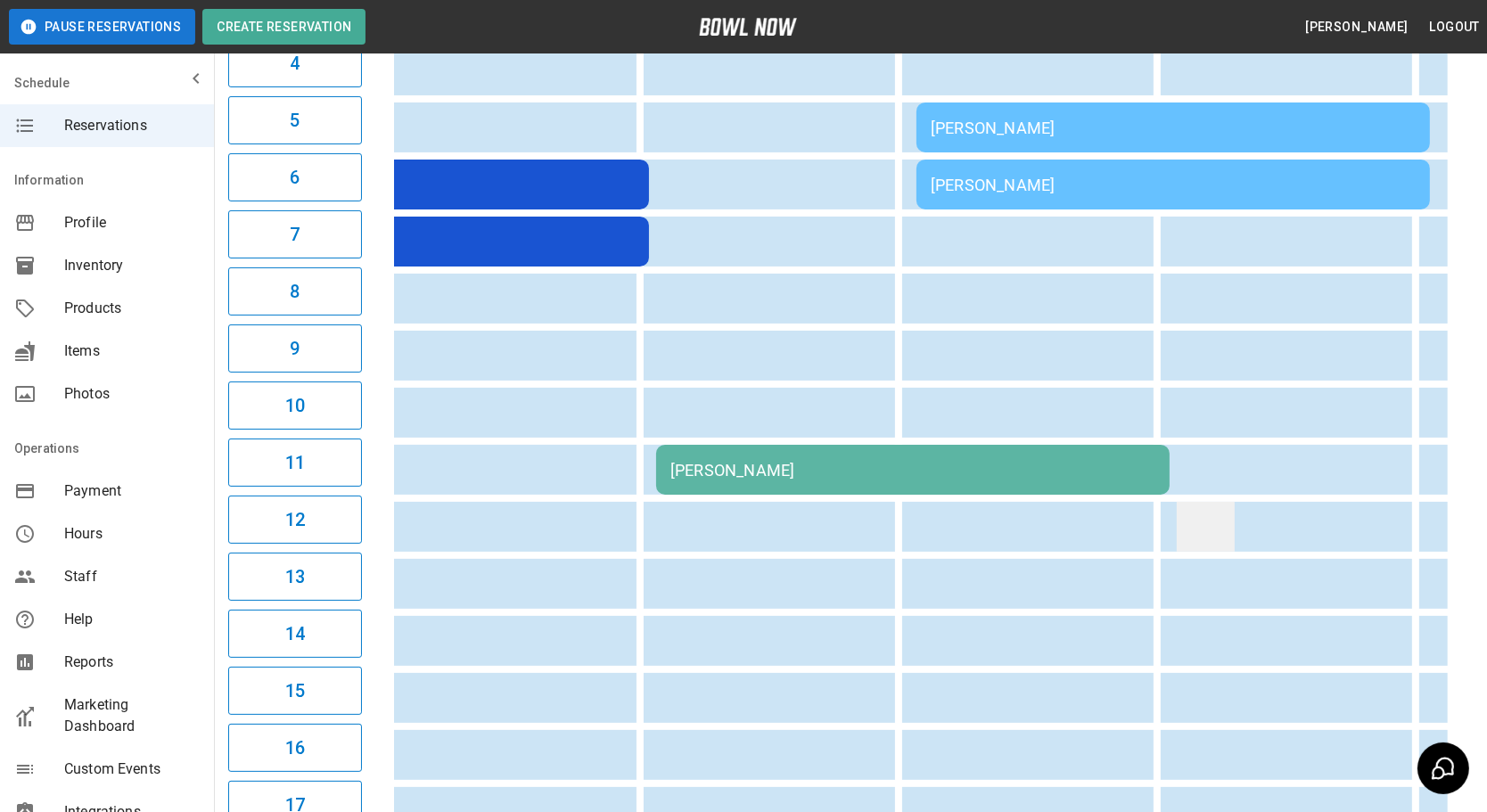
drag, startPoint x: 971, startPoint y: 535, endPoint x: 1142, endPoint y: 540, distance: 171.1
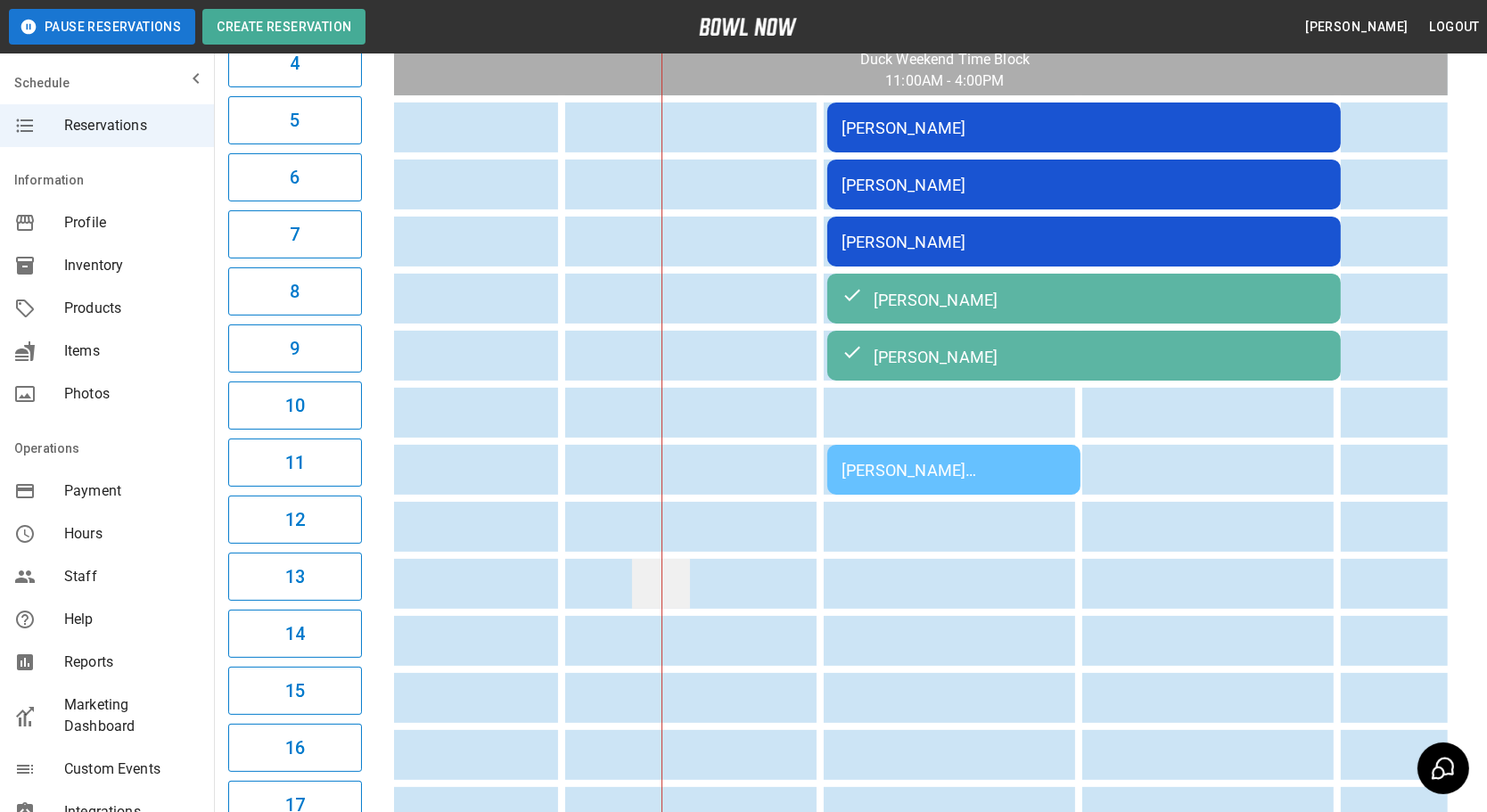
drag, startPoint x: 837, startPoint y: 574, endPoint x: 772, endPoint y: 579, distance: 65.2
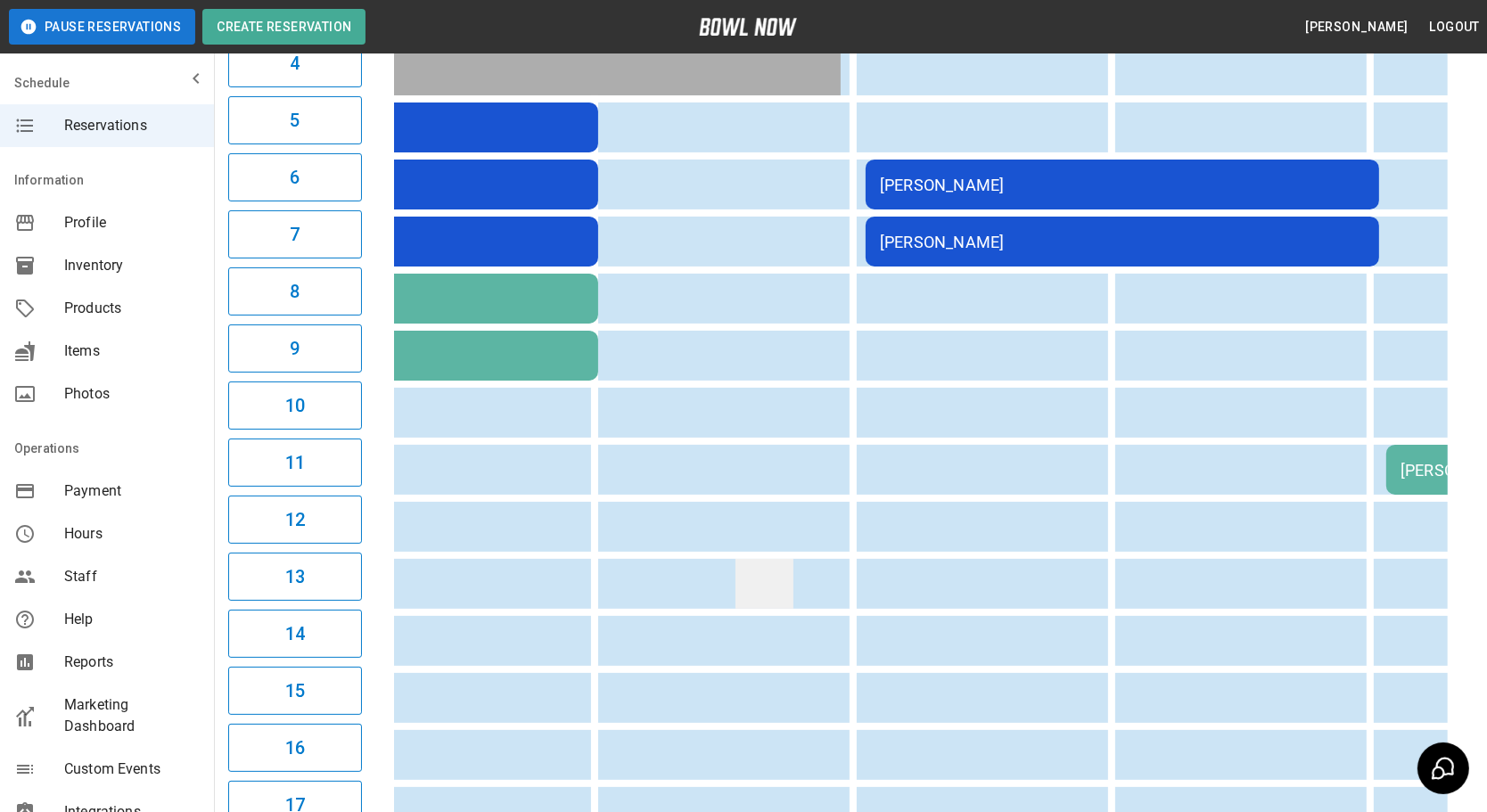
drag, startPoint x: 856, startPoint y: 553, endPoint x: 1021, endPoint y: 559, distance: 165.1
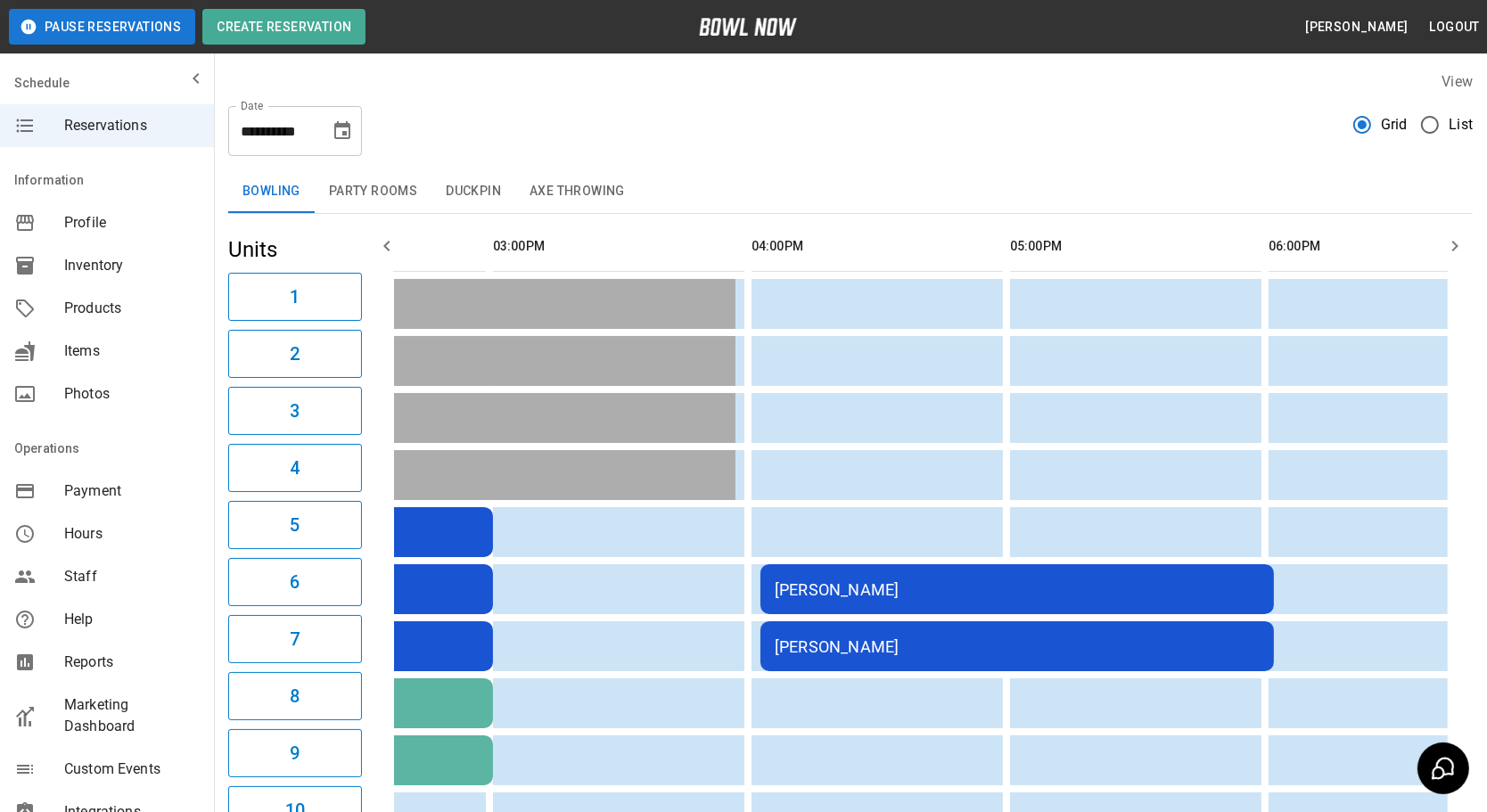
drag, startPoint x: 464, startPoint y: 188, endPoint x: 649, endPoint y: 330, distance: 233.2
click at [463, 187] on button "Duckpin" at bounding box center [473, 191] width 84 height 43
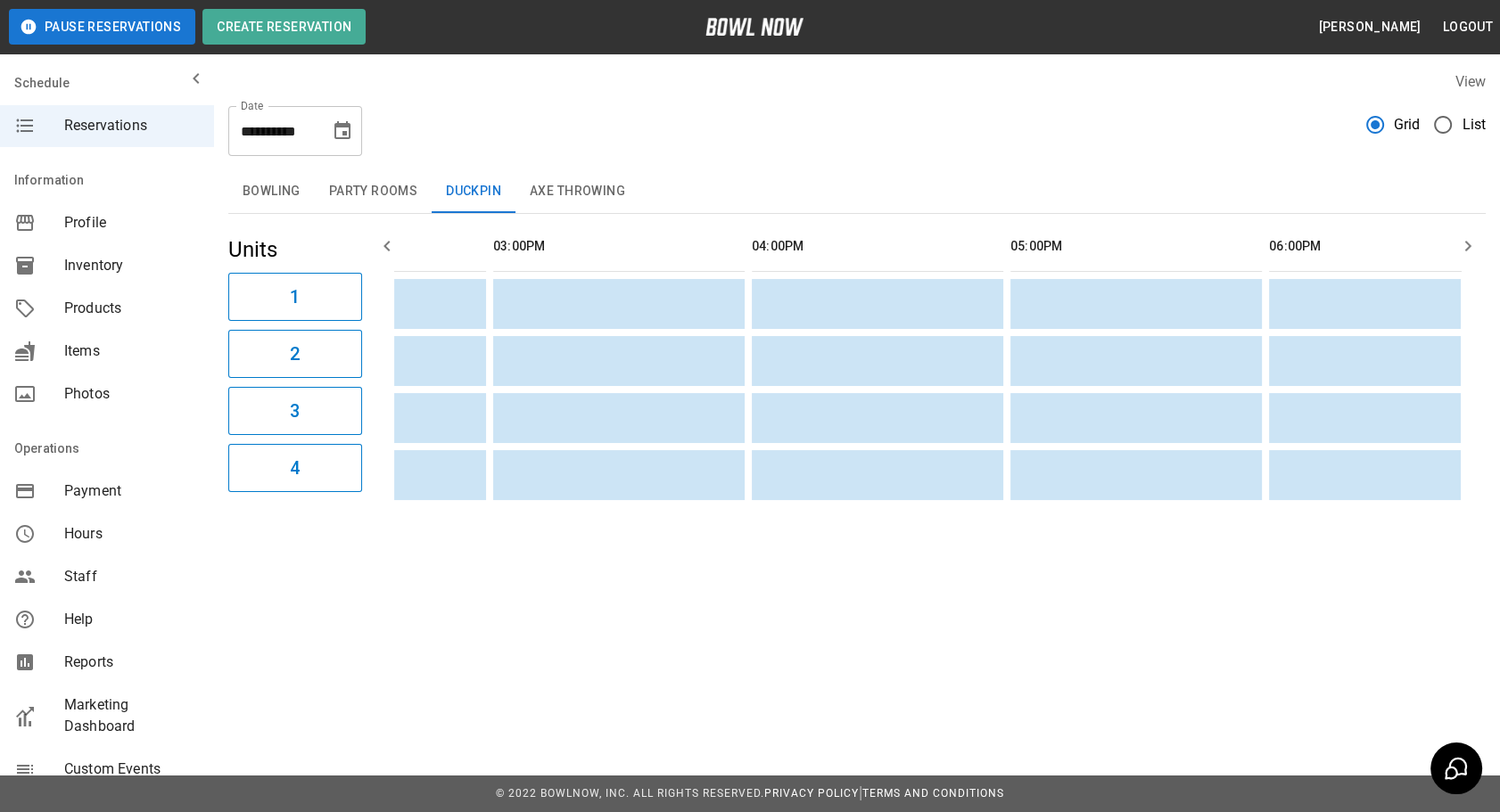
click at [366, 181] on button "Party Rooms" at bounding box center [374, 191] width 117 height 43
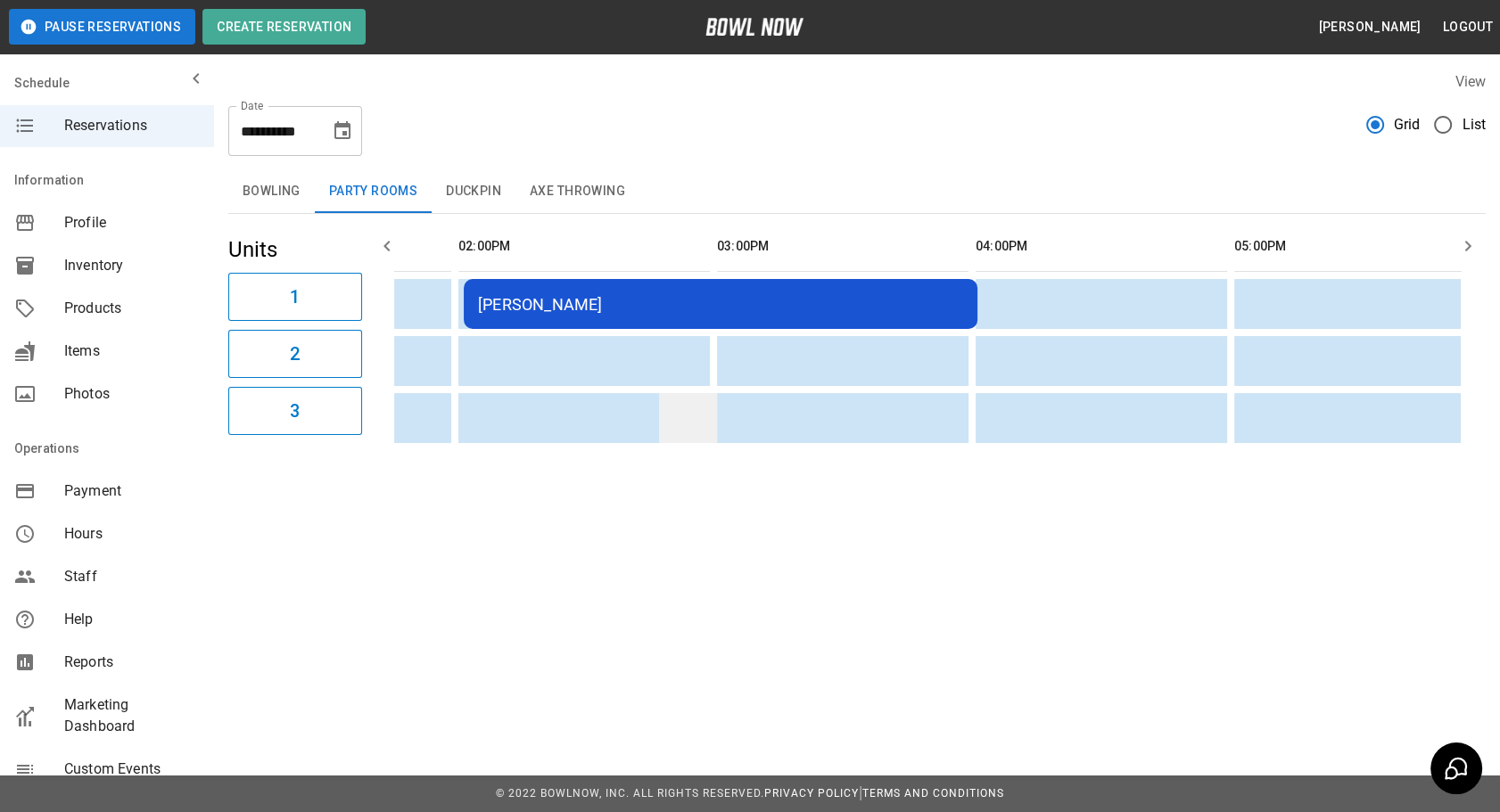
drag, startPoint x: 645, startPoint y: 395, endPoint x: 601, endPoint y: 392, distance: 44.1
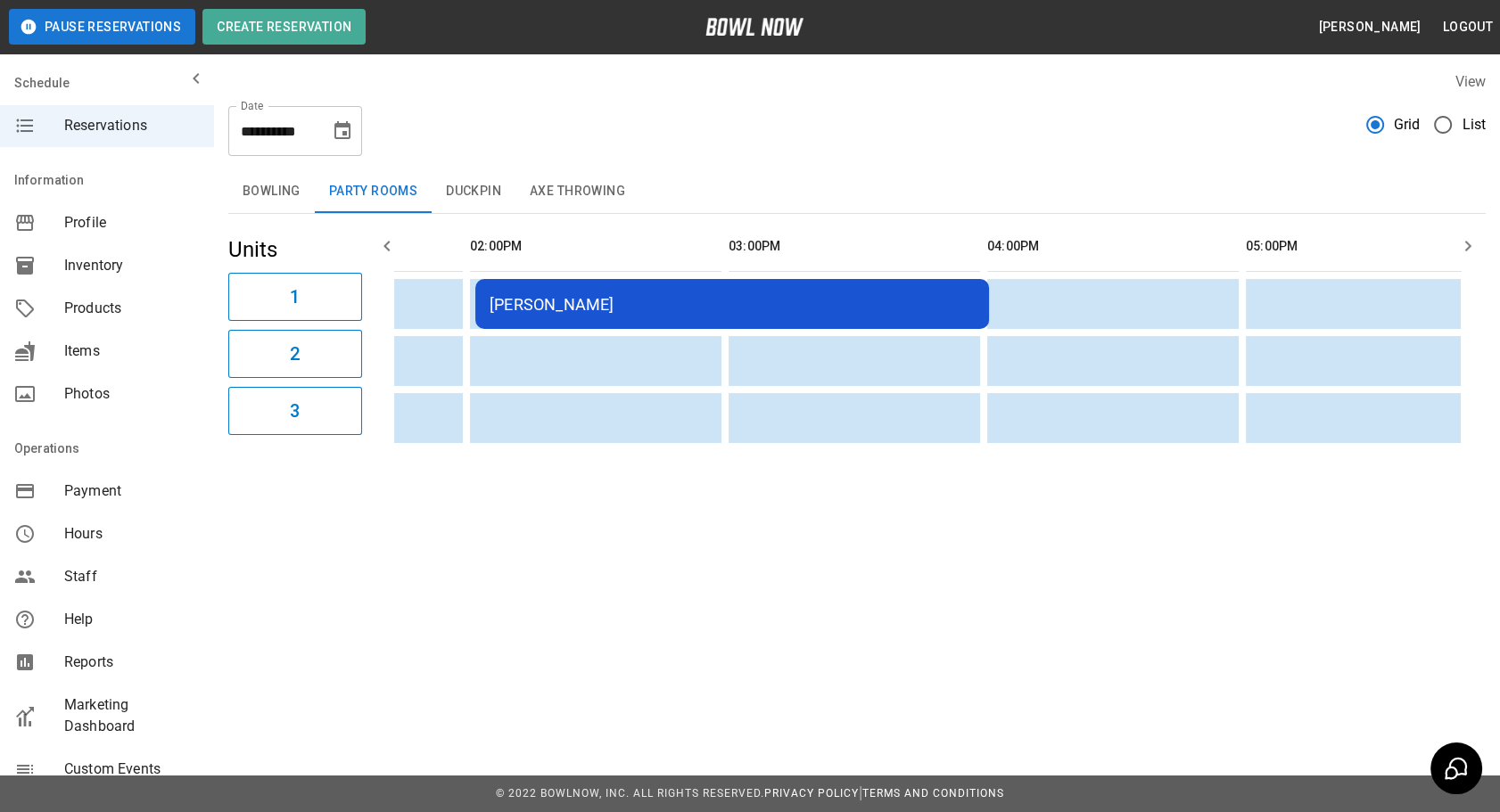
drag, startPoint x: 601, startPoint y: 392, endPoint x: 590, endPoint y: 387, distance: 12.1
click at [618, 320] on td "[PERSON_NAME]" at bounding box center [727, 304] width 514 height 50
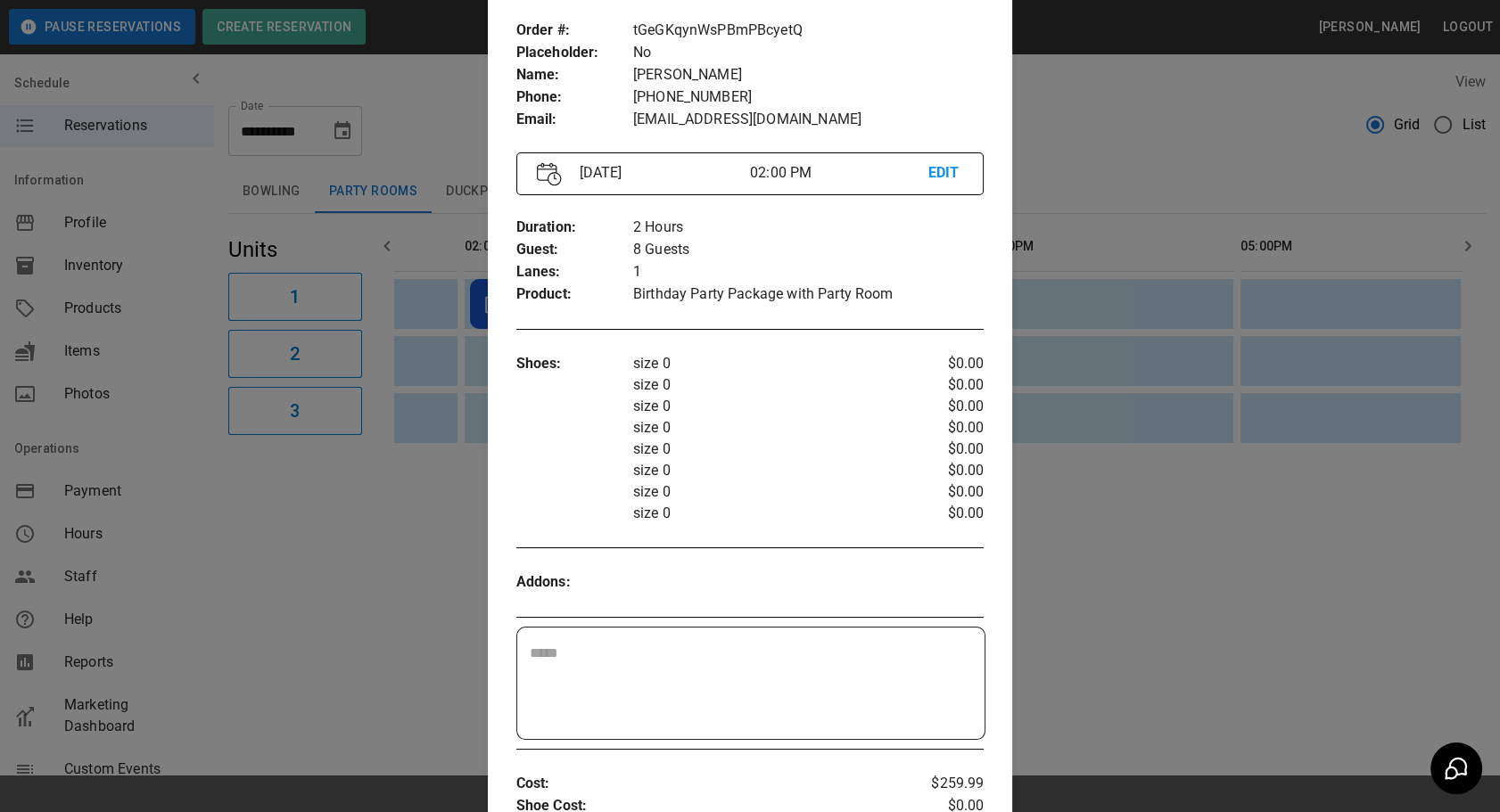
scroll to position [0, 0]
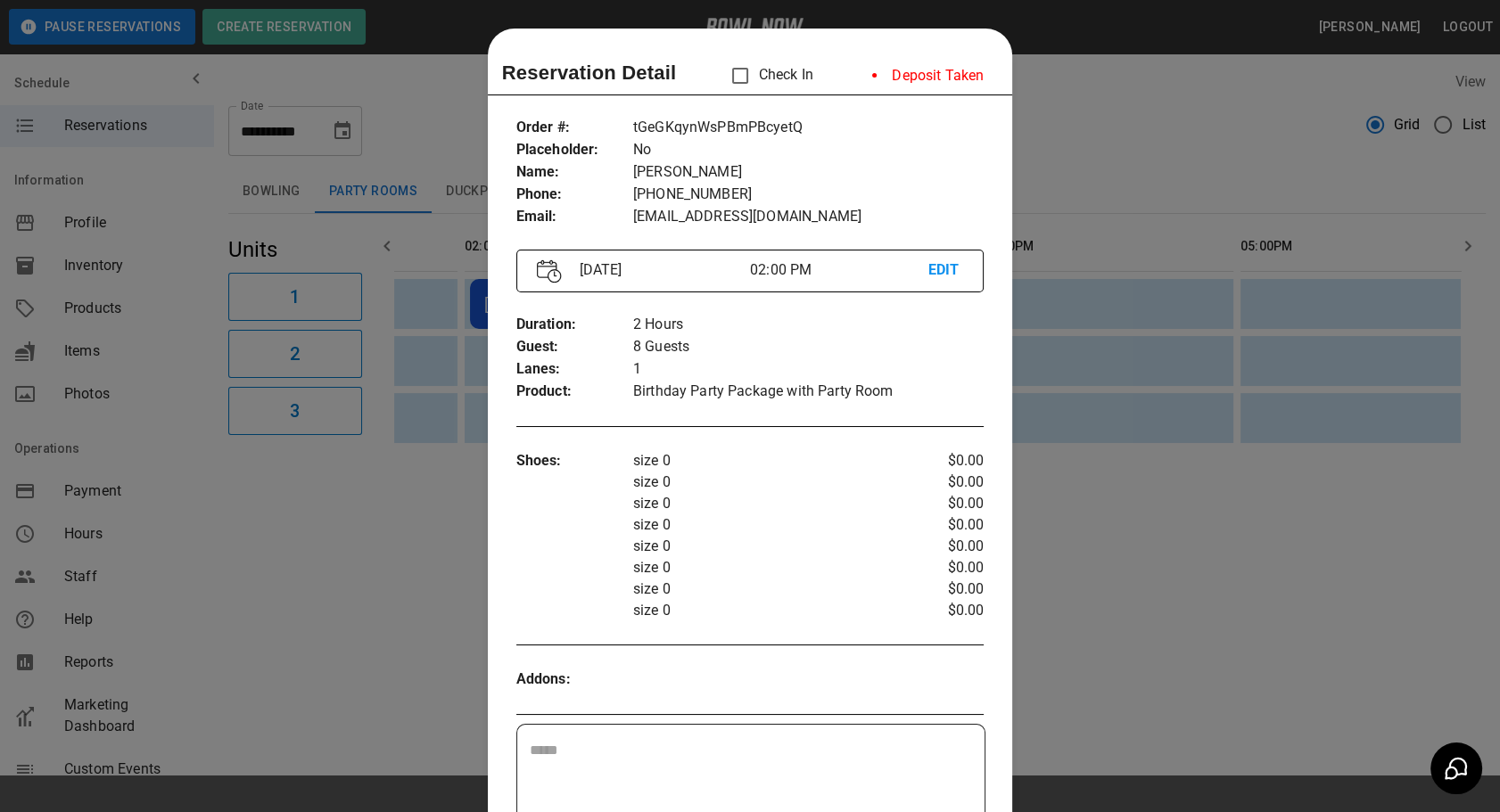
click at [1067, 561] on div at bounding box center [750, 406] width 1500 height 812
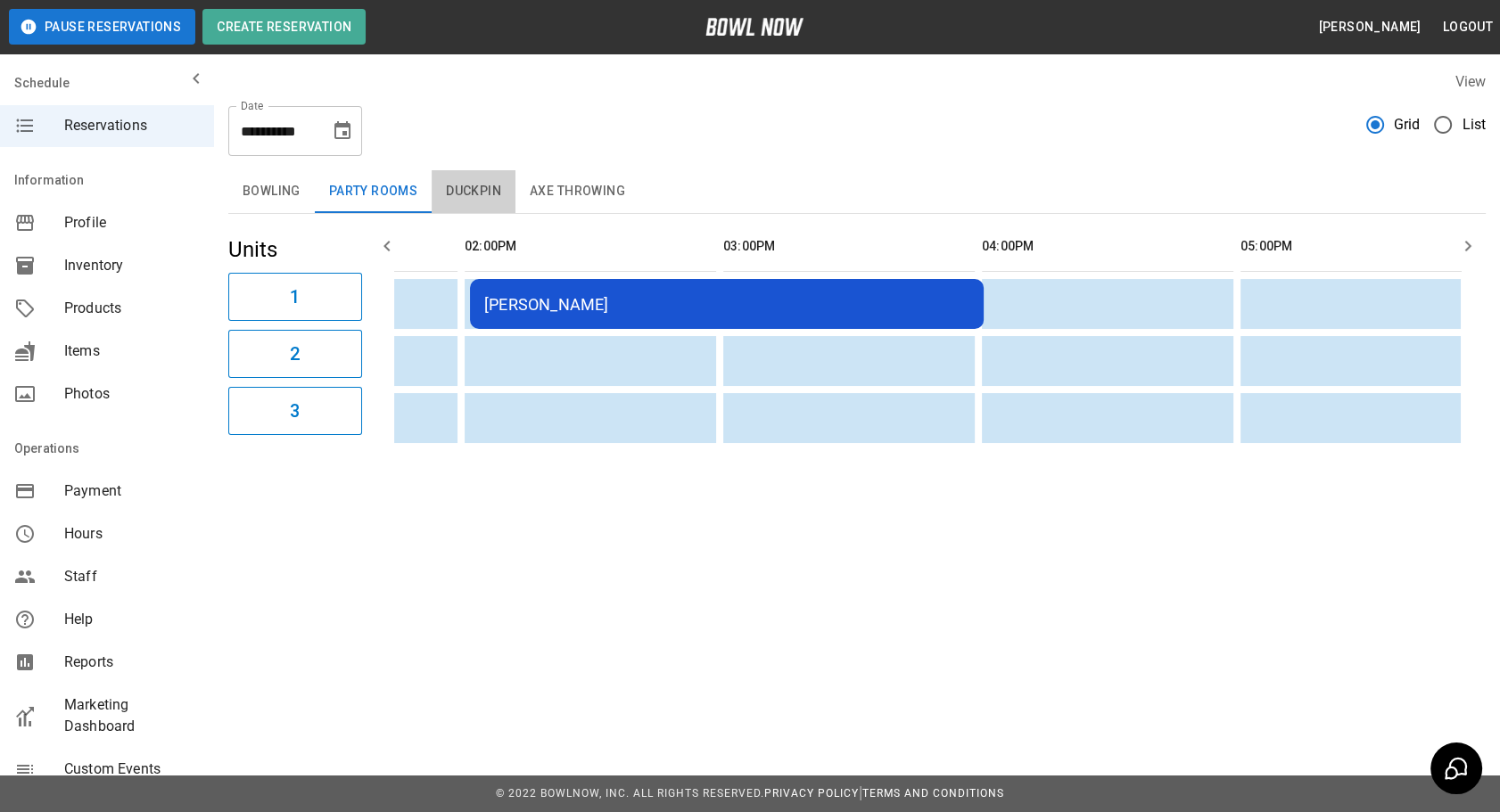
click at [446, 184] on button "Duckpin" at bounding box center [473, 191] width 84 height 43
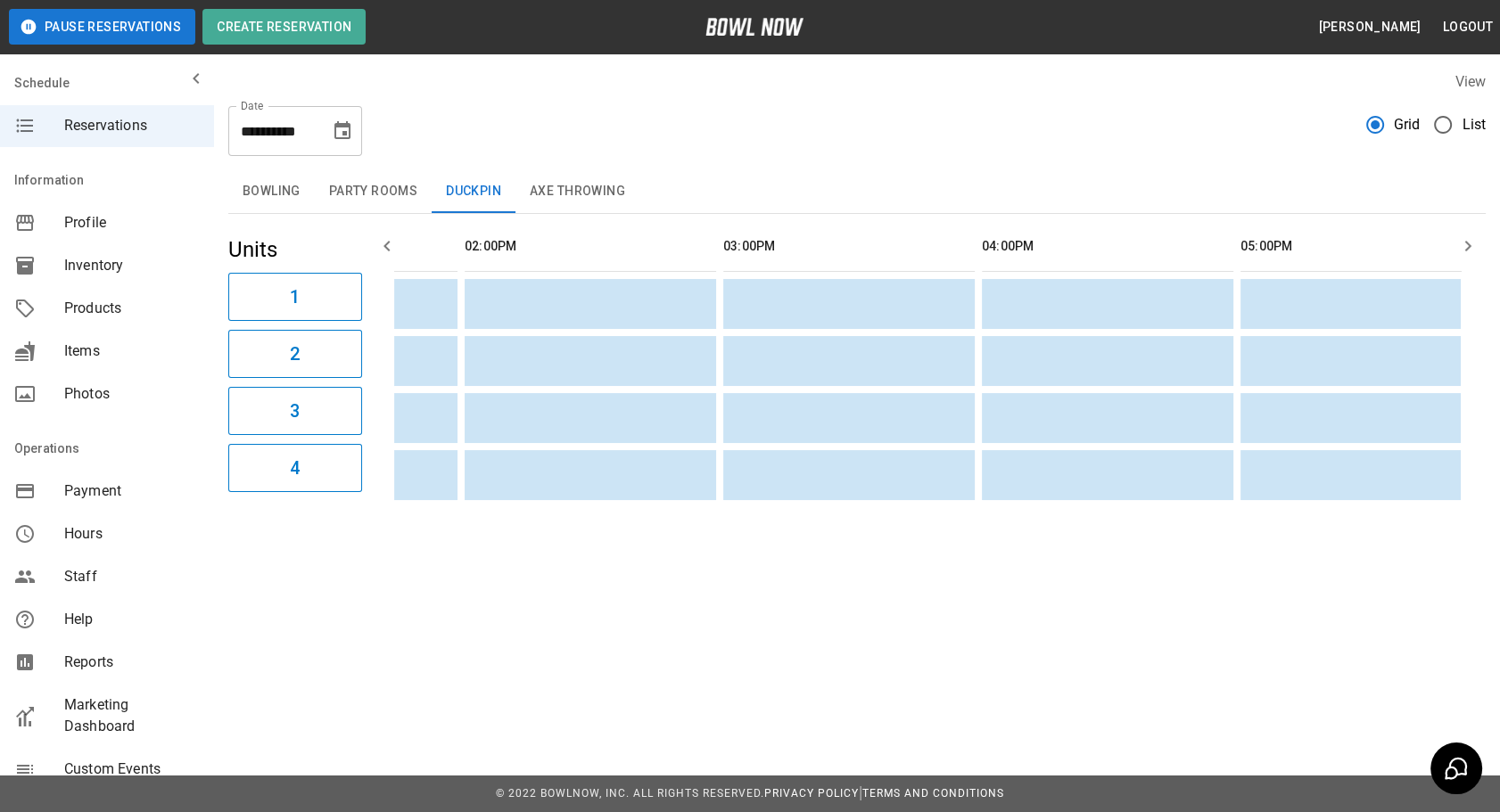
click at [577, 194] on button "Axe Throwing" at bounding box center [577, 191] width 124 height 43
click at [383, 203] on button "Party Rooms" at bounding box center [374, 191] width 117 height 43
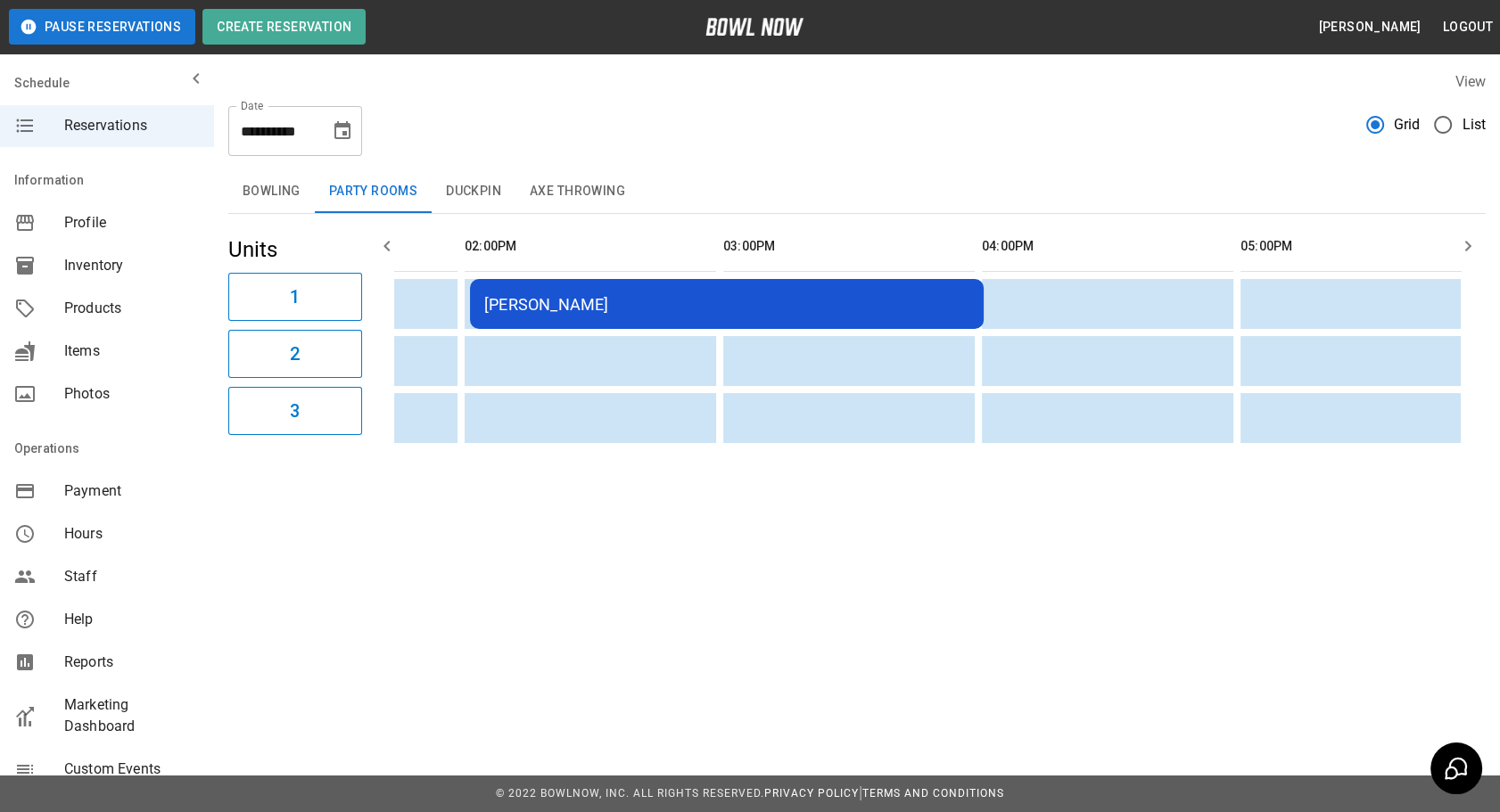
click at [247, 201] on button "Bowling" at bounding box center [272, 191] width 86 height 43
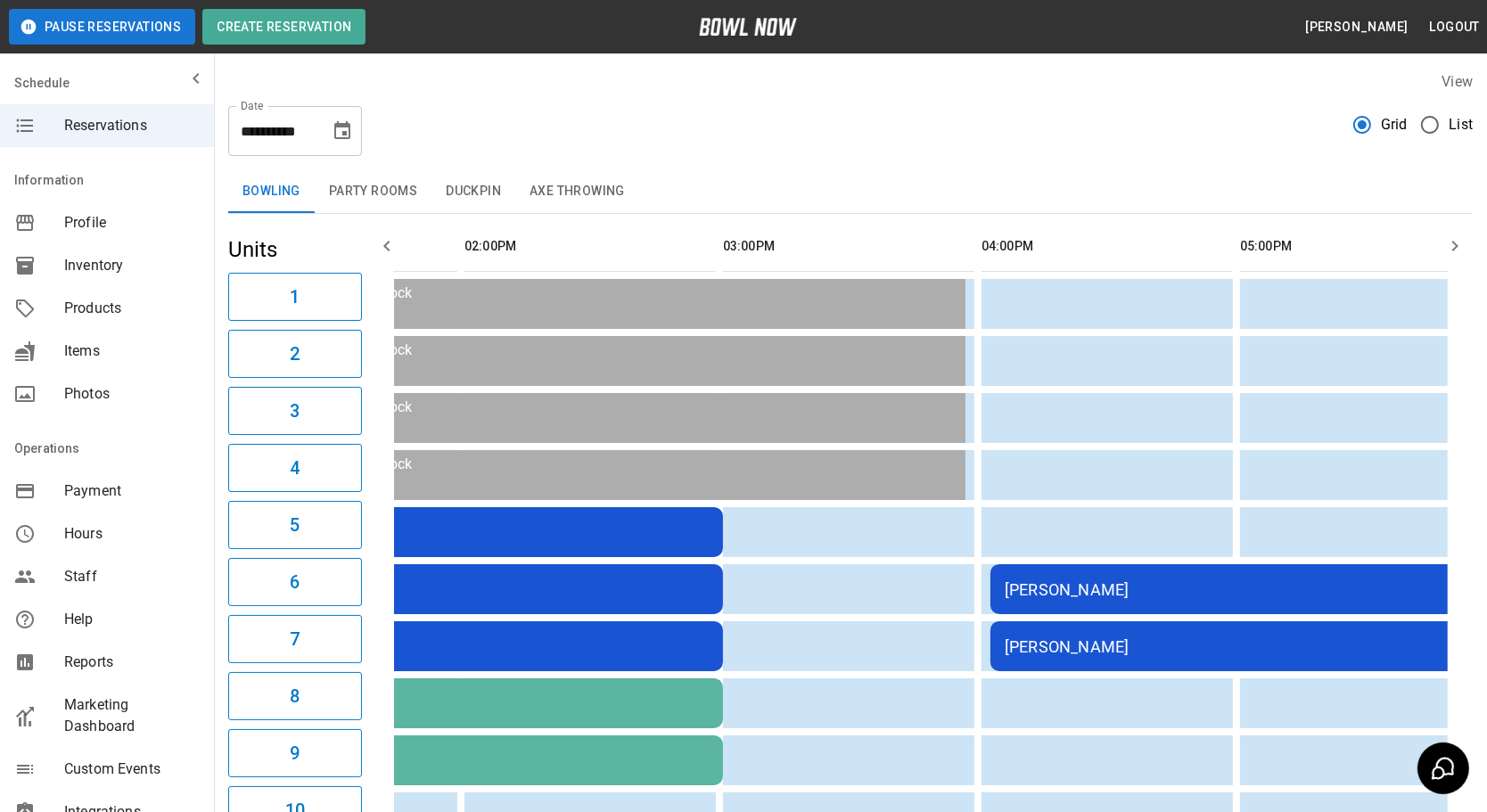
click at [401, 196] on button "Party Rooms" at bounding box center [373, 191] width 117 height 43
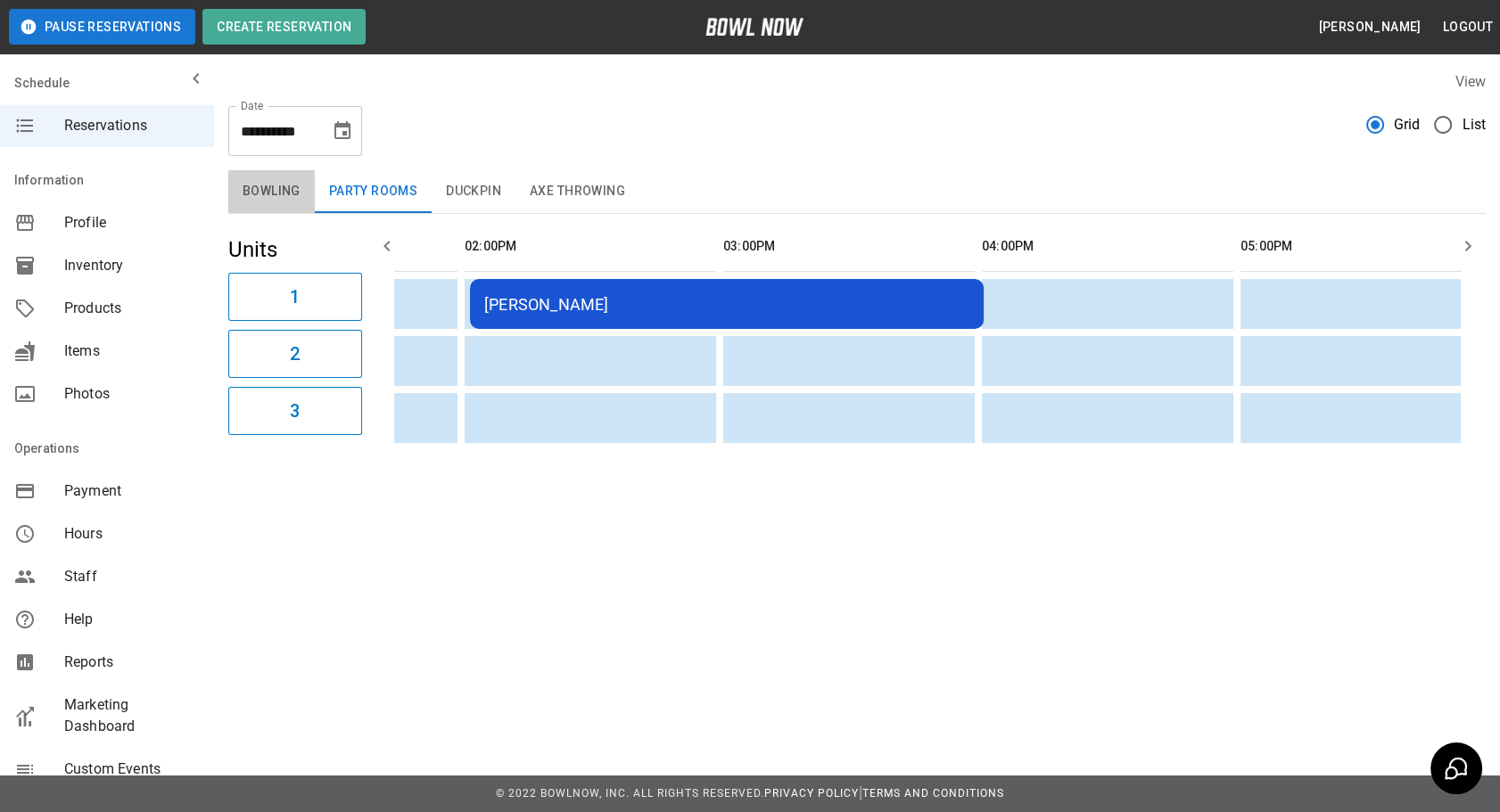
click at [253, 187] on button "Bowling" at bounding box center [272, 191] width 86 height 43
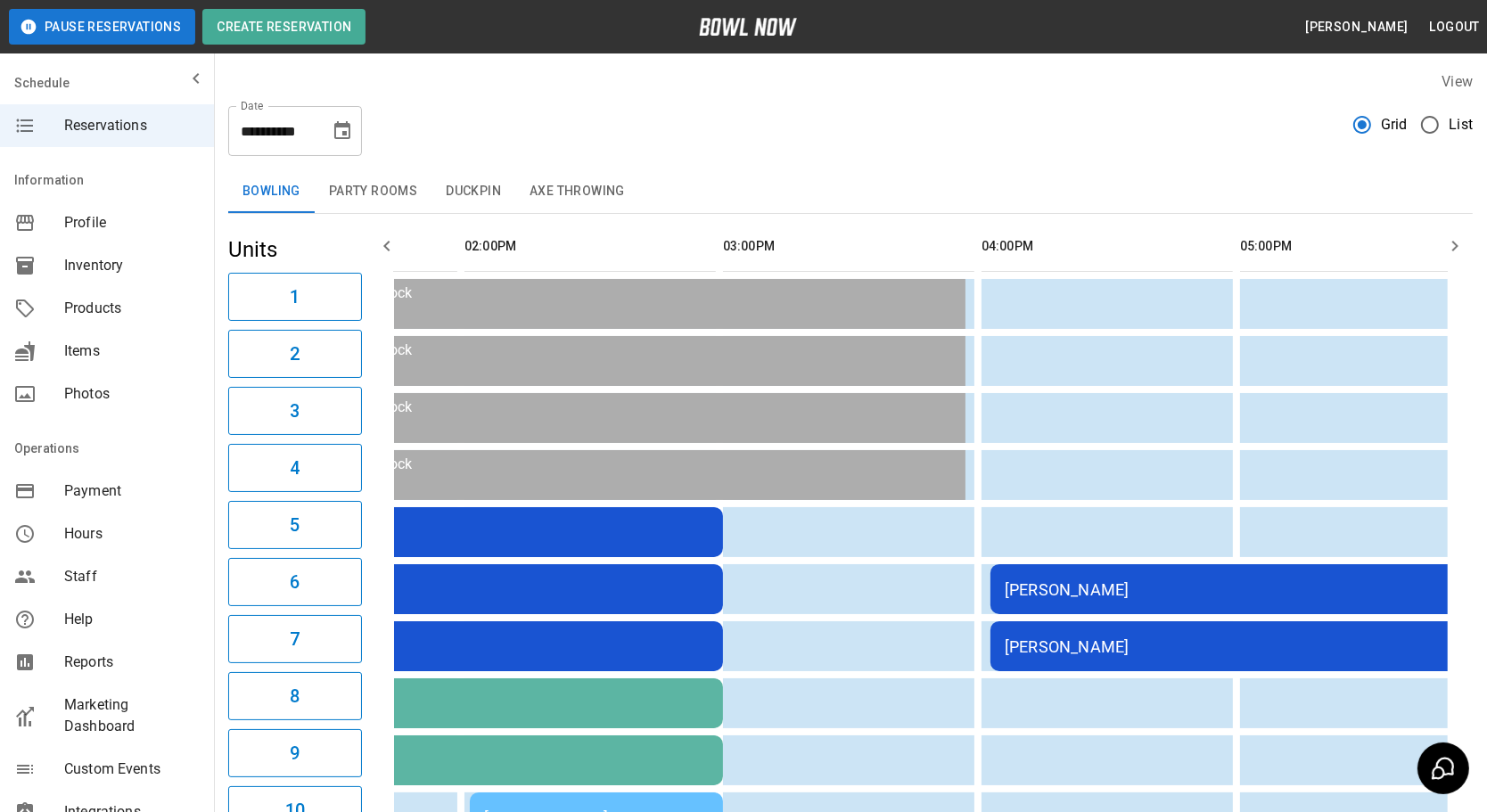
click at [391, 192] on button "Party Rooms" at bounding box center [373, 191] width 117 height 43
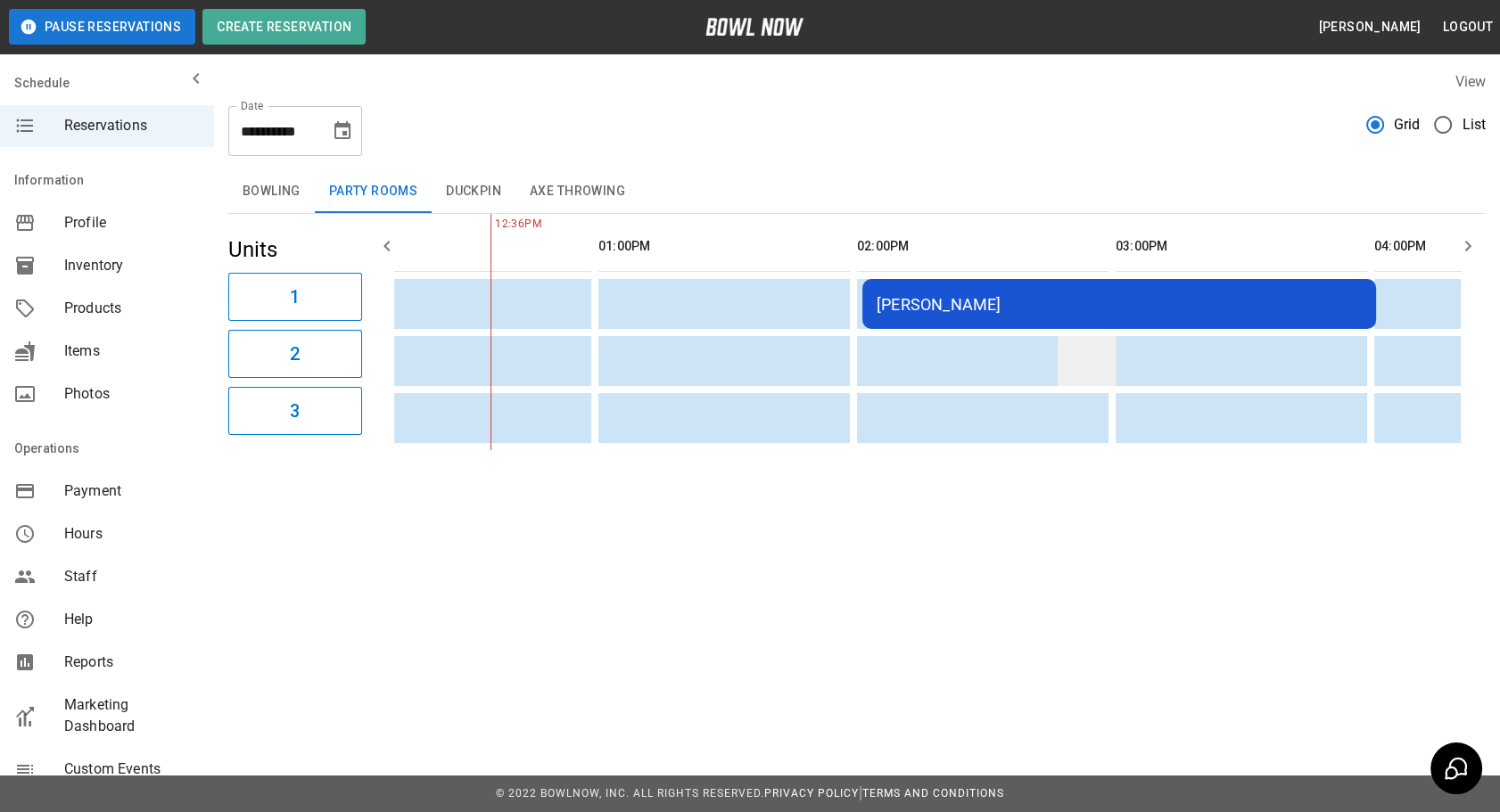
scroll to position [0, 375]
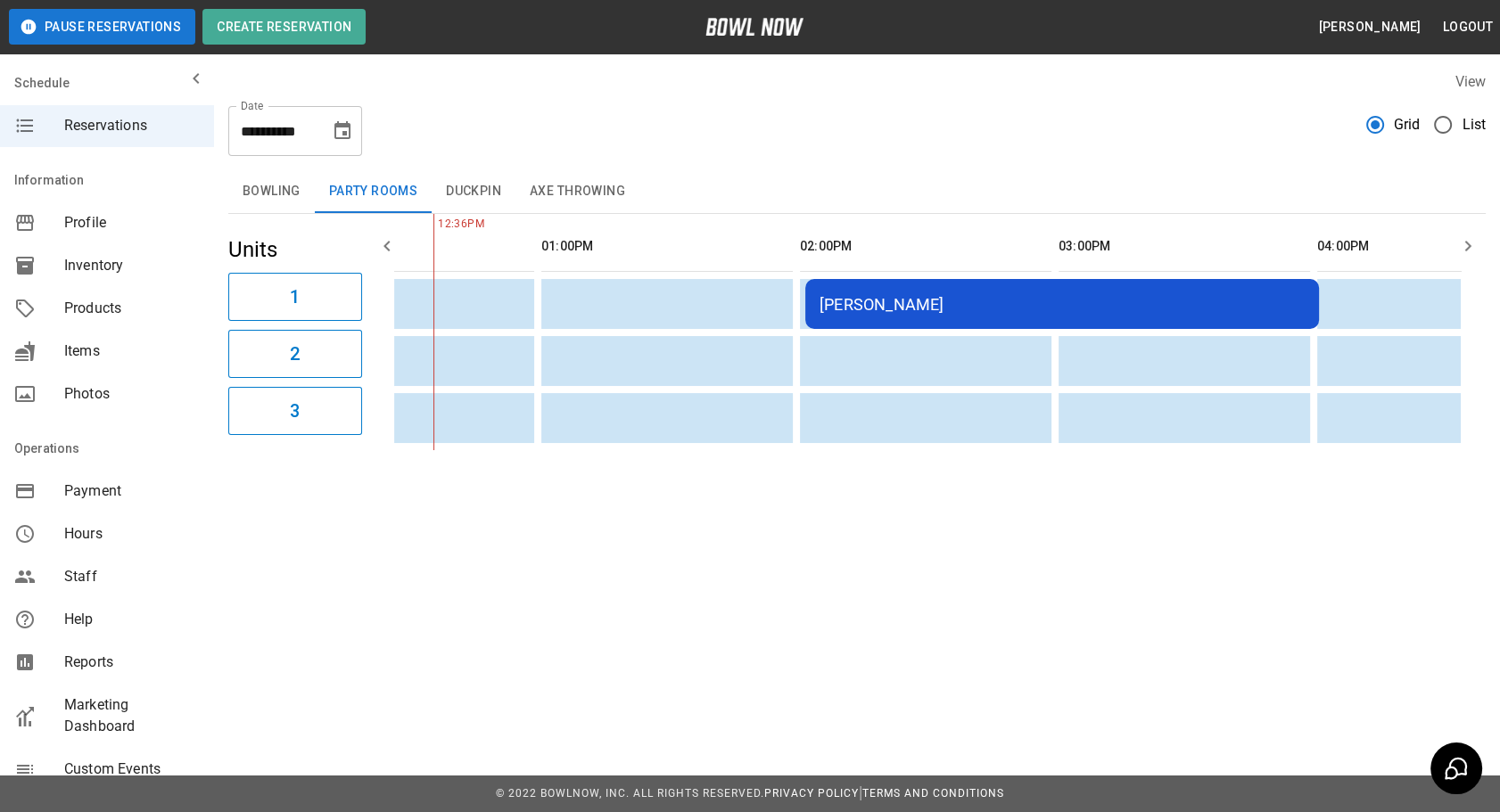
click at [293, 183] on button "Bowling" at bounding box center [272, 191] width 86 height 43
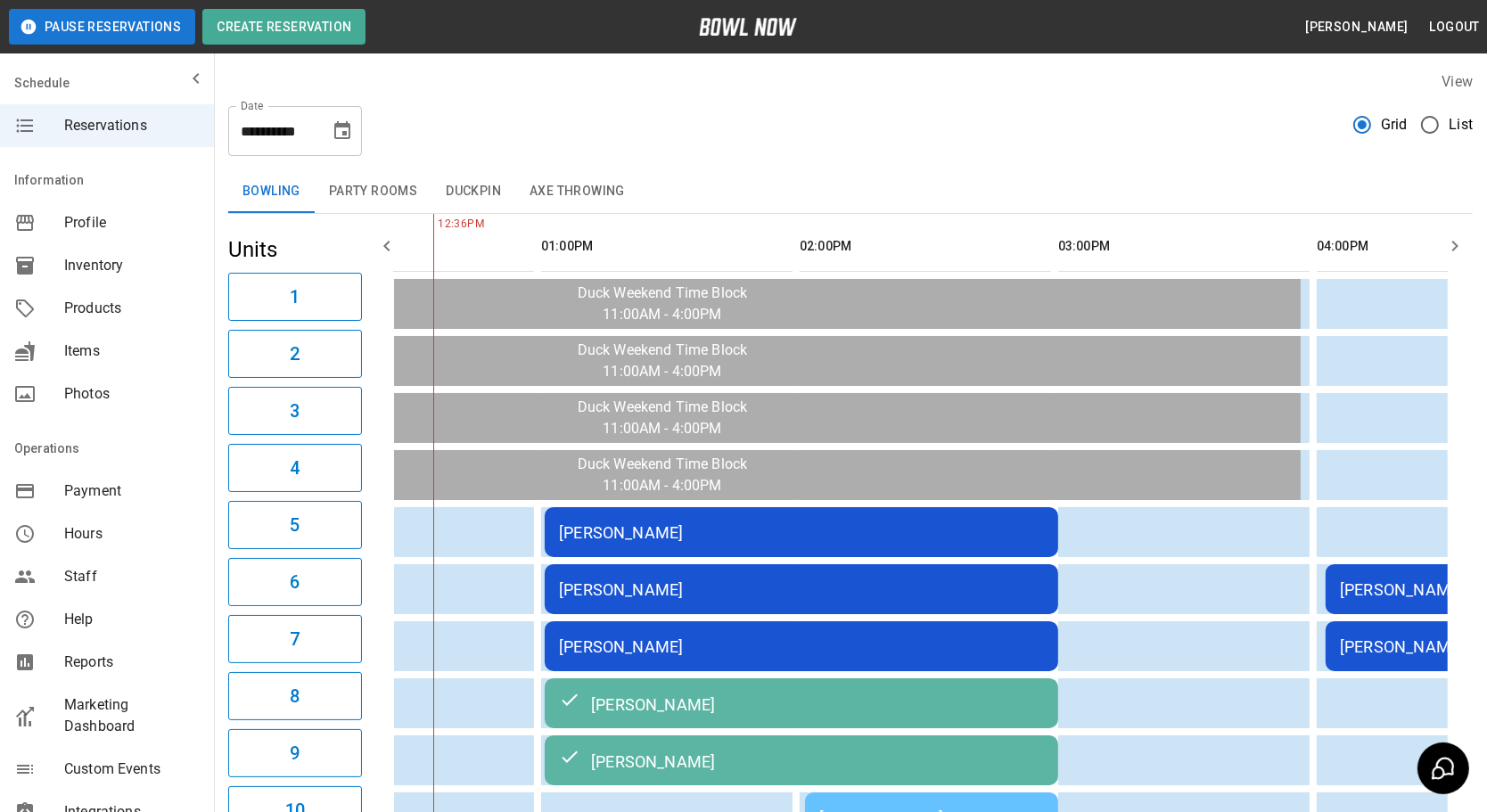
click at [847, 515] on td "[PERSON_NAME]" at bounding box center [802, 533] width 514 height 50
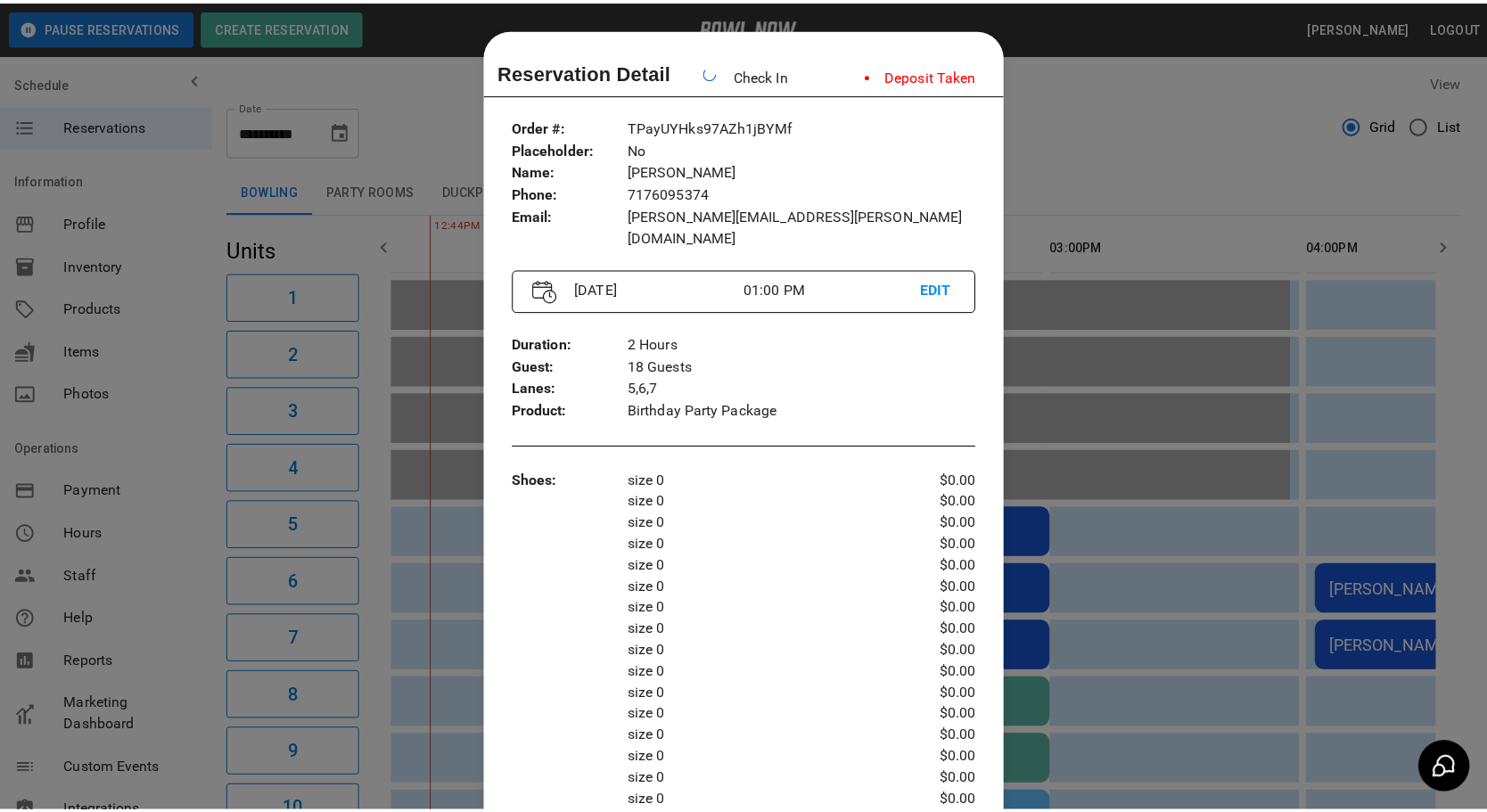
scroll to position [28, 0]
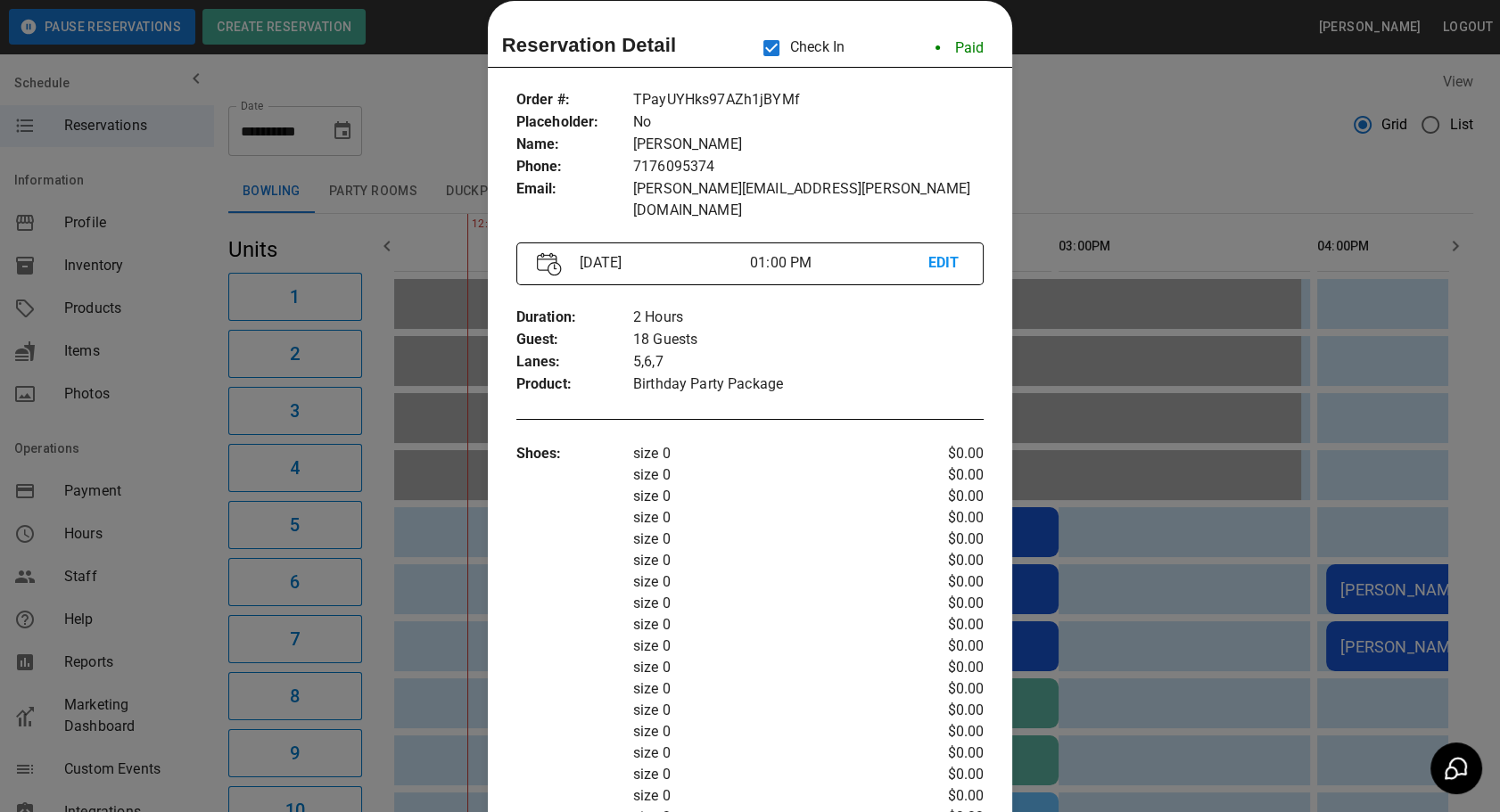
click at [1182, 129] on div at bounding box center [750, 406] width 1500 height 812
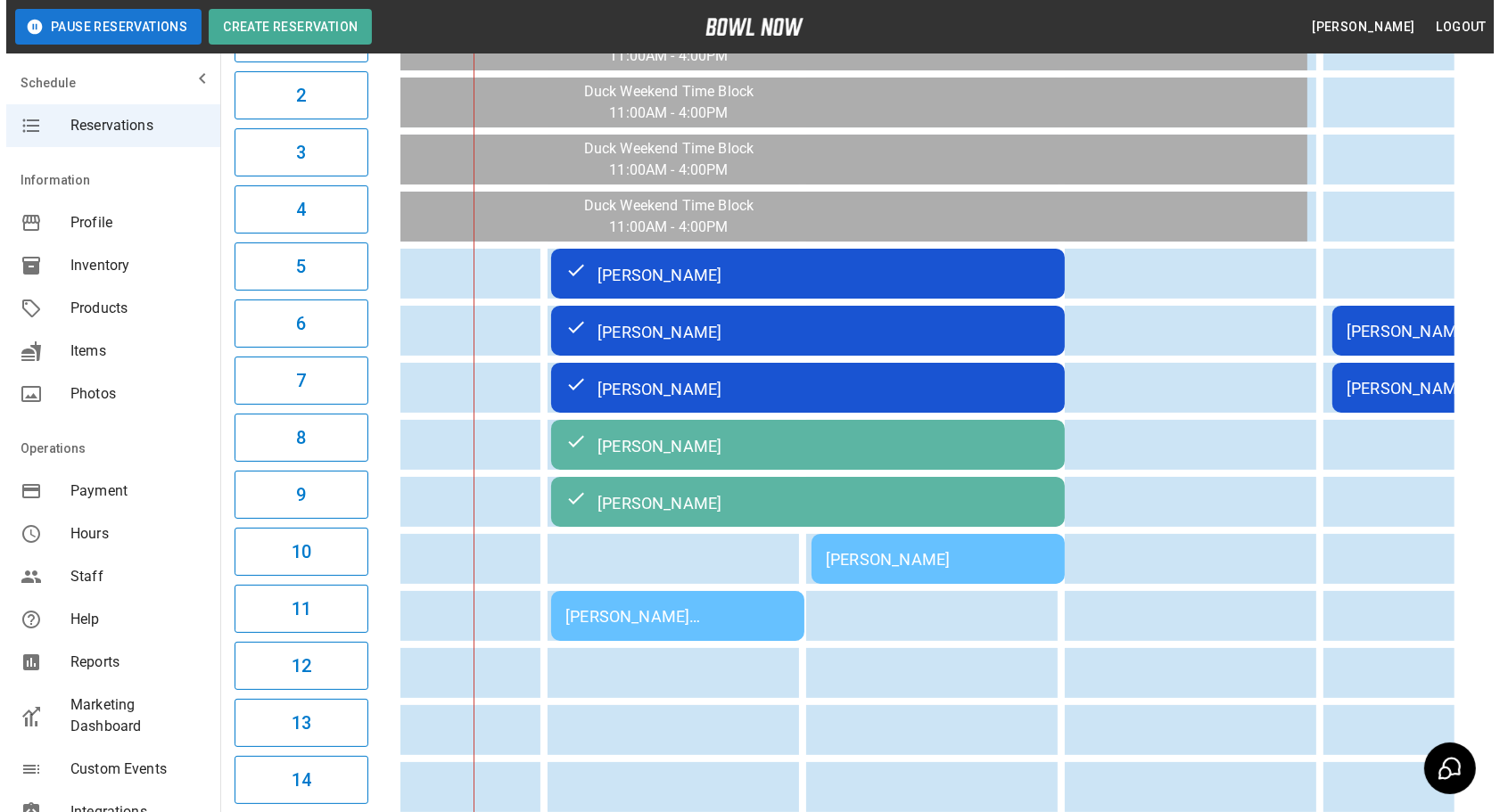
scroll to position [262, 0]
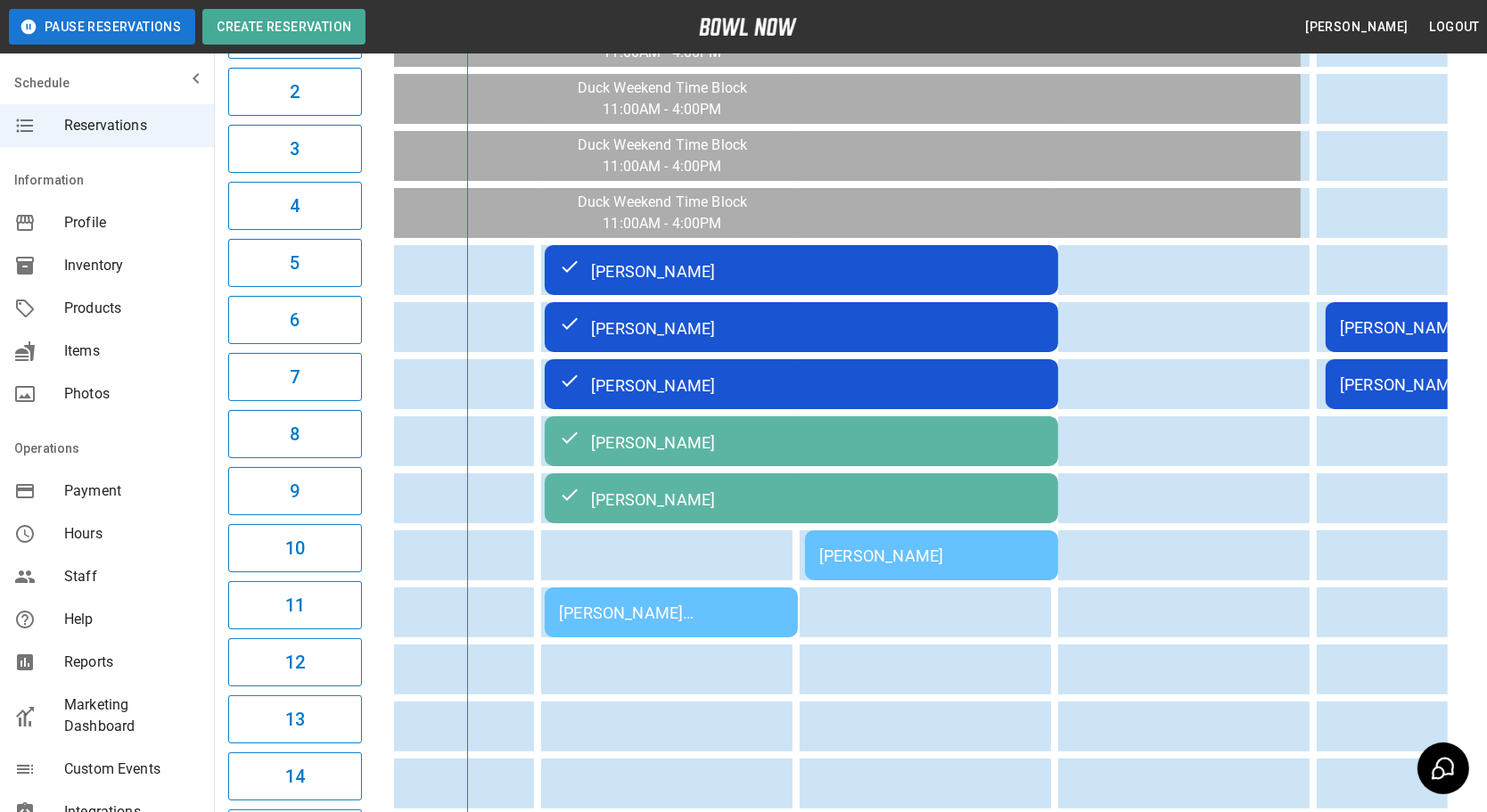
click at [955, 546] on div "[PERSON_NAME]" at bounding box center [932, 556] width 225 height 19
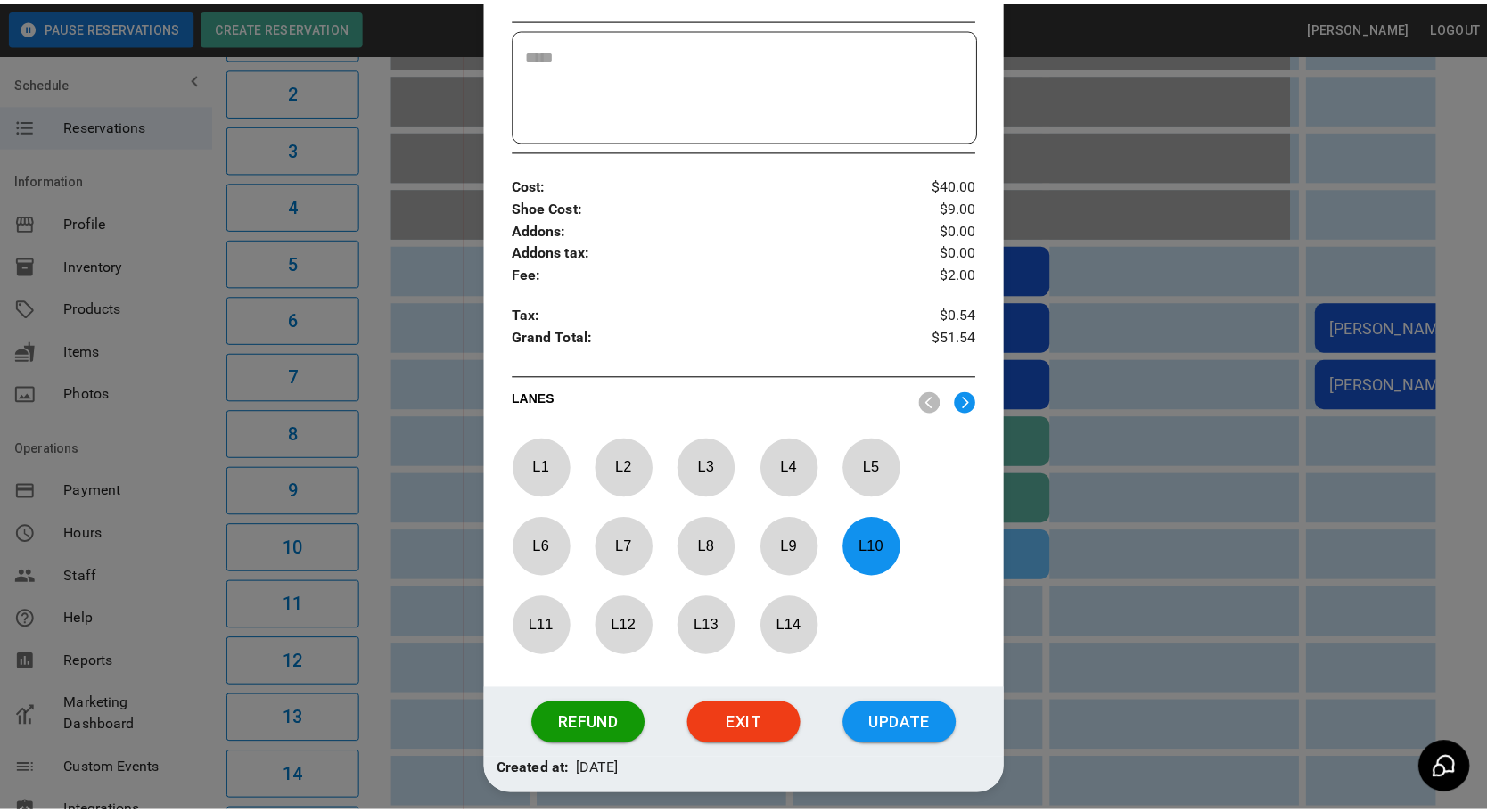
scroll to position [323, 0]
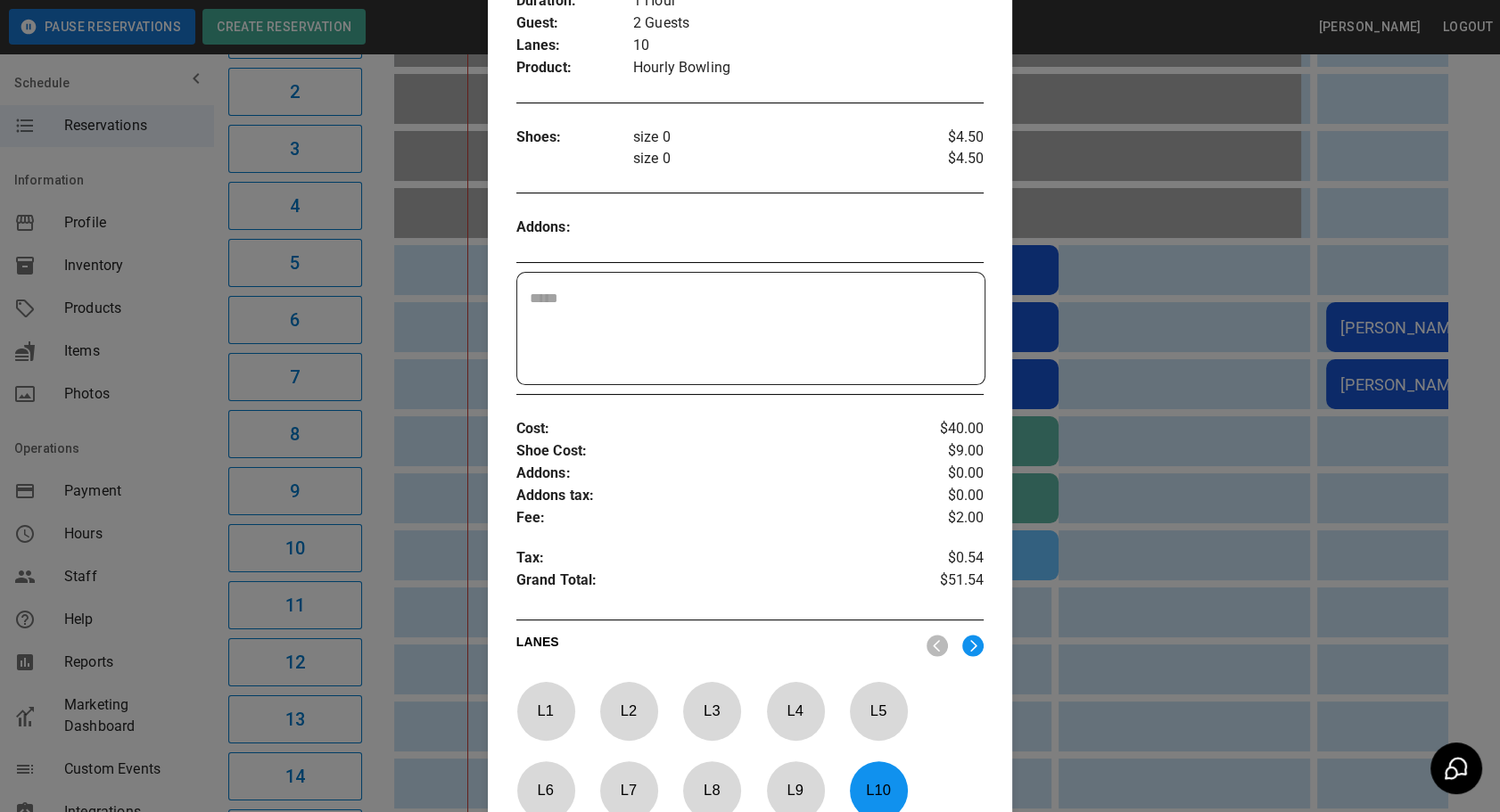
click at [1083, 180] on div at bounding box center [750, 406] width 1500 height 812
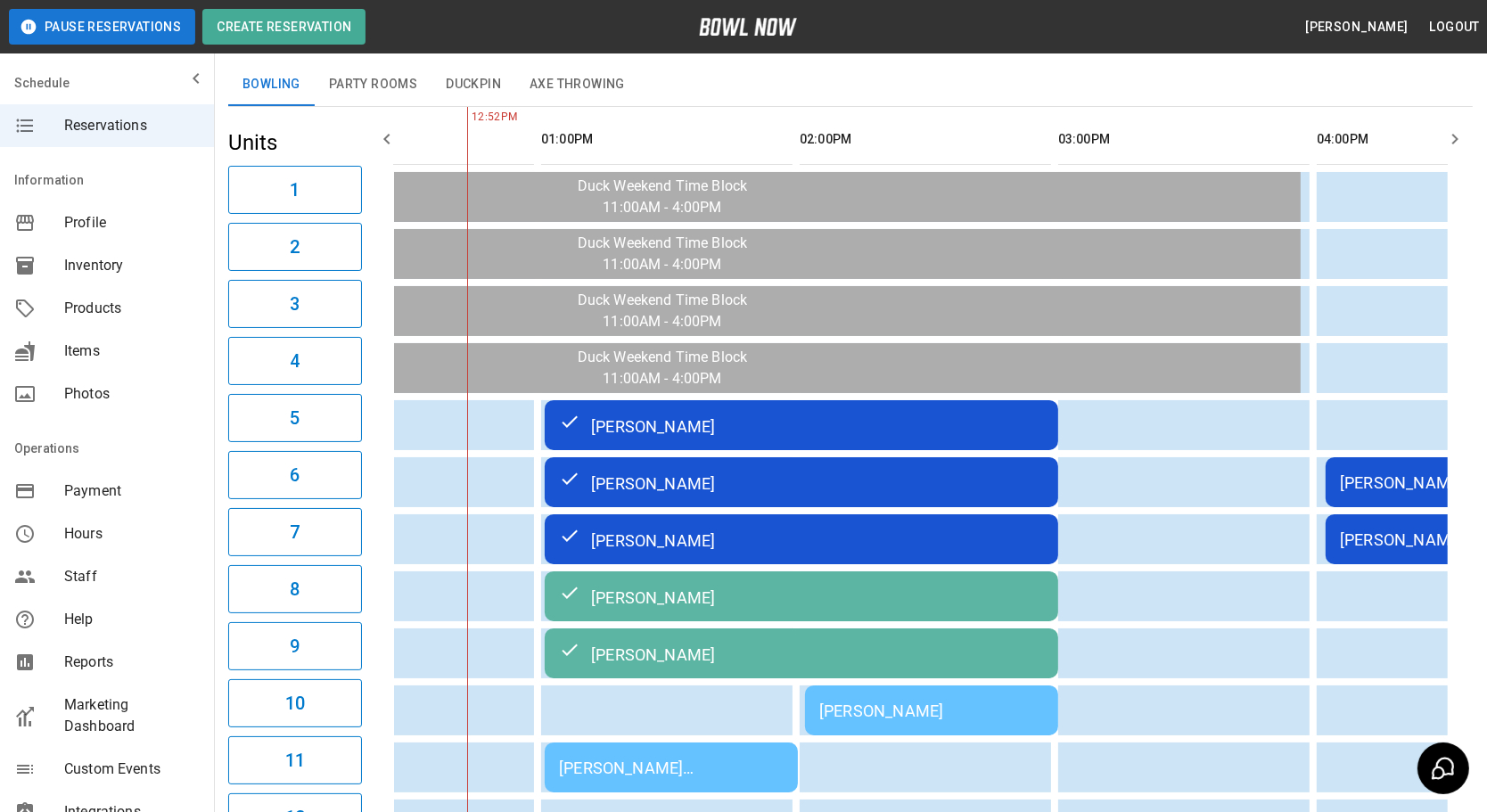
scroll to position [19, 0]
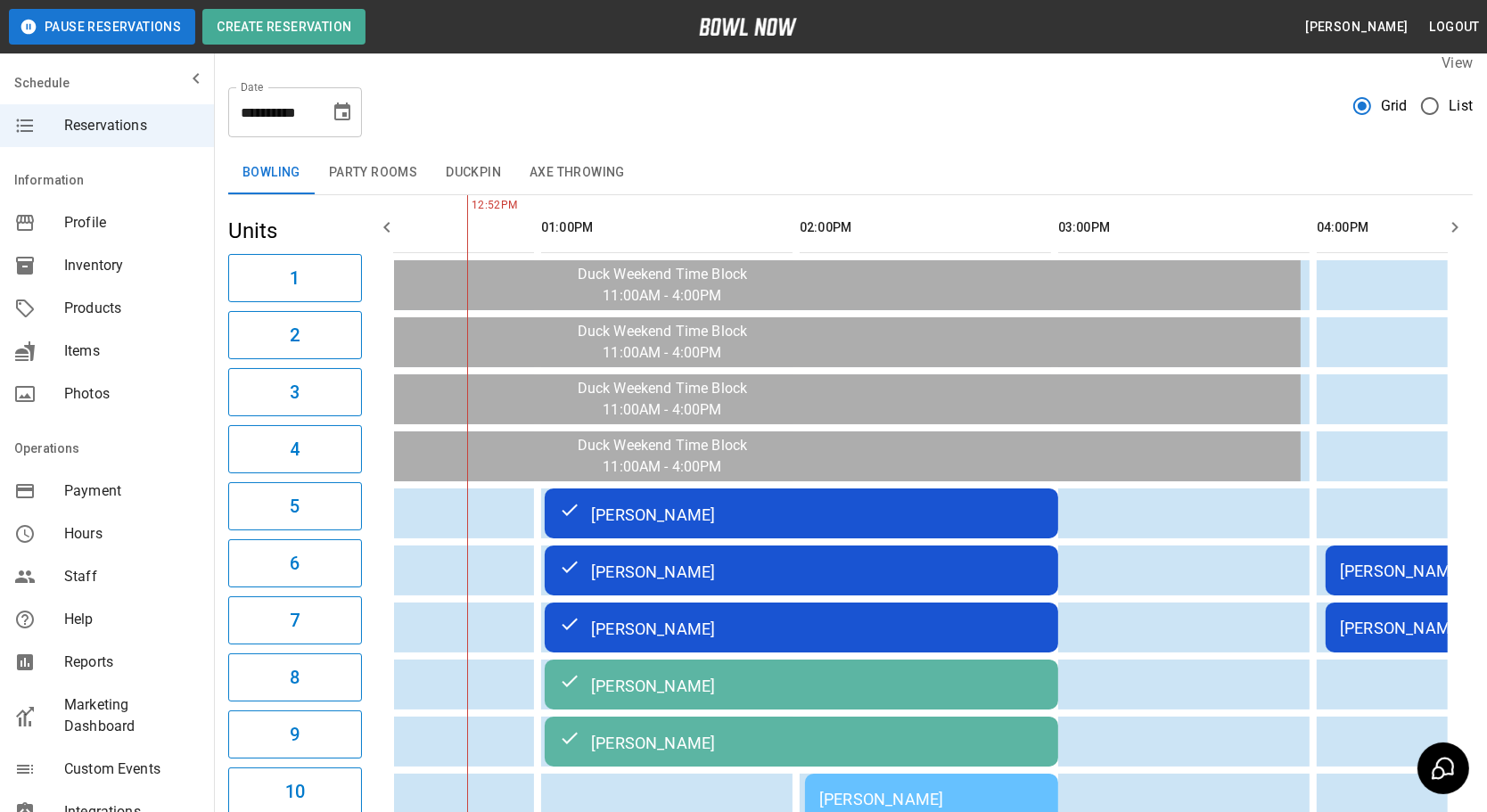
click at [374, 169] on button "Party Rooms" at bounding box center [373, 173] width 117 height 43
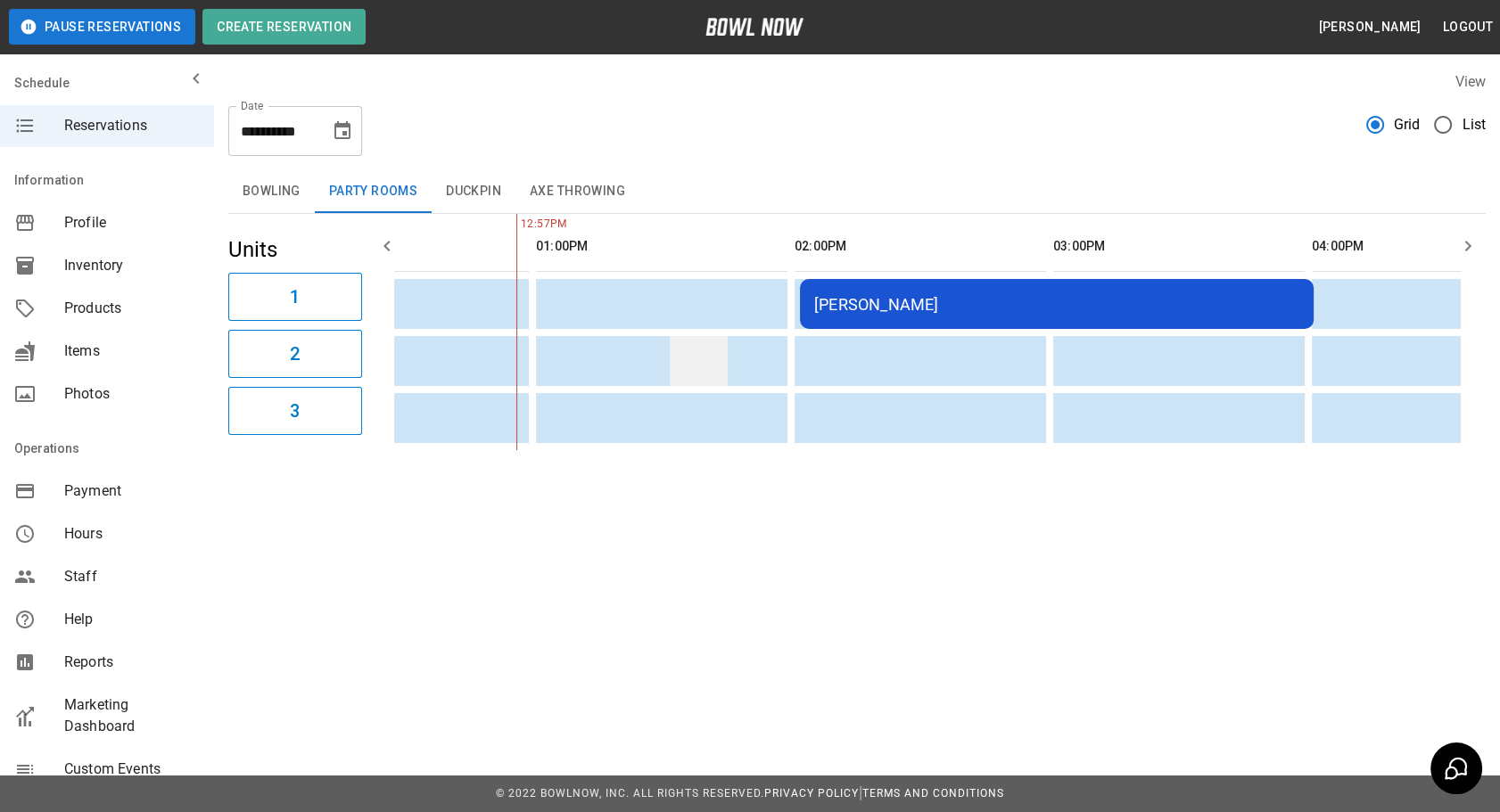
scroll to position [0, 408]
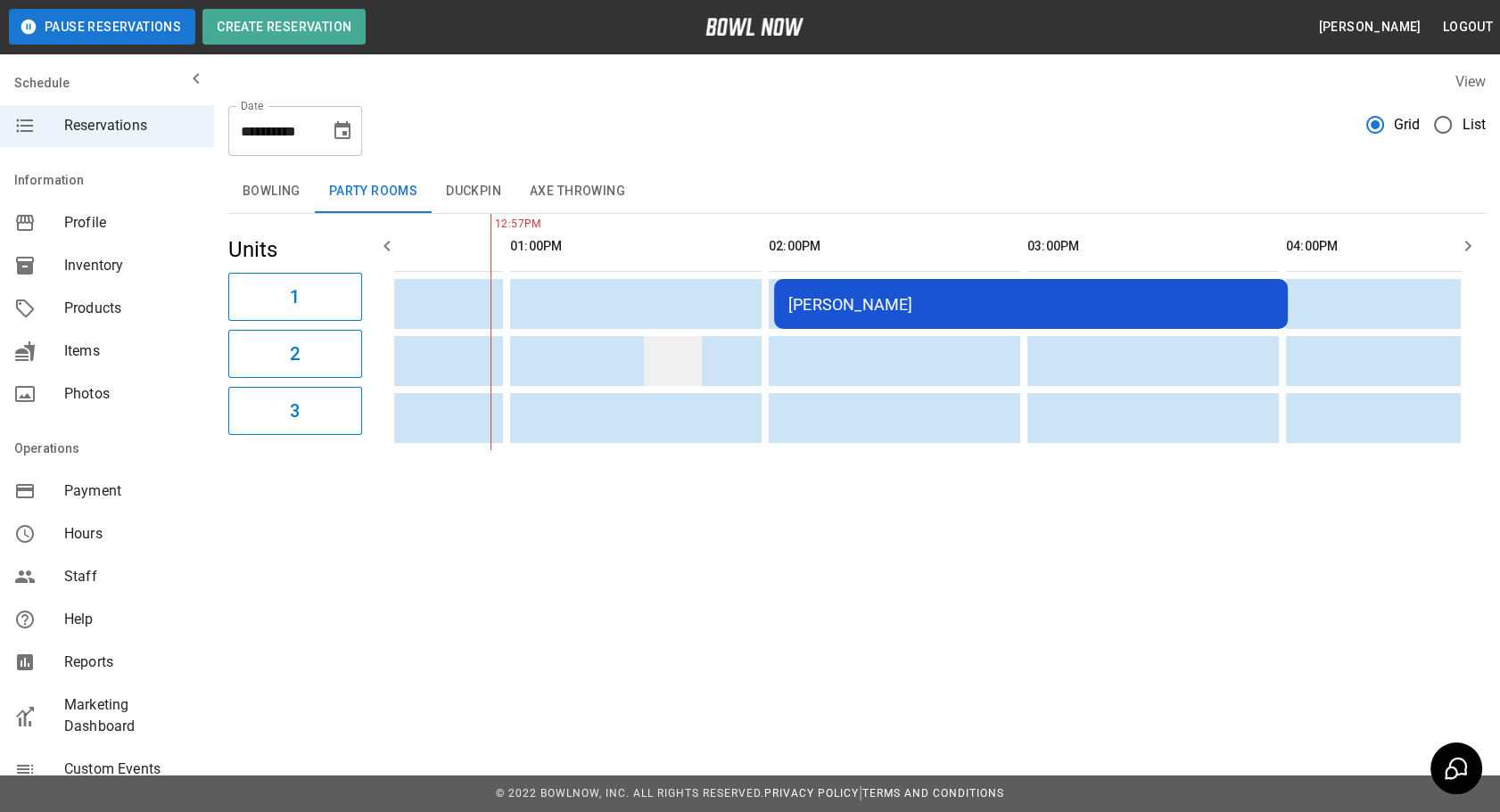
drag, startPoint x: 647, startPoint y: 369, endPoint x: 684, endPoint y: 371, distance: 37.1
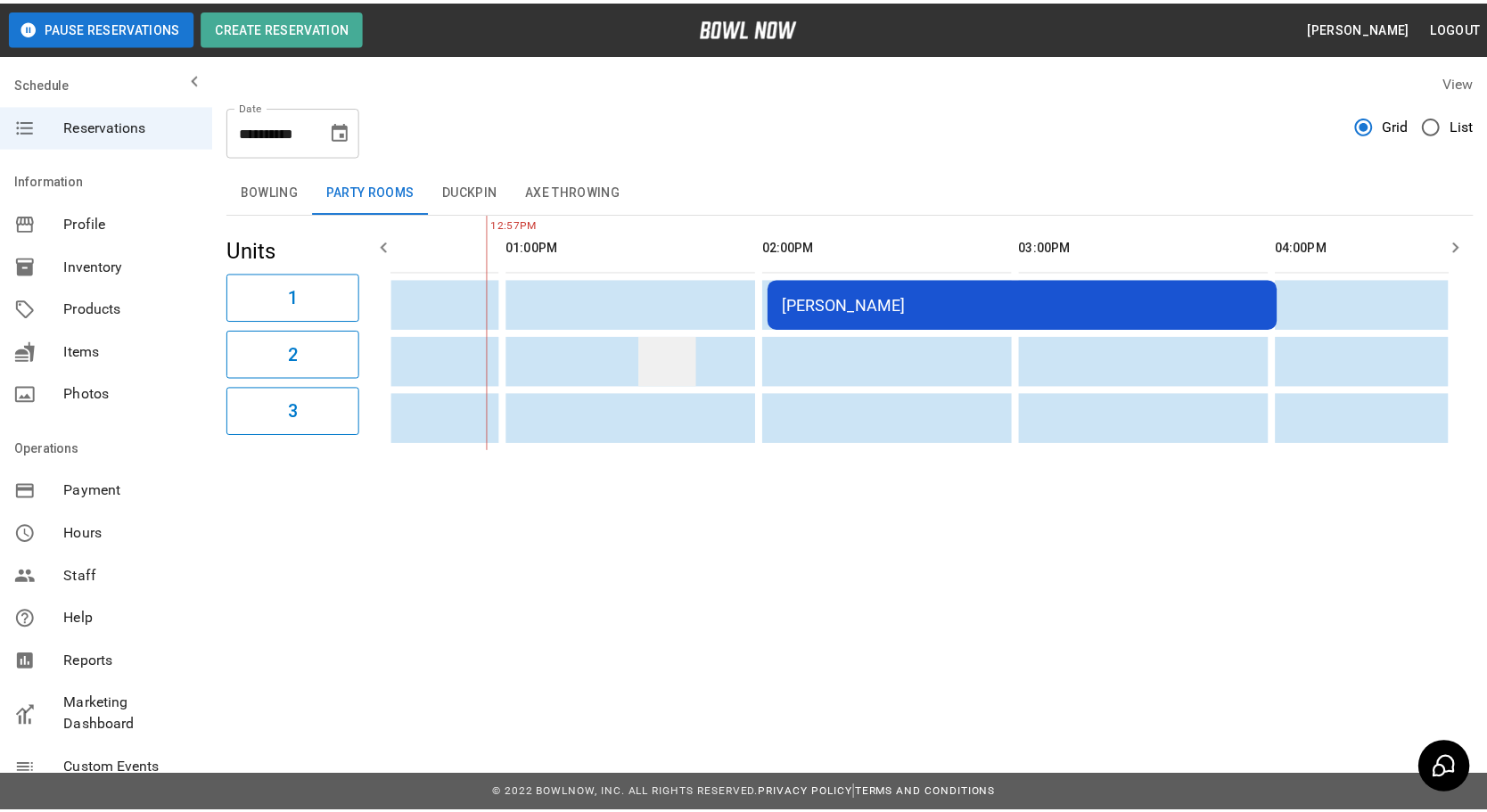
scroll to position [0, 417]
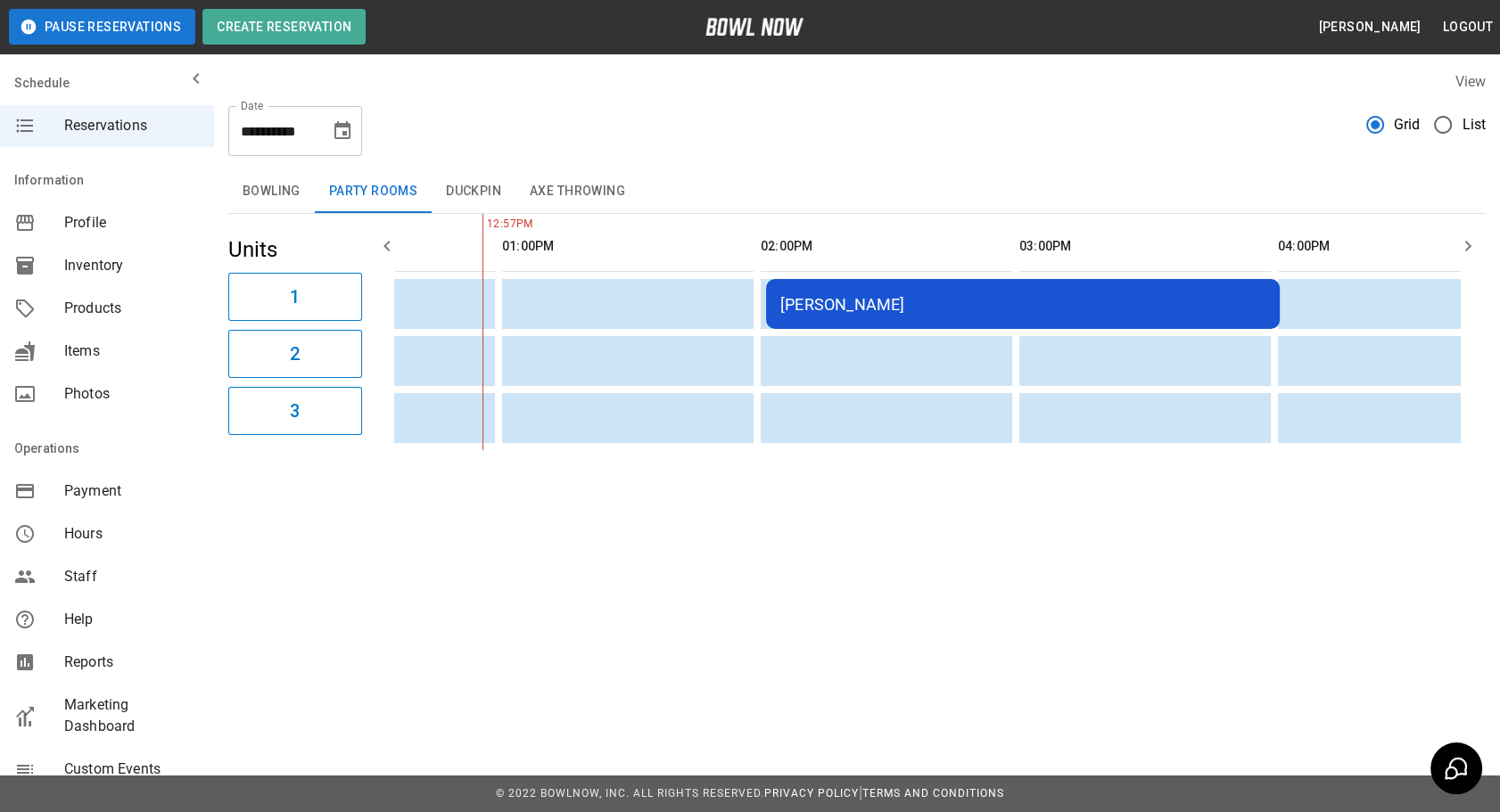
click at [272, 182] on button "Bowling" at bounding box center [272, 191] width 86 height 43
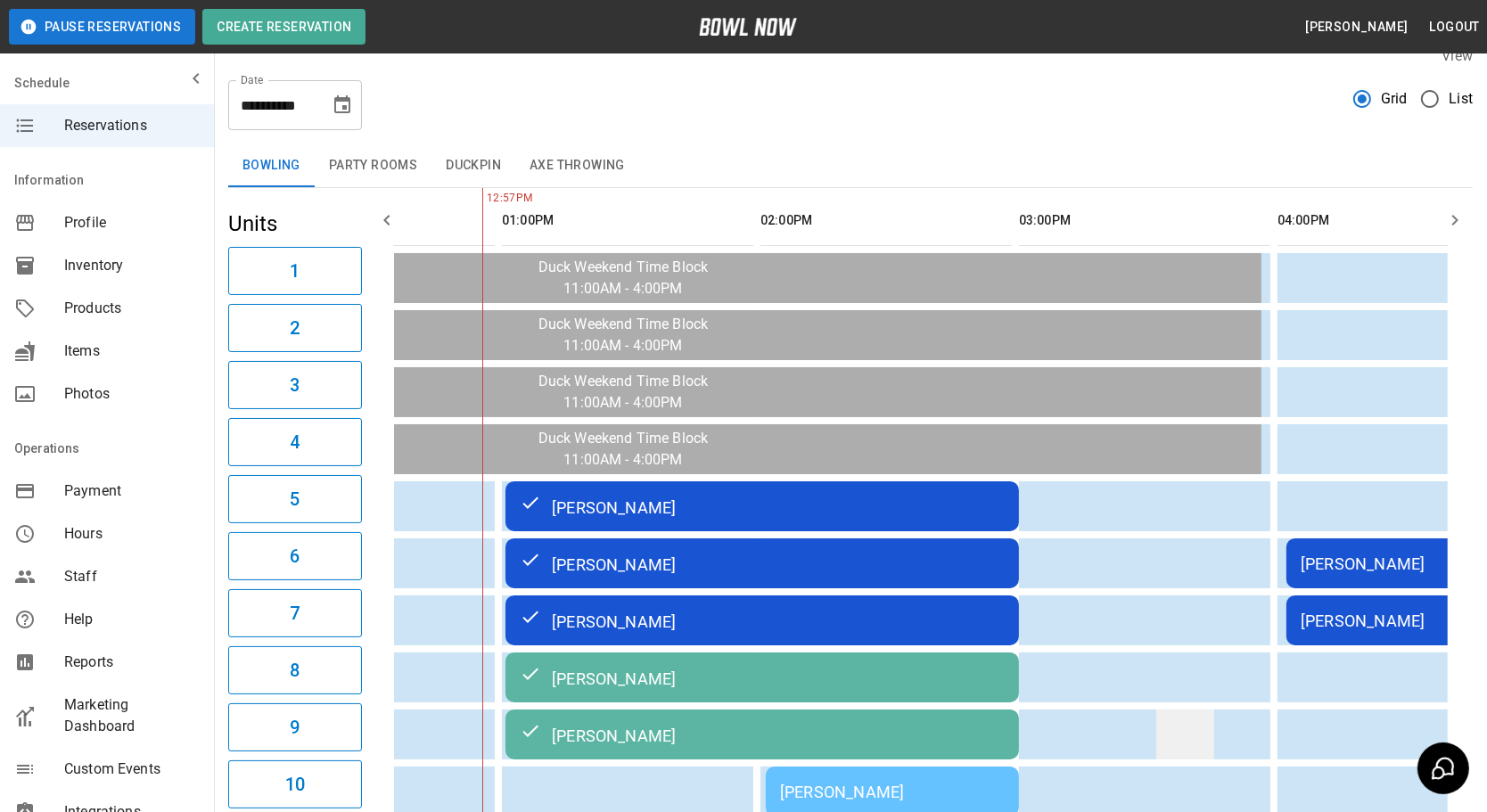
scroll to position [23, 0]
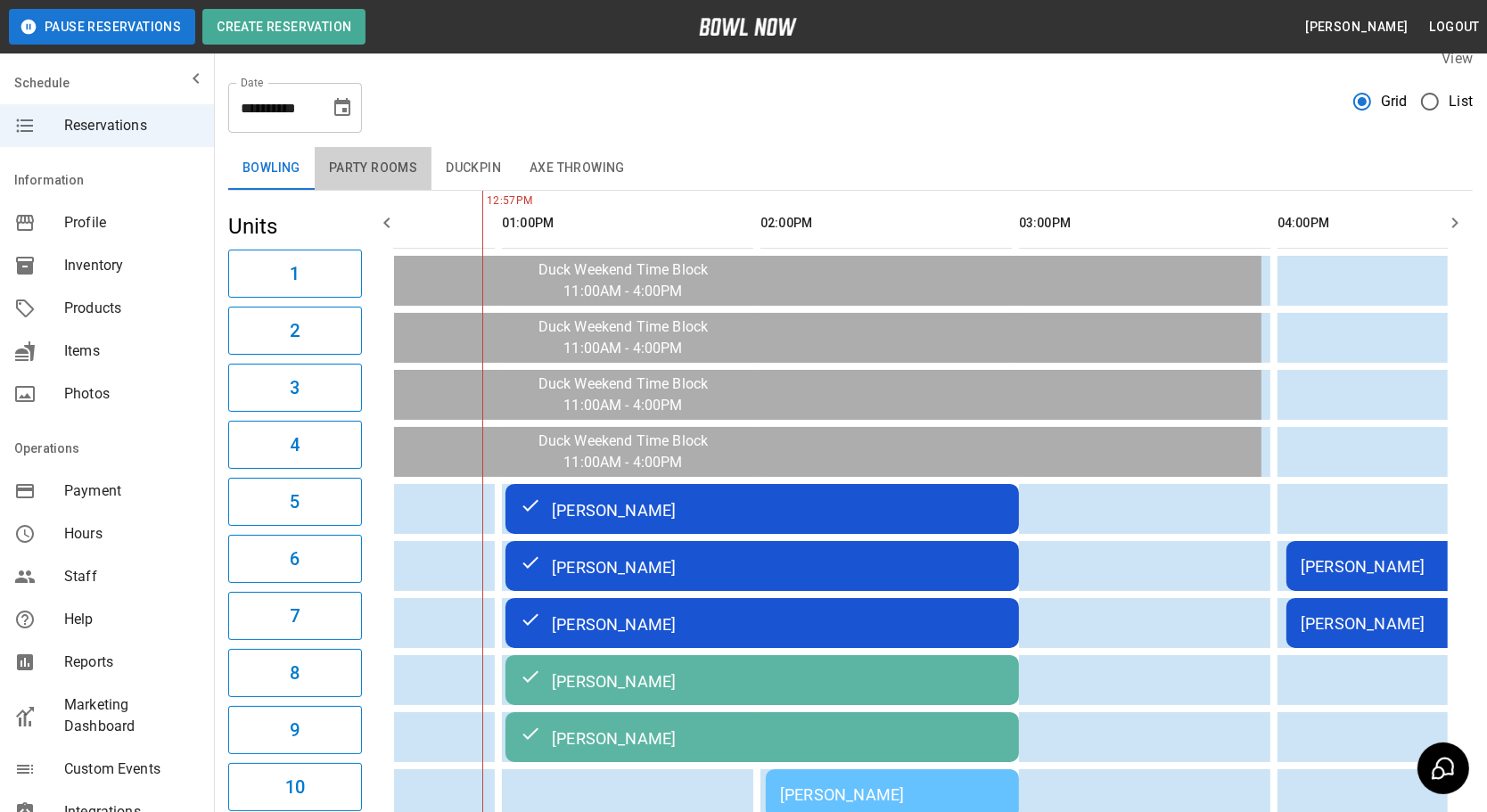
click at [338, 169] on button "Party Rooms" at bounding box center [373, 168] width 117 height 43
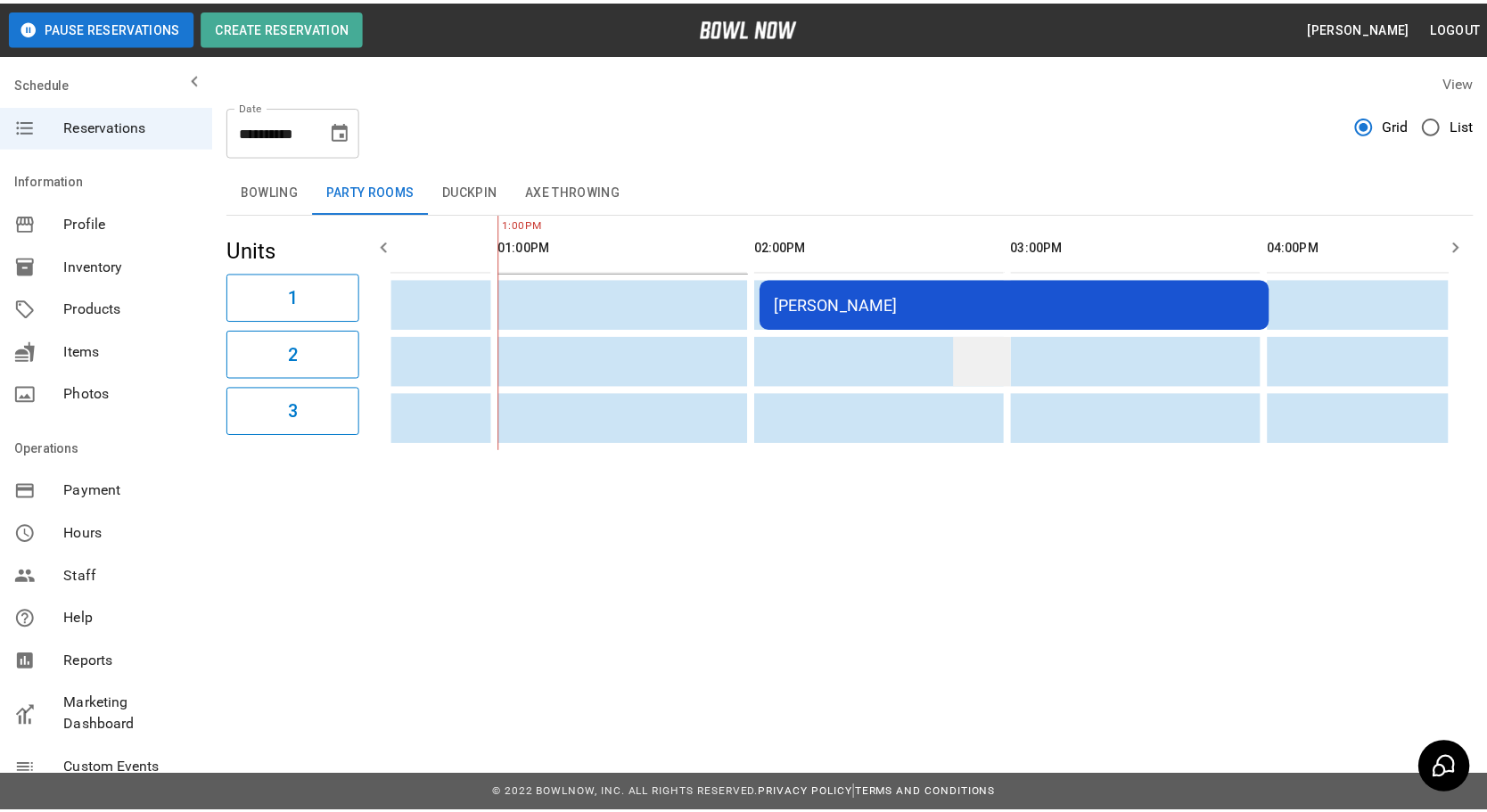
scroll to position [0, 517]
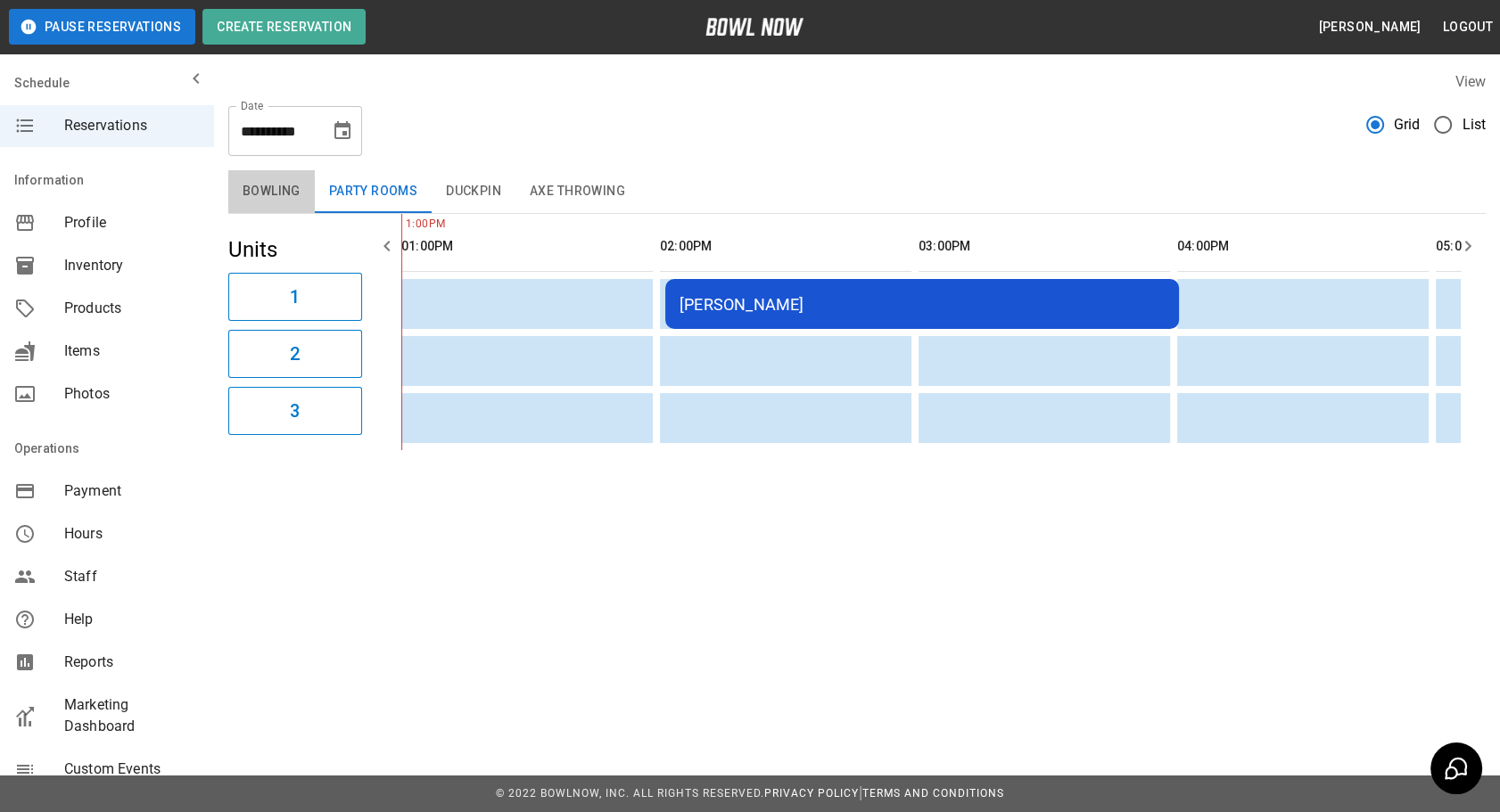
click at [250, 184] on button "Bowling" at bounding box center [272, 191] width 86 height 43
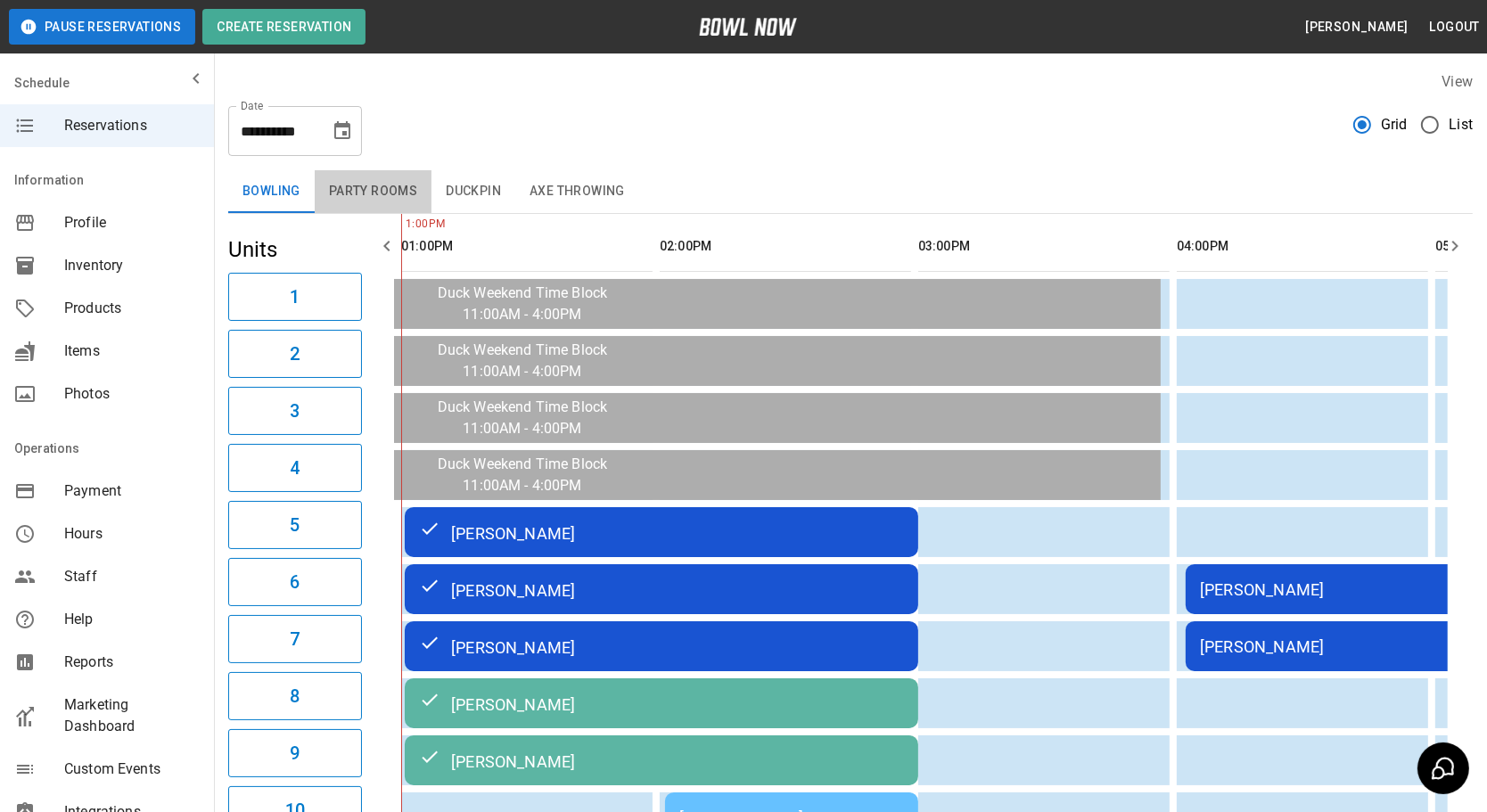
click at [391, 194] on button "Party Rooms" at bounding box center [373, 191] width 117 height 43
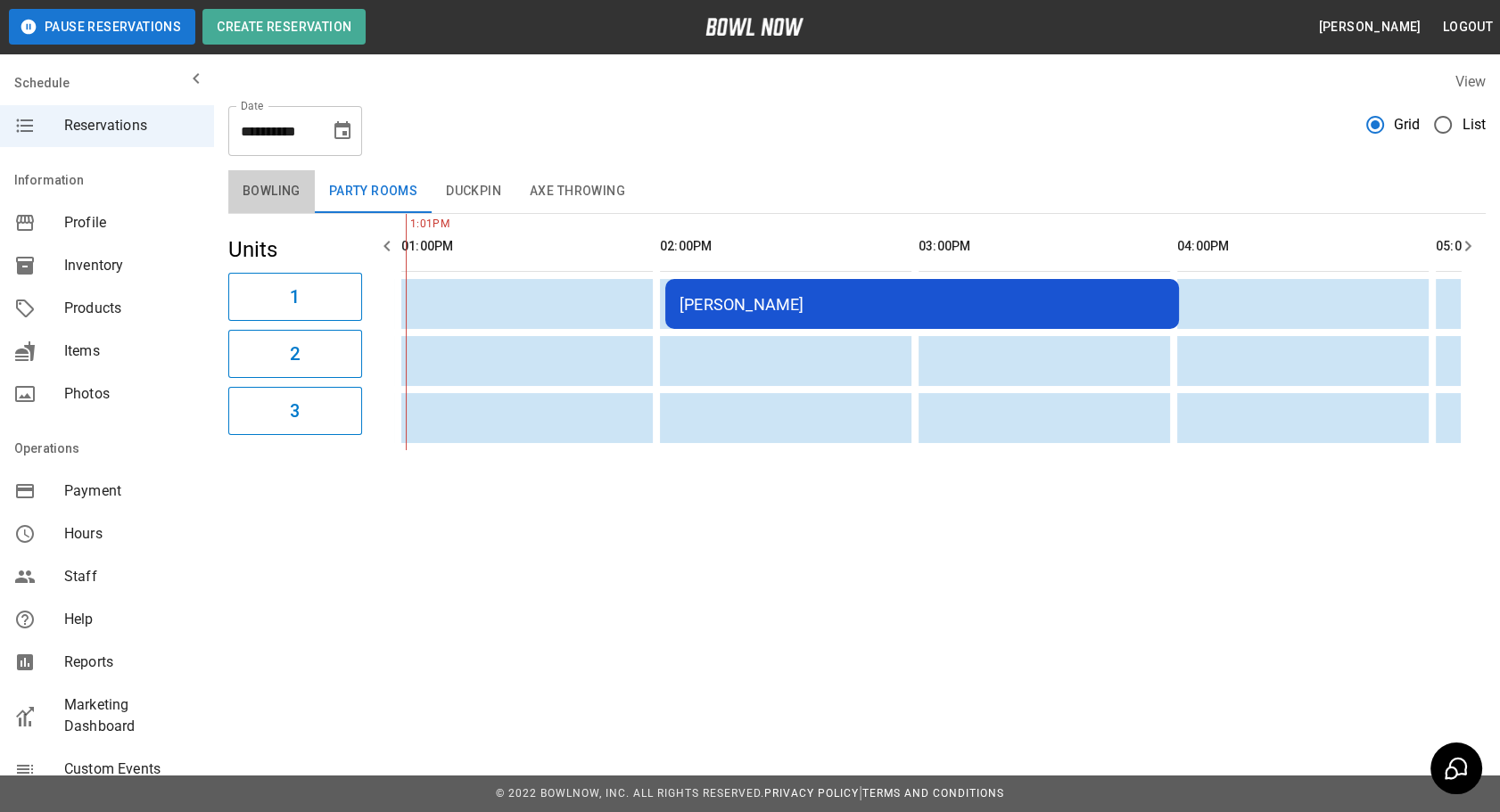
click at [278, 191] on button "Bowling" at bounding box center [272, 191] width 86 height 43
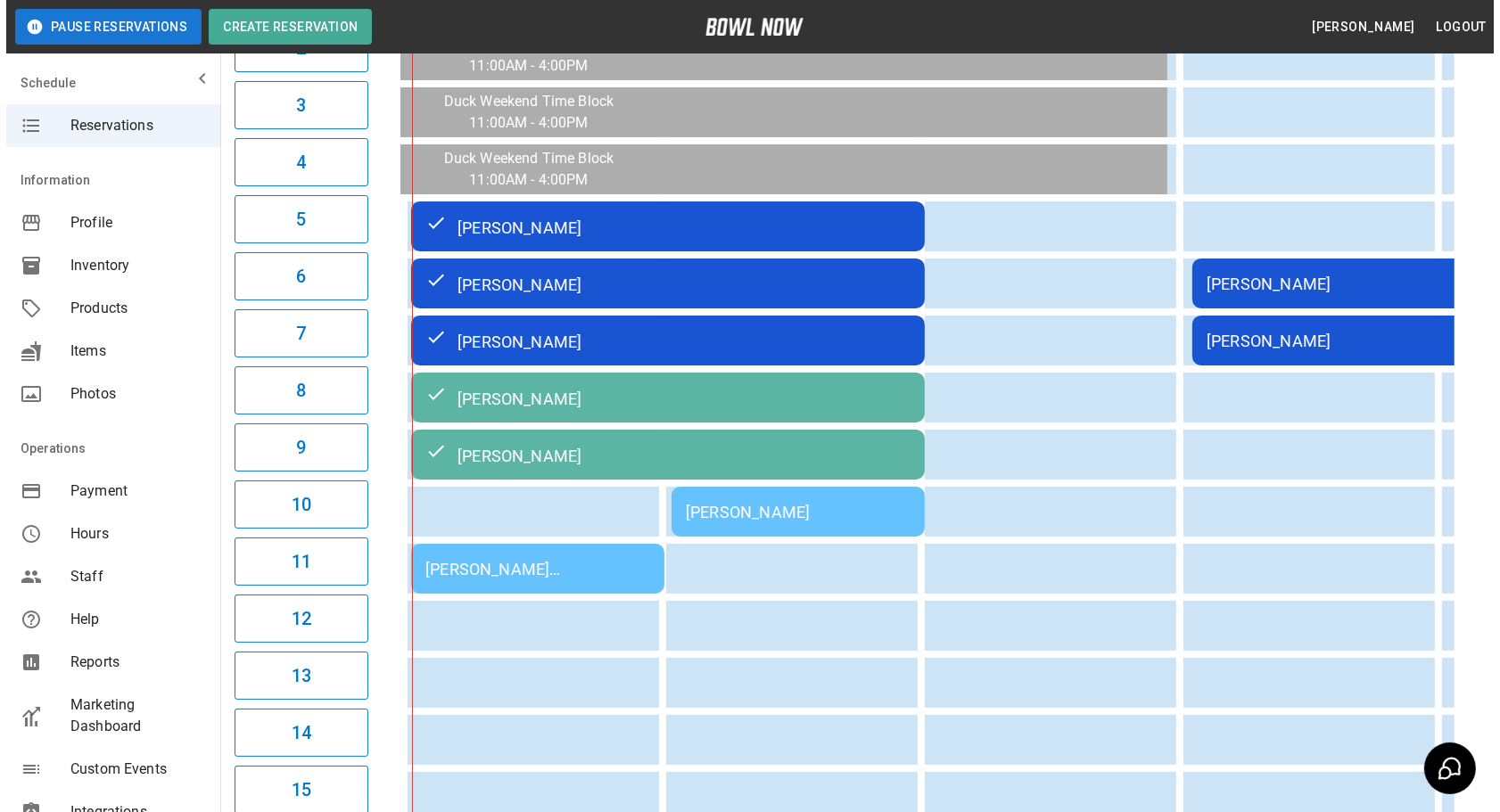
scroll to position [323, 0]
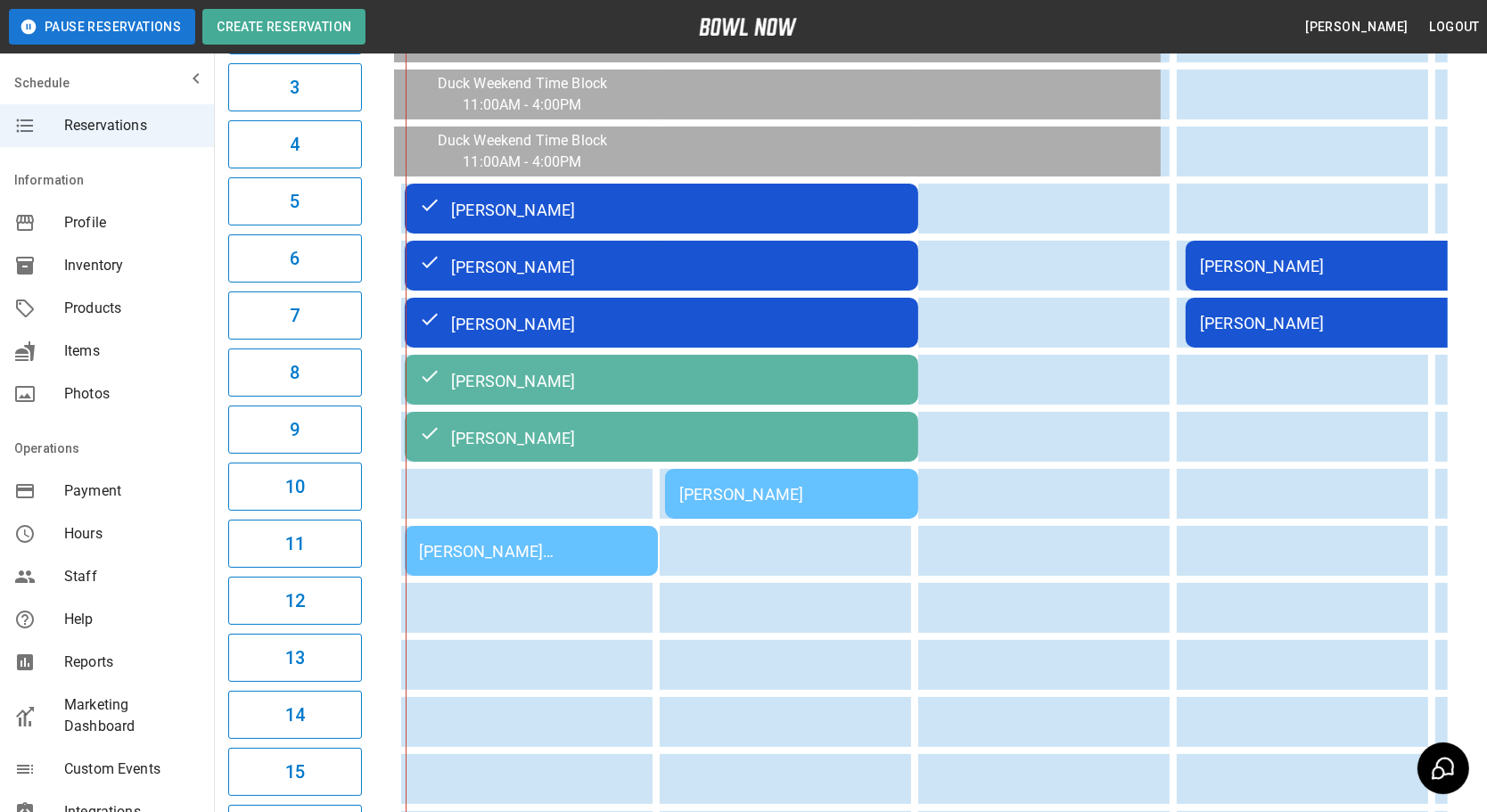
click at [581, 533] on td "[PERSON_NAME] [PERSON_NAME]" at bounding box center [532, 551] width 253 height 50
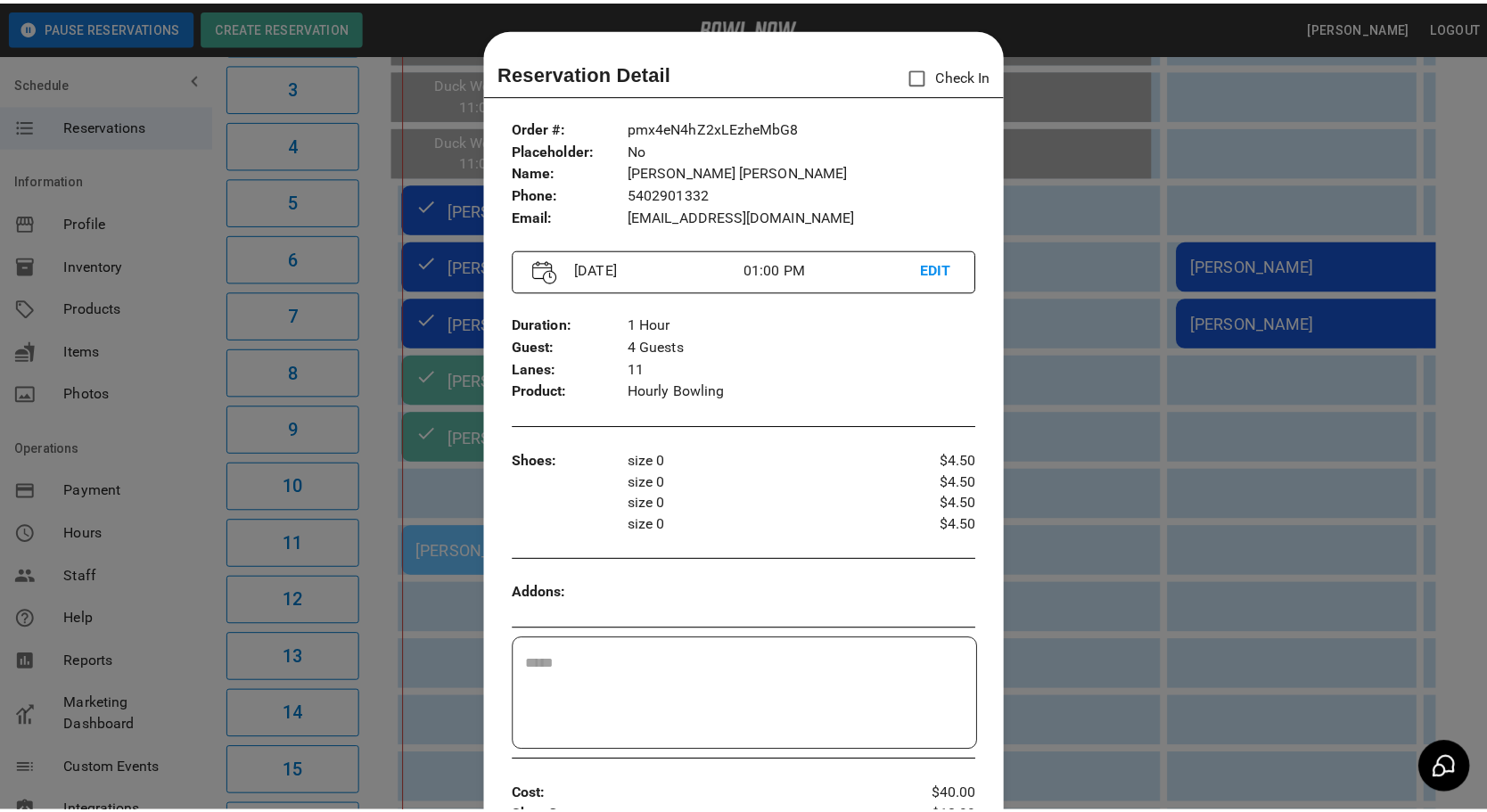
scroll to position [28, 0]
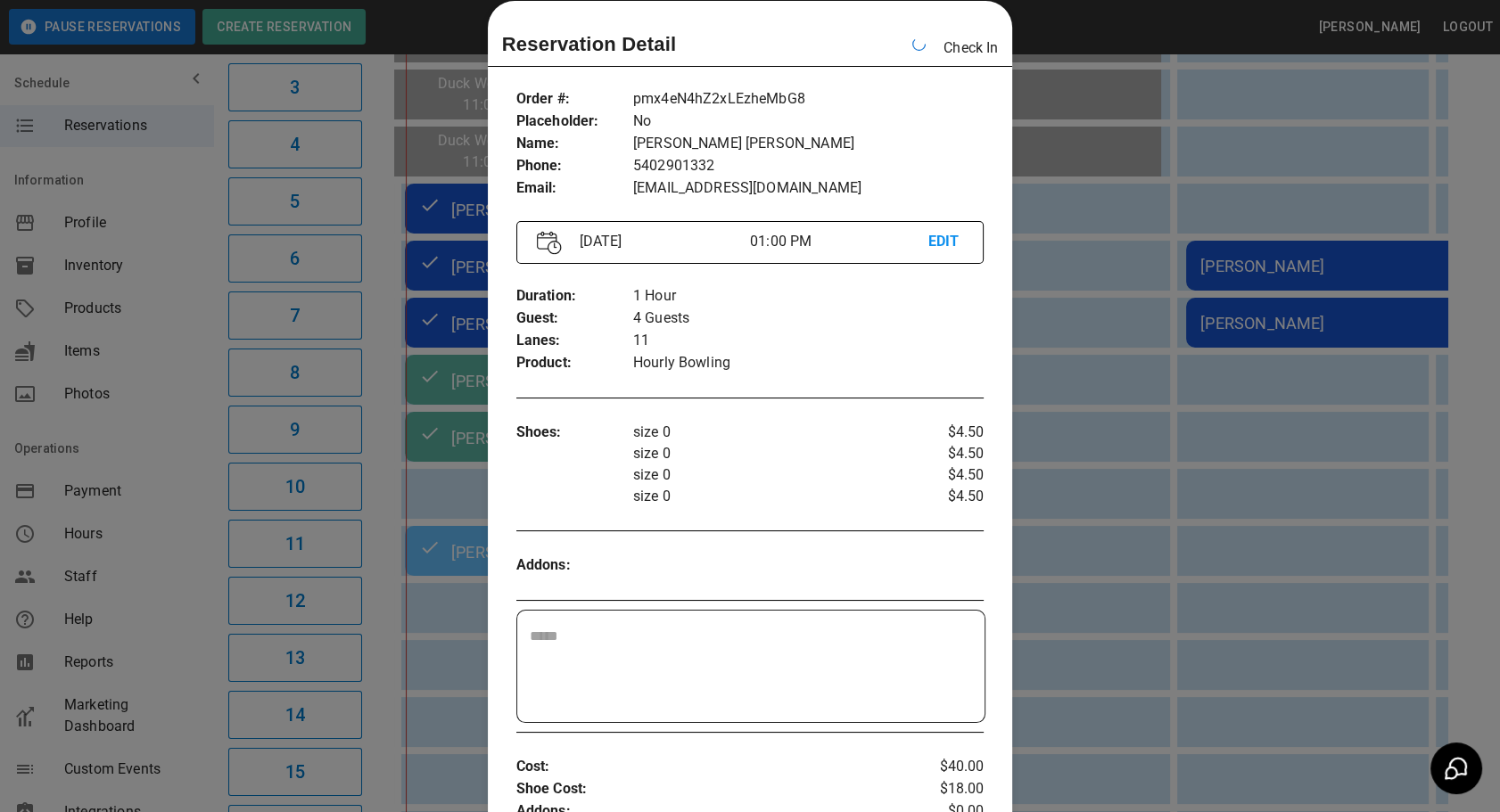
click at [1073, 370] on div at bounding box center [750, 406] width 1500 height 812
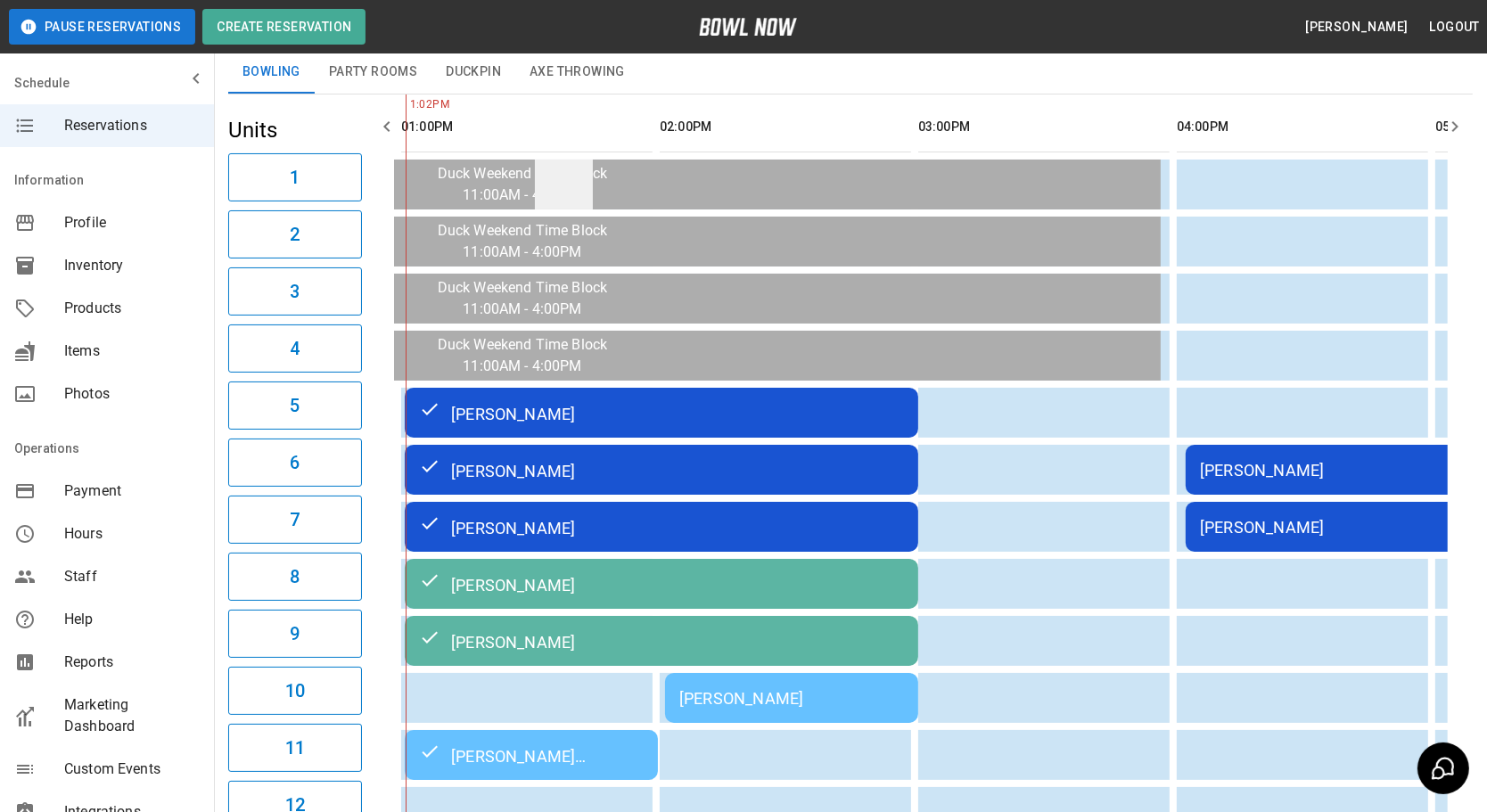
scroll to position [81, 0]
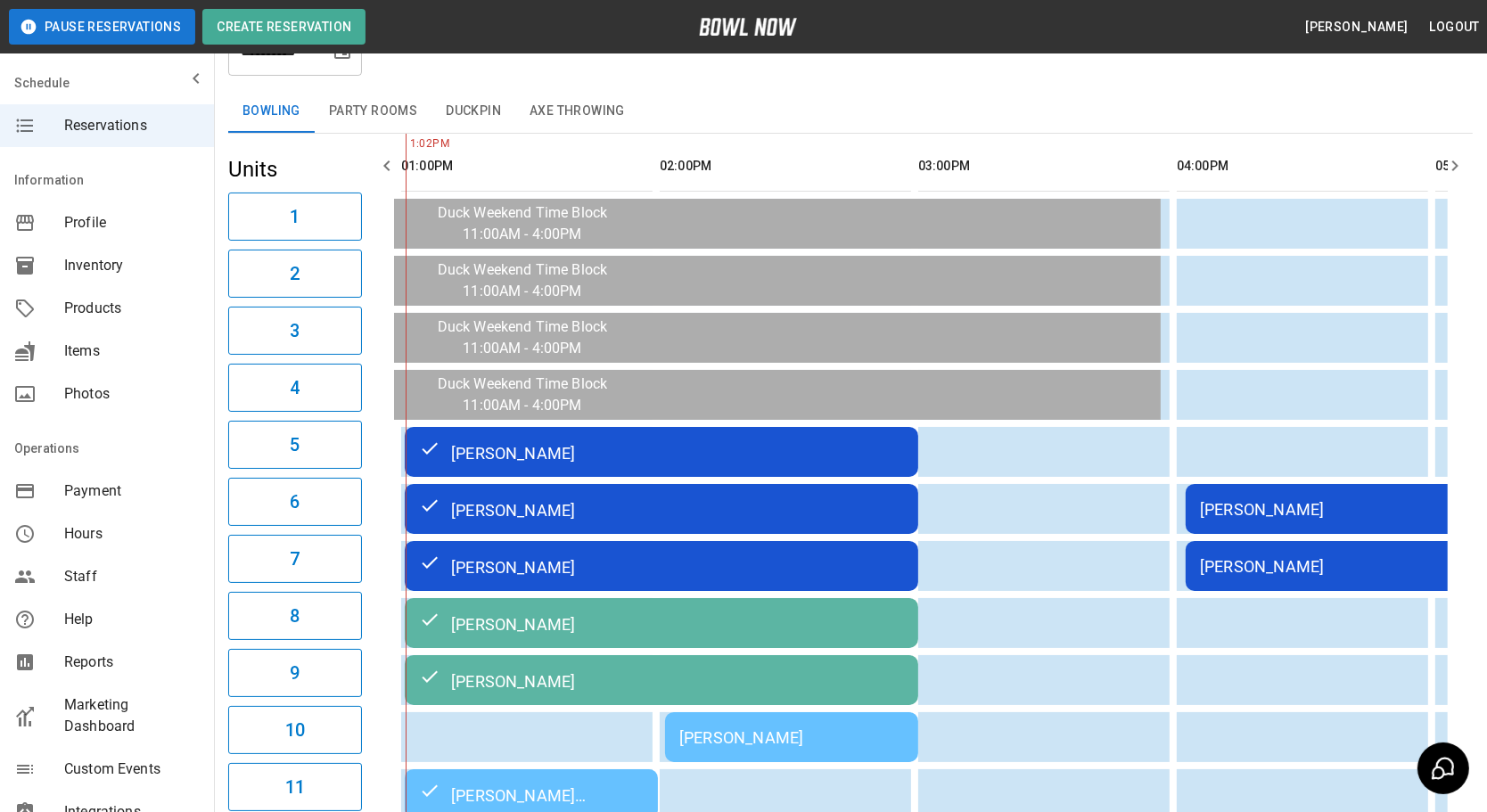
click at [378, 110] on button "Party Rooms" at bounding box center [373, 111] width 117 height 43
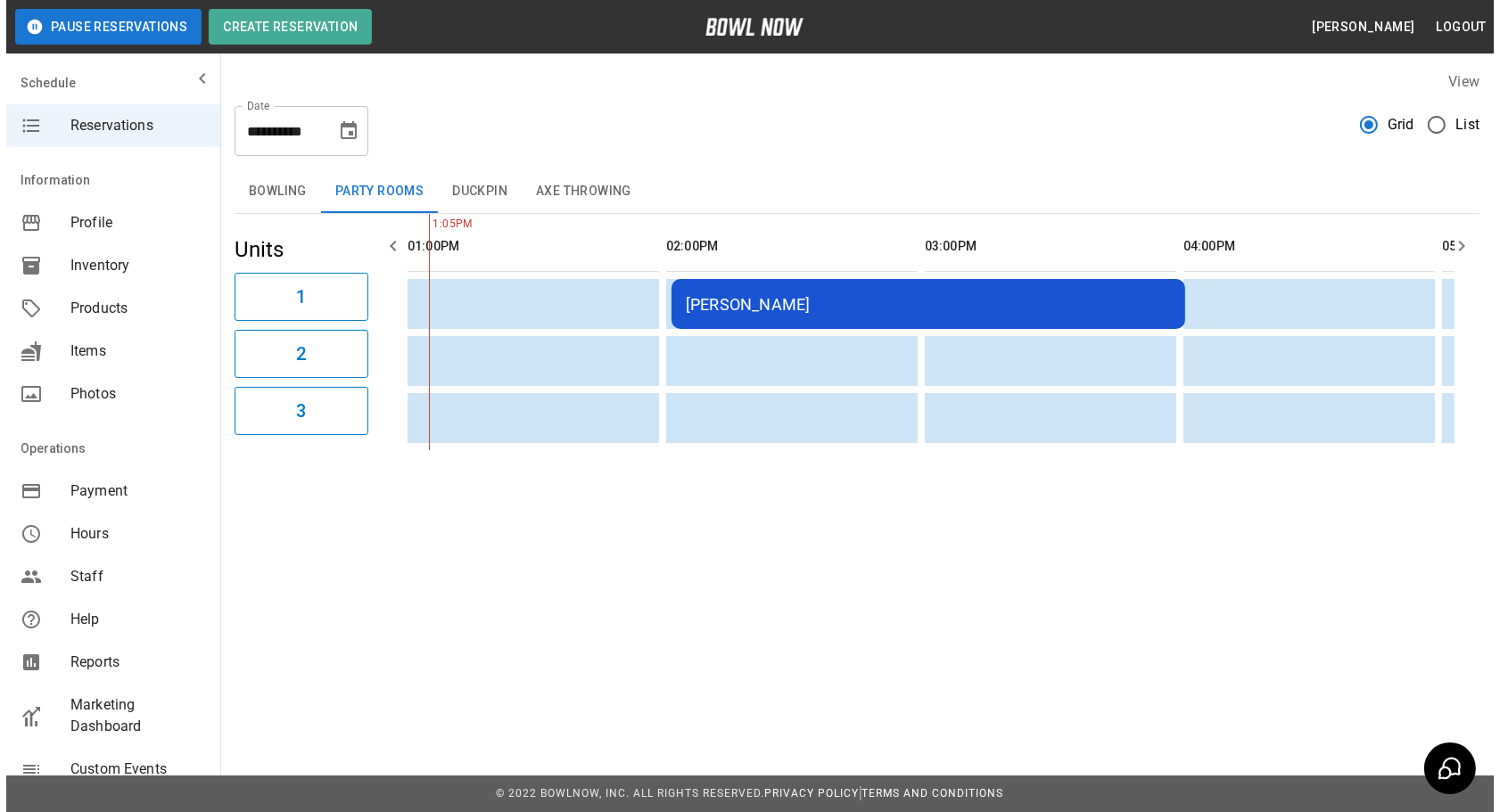
scroll to position [0, 0]
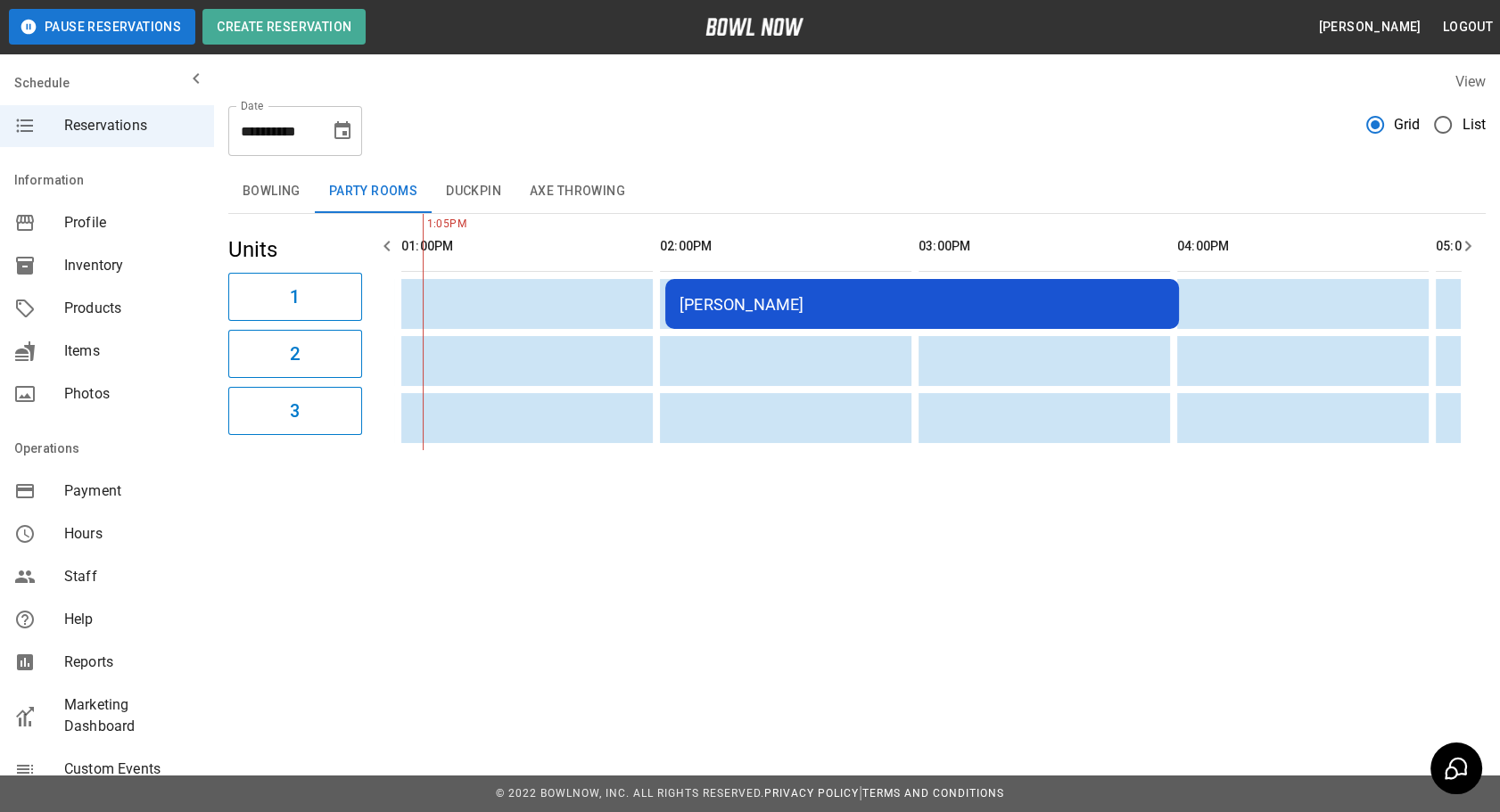
click at [272, 195] on button "Bowling" at bounding box center [272, 191] width 86 height 43
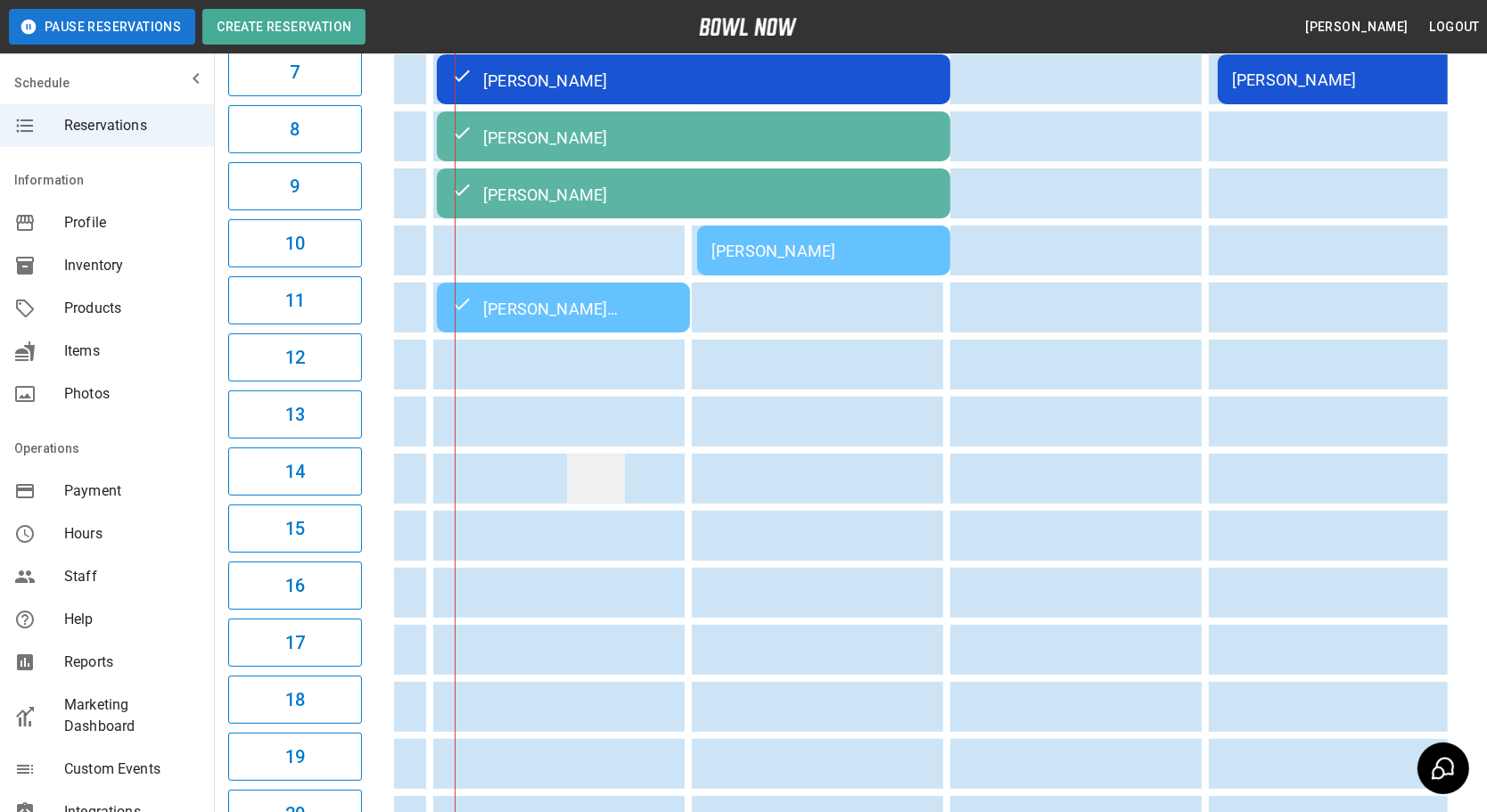
scroll to position [0, 387]
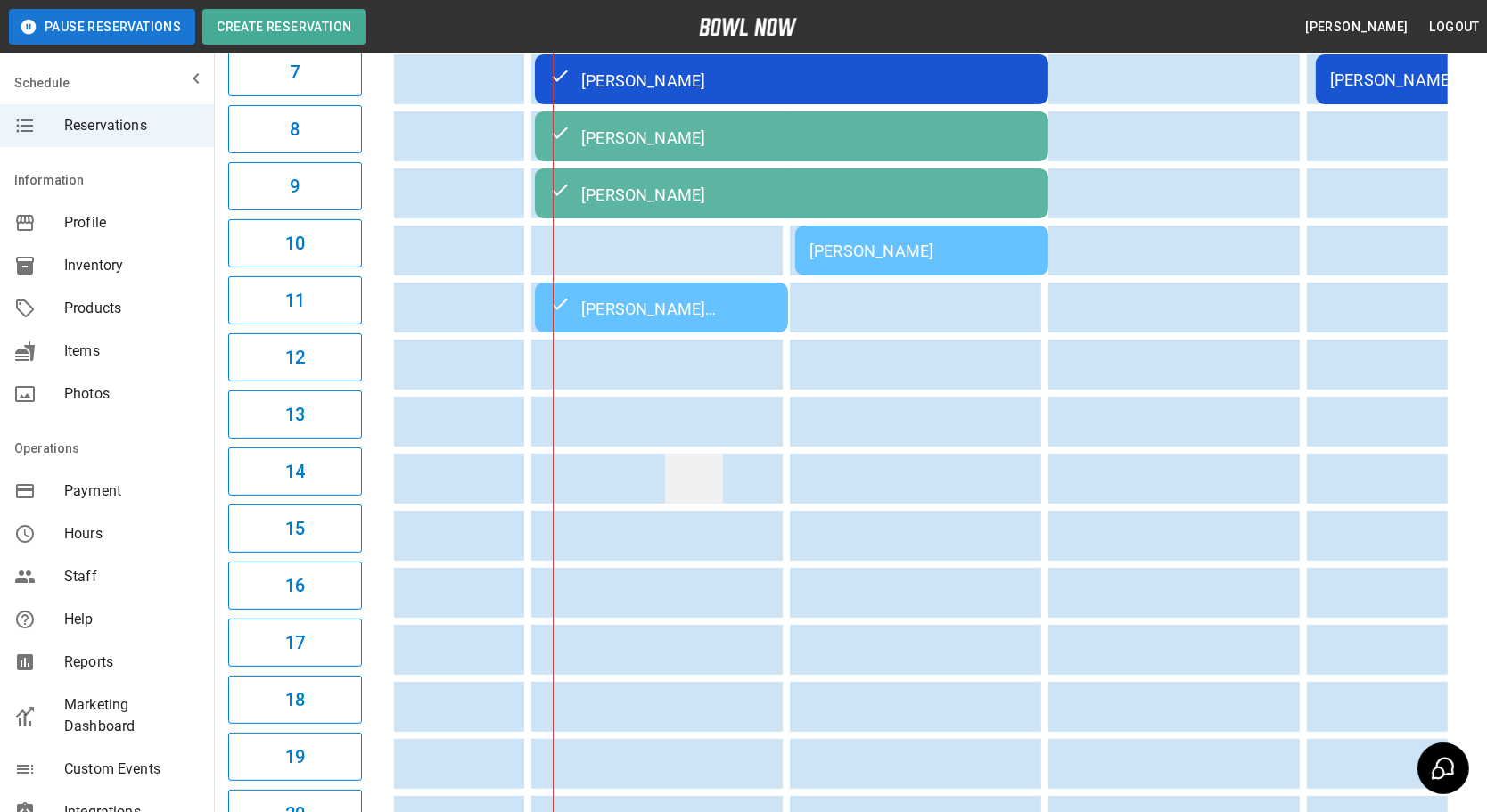
drag, startPoint x: 882, startPoint y: 497, endPoint x: 756, endPoint y: 485, distance: 126.6
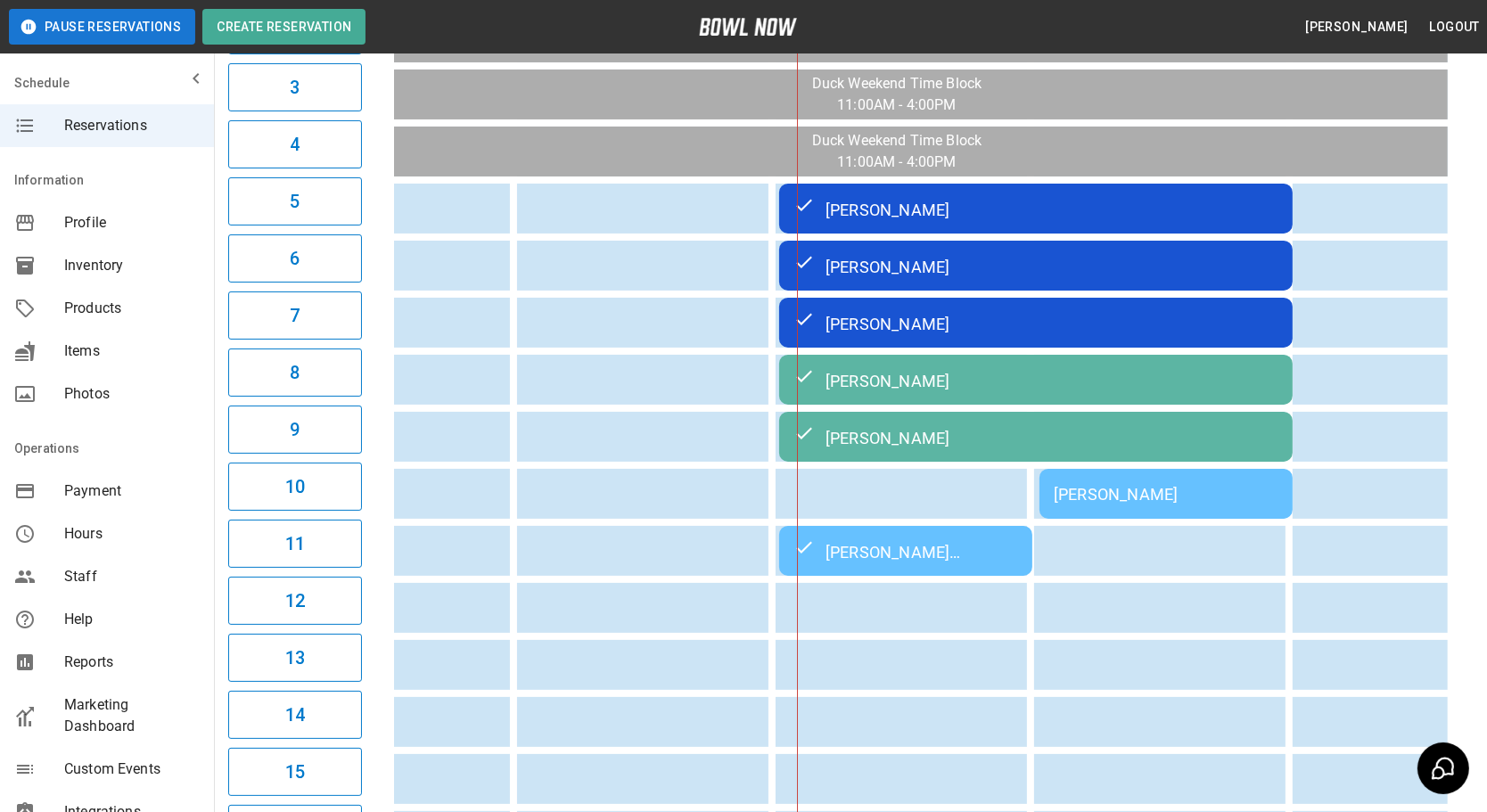
scroll to position [0, 73]
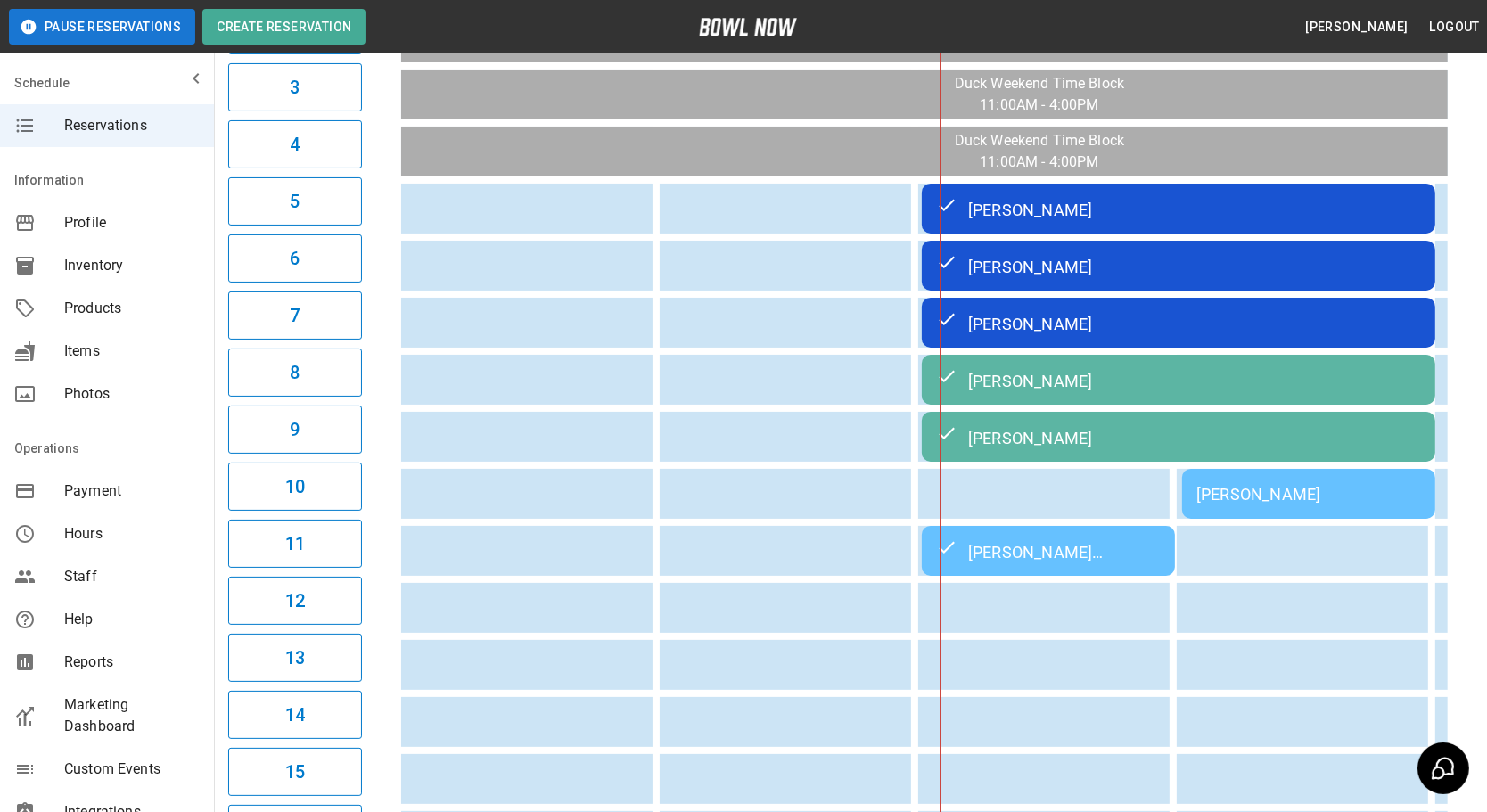
drag, startPoint x: 636, startPoint y: 464, endPoint x: 526, endPoint y: 462, distance: 110.0
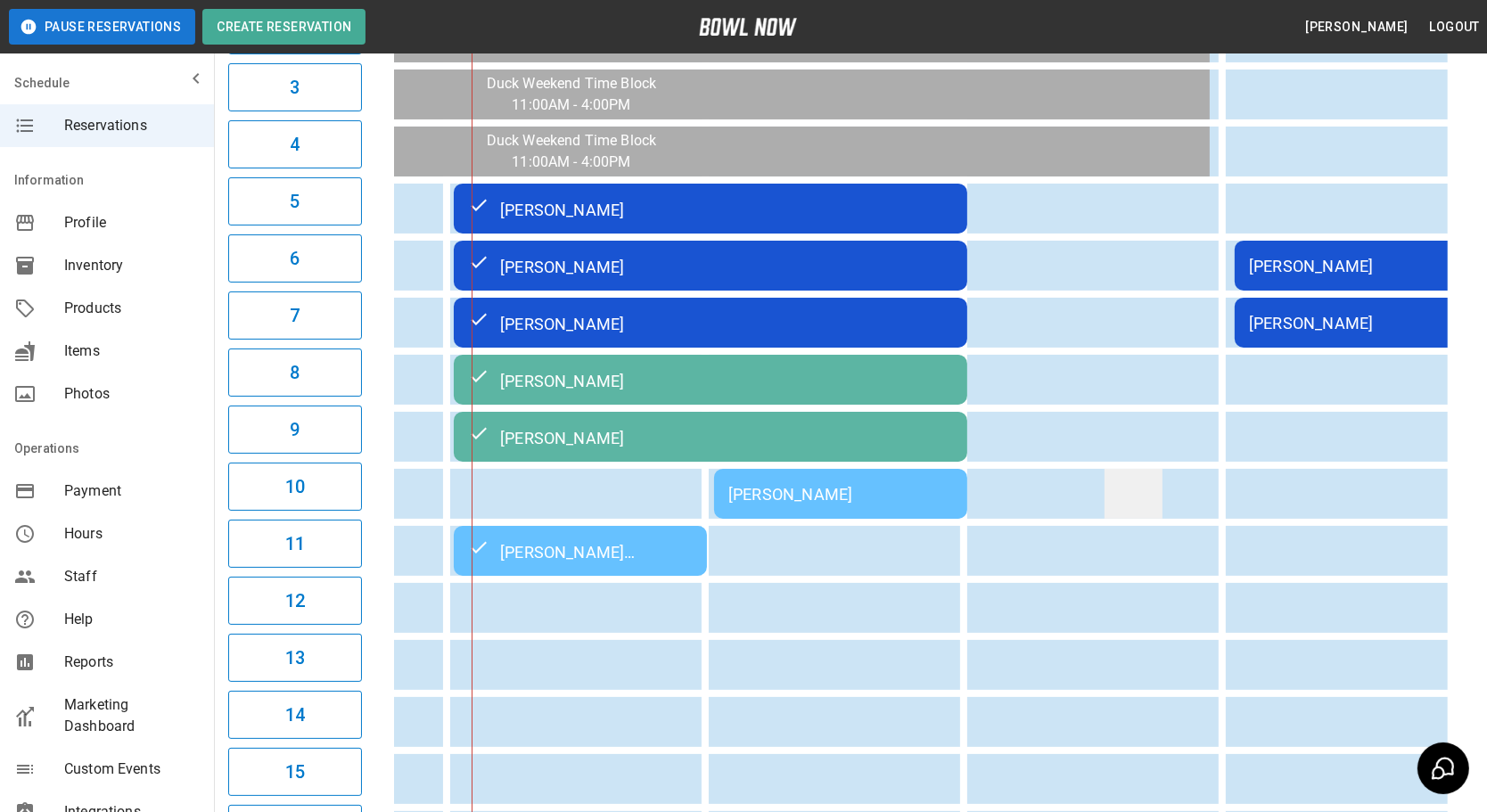
drag, startPoint x: 675, startPoint y: 489, endPoint x: 776, endPoint y: 494, distance: 101.1
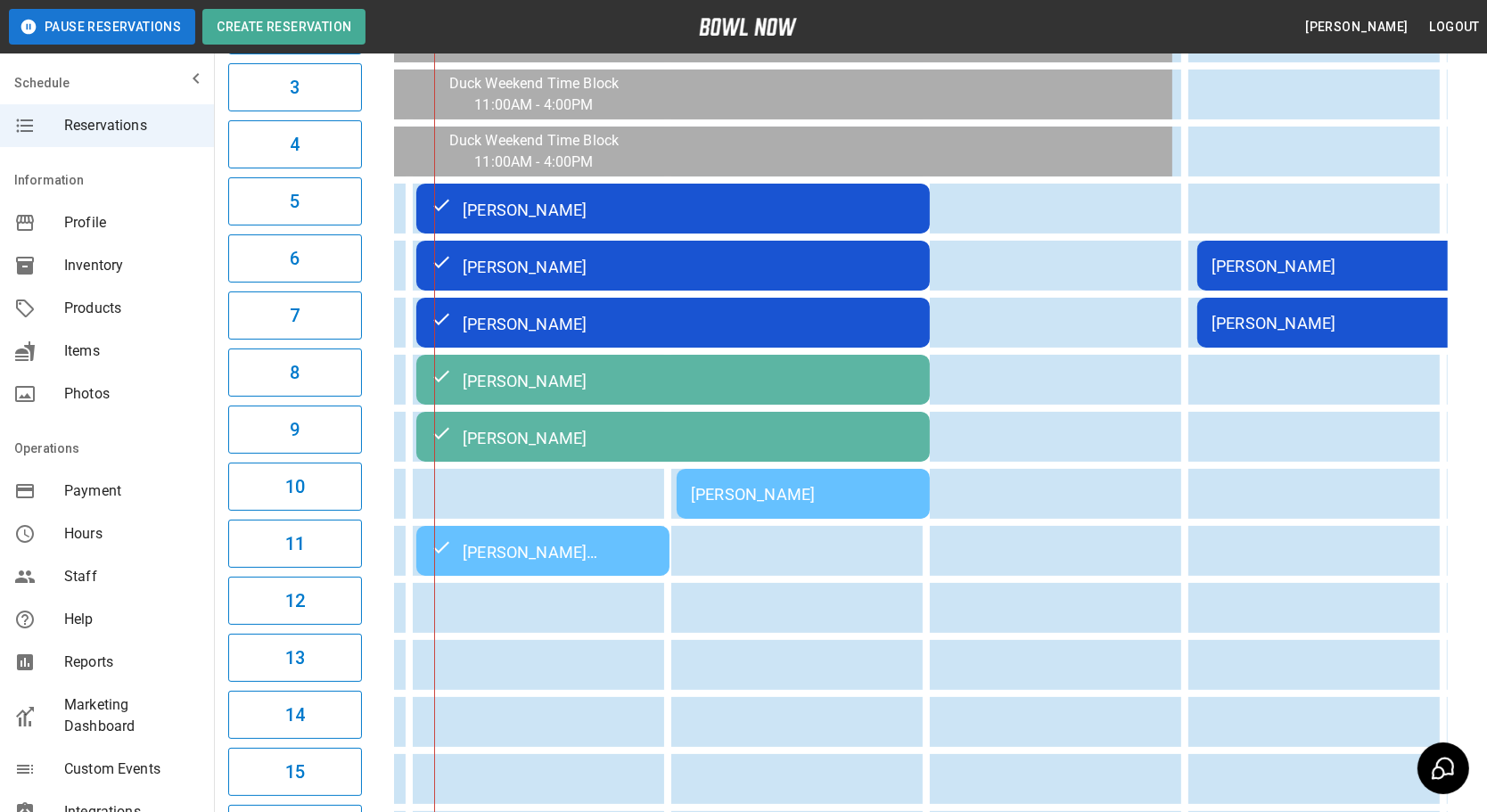
drag, startPoint x: 783, startPoint y: 495, endPoint x: 686, endPoint y: 497, distance: 97.0
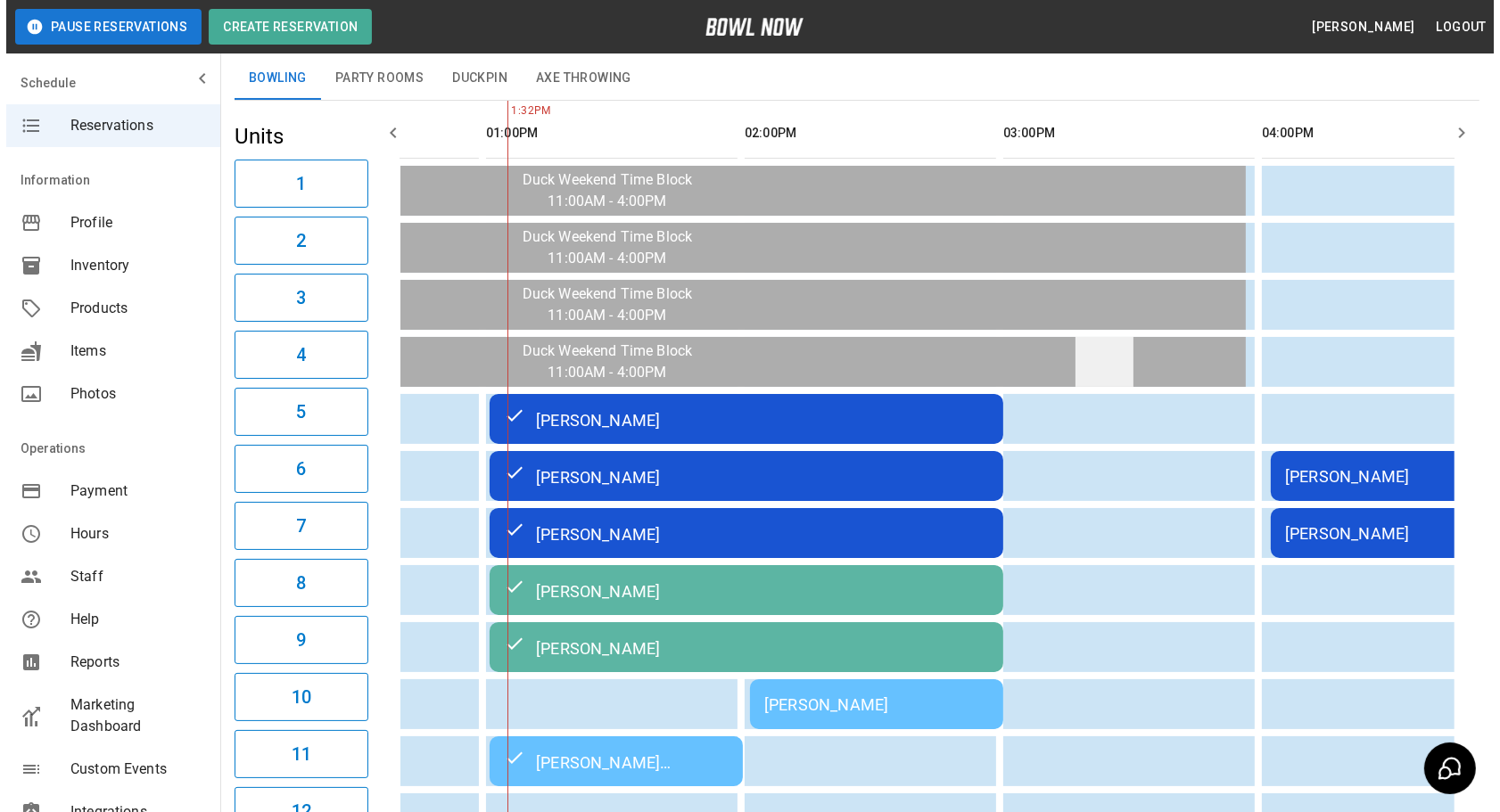
scroll to position [0, 0]
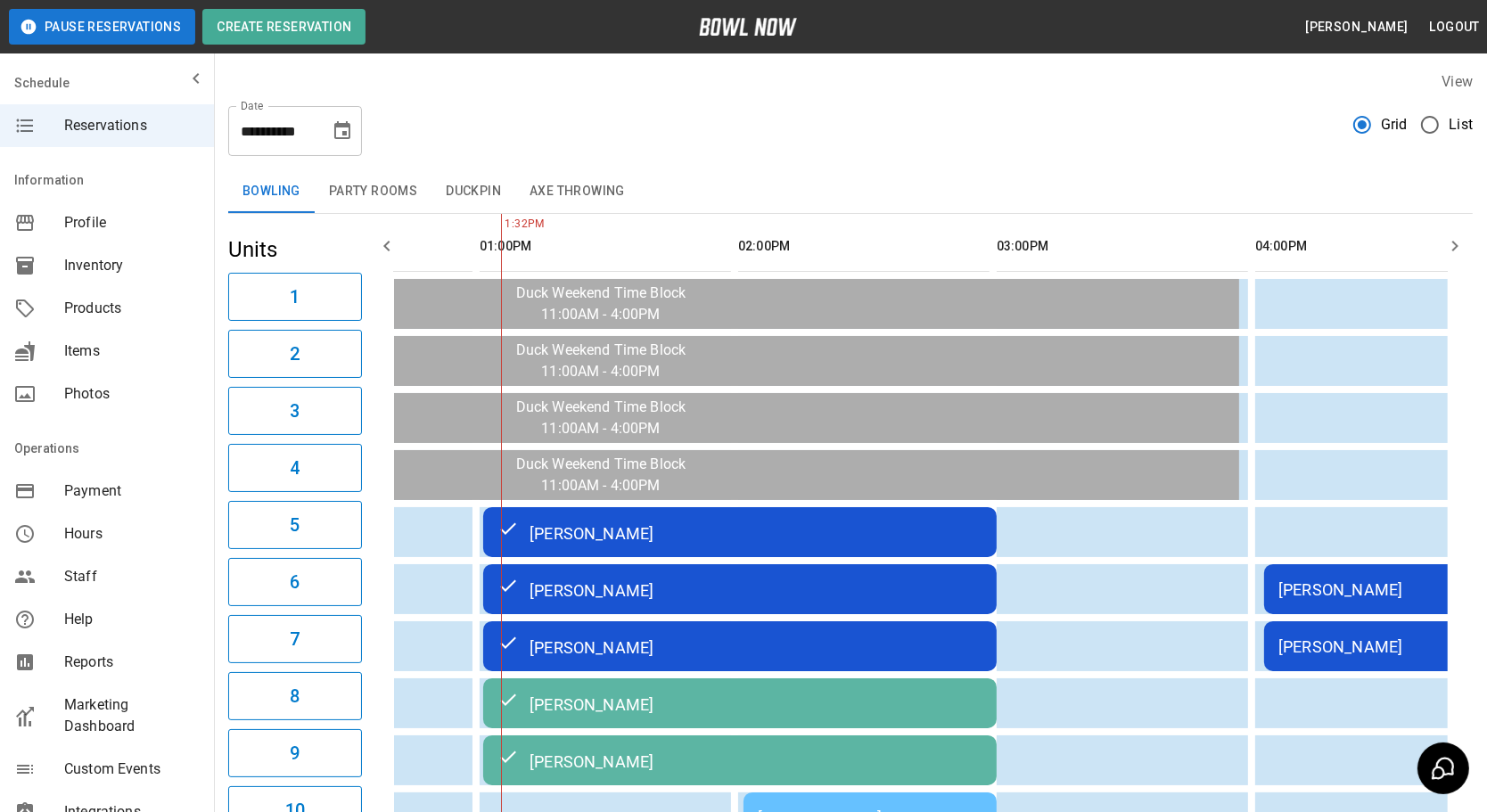
click at [332, 186] on button "Party Rooms" at bounding box center [373, 191] width 117 height 43
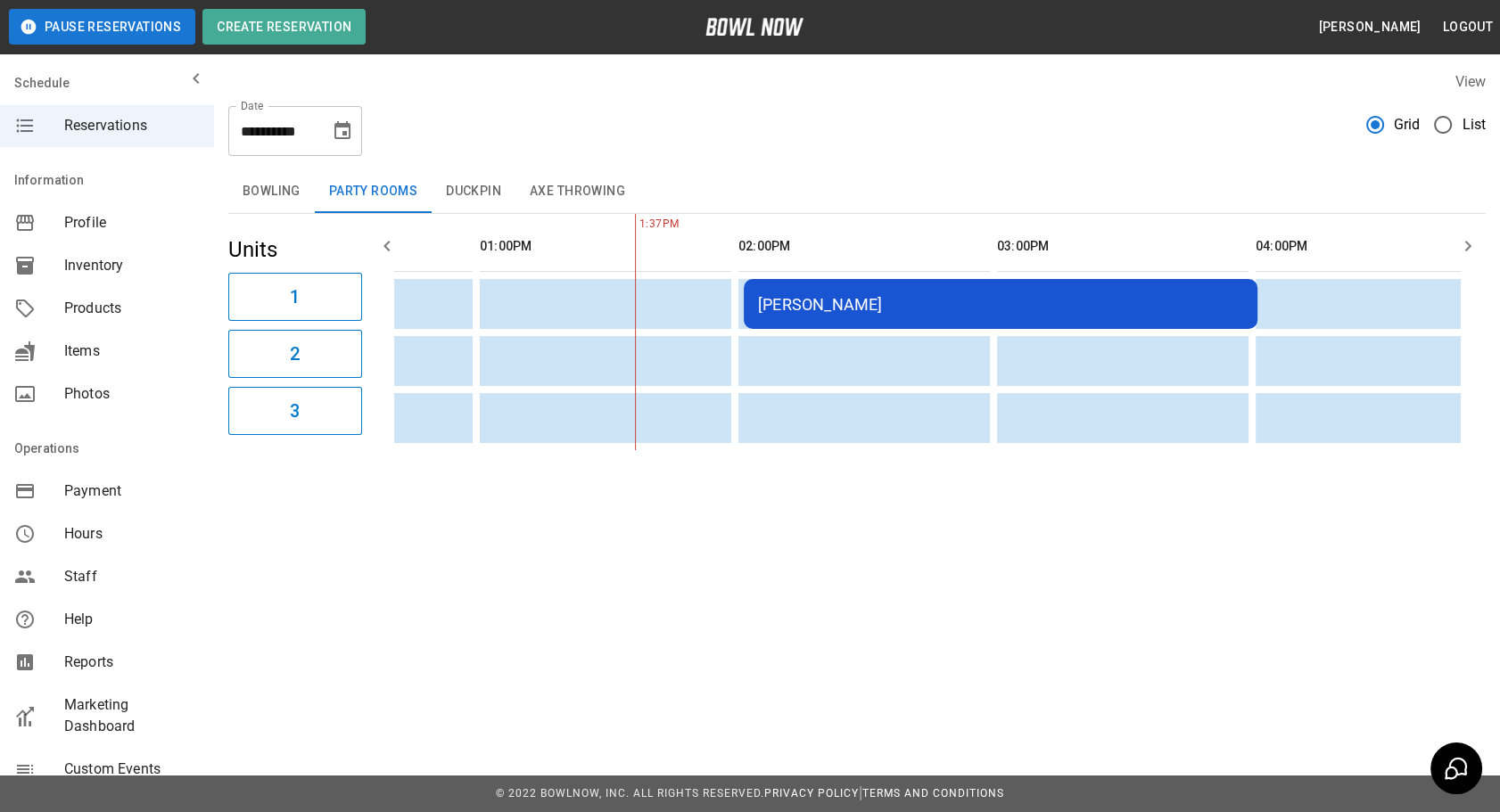
click at [885, 285] on td "[PERSON_NAME]" at bounding box center [1001, 304] width 514 height 50
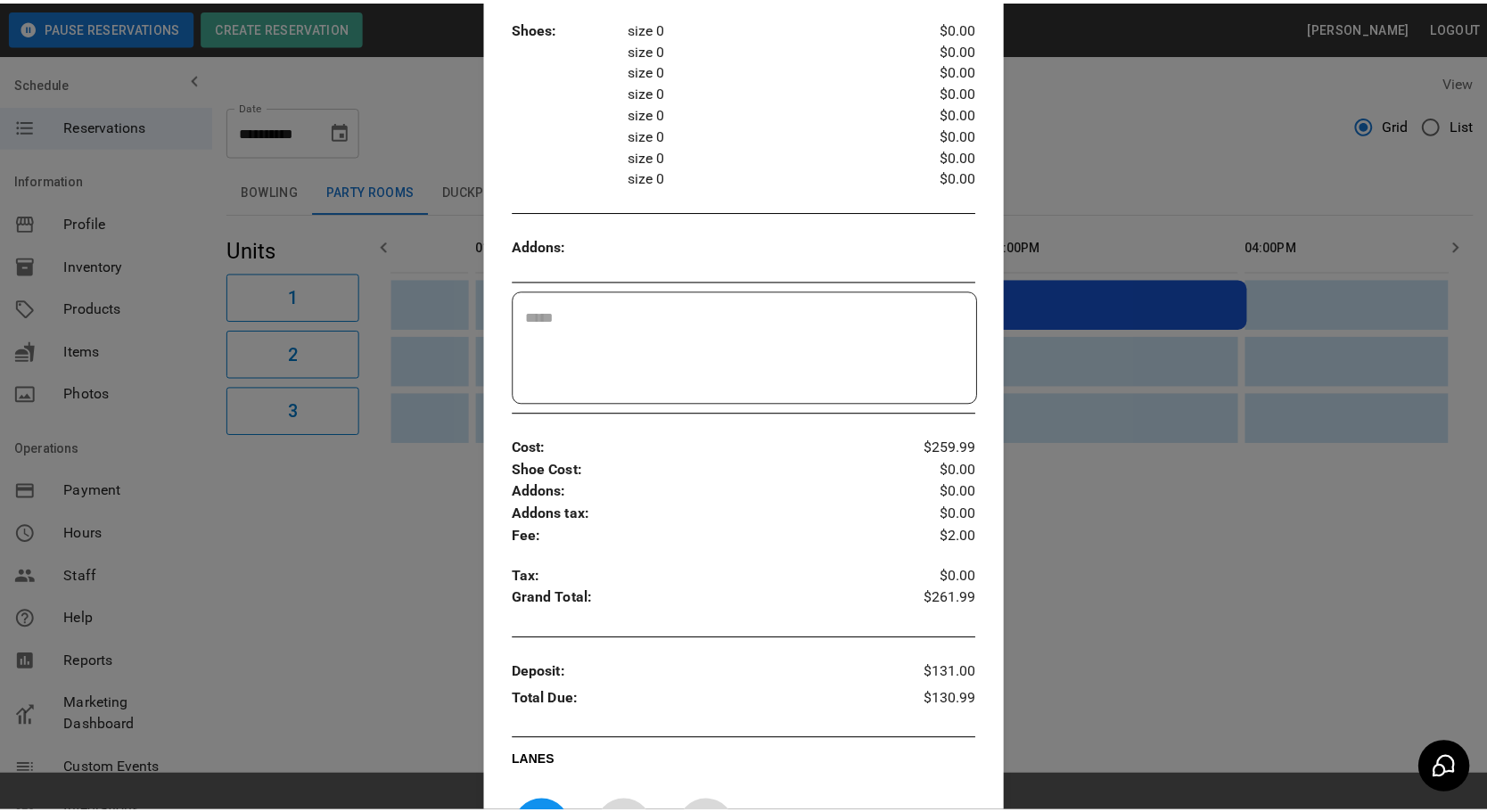
scroll to position [434, 0]
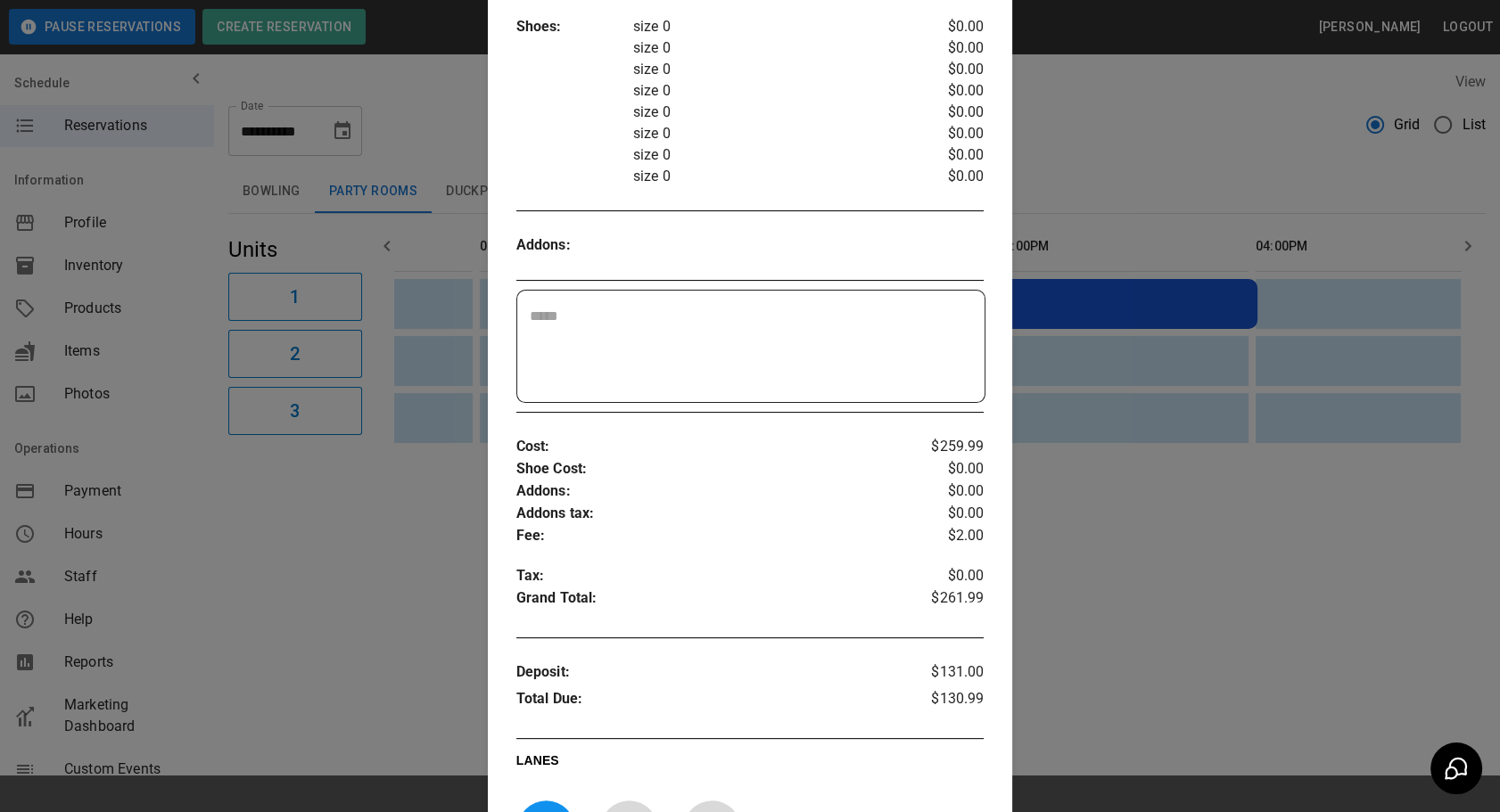
click at [1064, 566] on div at bounding box center [750, 406] width 1500 height 812
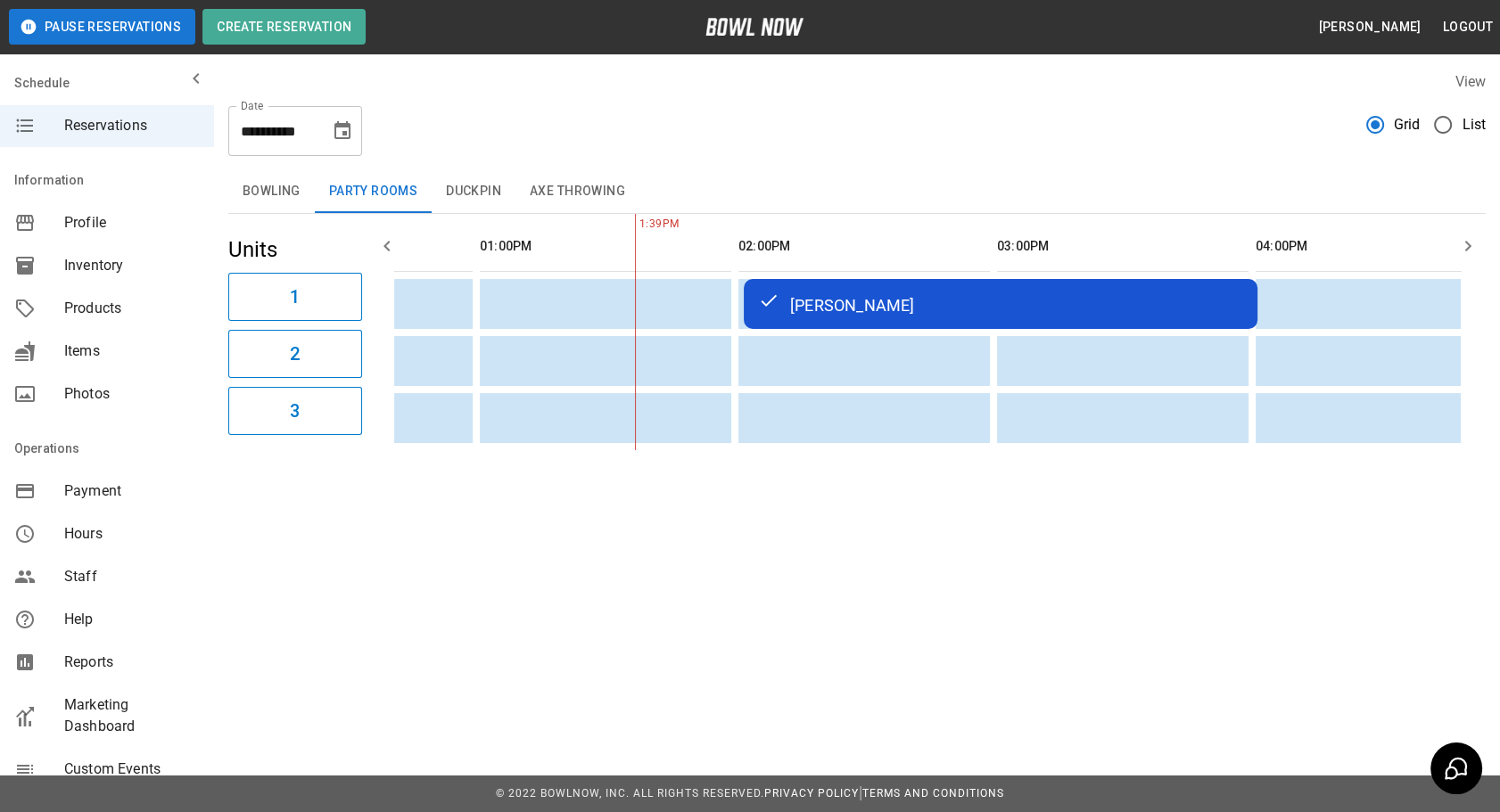
click at [254, 187] on button "Bowling" at bounding box center [272, 191] width 86 height 43
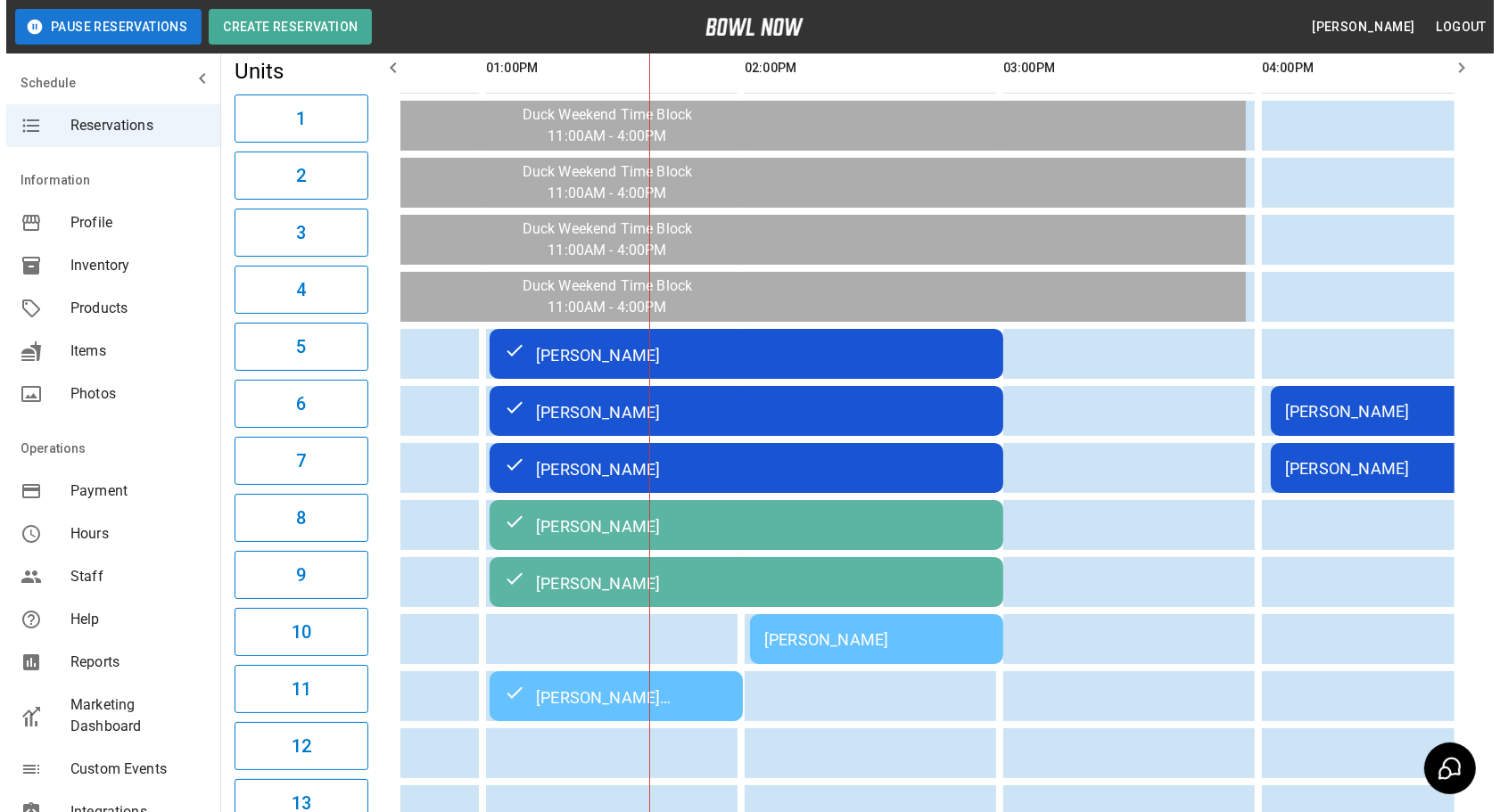
scroll to position [203, 0]
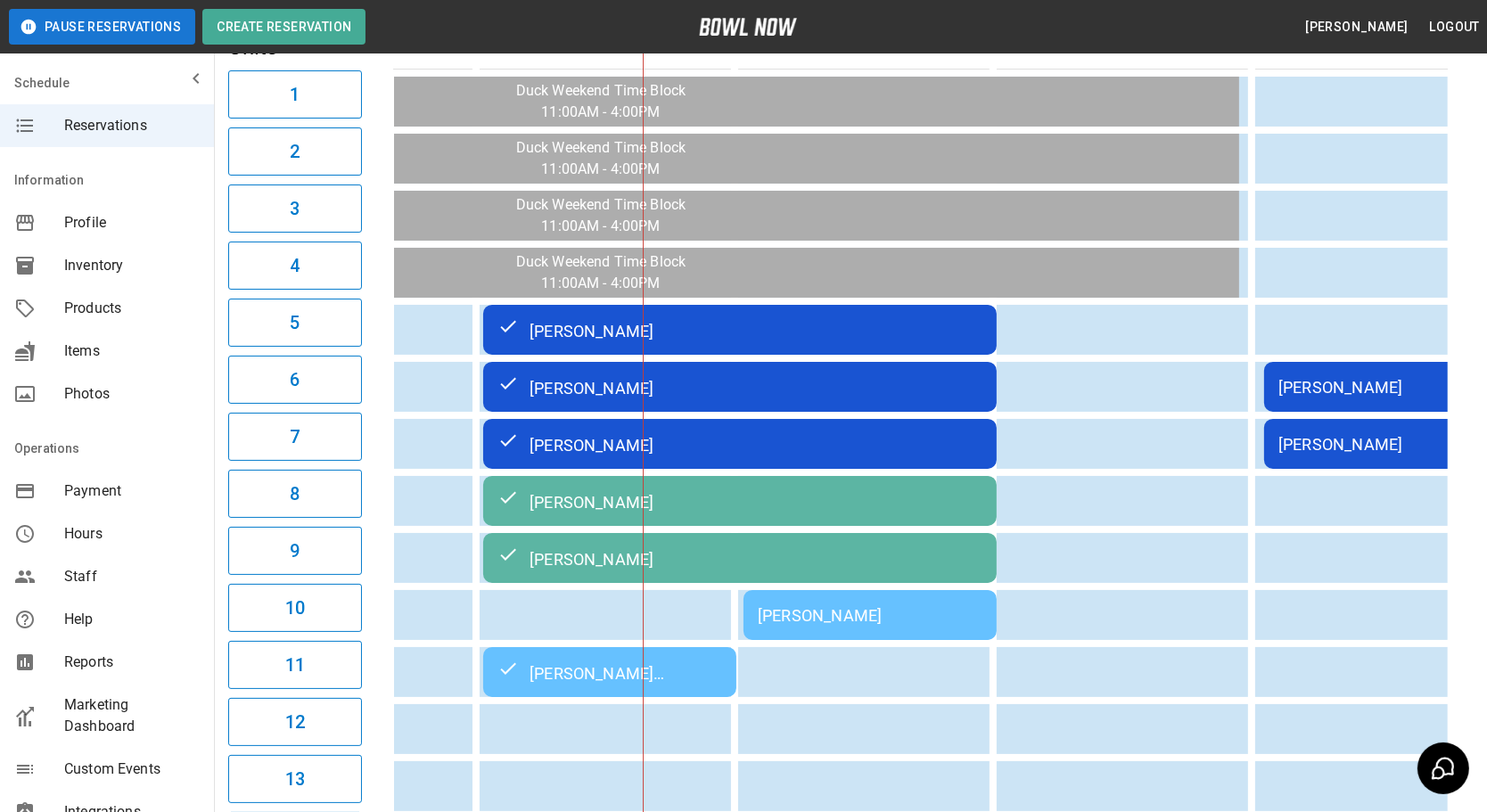
click at [878, 590] on td "[PERSON_NAME]" at bounding box center [871, 615] width 253 height 50
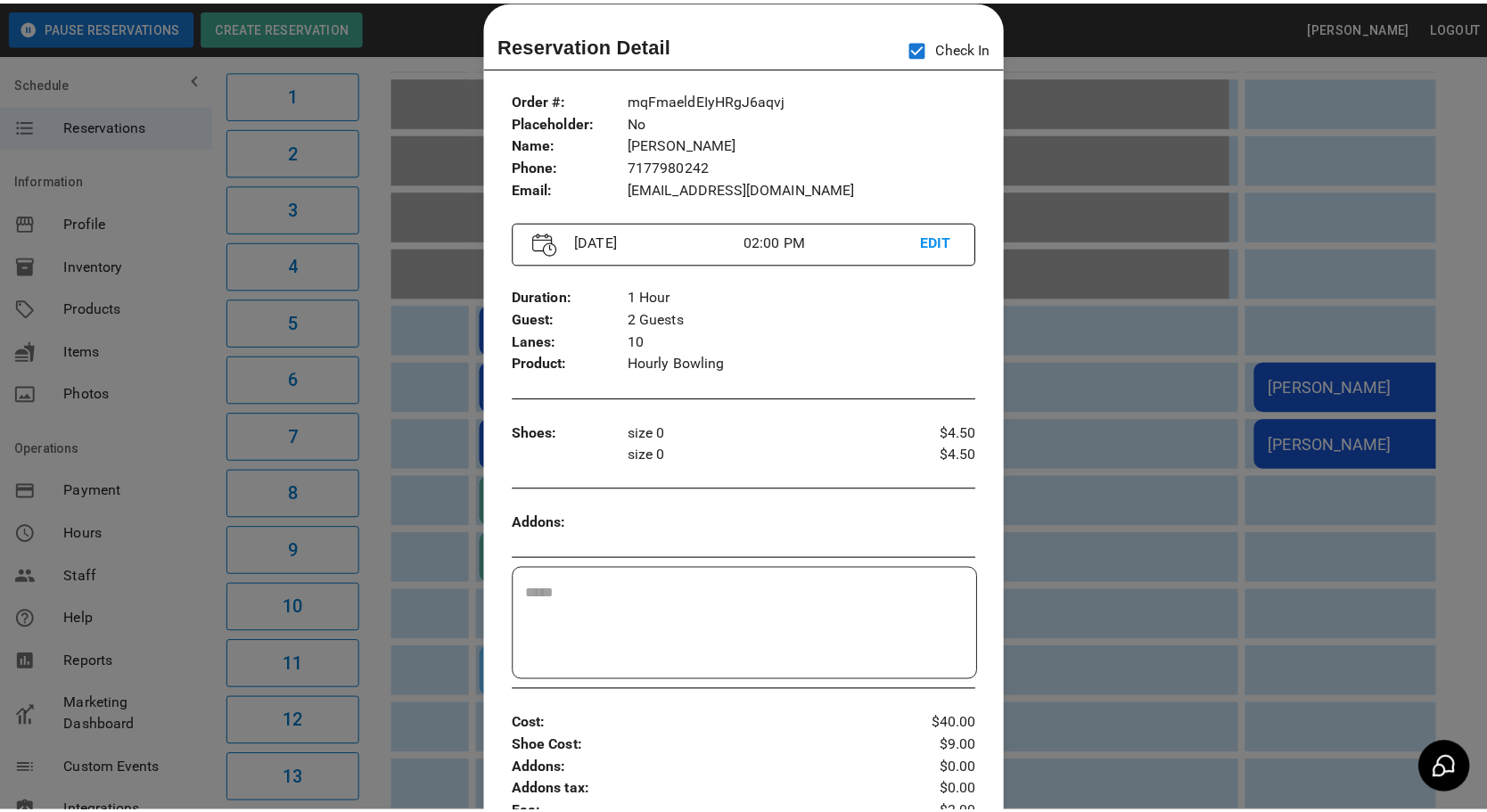
scroll to position [0, 776]
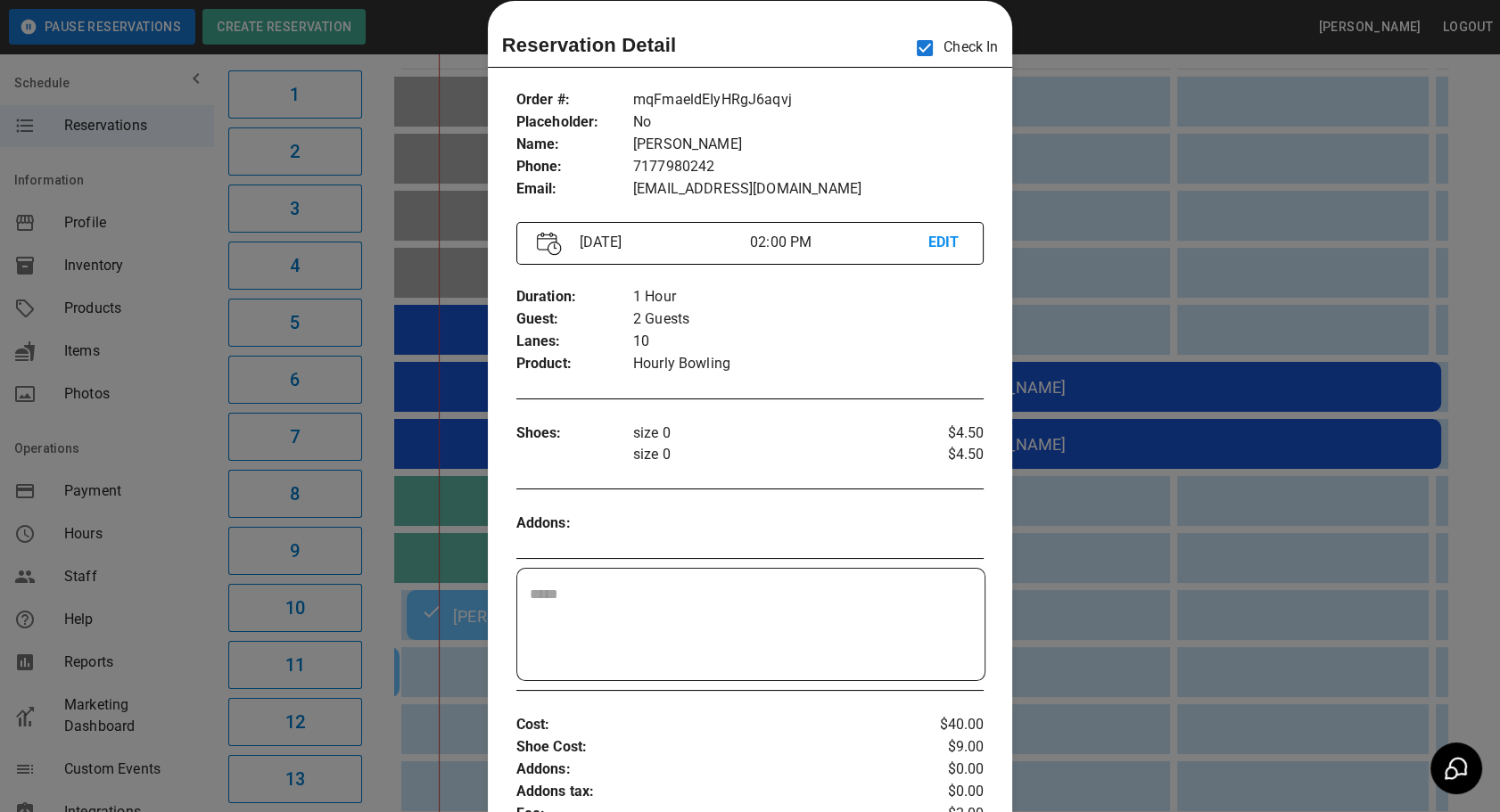
click at [1171, 564] on div at bounding box center [750, 406] width 1500 height 812
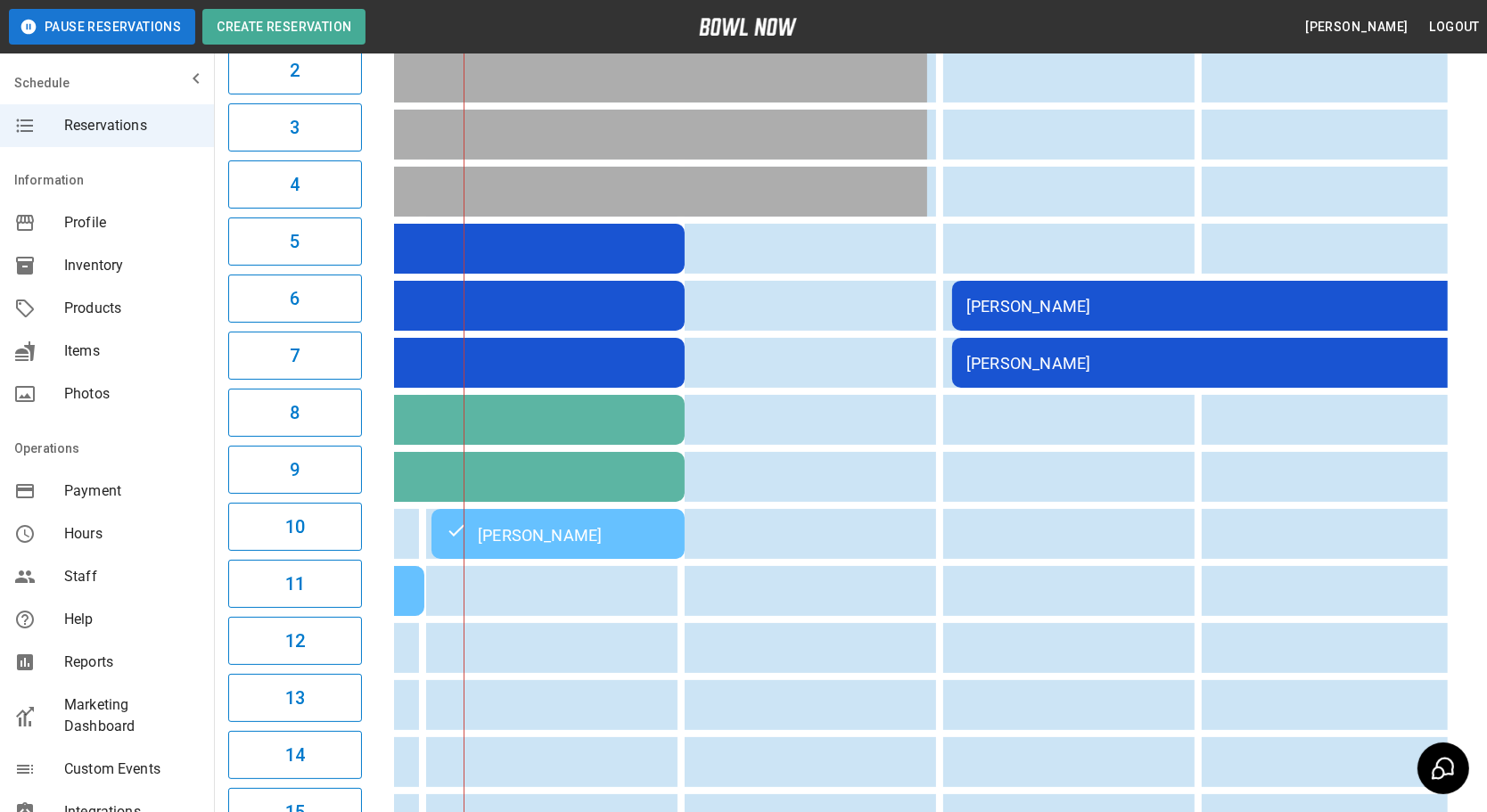
scroll to position [0, 704]
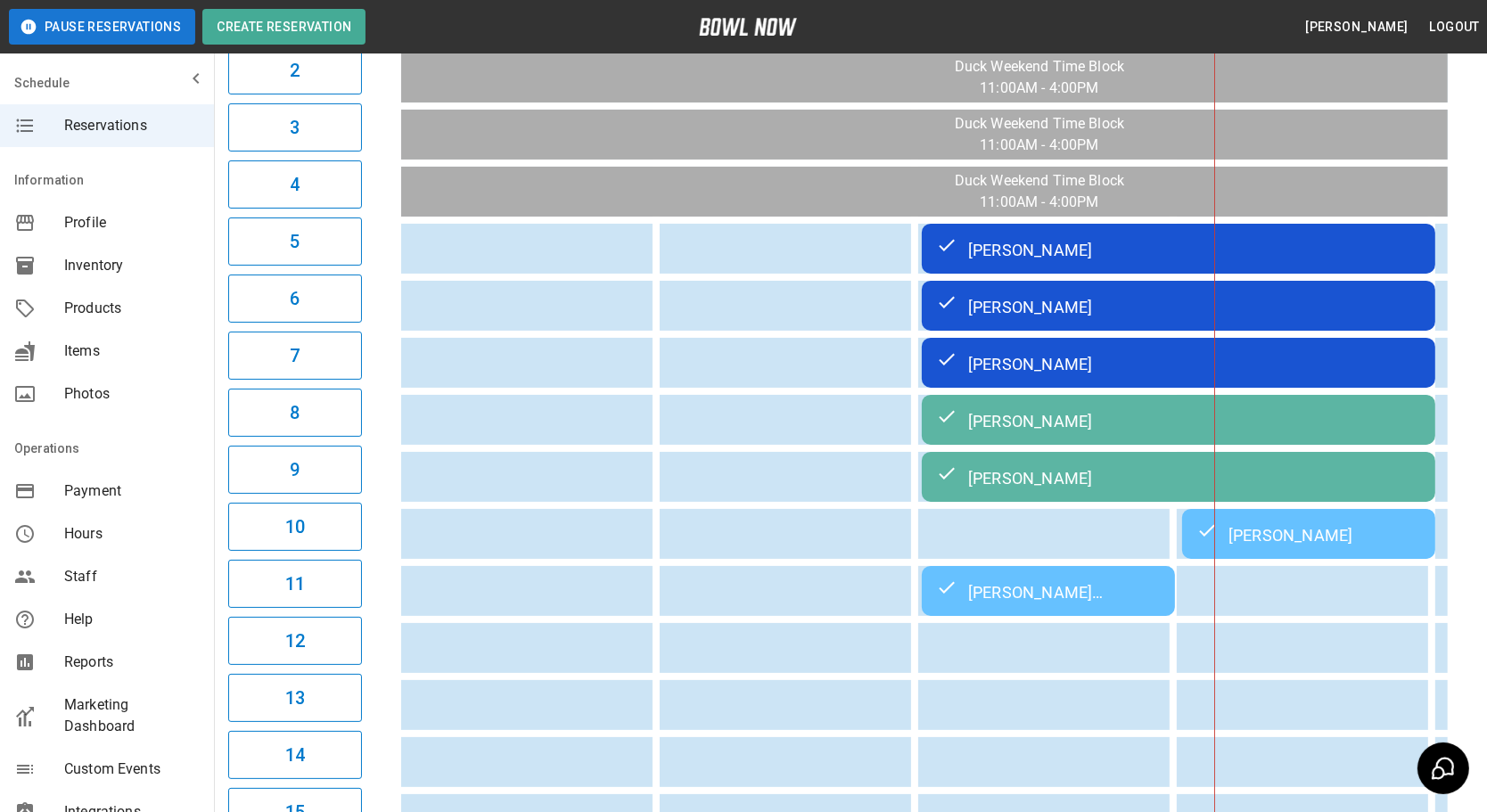
drag, startPoint x: 708, startPoint y: 485, endPoint x: 618, endPoint y: 493, distance: 90.4
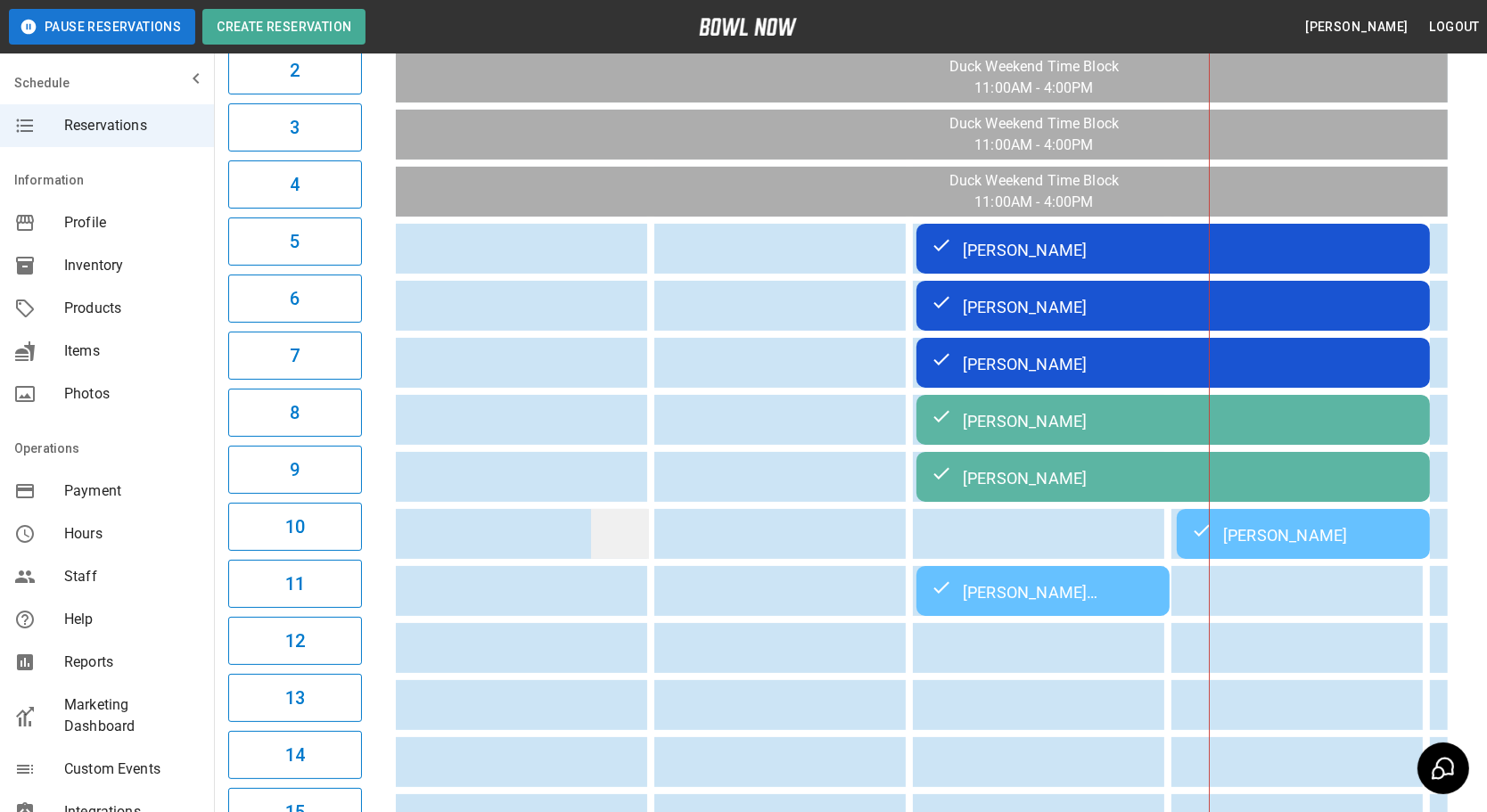
scroll to position [0, 18]
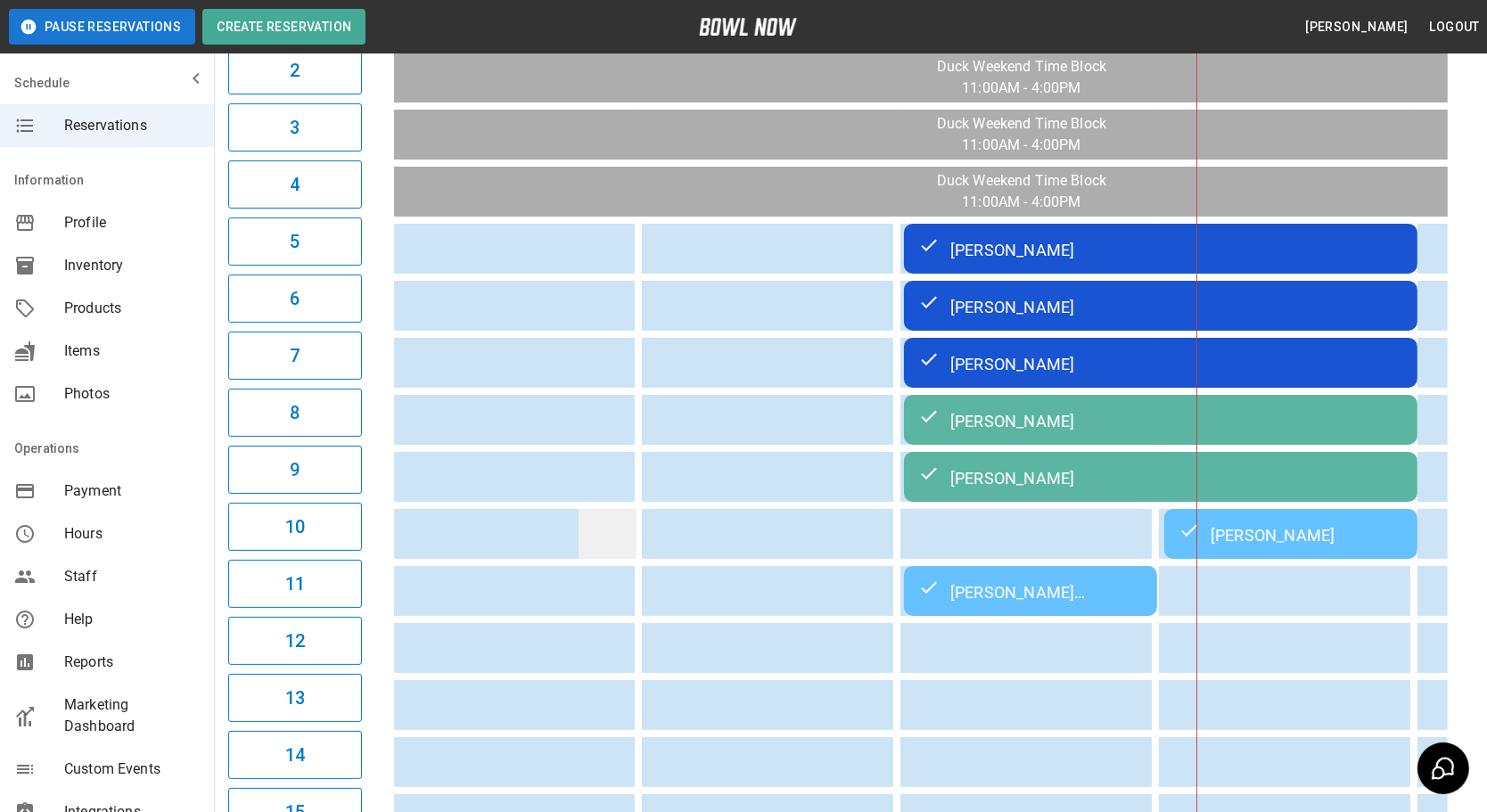
drag, startPoint x: 589, startPoint y: 508, endPoint x: 626, endPoint y: 540, distance: 48.9
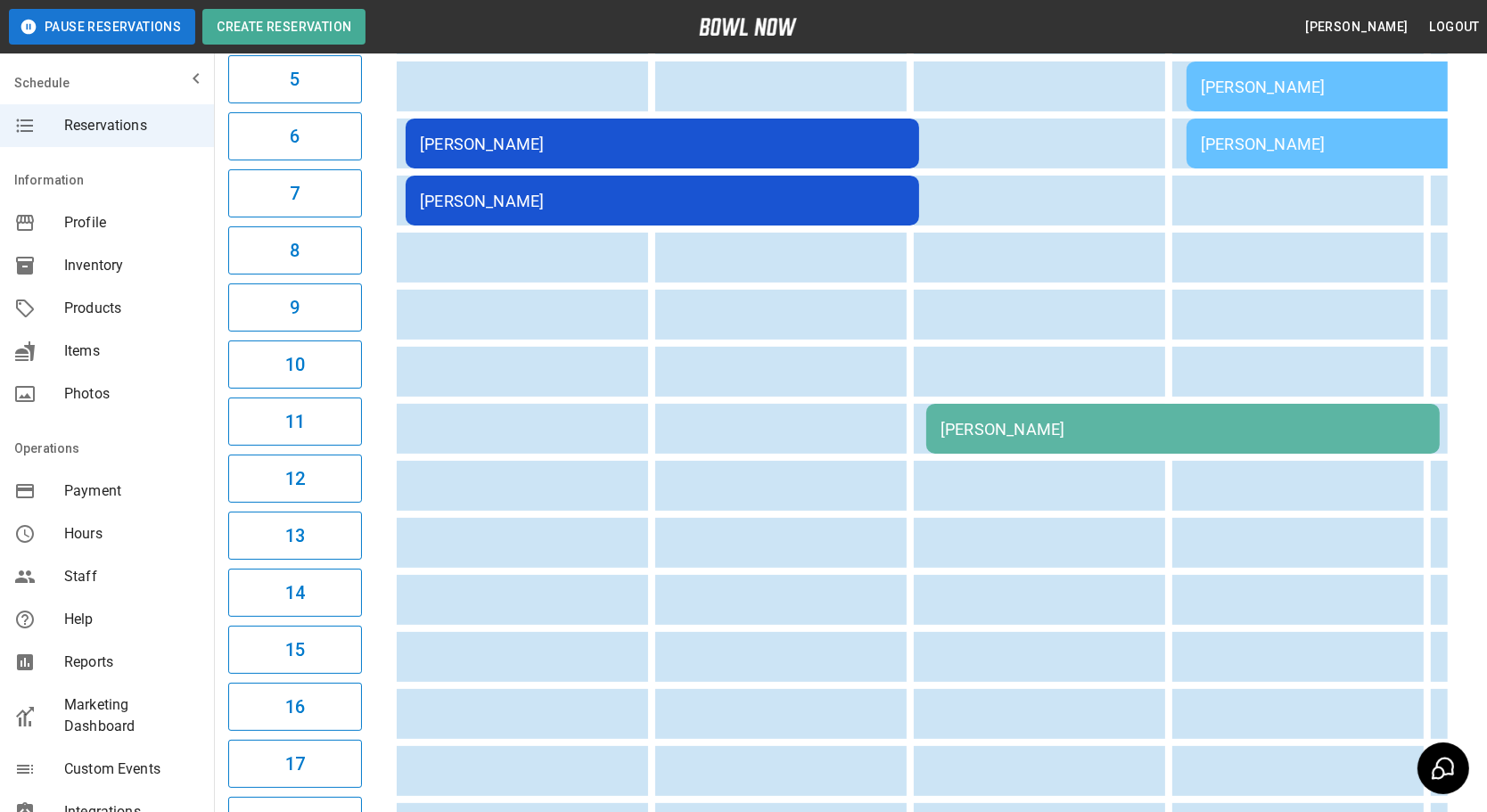
drag, startPoint x: 626, startPoint y: 541, endPoint x: 894, endPoint y: 537, distance: 268.0
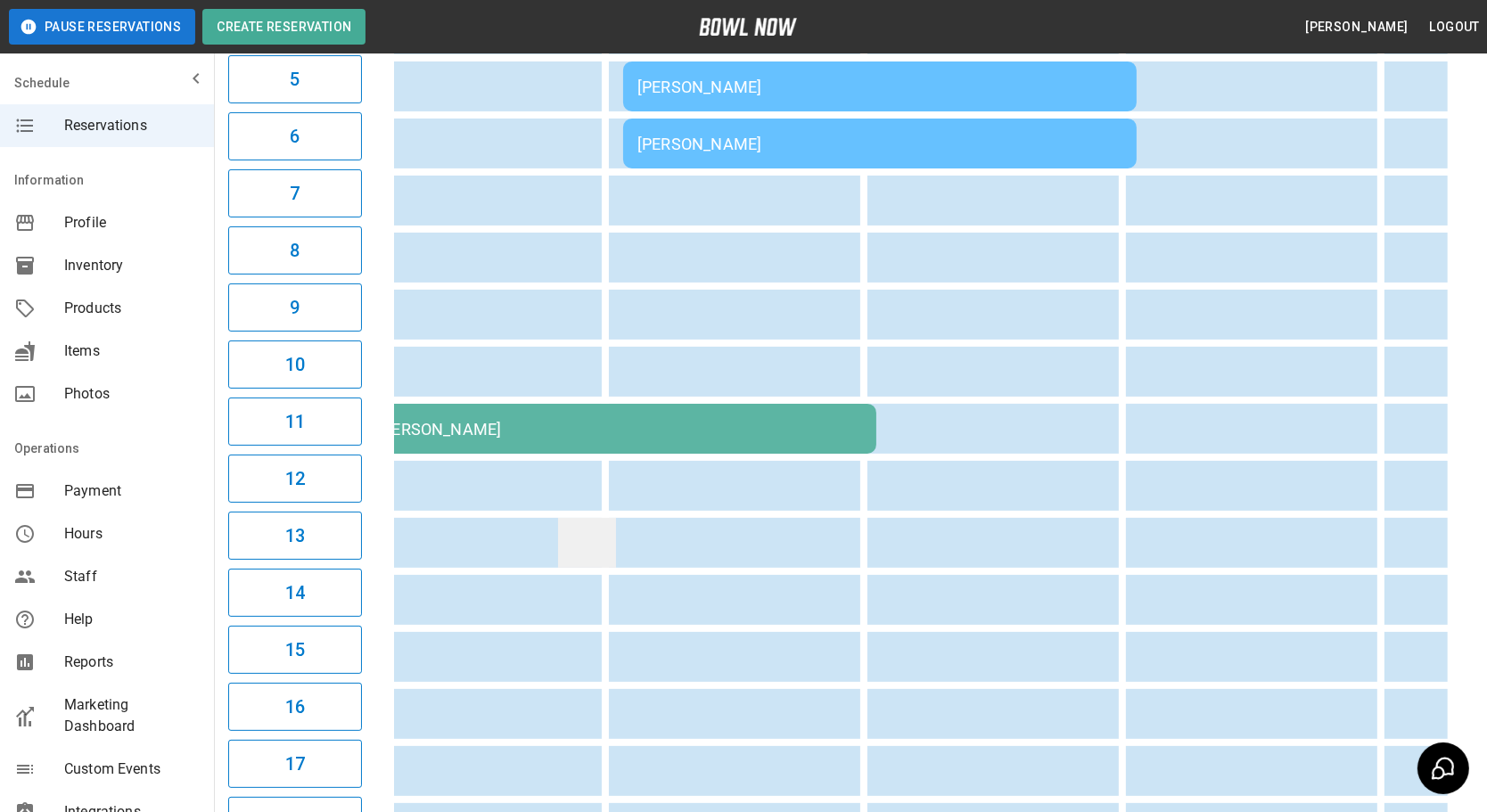
drag, startPoint x: 779, startPoint y: 535, endPoint x: 669, endPoint y: 535, distance: 110.0
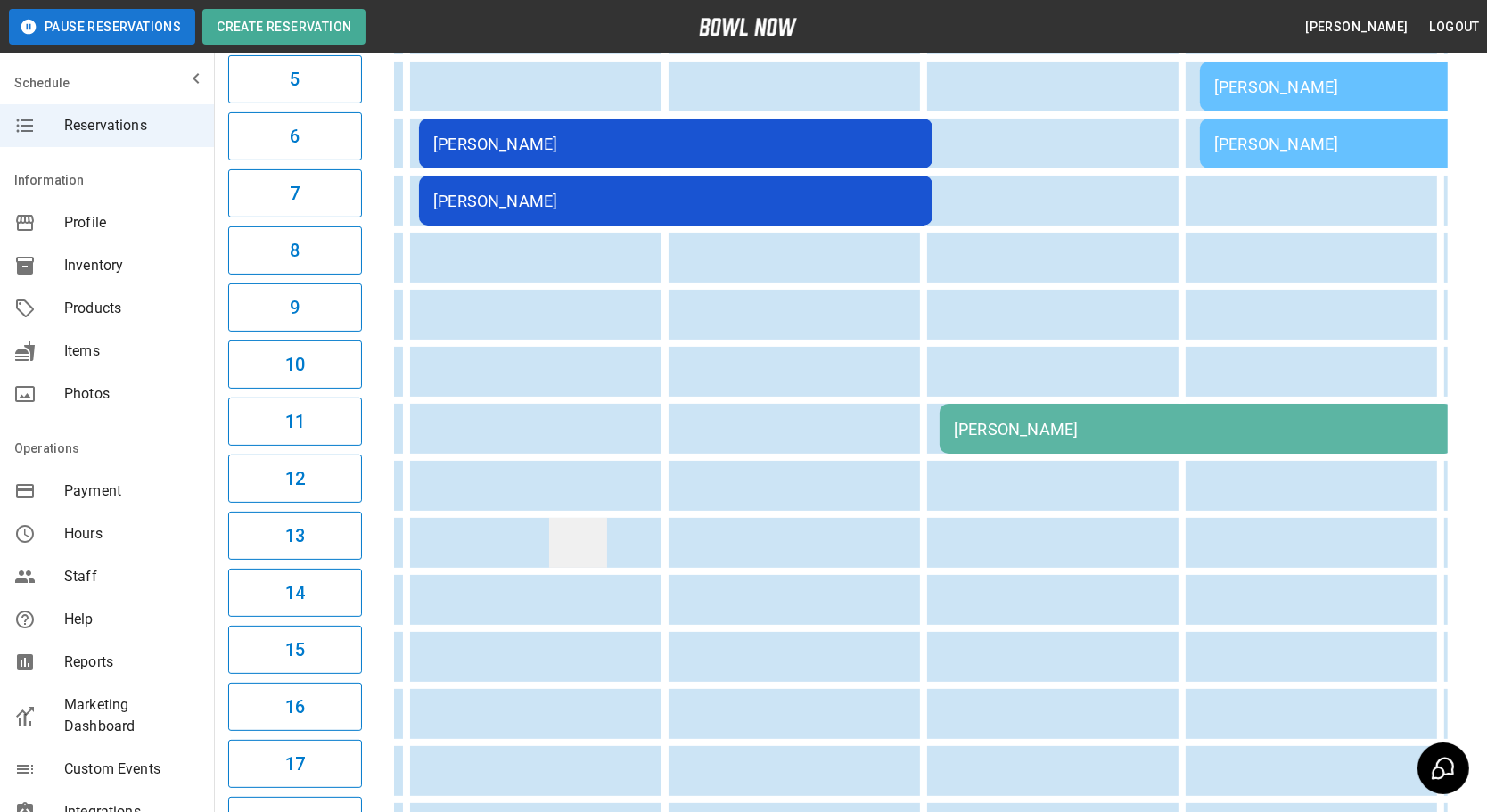
drag, startPoint x: 660, startPoint y: 534, endPoint x: 555, endPoint y: 530, distance: 105.1
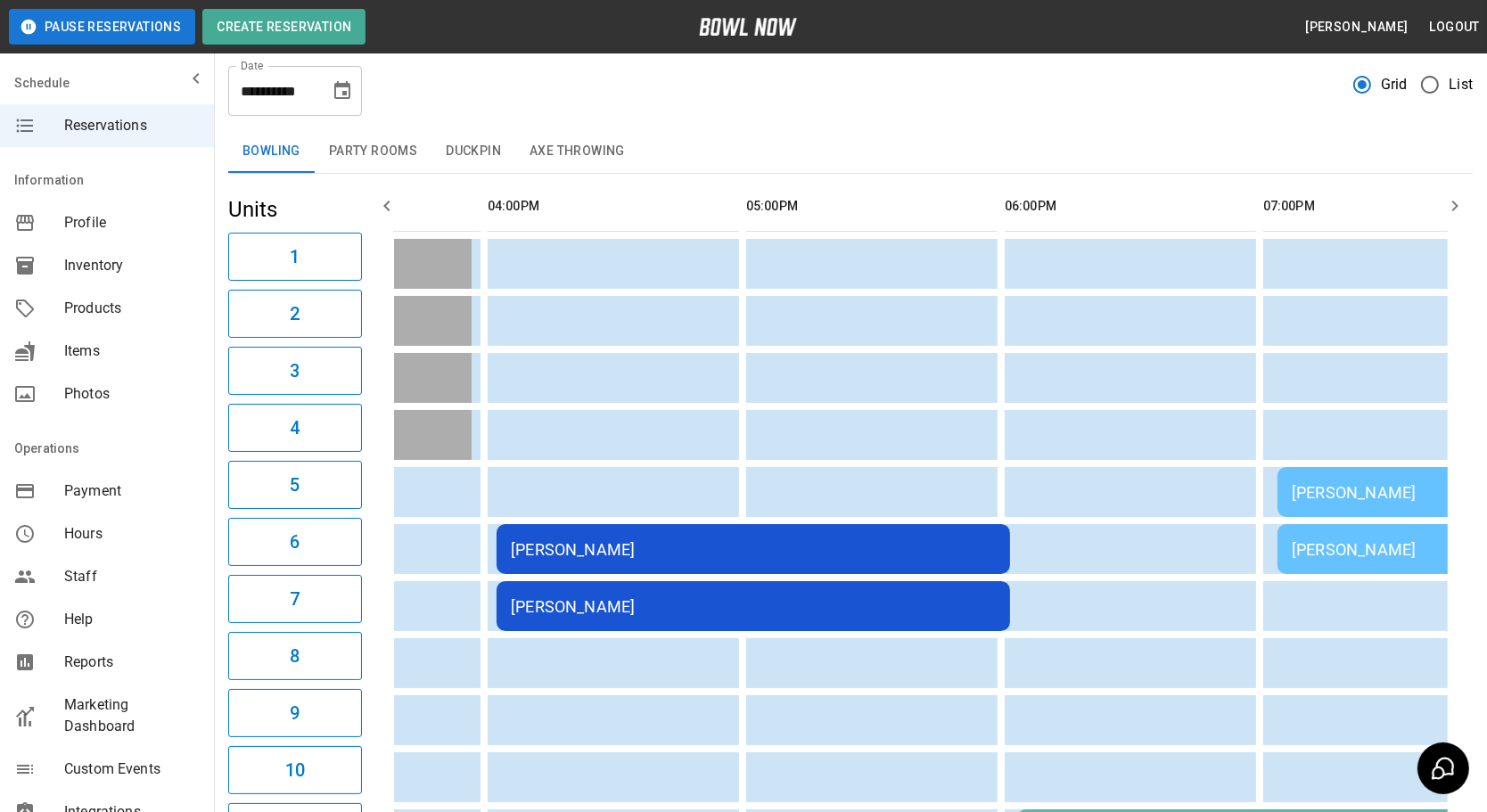
drag, startPoint x: 700, startPoint y: 480, endPoint x: 495, endPoint y: 415, distance: 215.1
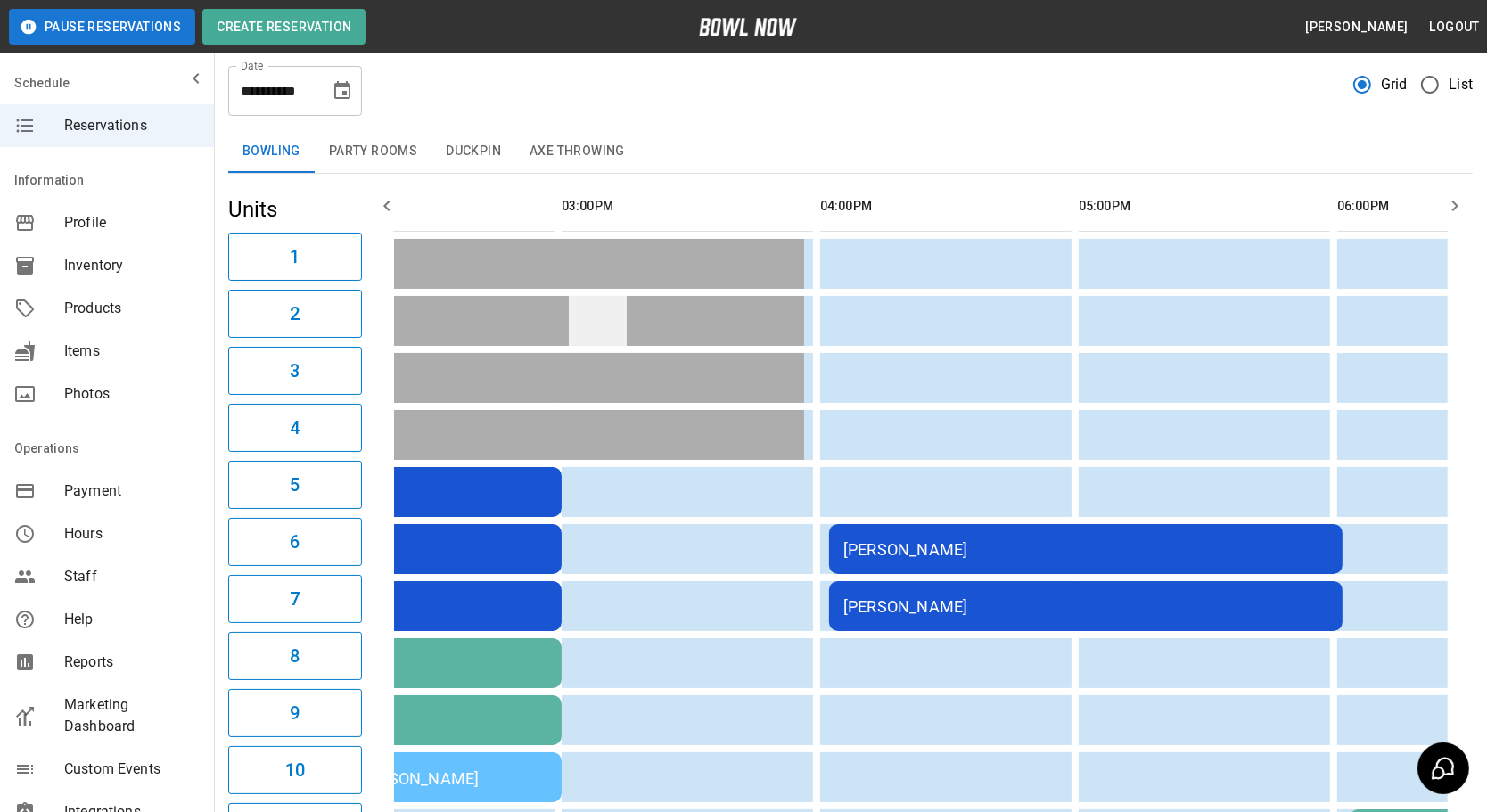
click at [357, 146] on button "Party Rooms" at bounding box center [373, 152] width 117 height 43
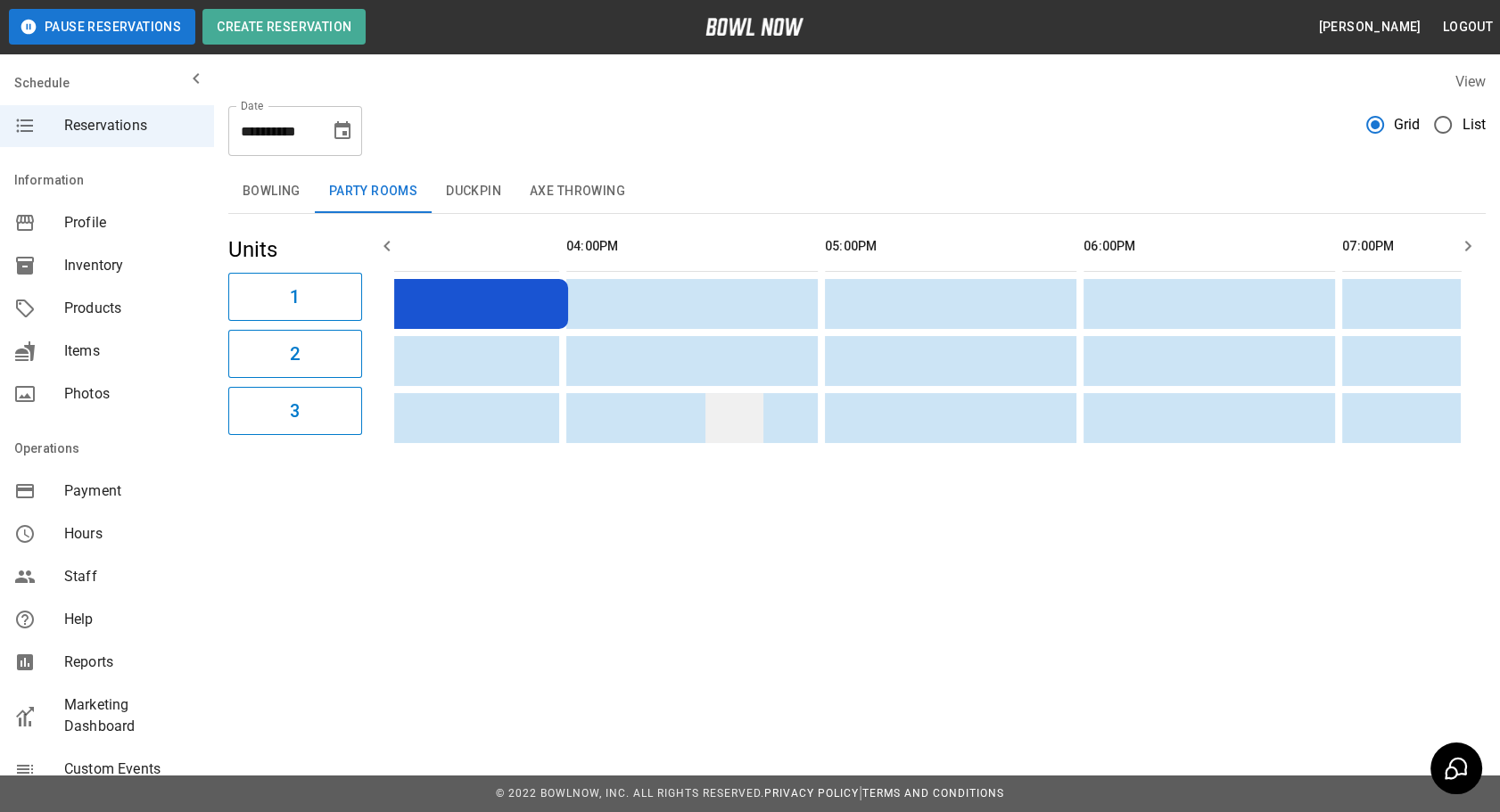
drag, startPoint x: 591, startPoint y: 408, endPoint x: 678, endPoint y: 407, distance: 87.0
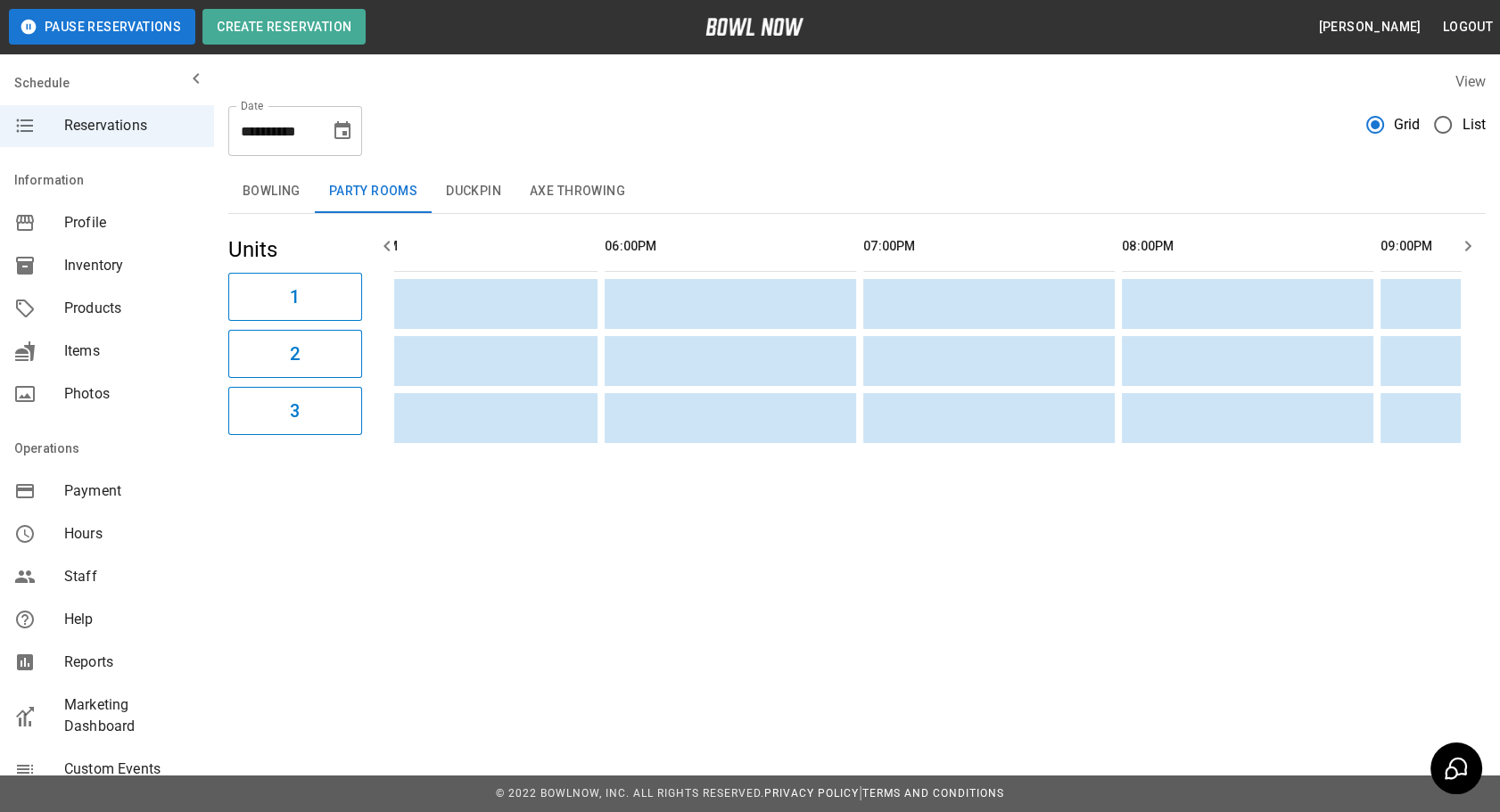
drag, startPoint x: 1006, startPoint y: 374, endPoint x: 1098, endPoint y: 357, distance: 93.6
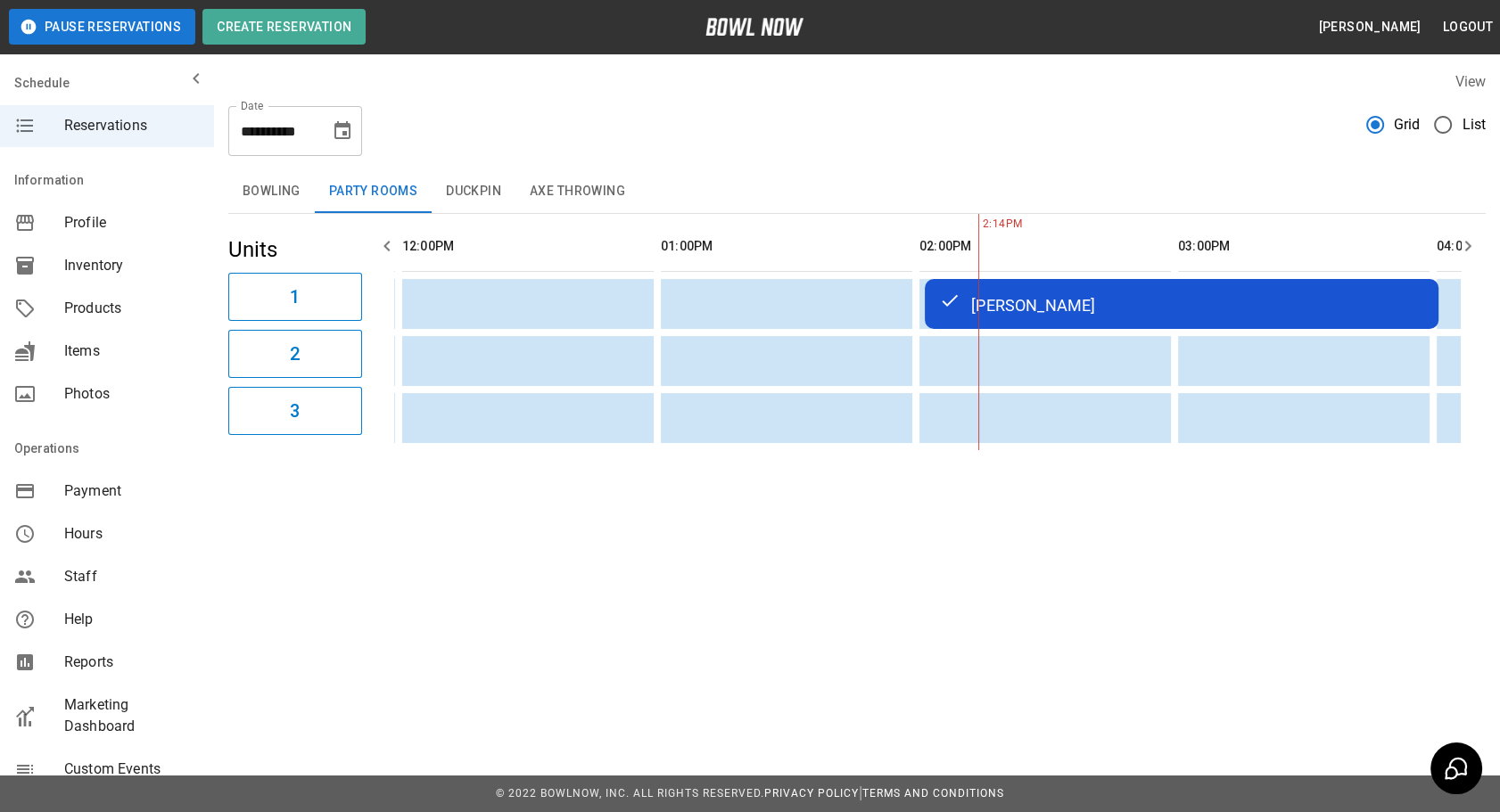
drag, startPoint x: 784, startPoint y: 351, endPoint x: 556, endPoint y: 239, distance: 254.0
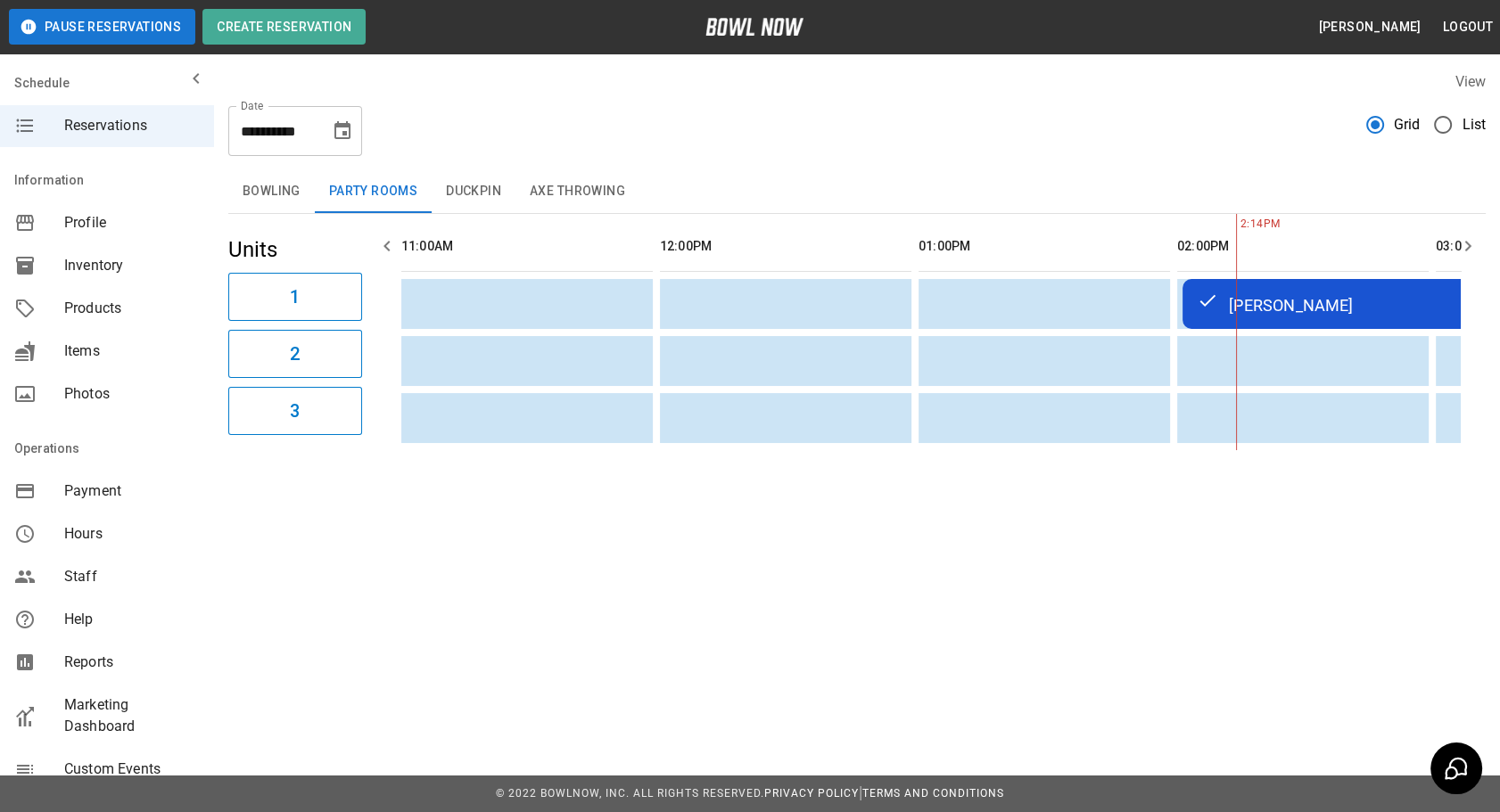
drag, startPoint x: 432, startPoint y: 185, endPoint x: 491, endPoint y: 240, distance: 80.7
click at [433, 182] on button "Duckpin" at bounding box center [473, 191] width 84 height 43
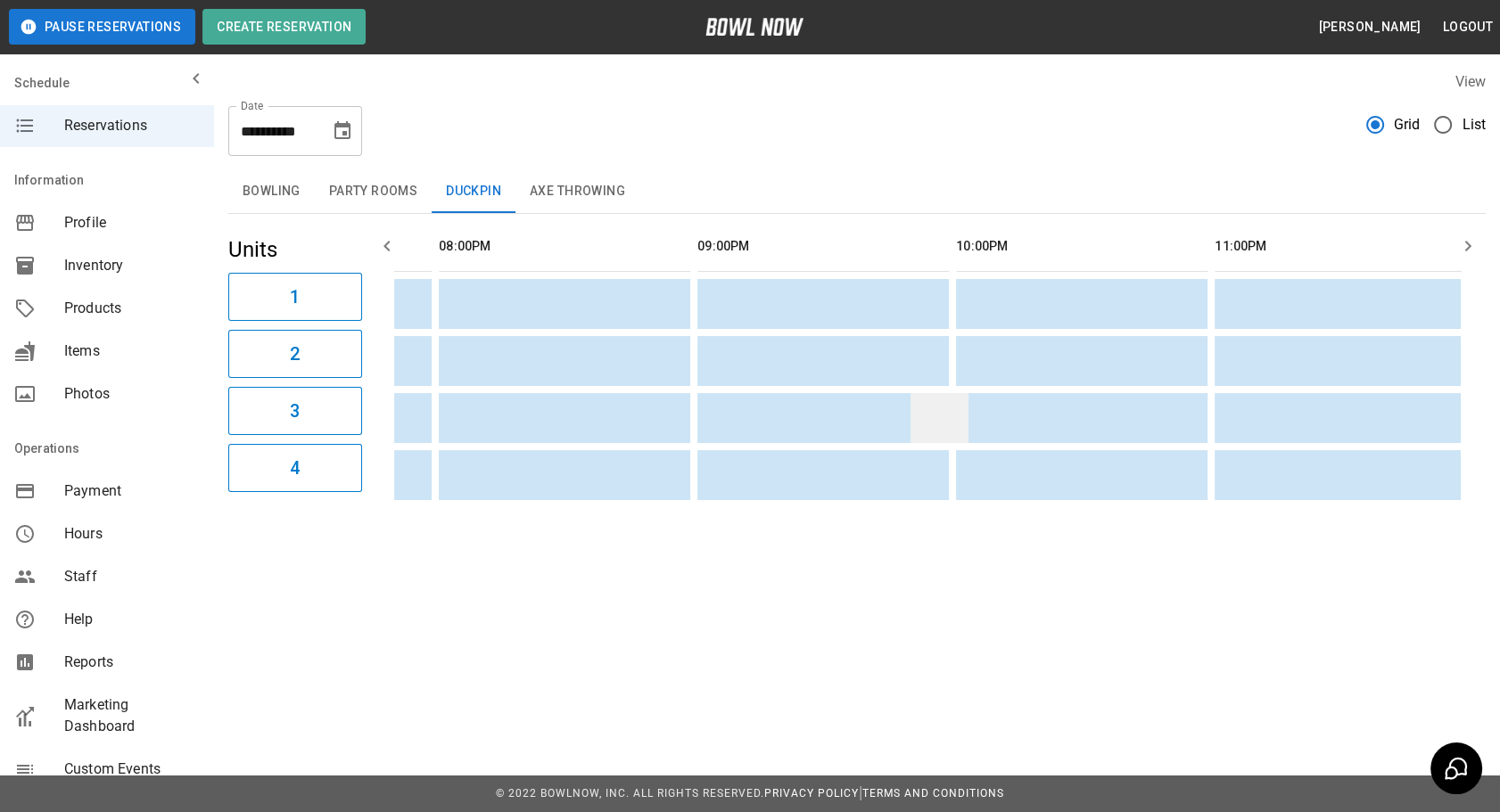
drag, startPoint x: 489, startPoint y: 370, endPoint x: 894, endPoint y: 395, distance: 405.8
drag, startPoint x: 574, startPoint y: 189, endPoint x: 582, endPoint y: 258, distance: 69.5
click at [575, 189] on button "Axe Throwing" at bounding box center [577, 191] width 124 height 43
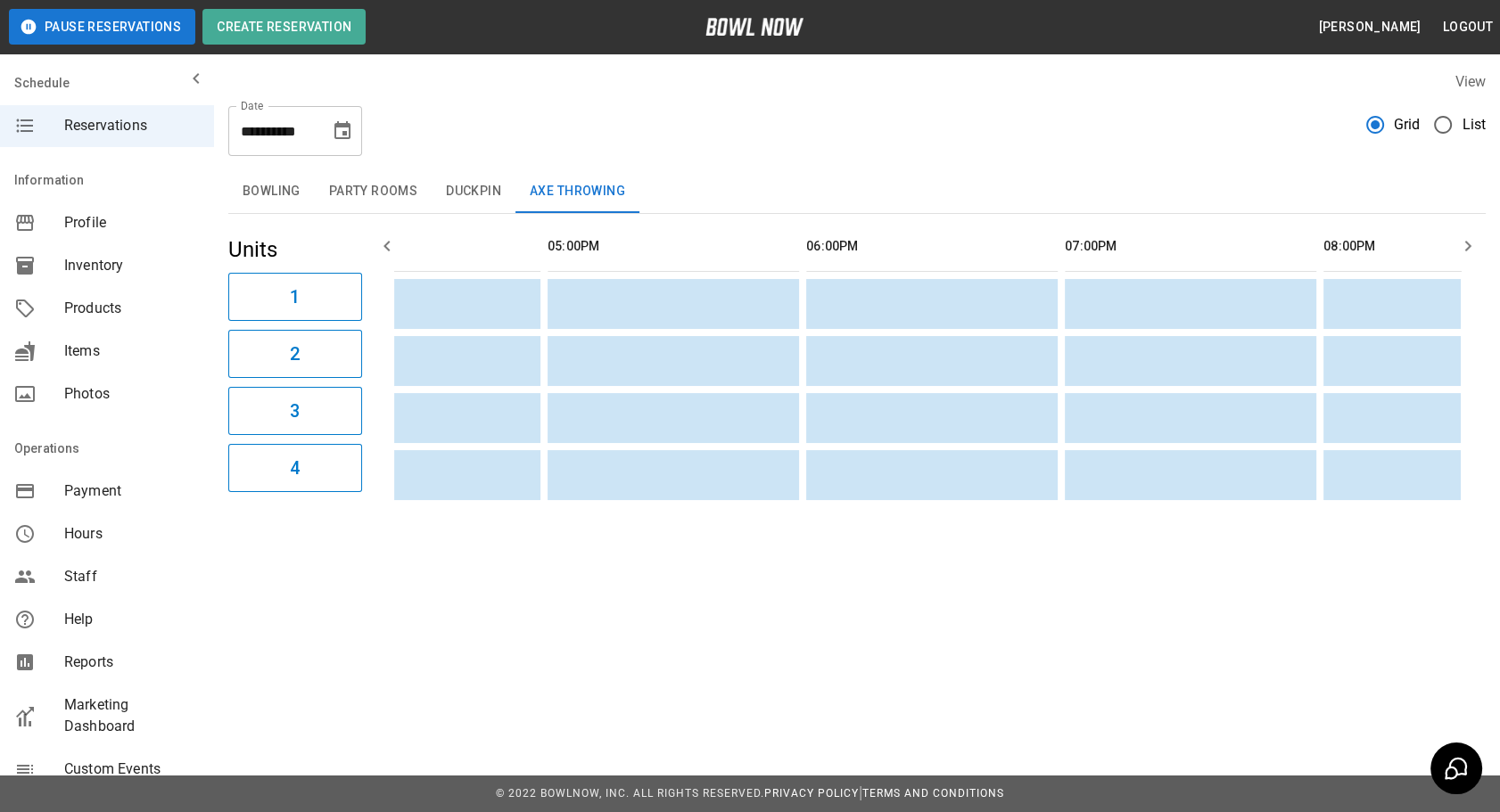
drag, startPoint x: 656, startPoint y: 399, endPoint x: 432, endPoint y: 356, distance: 228.1
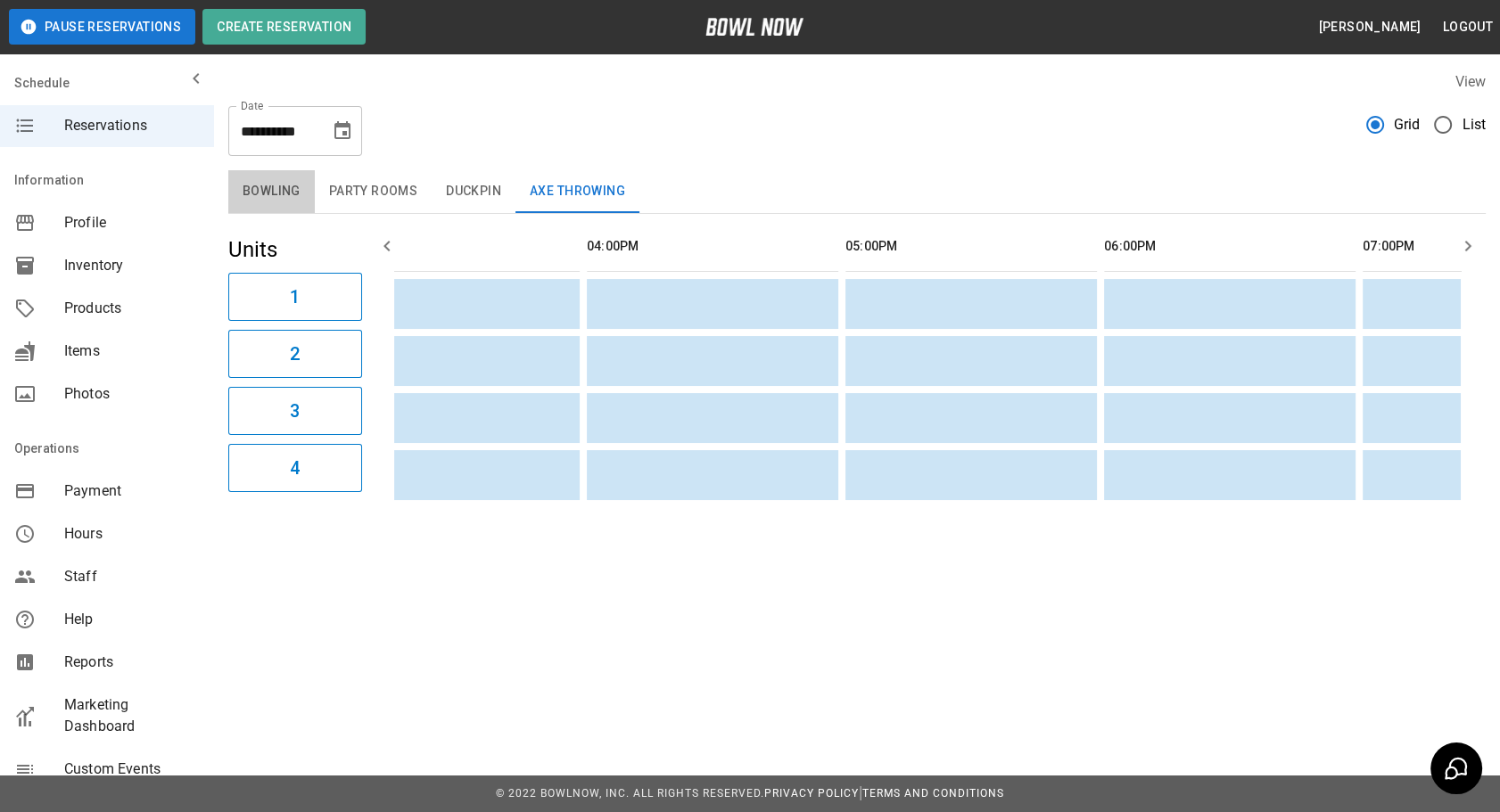
click at [290, 189] on button "Bowling" at bounding box center [272, 191] width 86 height 43
